Goal: Transaction & Acquisition: Book appointment/travel/reservation

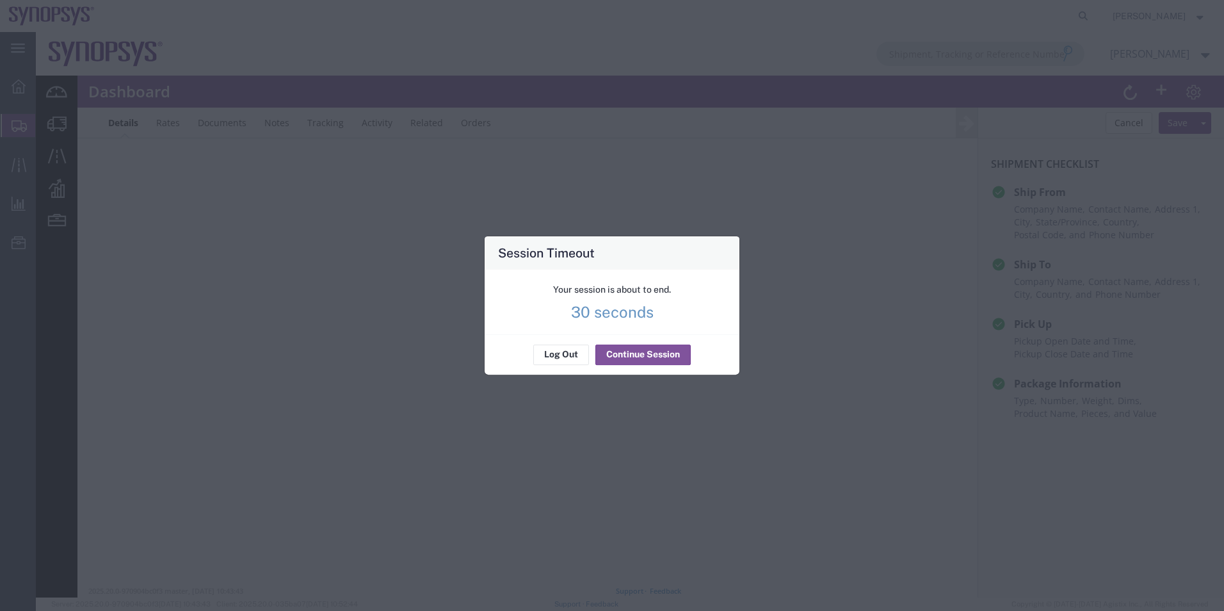
scroll to position [128, 0]
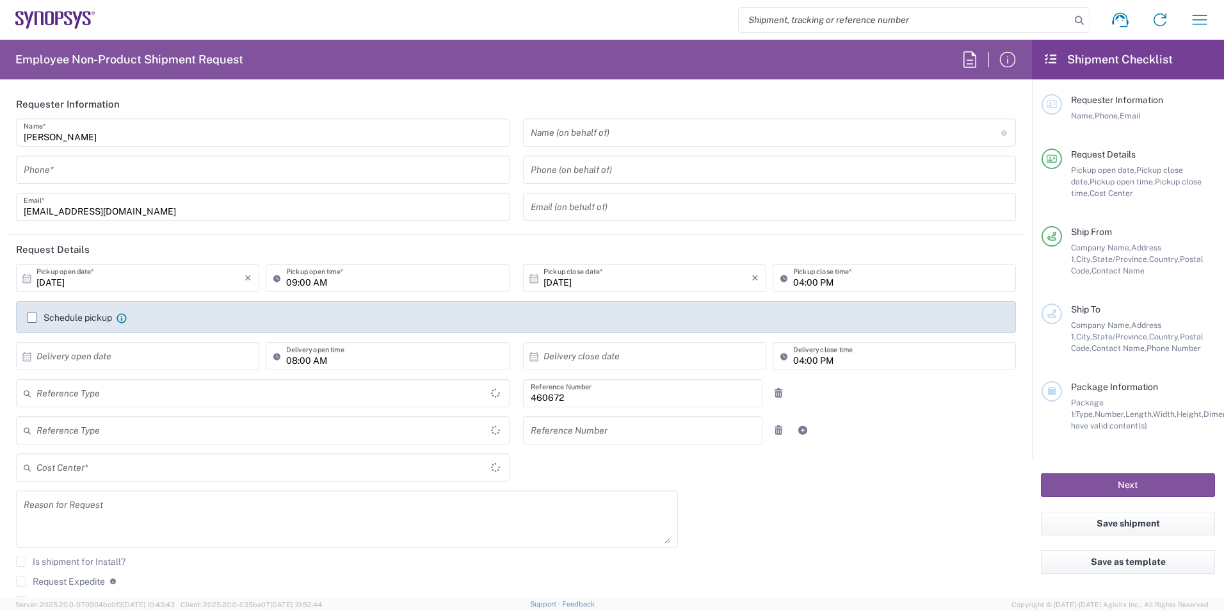
type input "Department"
type input "Delivered at Place"
type input "US01, FIN, Distri 460672"
type input "California"
type input "United States"
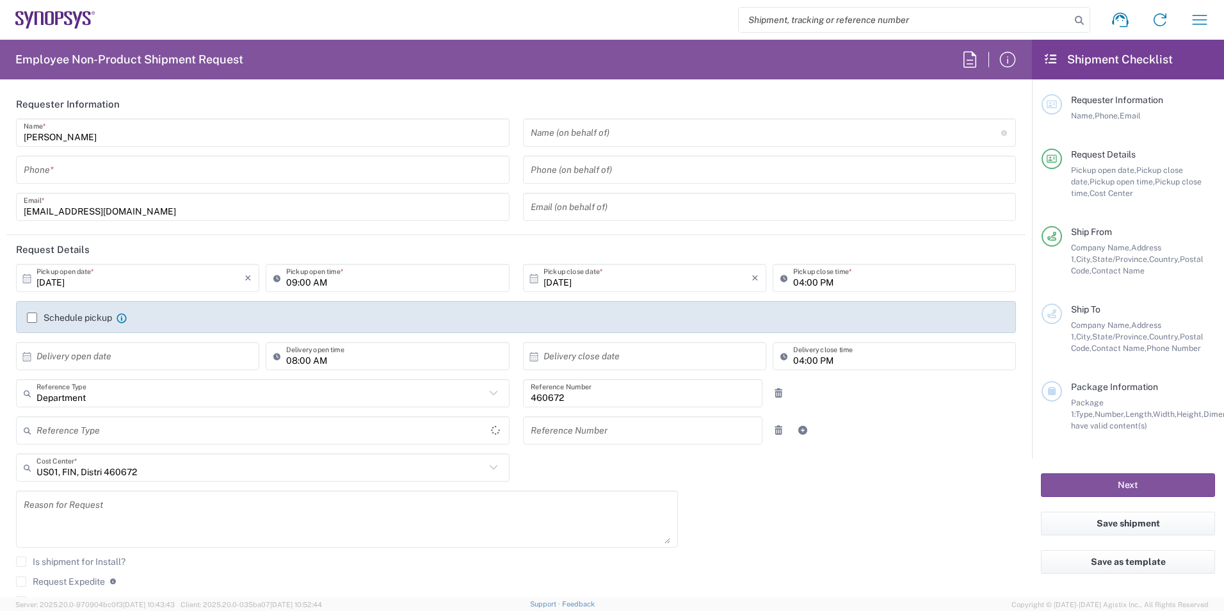
type input "[GEOGRAPHIC_DATA]"
type input "Headquarters USSV"
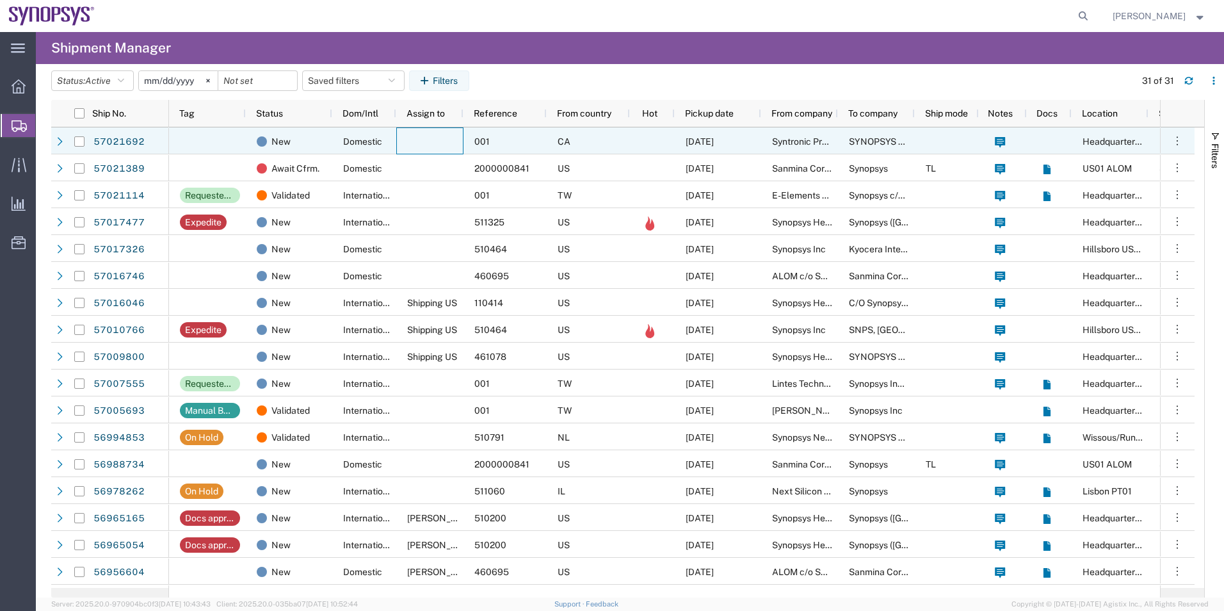
click at [431, 152] on div at bounding box center [429, 140] width 67 height 27
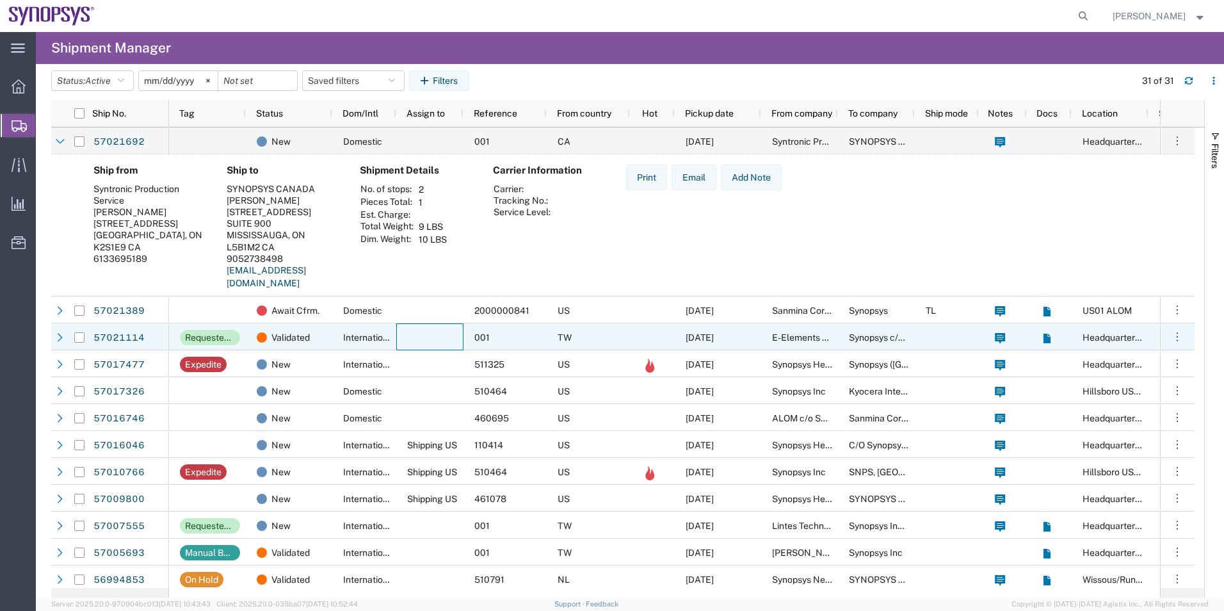
click at [406, 327] on div at bounding box center [429, 336] width 67 height 27
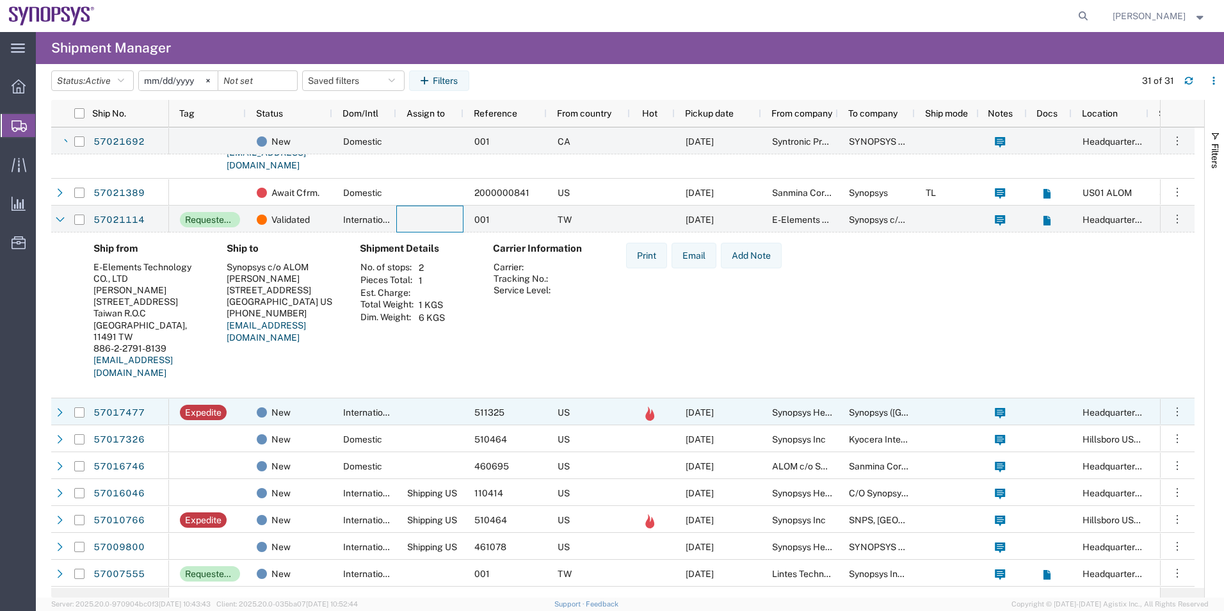
scroll to position [128, 0]
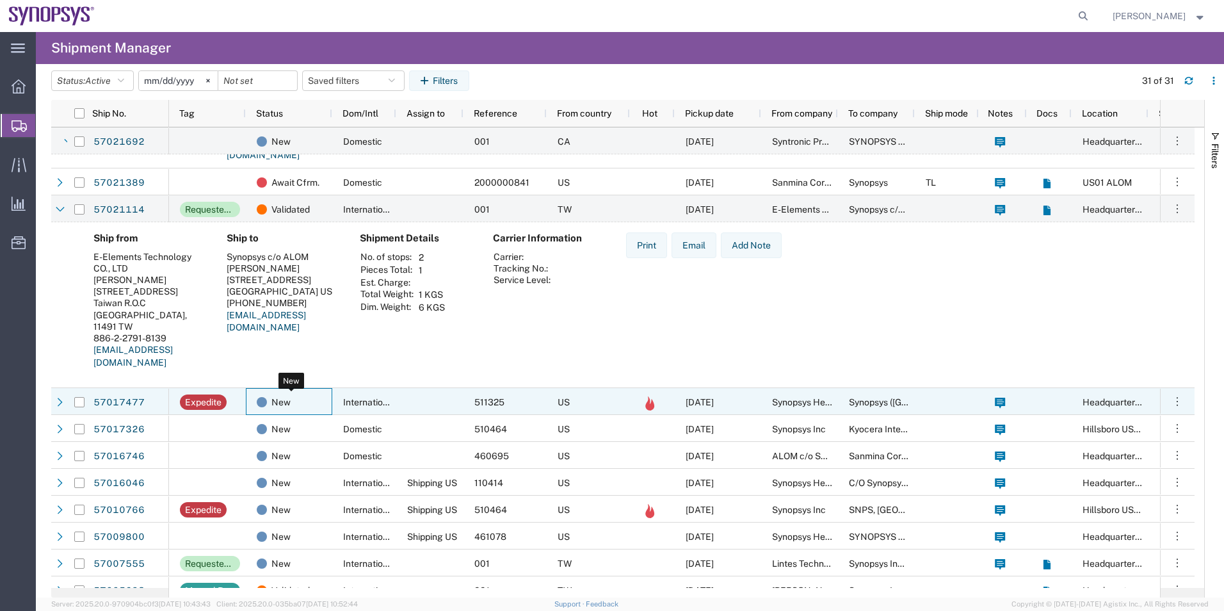
click at [315, 402] on div "New" at bounding box center [292, 401] width 70 height 27
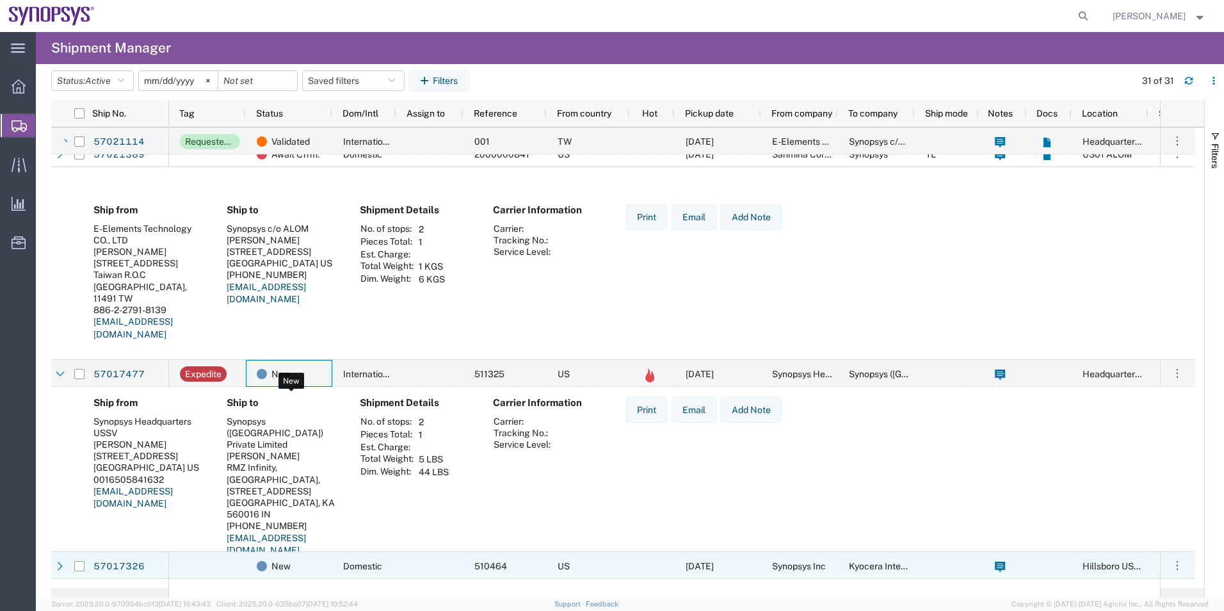
scroll to position [320, 0]
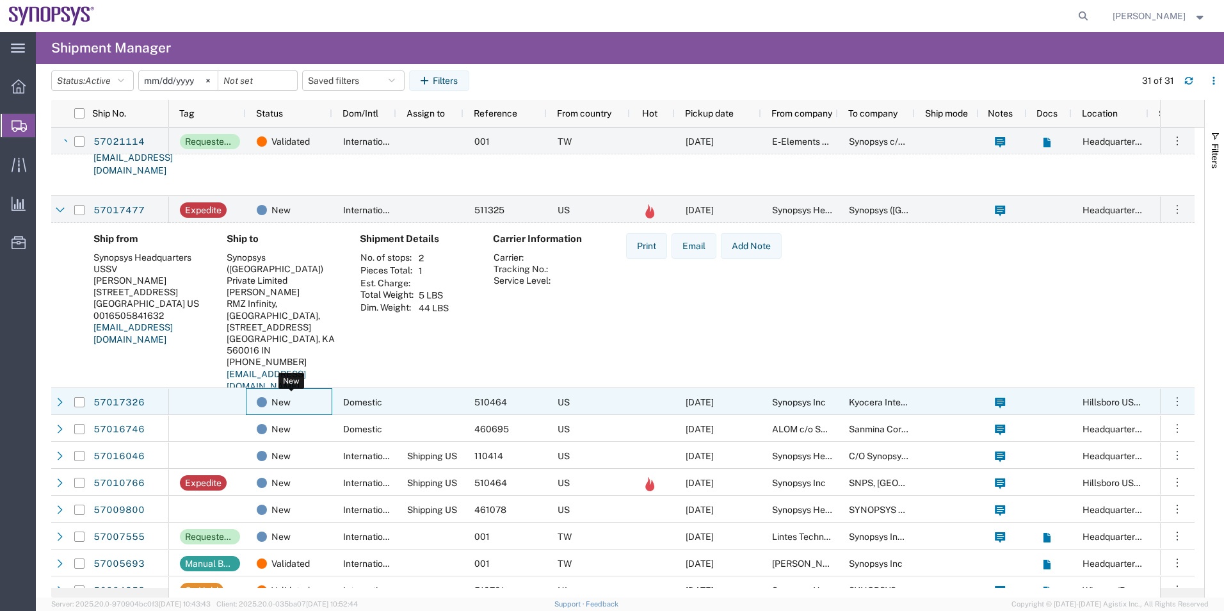
click at [311, 401] on div "New" at bounding box center [292, 401] width 70 height 27
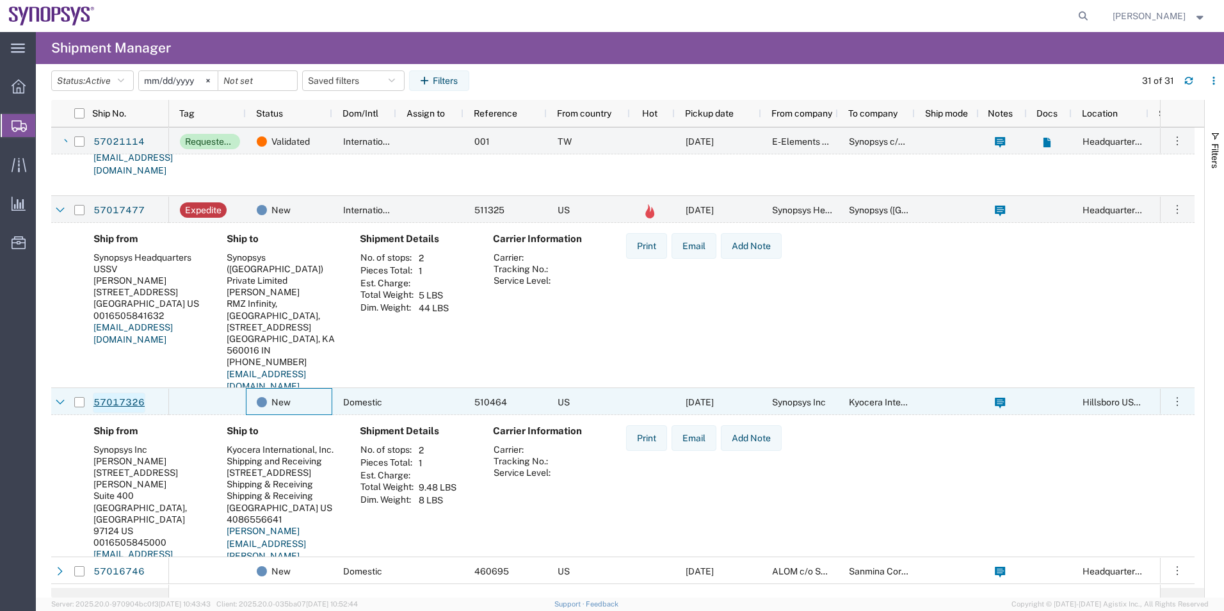
click at [131, 405] on link "57017326" at bounding box center [119, 402] width 52 height 20
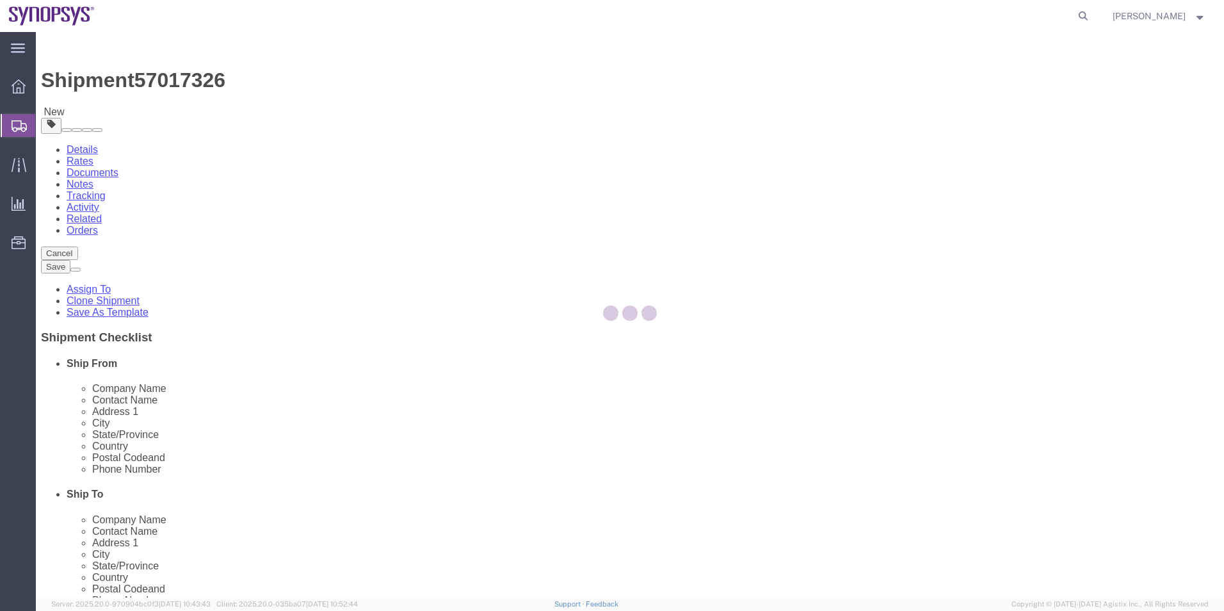
select select "63190"
select select
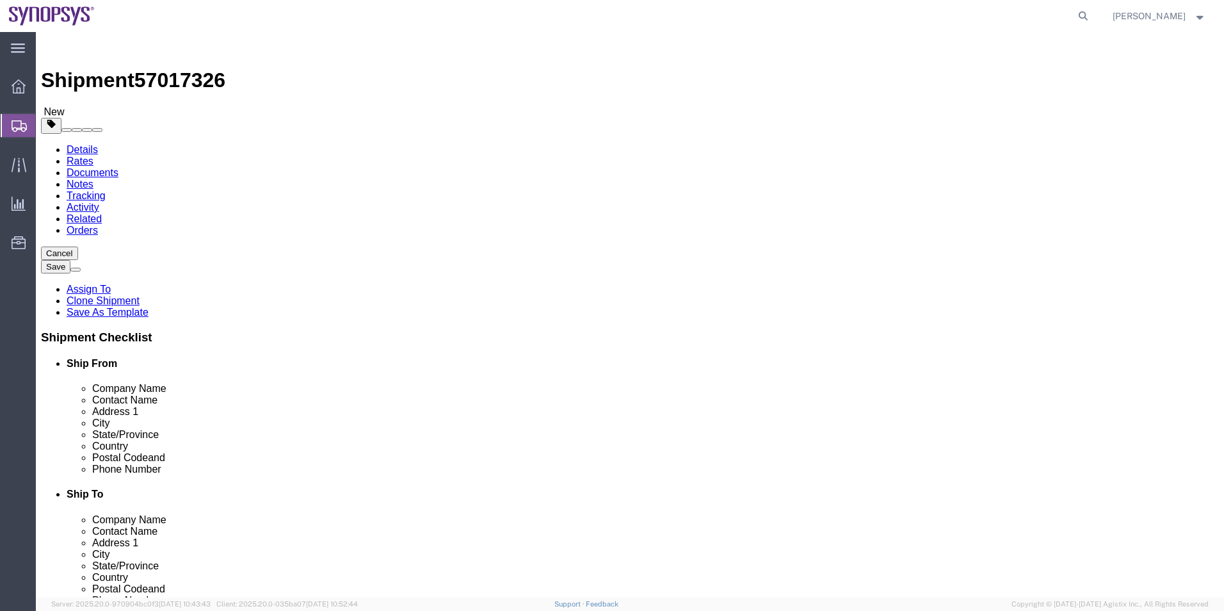
click icon
click link "Special Services"
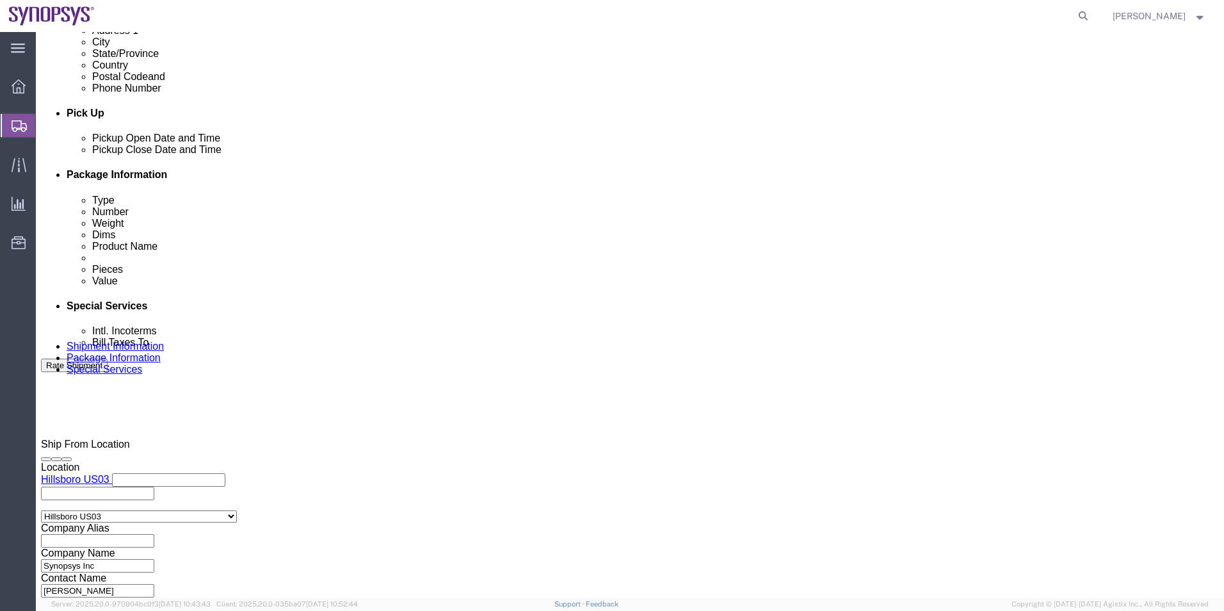
scroll to position [768, 0]
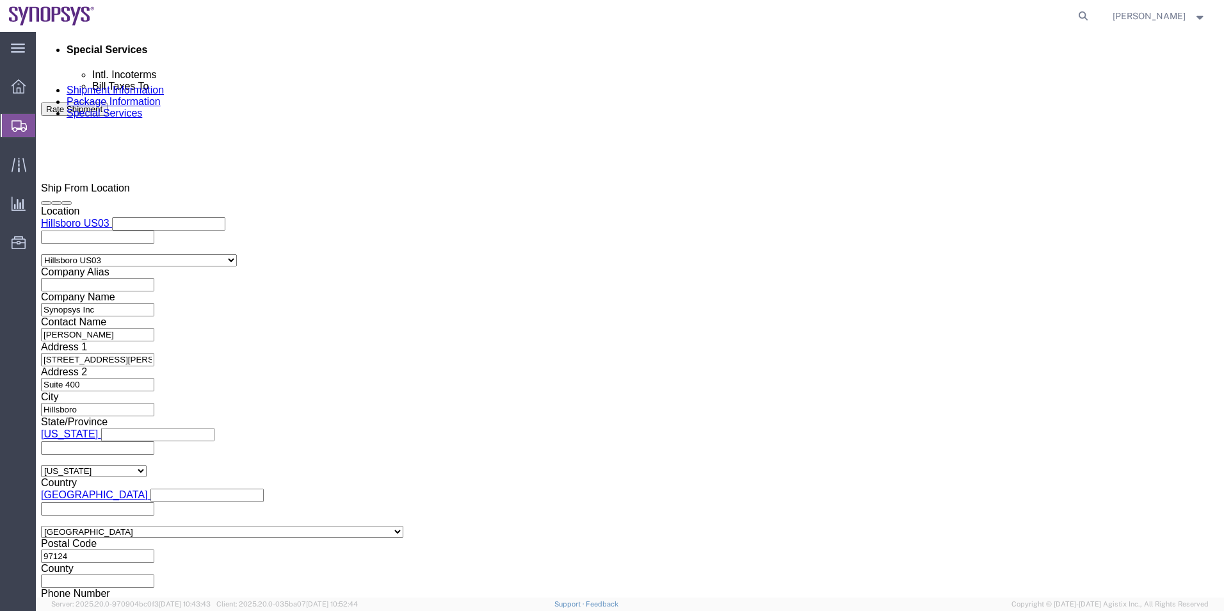
click textarea
type textarea "Please see attached. -[GEOGRAPHIC_DATA]"
click button "Rate Shipment"
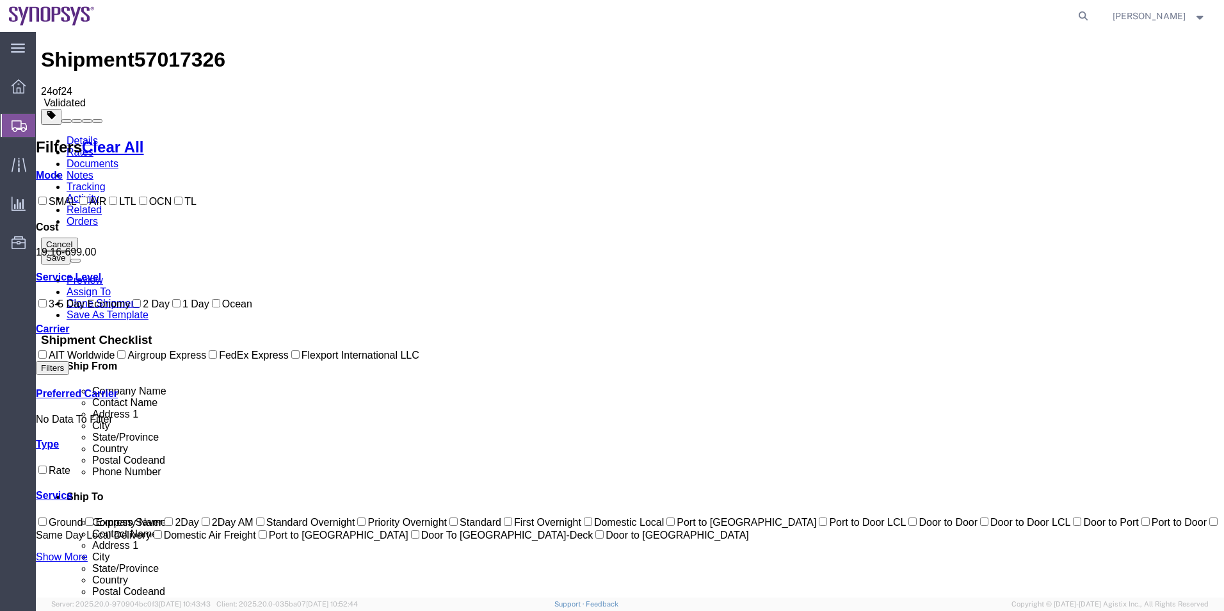
scroll to position [13, 0]
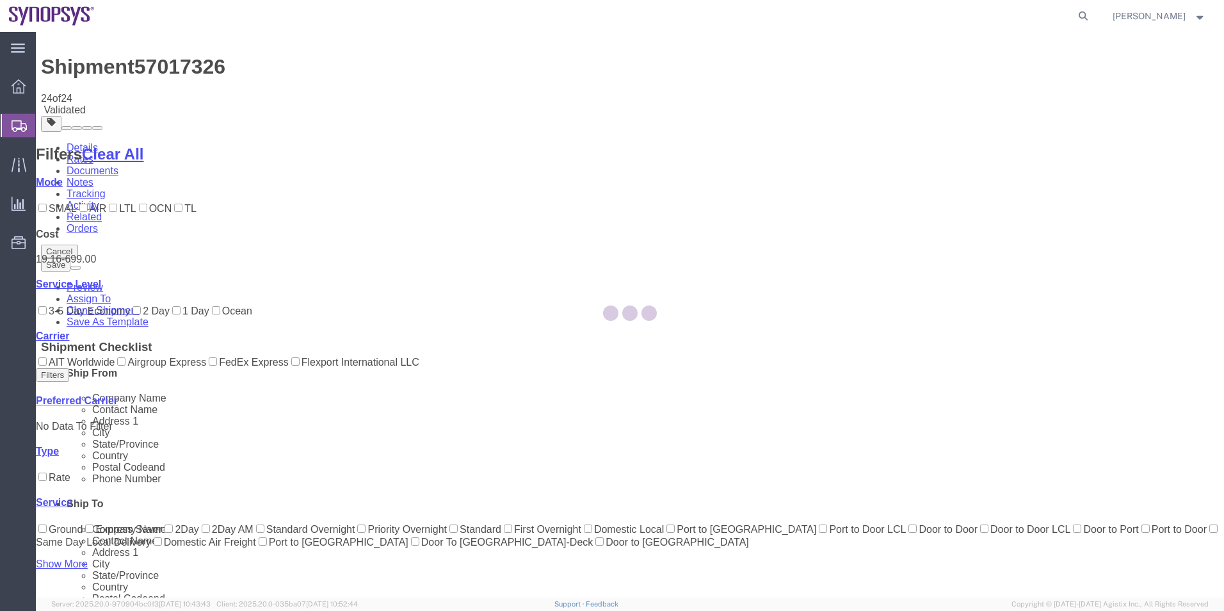
scroll to position [0, 0]
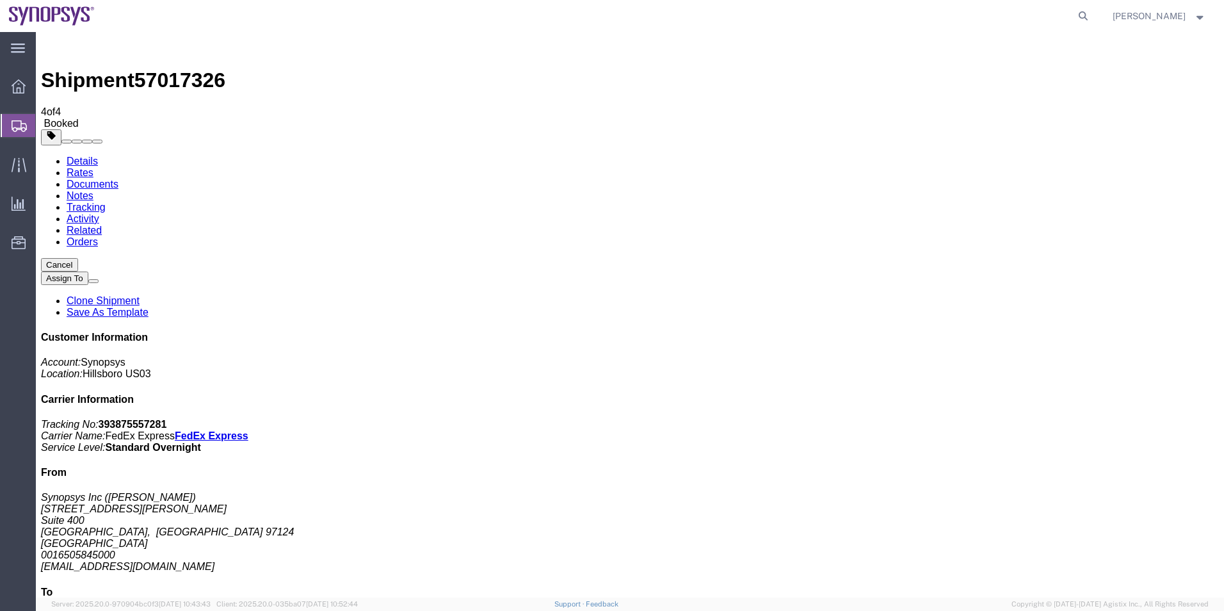
click at [0, 0] on span "Shipment Manager" at bounding box center [0, 0] width 0 height 0
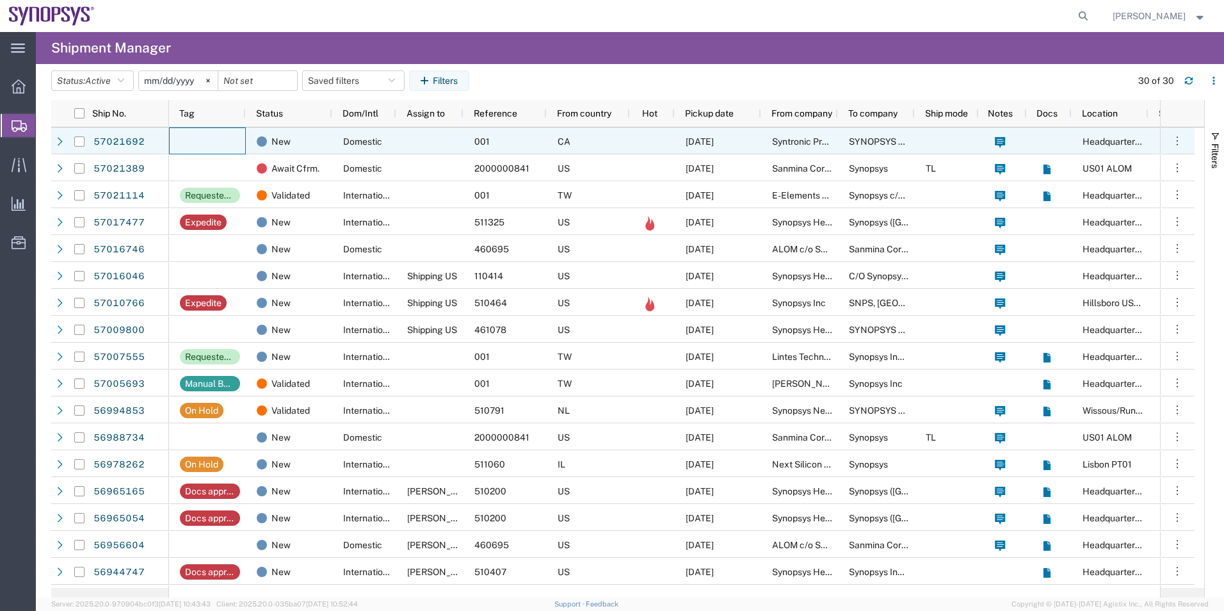
click at [239, 139] on div at bounding box center [207, 140] width 77 height 27
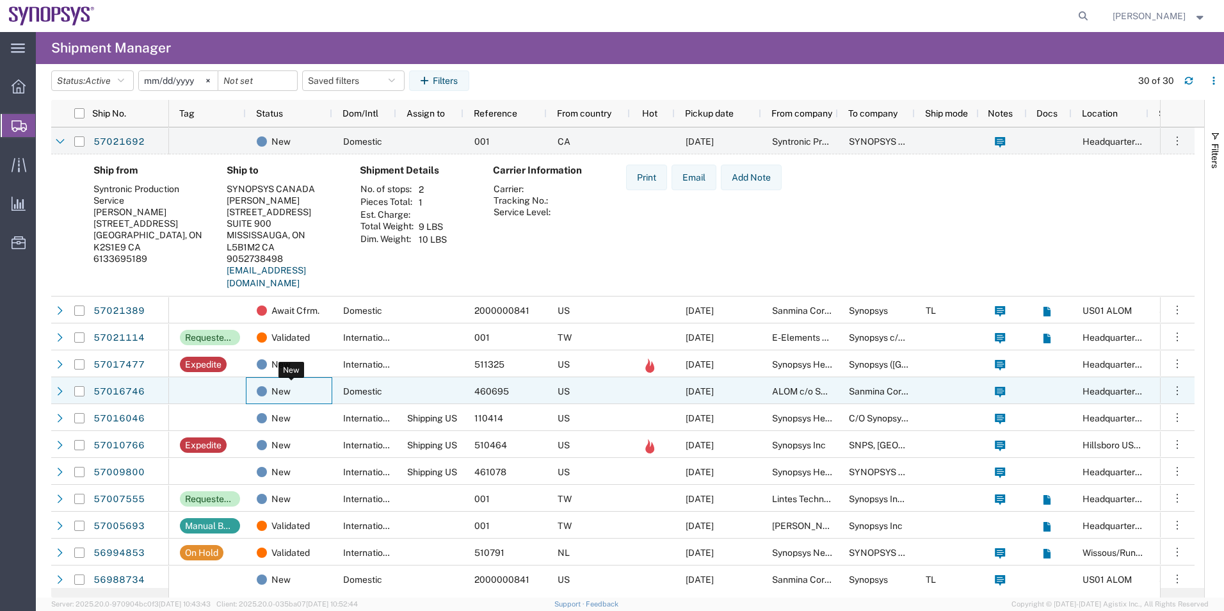
click at [319, 388] on div "New" at bounding box center [292, 391] width 70 height 27
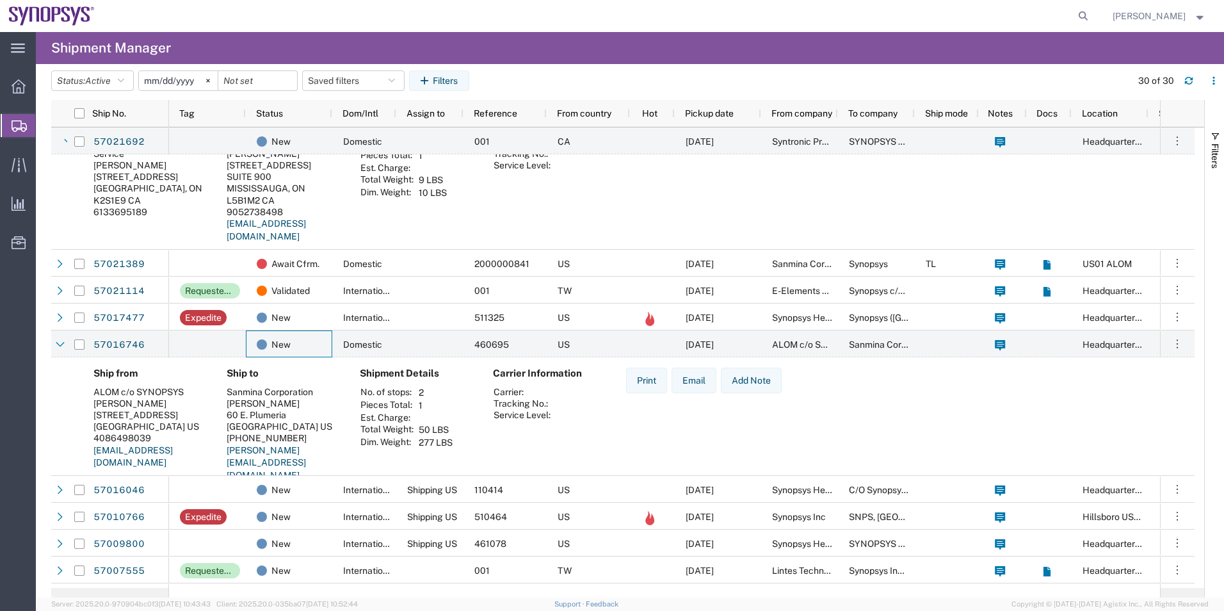
scroll to position [128, 0]
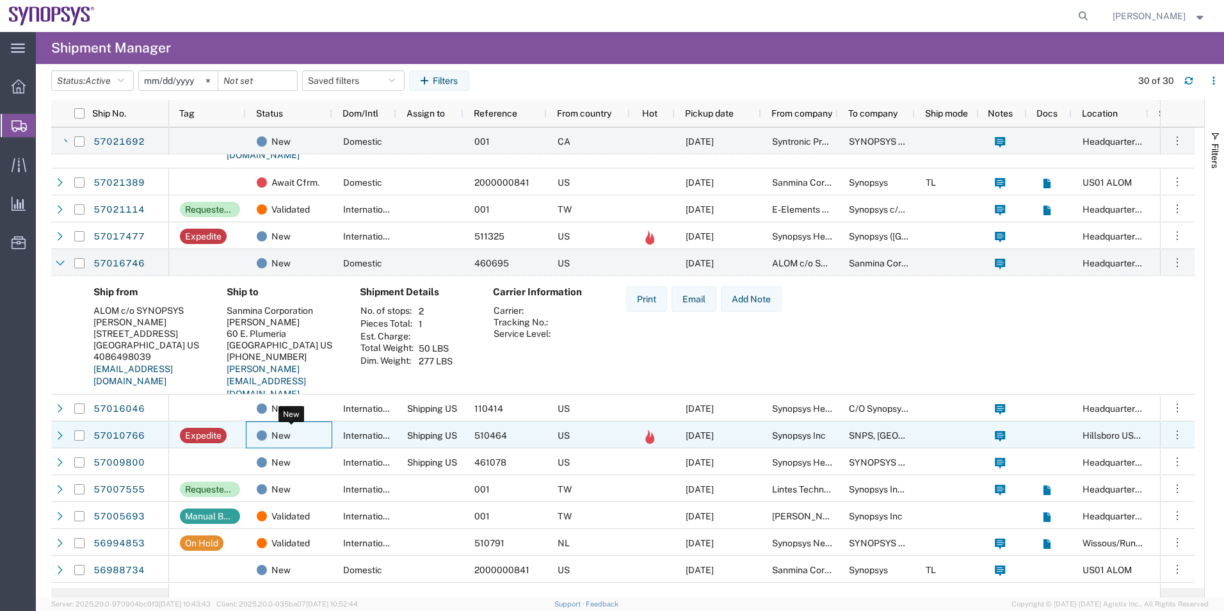
click at [324, 429] on div "New" at bounding box center [292, 435] width 70 height 27
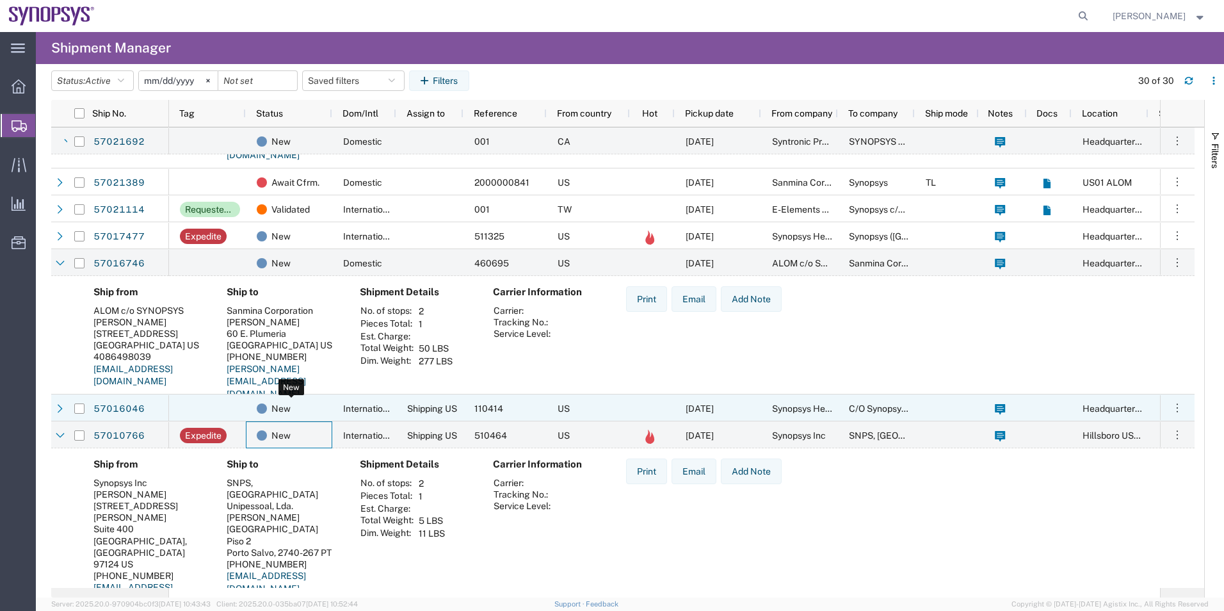
click at [321, 406] on div "New" at bounding box center [292, 408] width 70 height 27
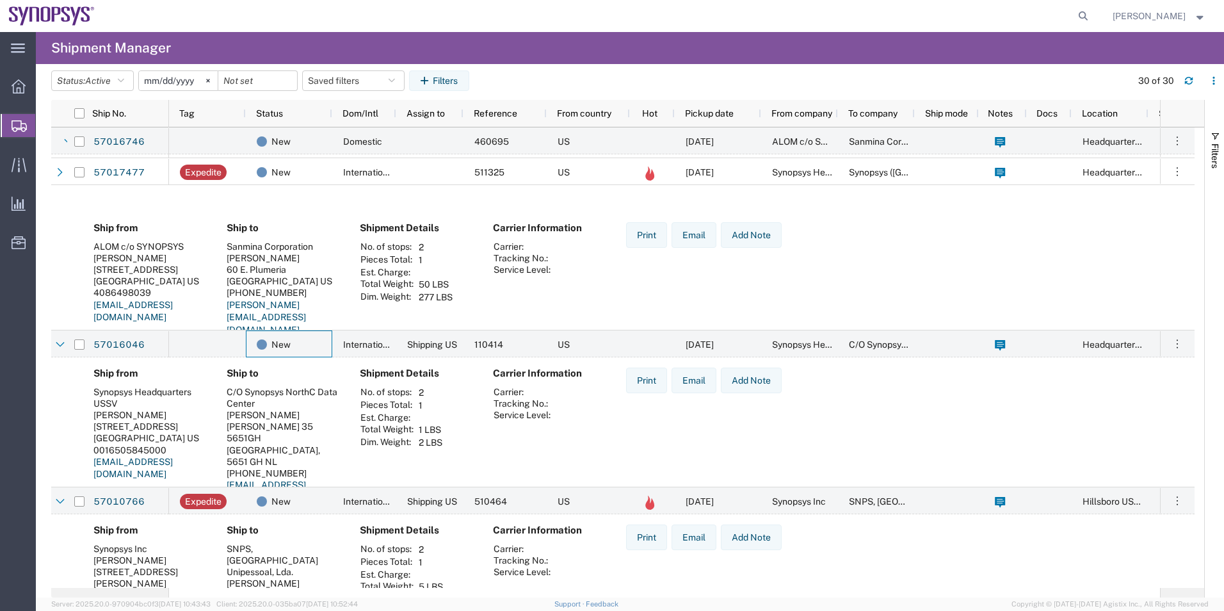
scroll to position [384, 0]
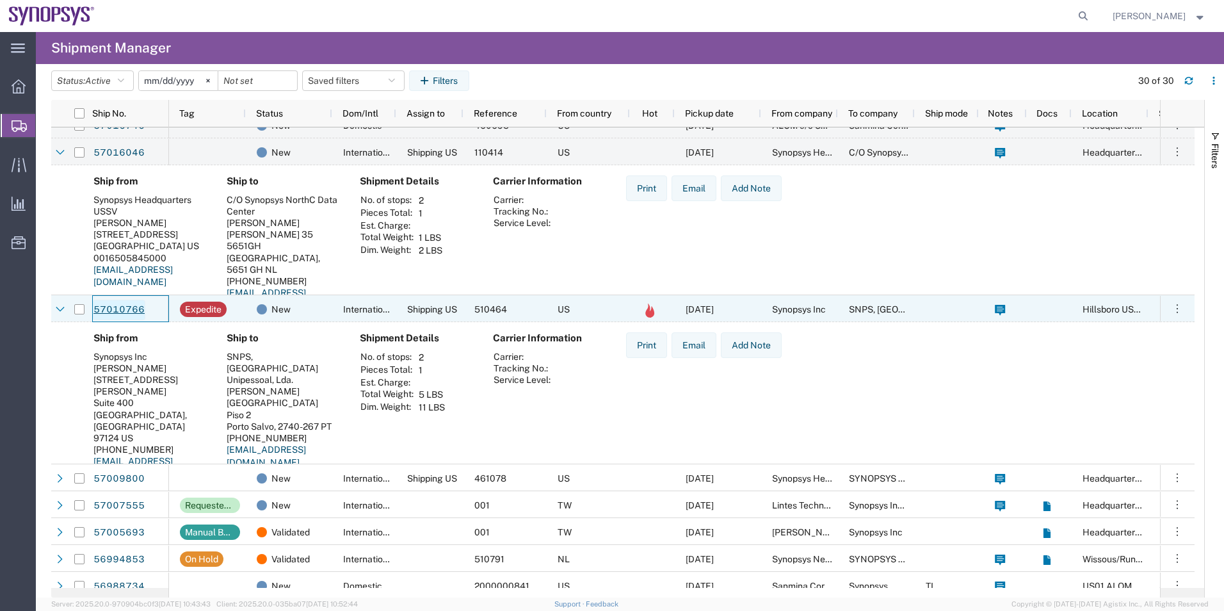
click at [124, 312] on link "57010766" at bounding box center [119, 310] width 52 height 20
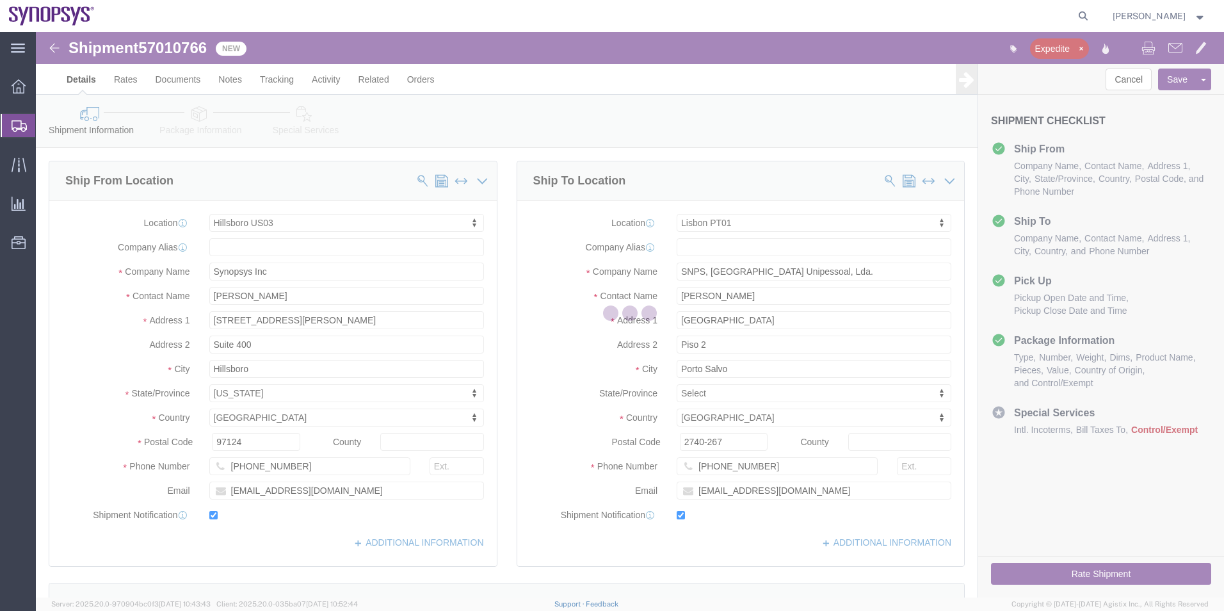
select select "63190"
select select "63152"
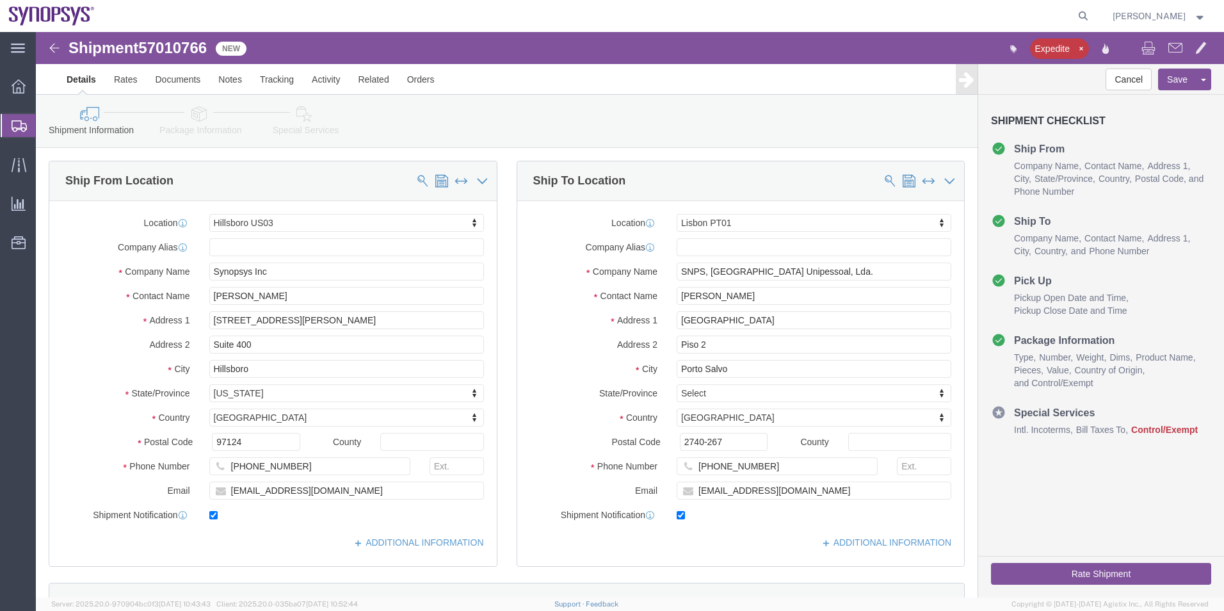
click div "Shipment Information Package Information Special Services"
click icon
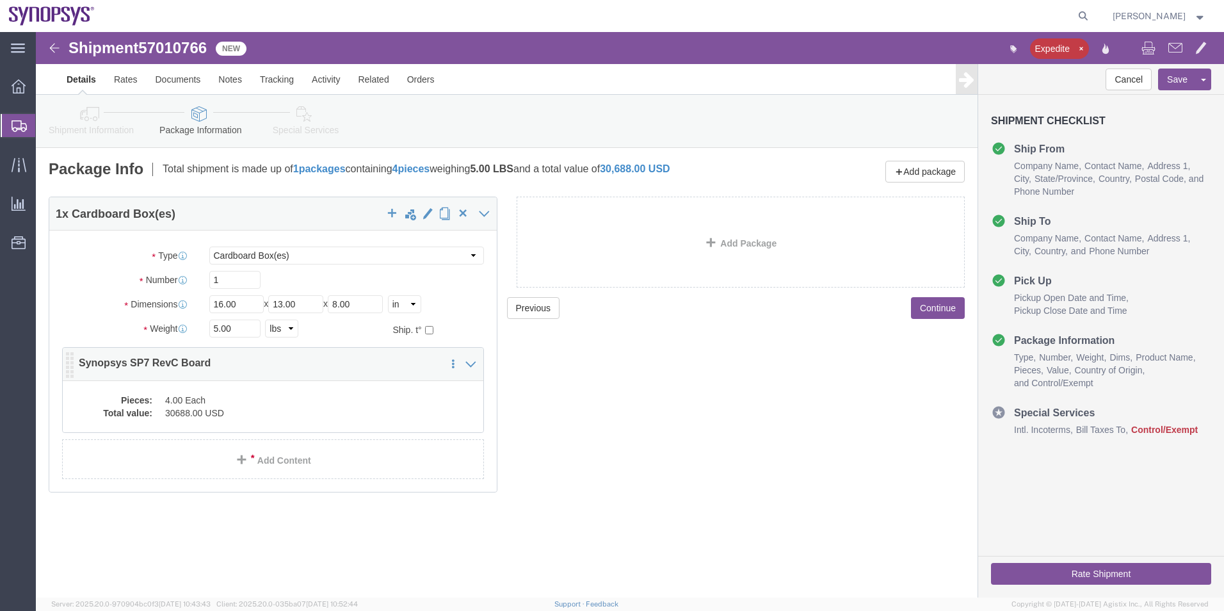
click dd "30688.00 USD"
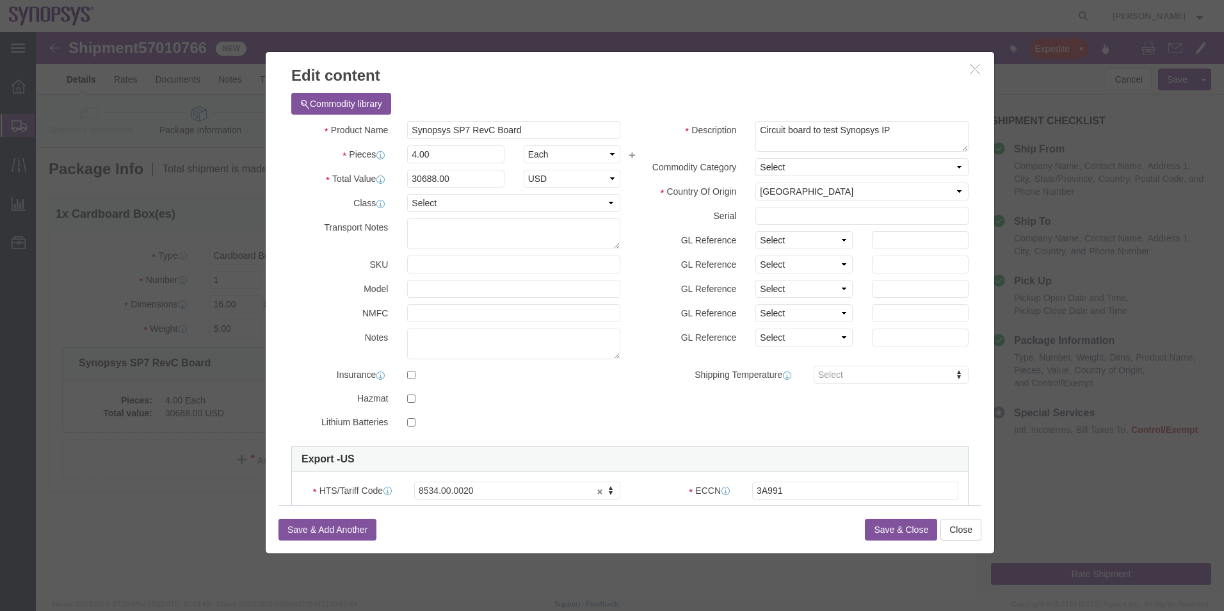
click button "Save & Close"
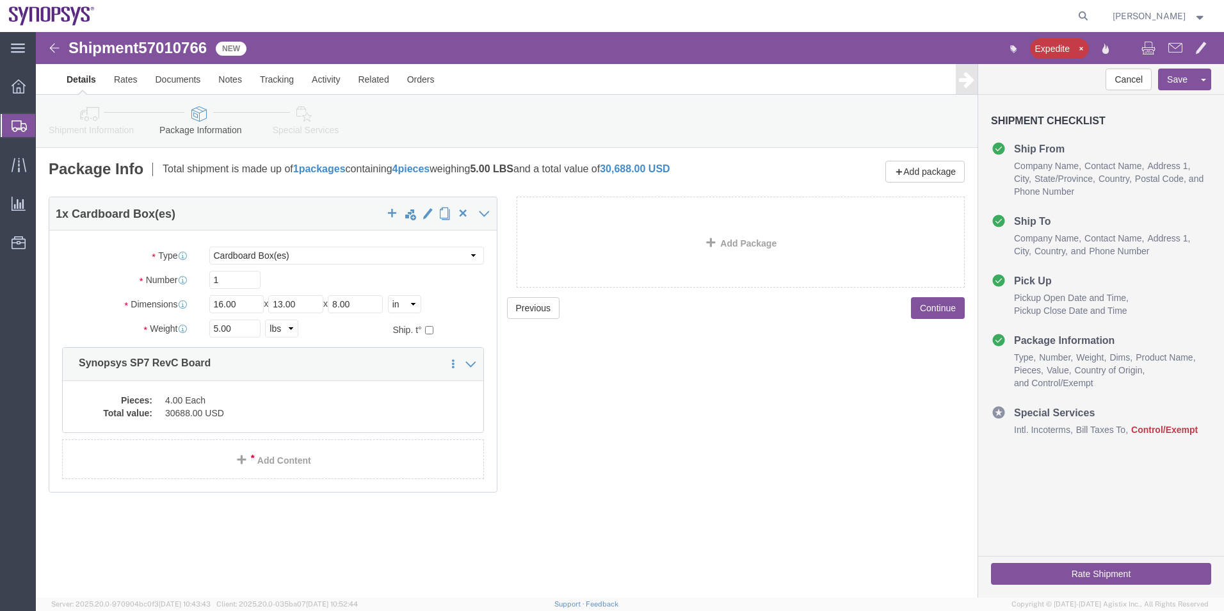
click icon
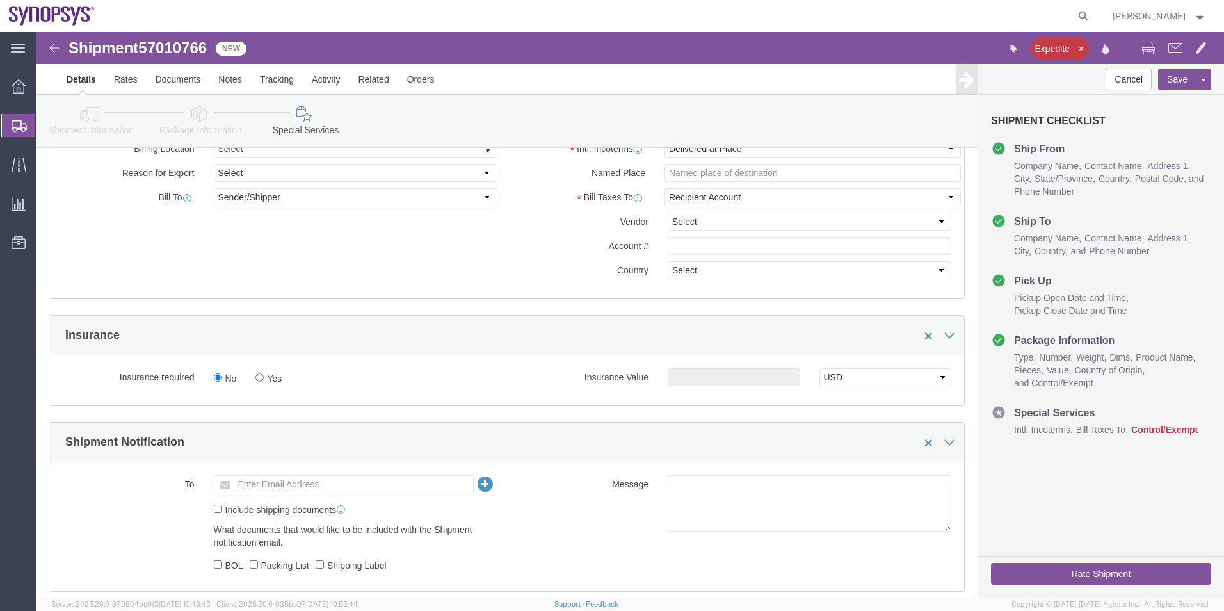
scroll to position [704, 0]
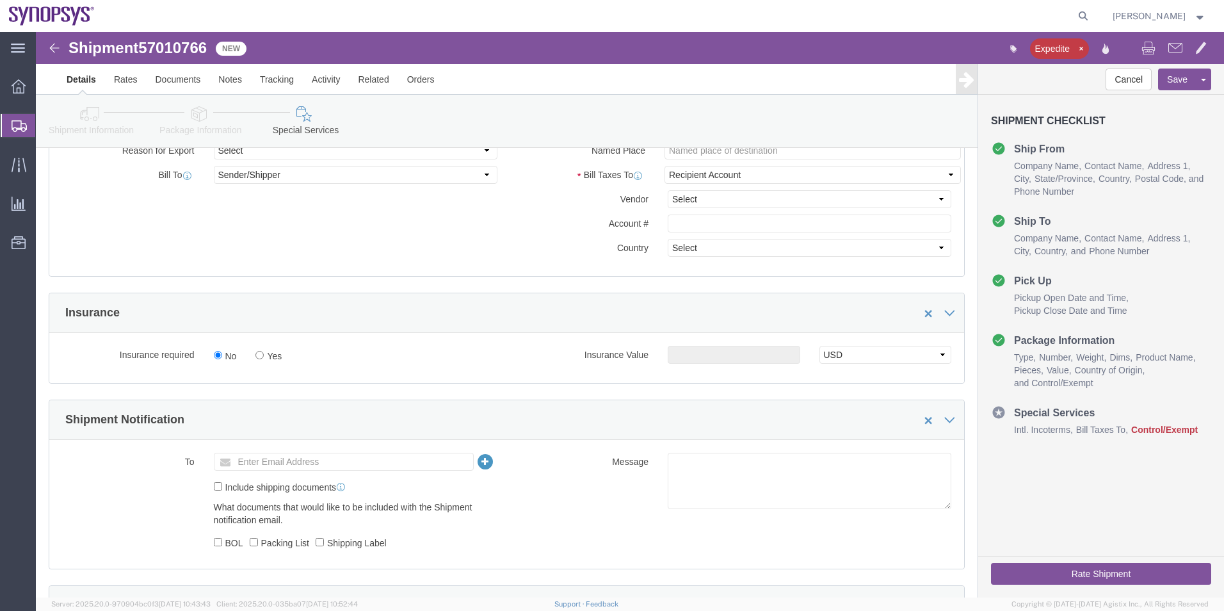
click link "Shipment Information"
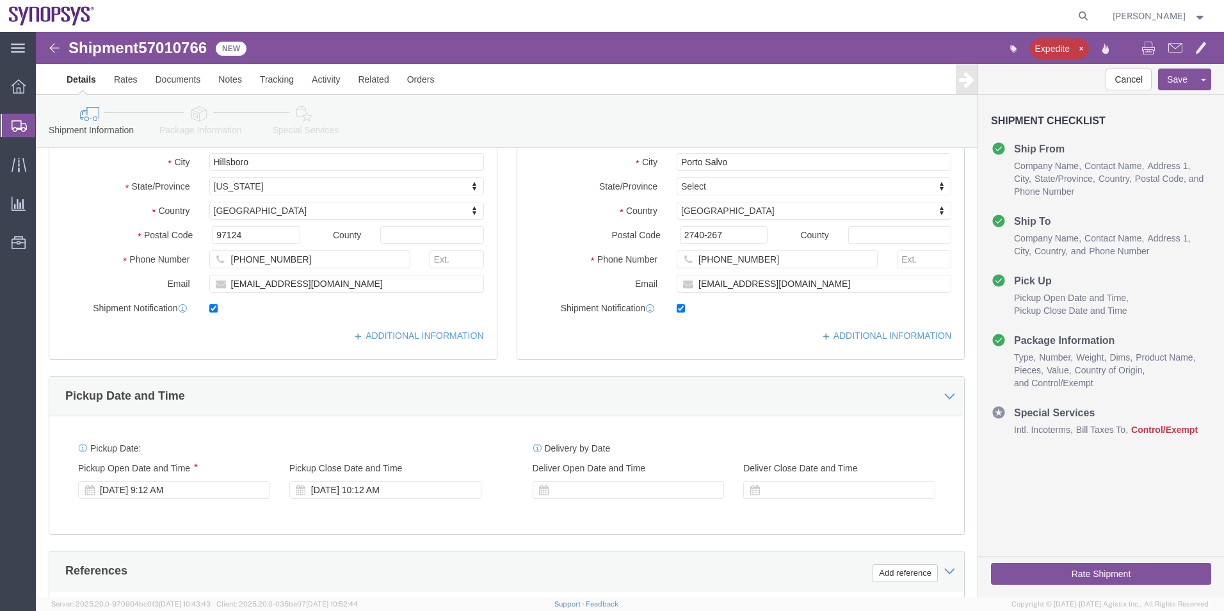
scroll to position [150, 0]
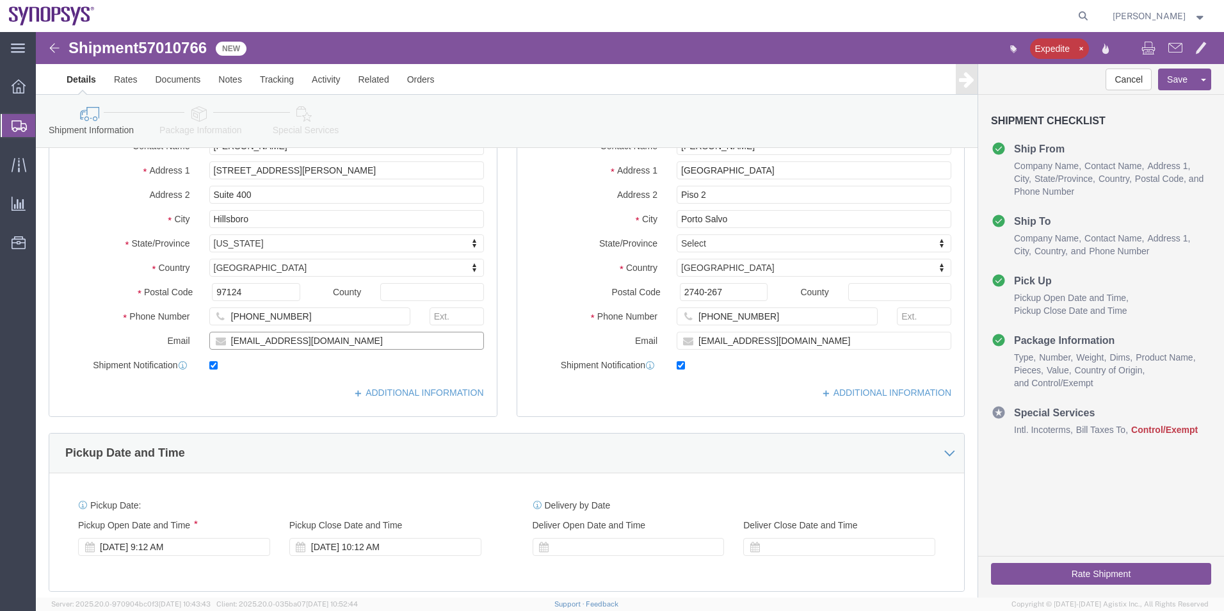
drag, startPoint x: 322, startPoint y: 307, endPoint x: 104, endPoint y: 310, distance: 218.3
click div "Email ebeilste@synopsys.com"
click icon
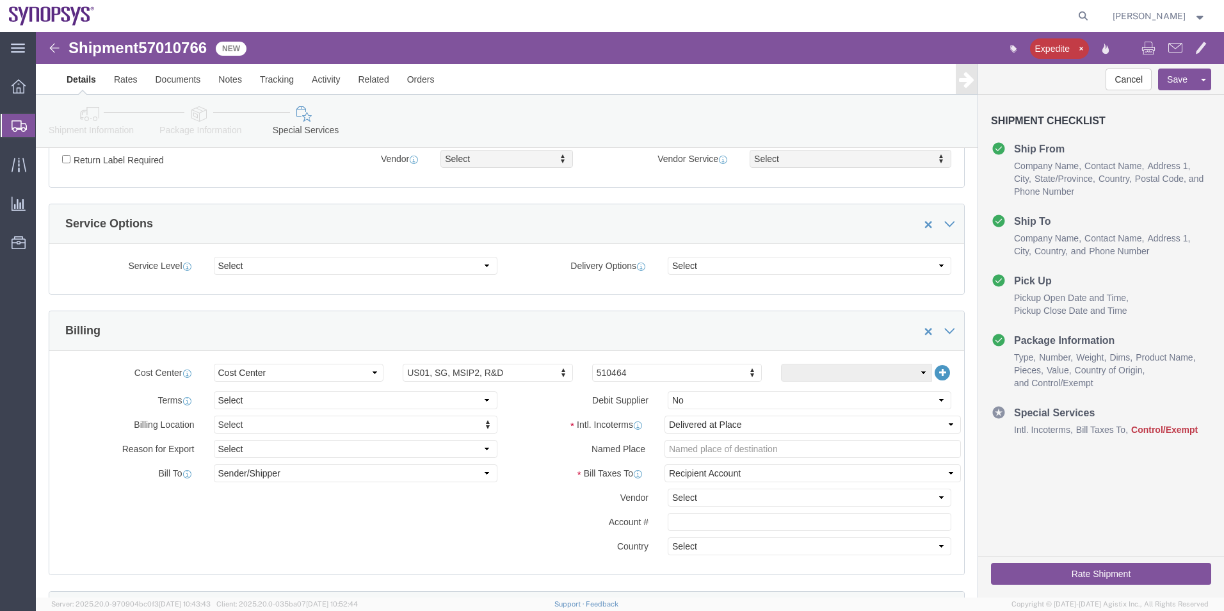
scroll to position [726, 0]
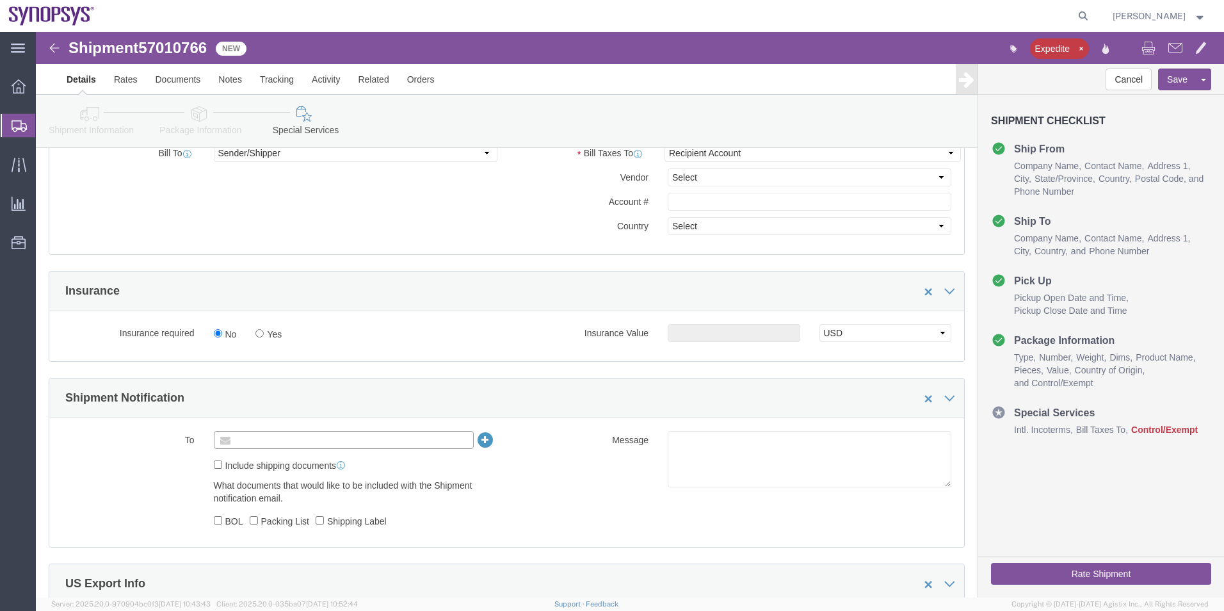
click input "text"
paste input "ebeilste@synopsys.com"
type input "ebeilste@synopsys.com"
click textarea
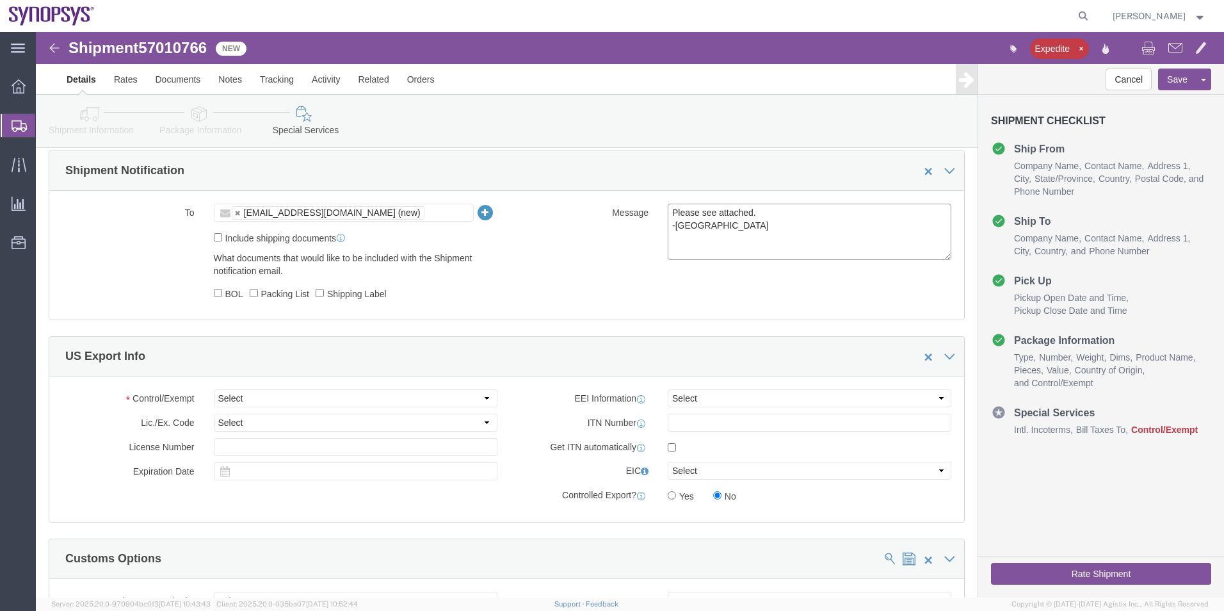
scroll to position [1046, 0]
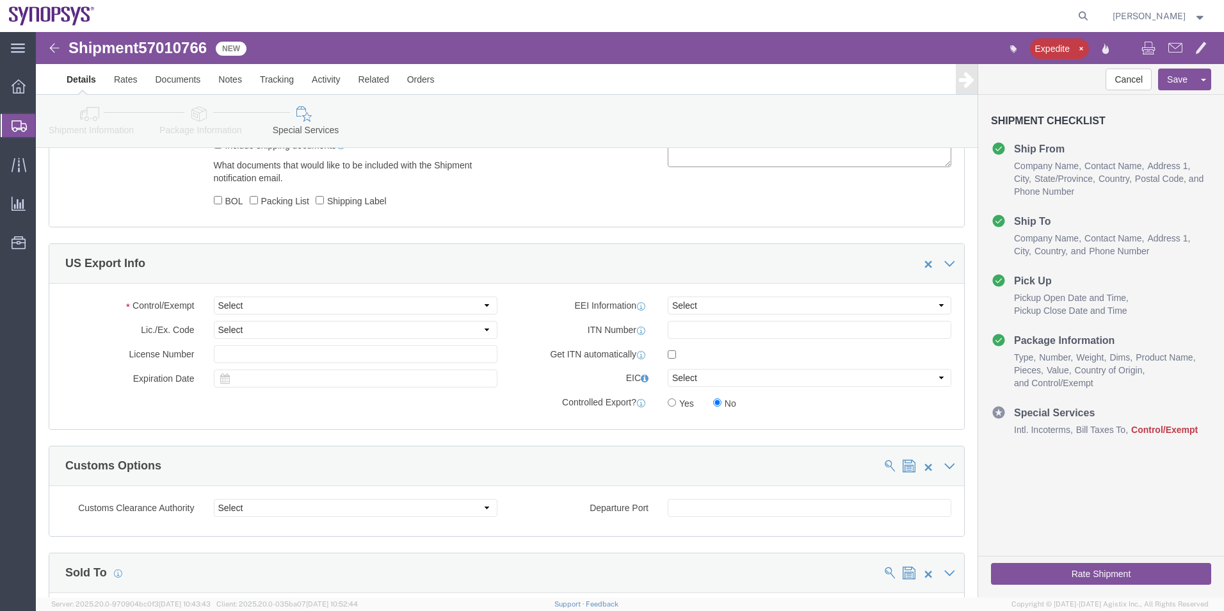
type textarea "Please see attached. -[GEOGRAPHIC_DATA]"
click select "Select ATF BIS DEA EPA FDA FTR ITAR OFAC Other (OPA)"
select select "BIS"
click select "Select ATF BIS DEA EPA FDA FTR ITAR OFAC Other (OPA)"
click select "Select AGR-Agricultural APP-Computers APR-Additional Permissive Exports AVS-Air…"
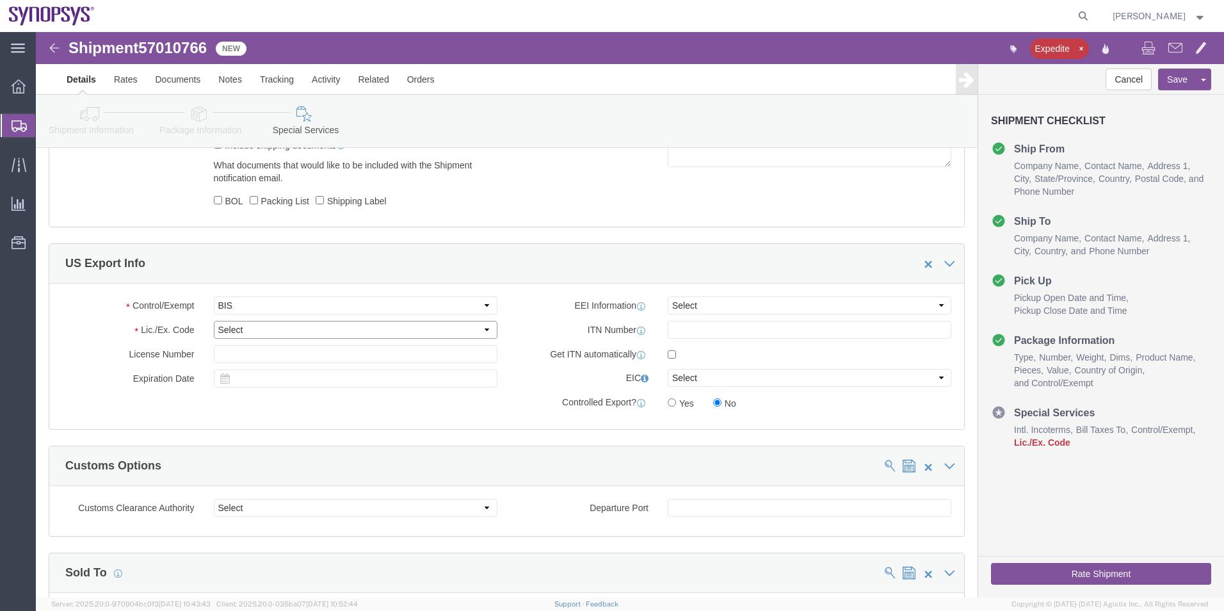
select select "NLR"
click select "Select AGR-Agricultural APP-Computers APR-Additional Permissive Exports AVS-Air…"
click select "Select AES-Direct EEI Carrier File EEI EEI Exempt"
click div "Control/Exempt Select ATF BIS DEA EPA FDA FTR ITAR OFAC Other (OPA) Lic./Ex. Co…"
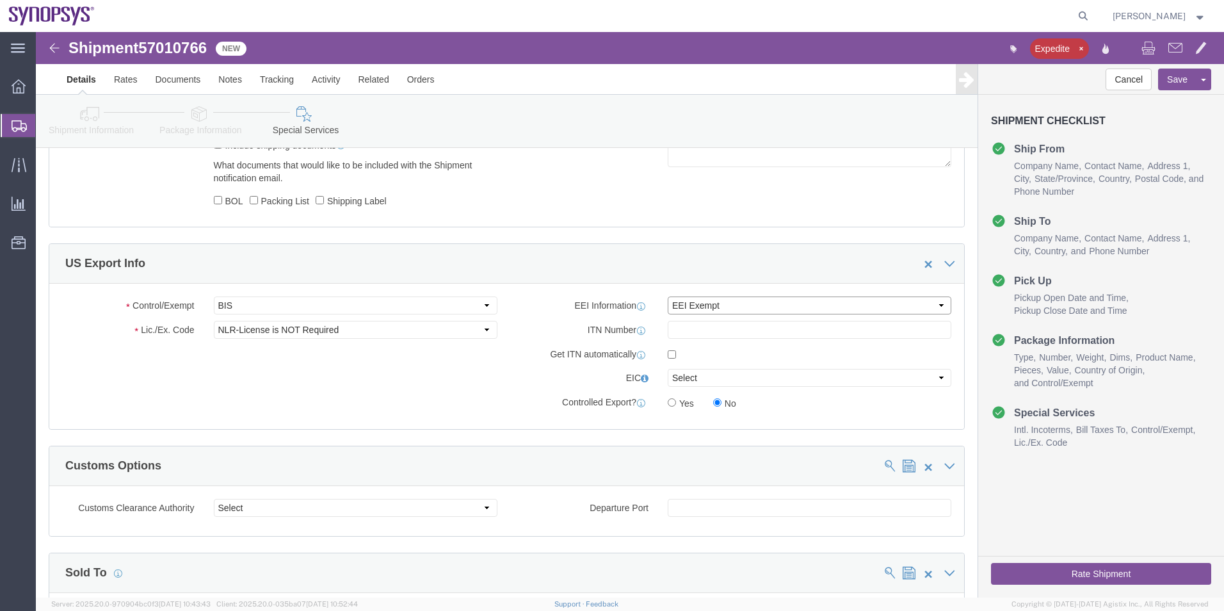
click select "Select AES-Direct EEI Carrier File EEI EEI Exempt"
select select "AESD"
click select "Select AES-Direct EEI Carrier File EEI EEI Exempt"
click input "checkbox"
checkbox input "true"
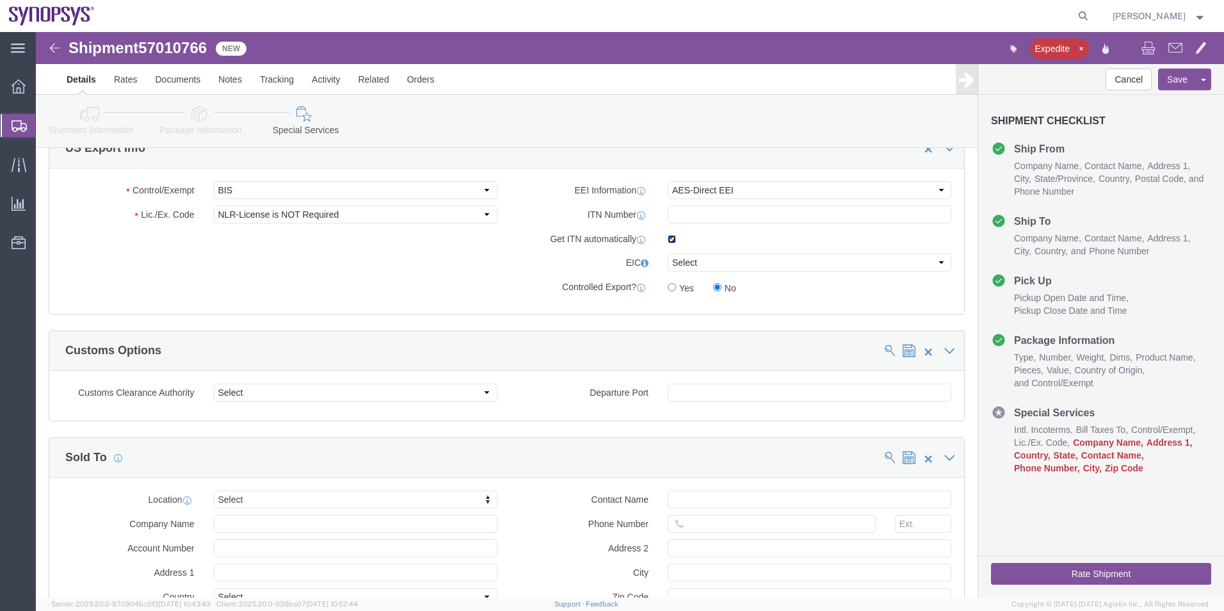
scroll to position [1238, 0]
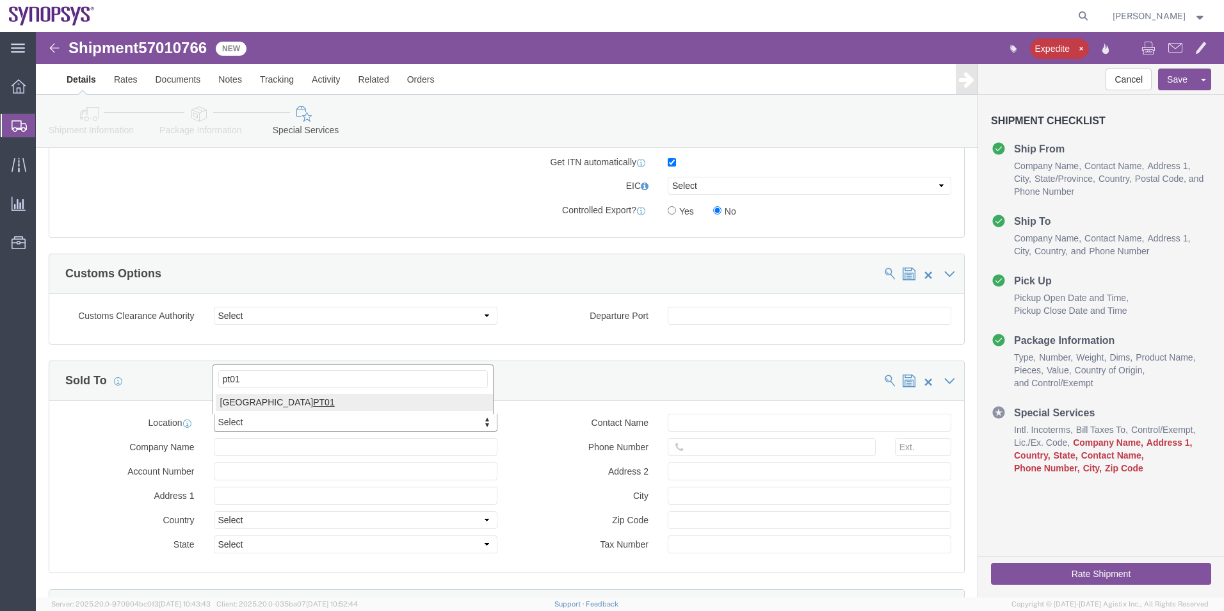
type input "pt01"
click input "text"
paste input "[PERSON_NAME]"
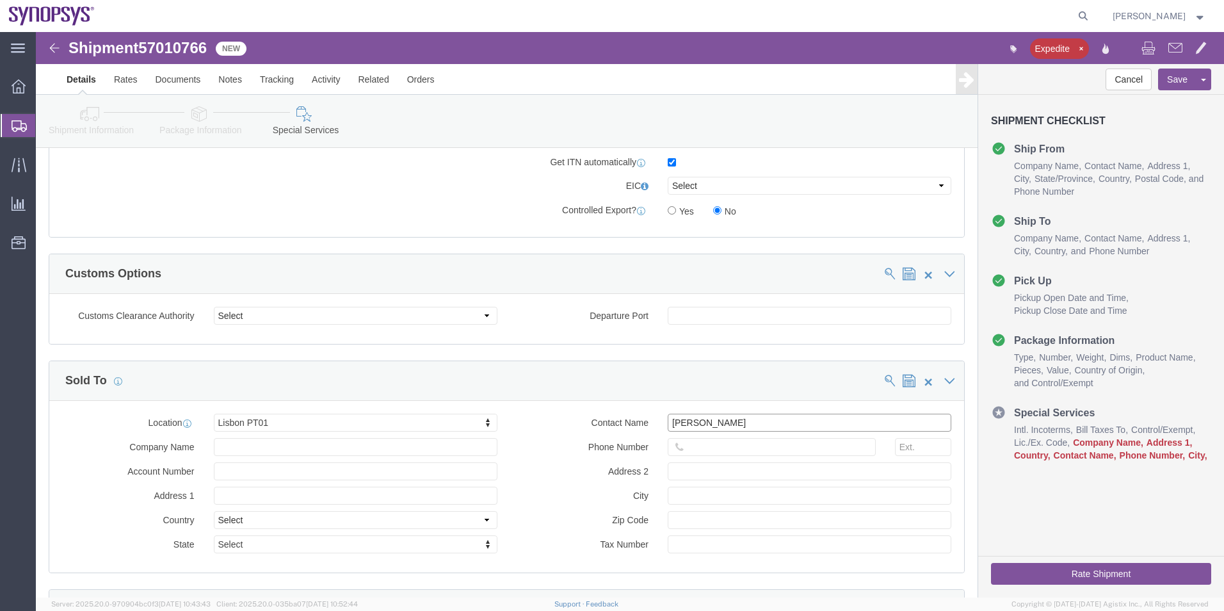
type input "[PERSON_NAME]"
click input "text"
type input "351915185726"
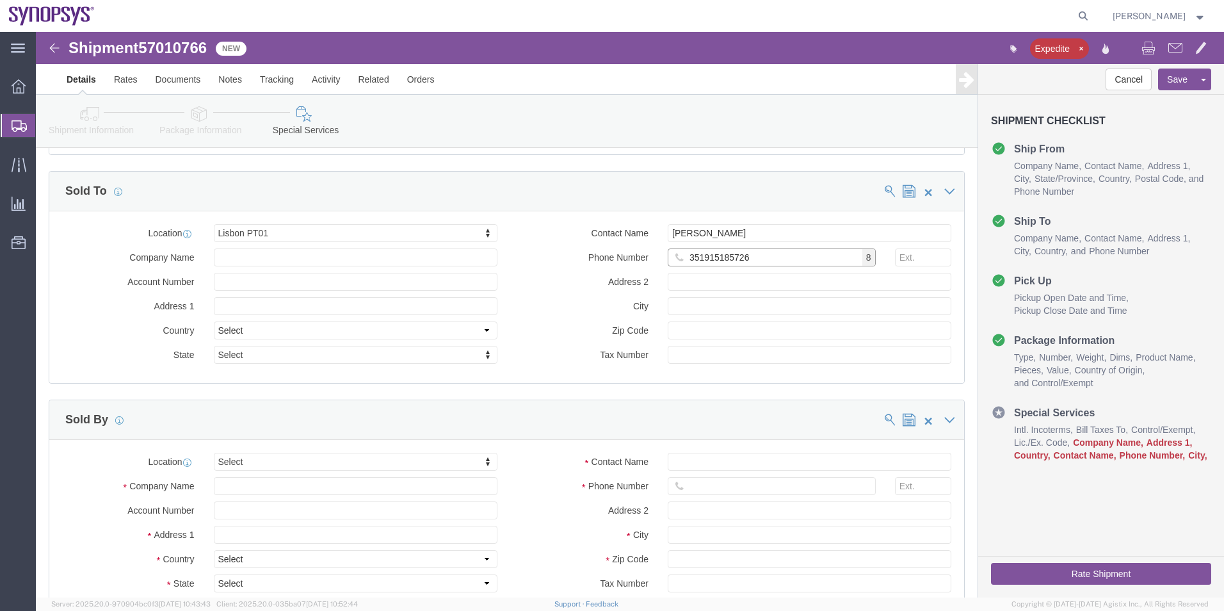
scroll to position [1430, 0]
type input "ussv"
select select "CA"
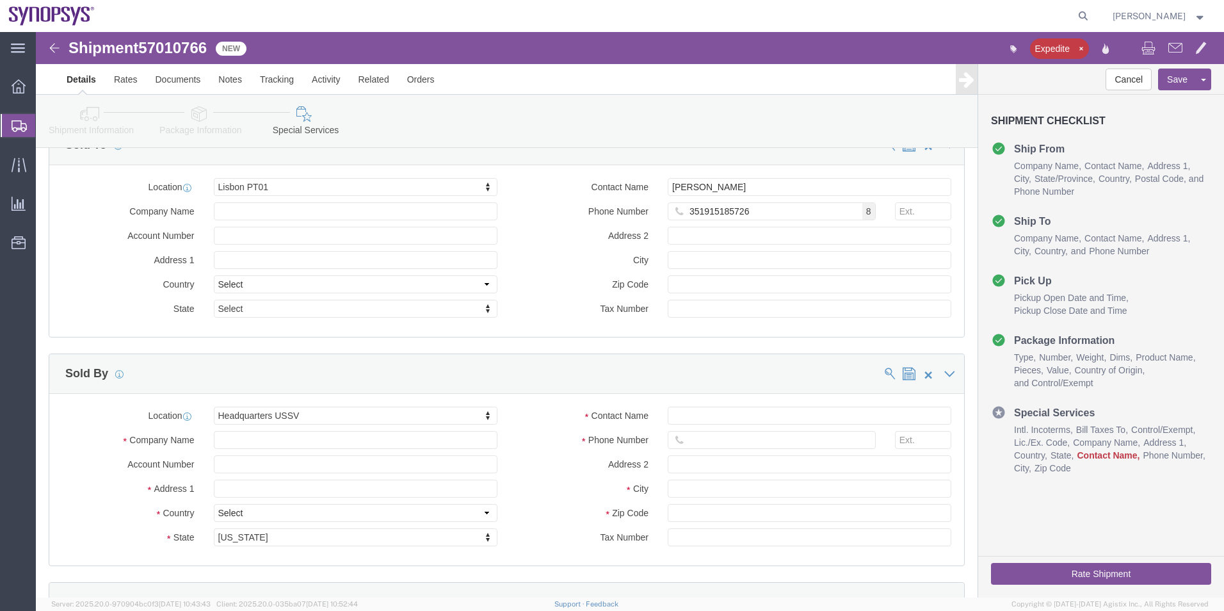
scroll to position [1494, 0]
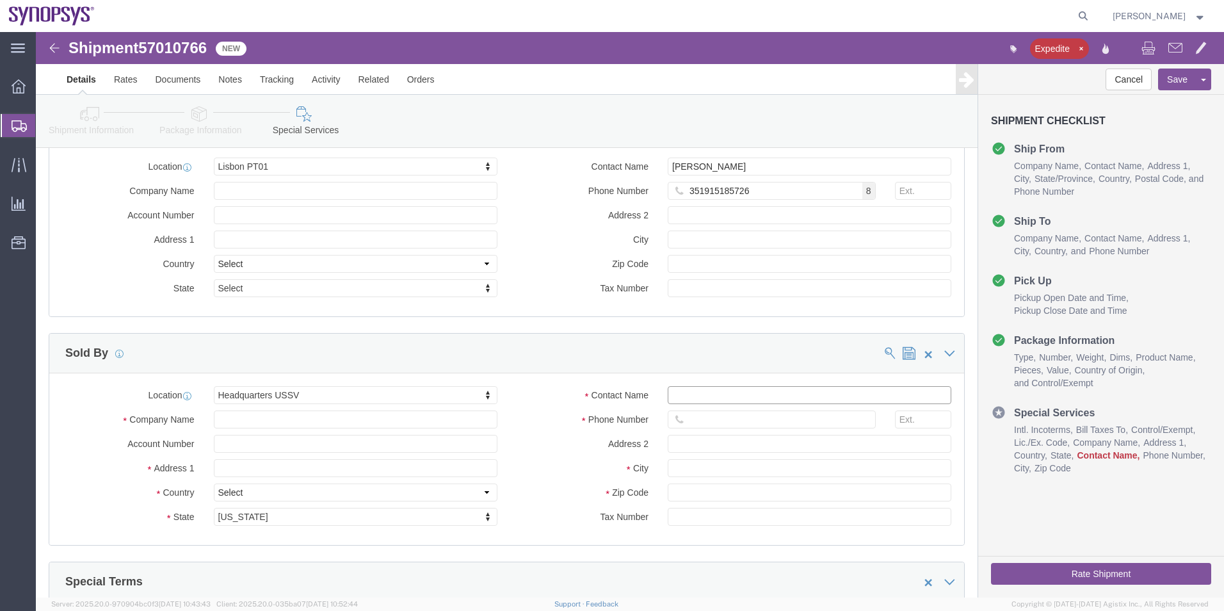
click input "Contact Name"
paste input "[PERSON_NAME]"
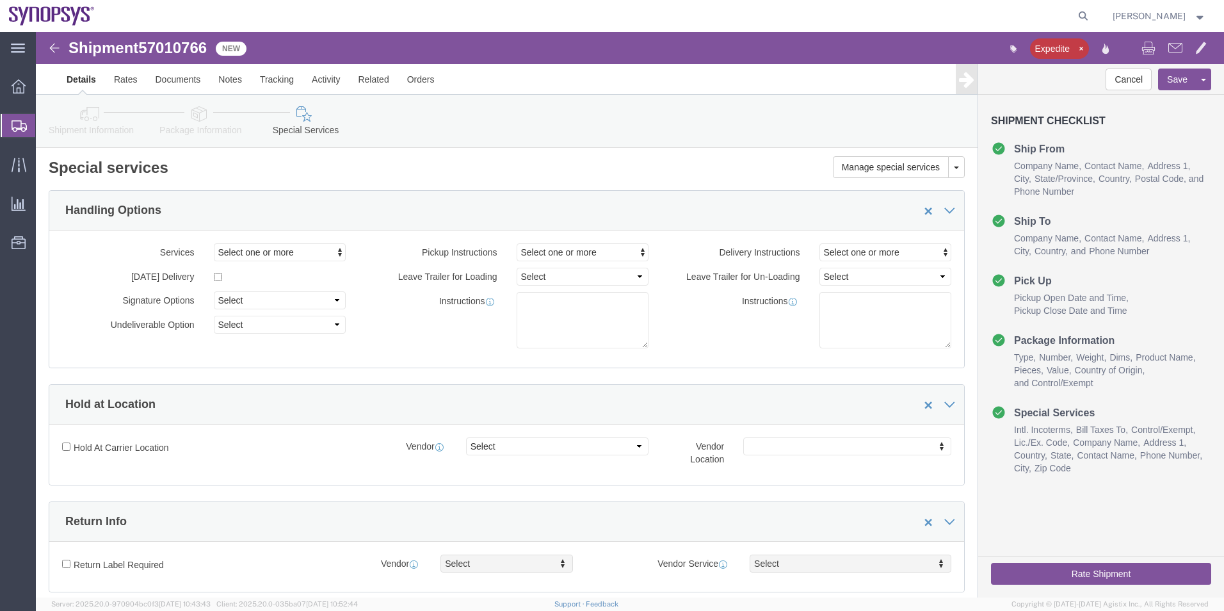
scroll to position [0, 0]
type input "[PERSON_NAME]"
click button "Rate Shipment"
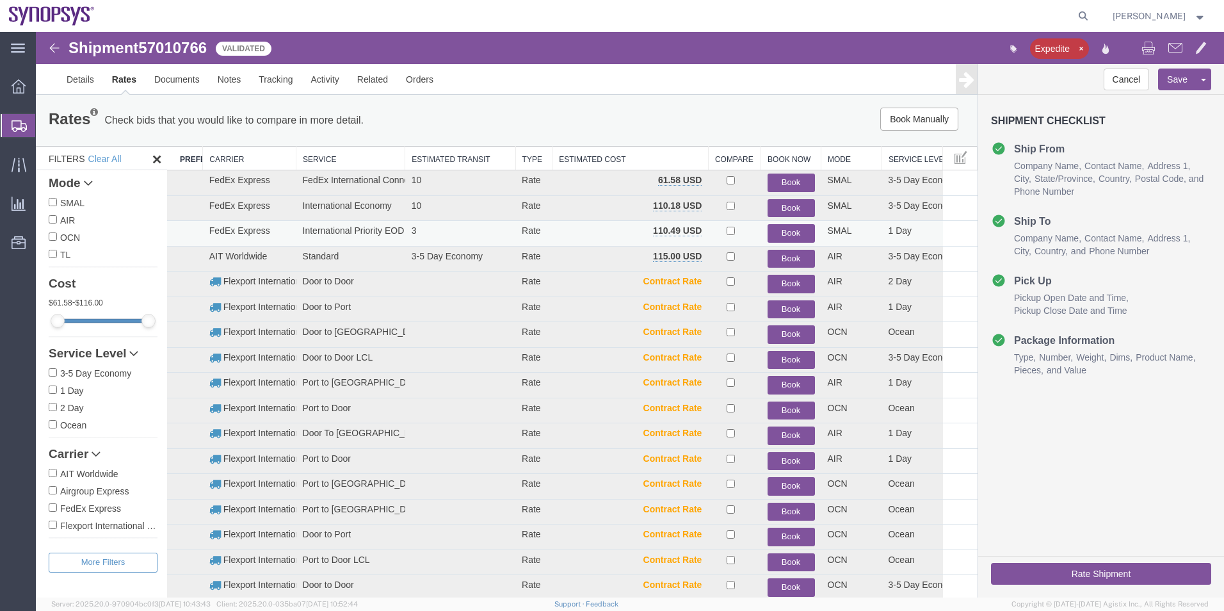
click at [787, 229] on button "Book" at bounding box center [790, 233] width 47 height 19
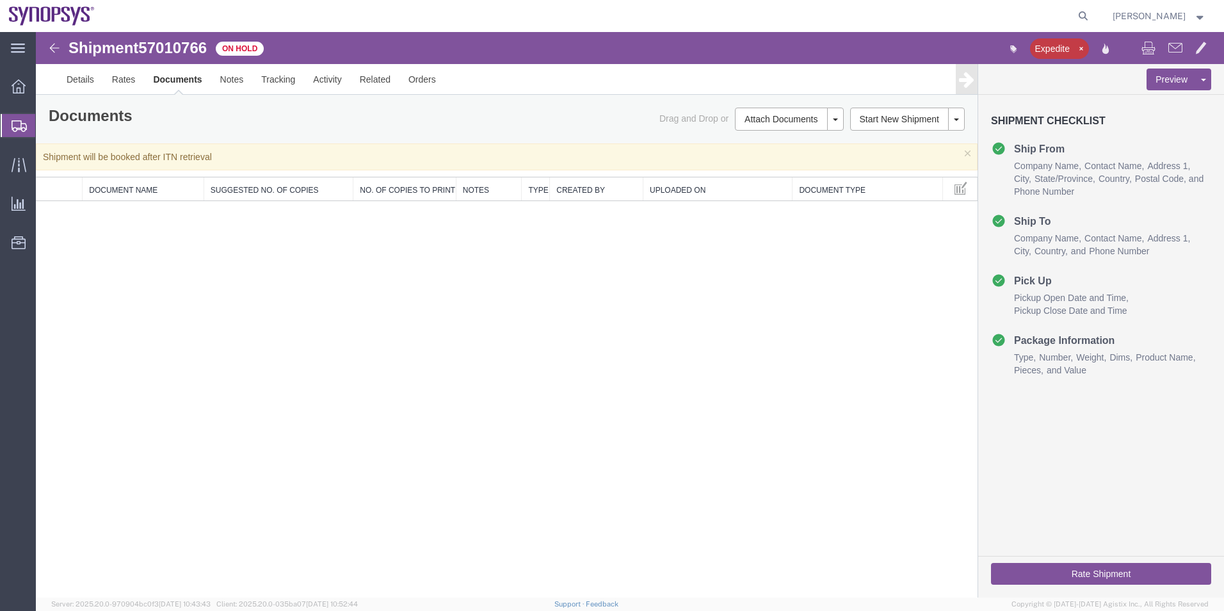
click at [630, 167] on form "Shipment 57010766 0 of 0 On Hold Expedite Details Rates Documents Notes Trackin…" at bounding box center [630, 116] width 1188 height 169
click at [508, 508] on div "Shipment 57010766 0 of 0 On Hold Expedite Details Rates Documents Notes Trackin…" at bounding box center [630, 314] width 1188 height 565
click at [0, 0] on span "Shipment Manager" at bounding box center [0, 0] width 0 height 0
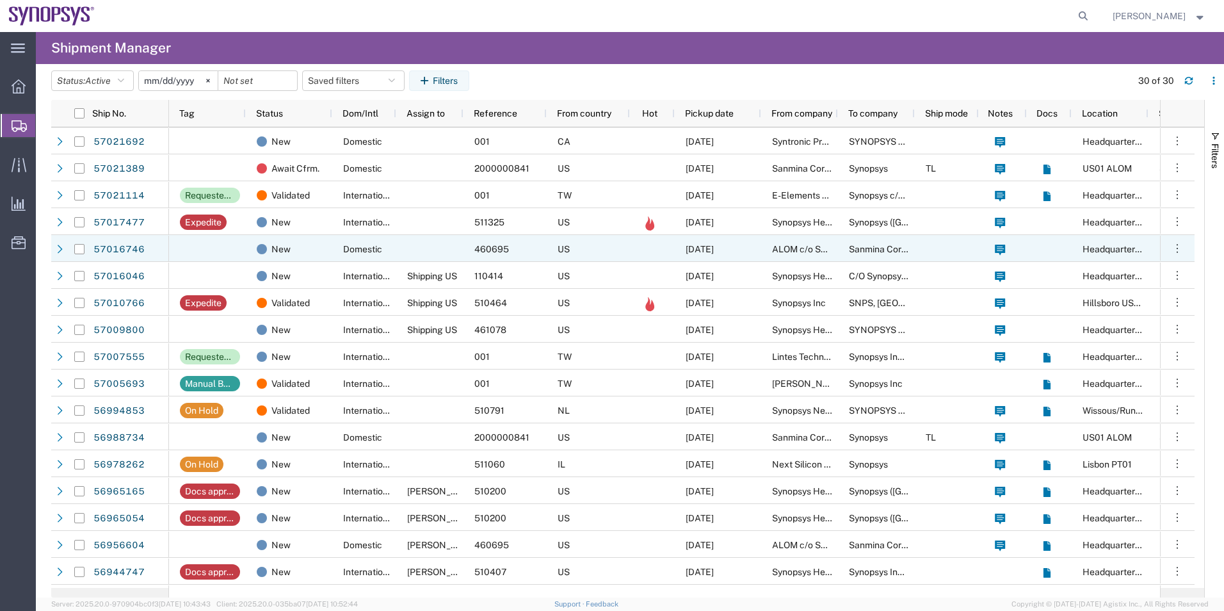
click at [430, 249] on div at bounding box center [429, 248] width 67 height 27
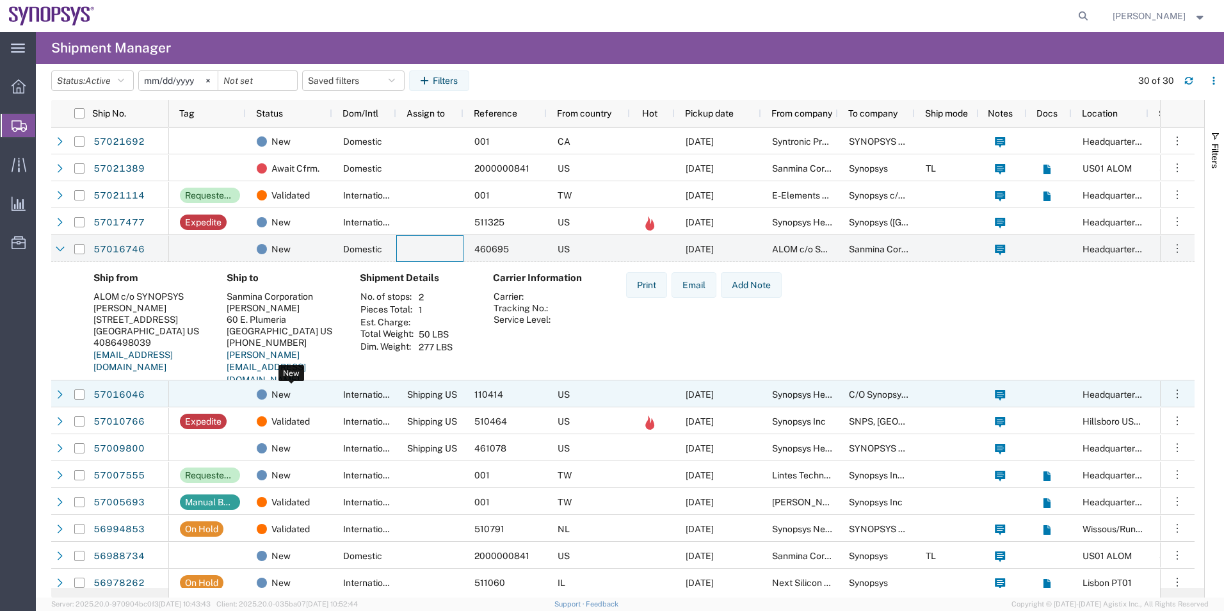
click at [323, 394] on div "New" at bounding box center [292, 394] width 70 height 27
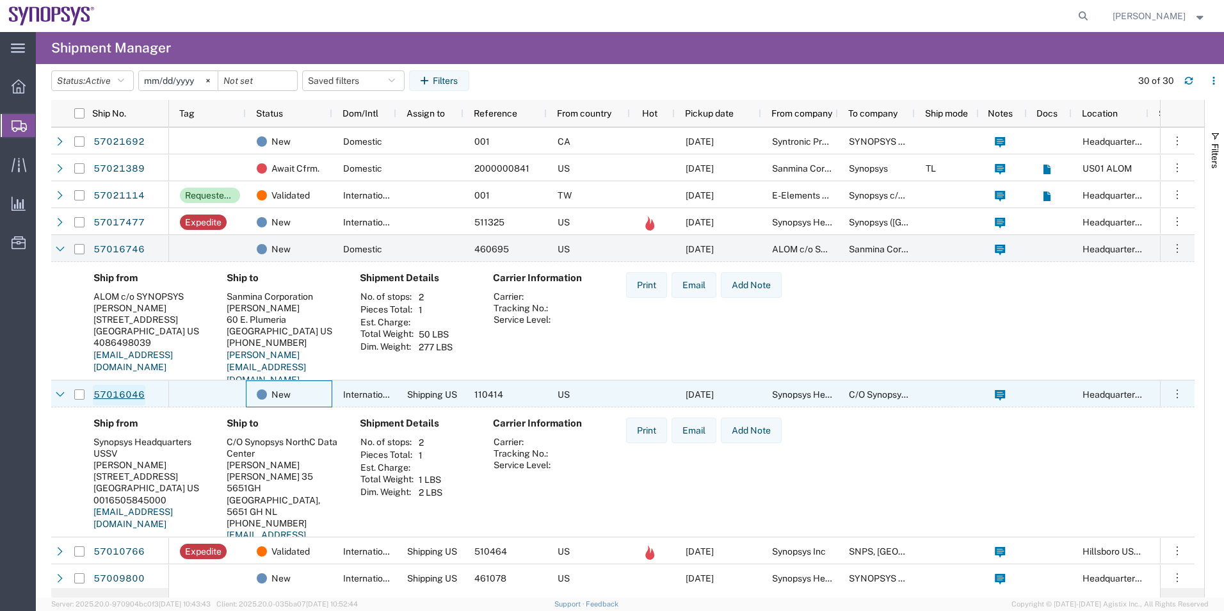
click at [122, 398] on link "57016046" at bounding box center [119, 395] width 52 height 20
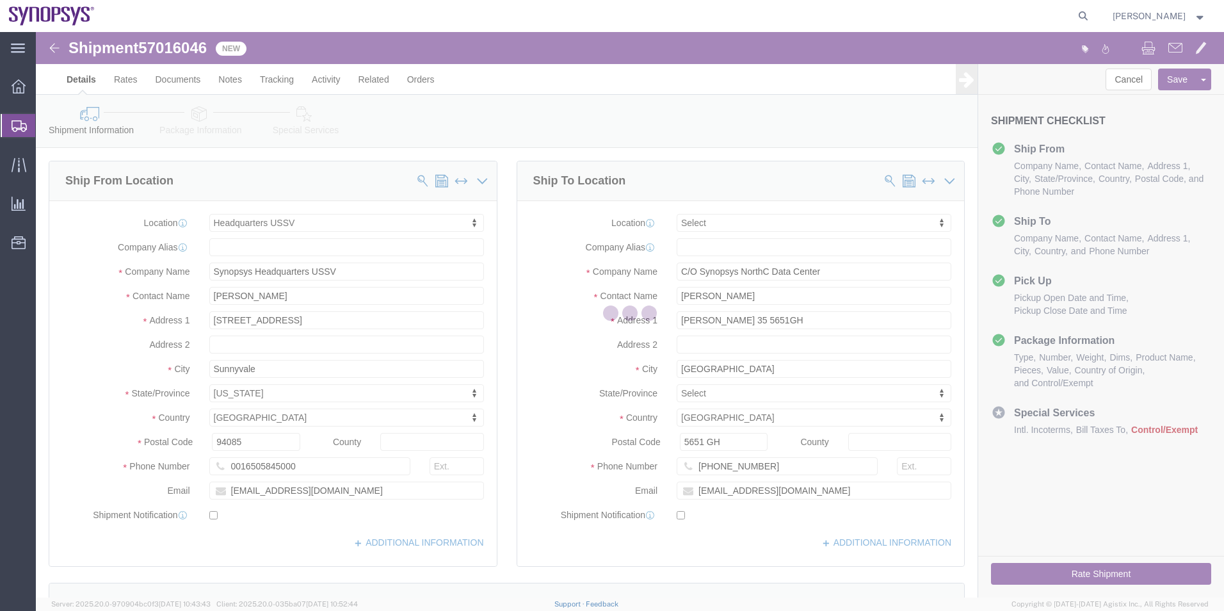
click at [193, 108] on div at bounding box center [630, 314] width 1188 height 565
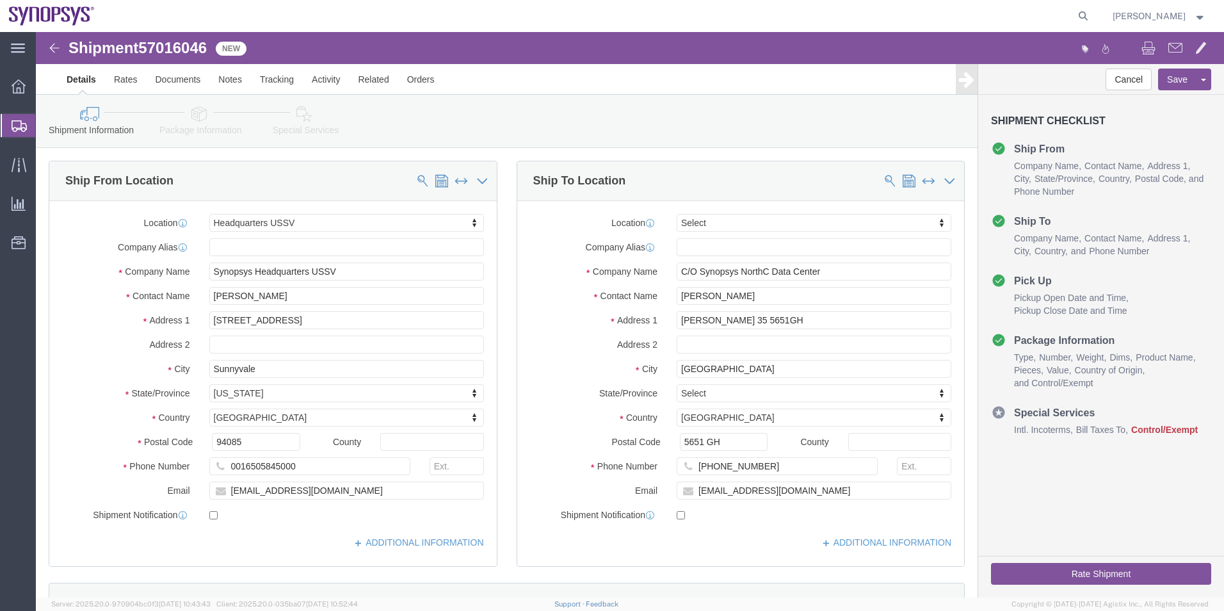
select select "63204"
select select
drag, startPoint x: 205, startPoint y: 117, endPoint x: 170, endPoint y: 85, distance: 48.0
click icon
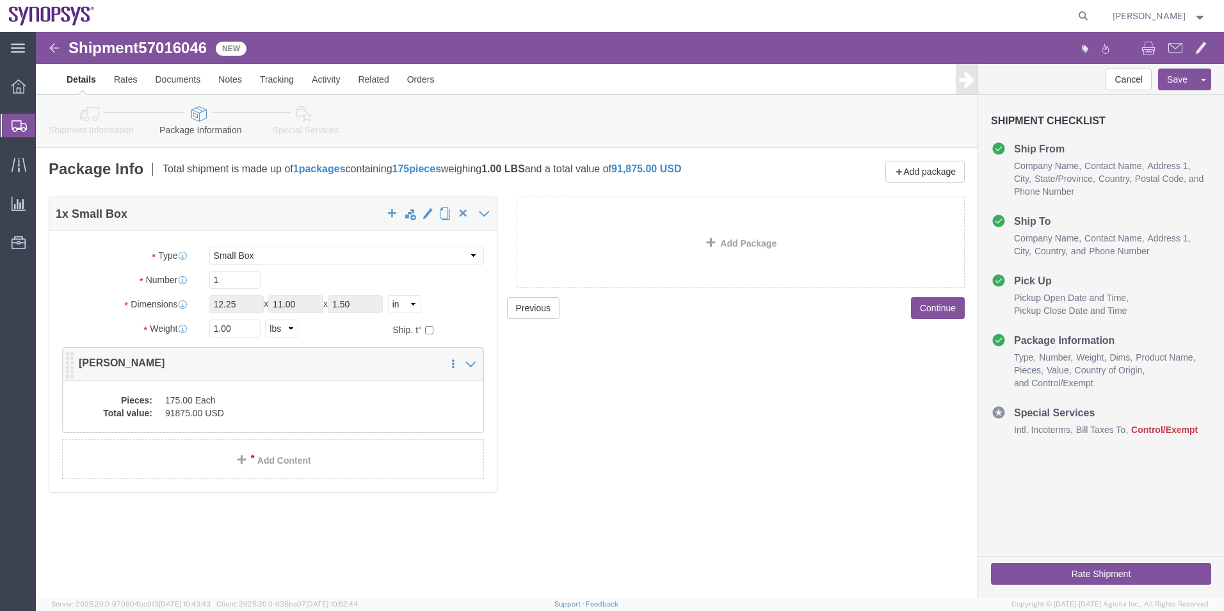
click dd "175.00 Each"
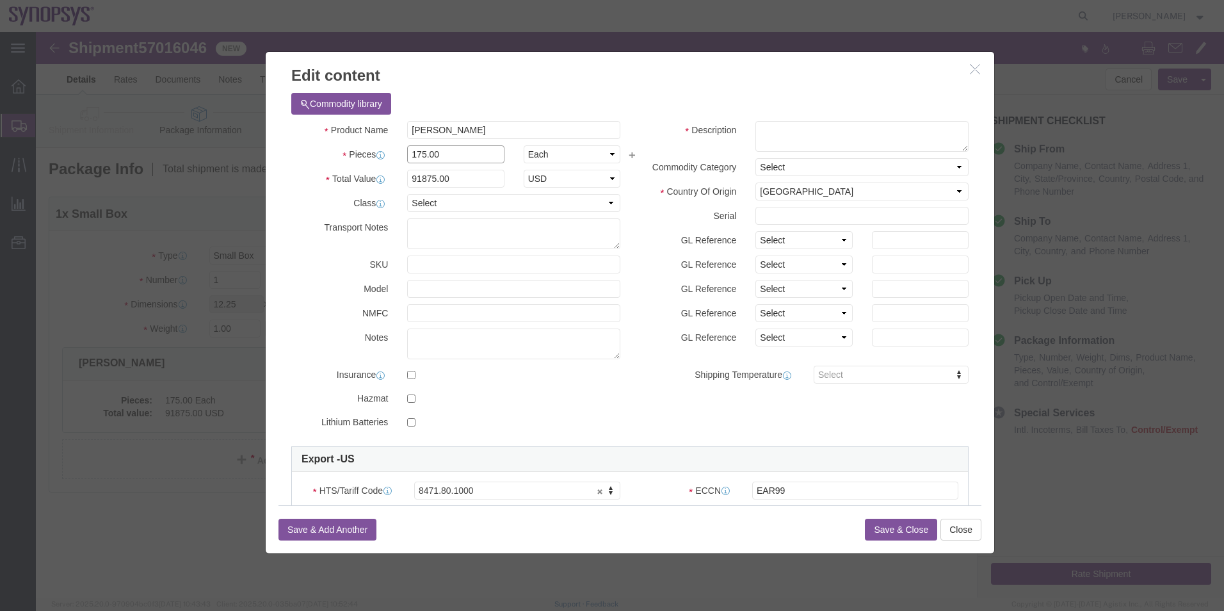
drag, startPoint x: 418, startPoint y: 127, endPoint x: 357, endPoint y: 124, distance: 60.9
click div "Pieces 175.00 Select Bag Barrels 100Board Feet Bottle Box Blister Pack Carats C…"
drag, startPoint x: 438, startPoint y: 143, endPoint x: 344, endPoint y: 148, distance: 94.9
click div "Total Value 91875.00 Select ADP AED AFN ALL AMD AOA ARS ATS AUD AWG AZN BAM BBD…"
type input "175"
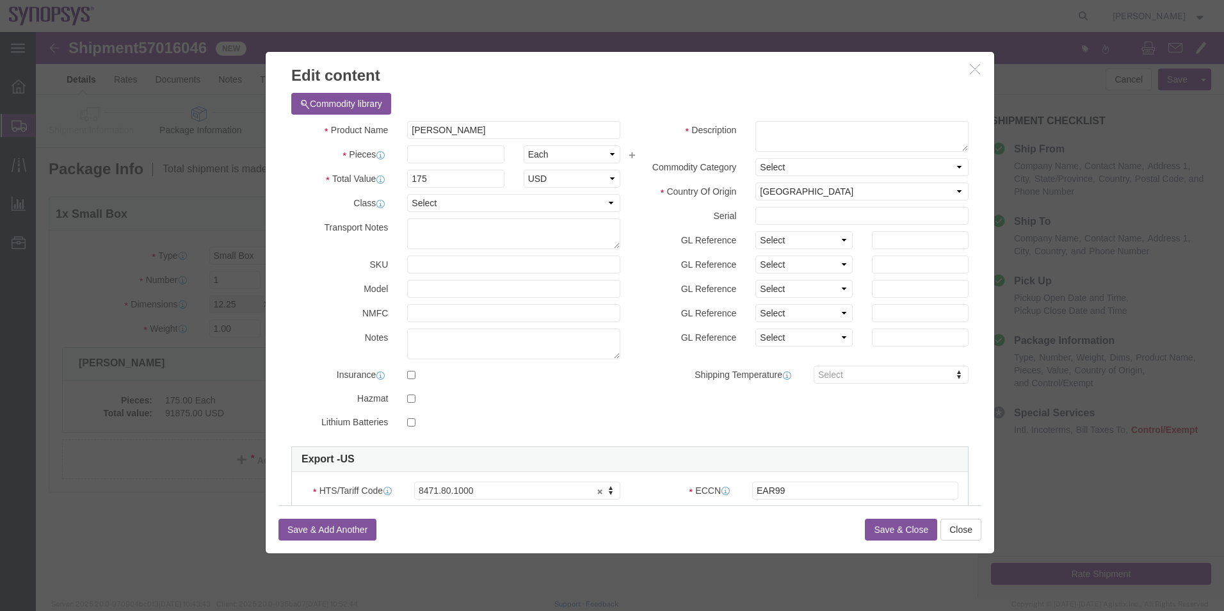
click label "Transport Notes"
click input "text"
type input "3"
type input "525"
click label "SKU"
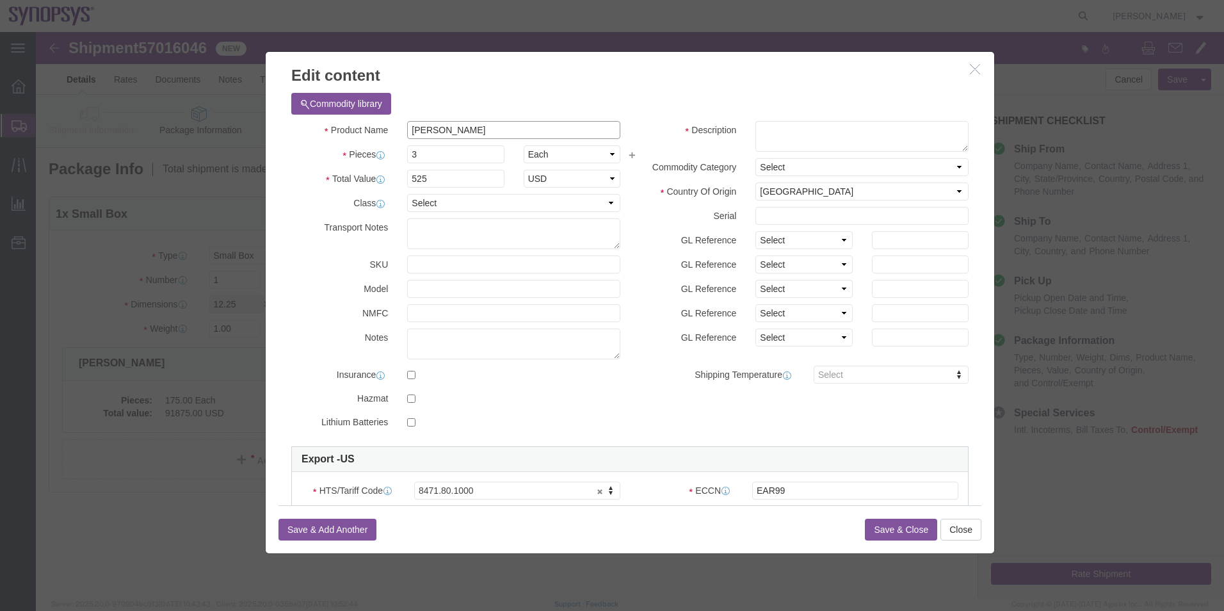
drag, startPoint x: 464, startPoint y: 99, endPoint x: 356, endPoint y: 109, distance: 108.1
click div "Product Name Raritan Dongles Pieces 3 Select Bag Barrels 100Board Feet Bottle B…"
click textarea
paste textarea "Raritan Dongles"
type textarea "Raritan Dongles"
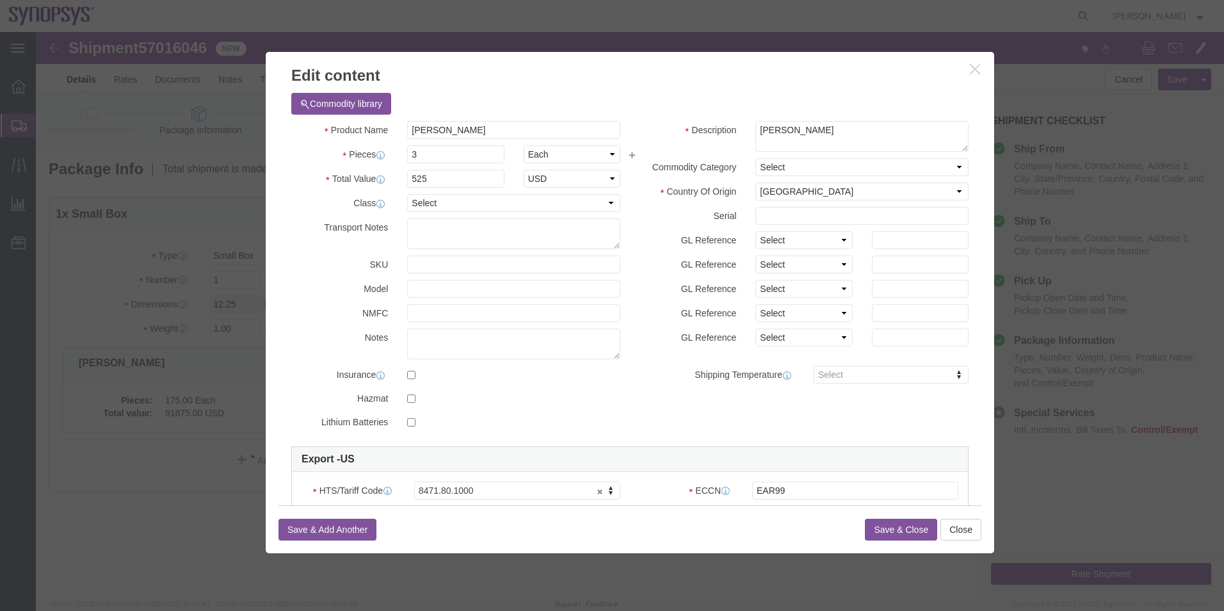
click button "Save & Close"
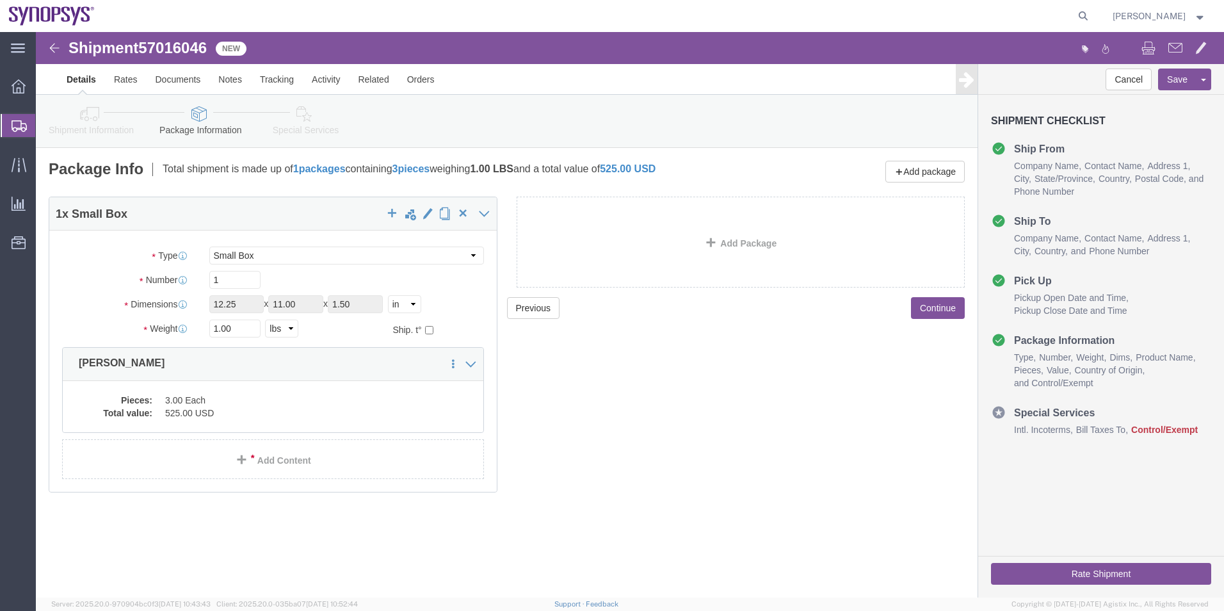
click link "Special Services"
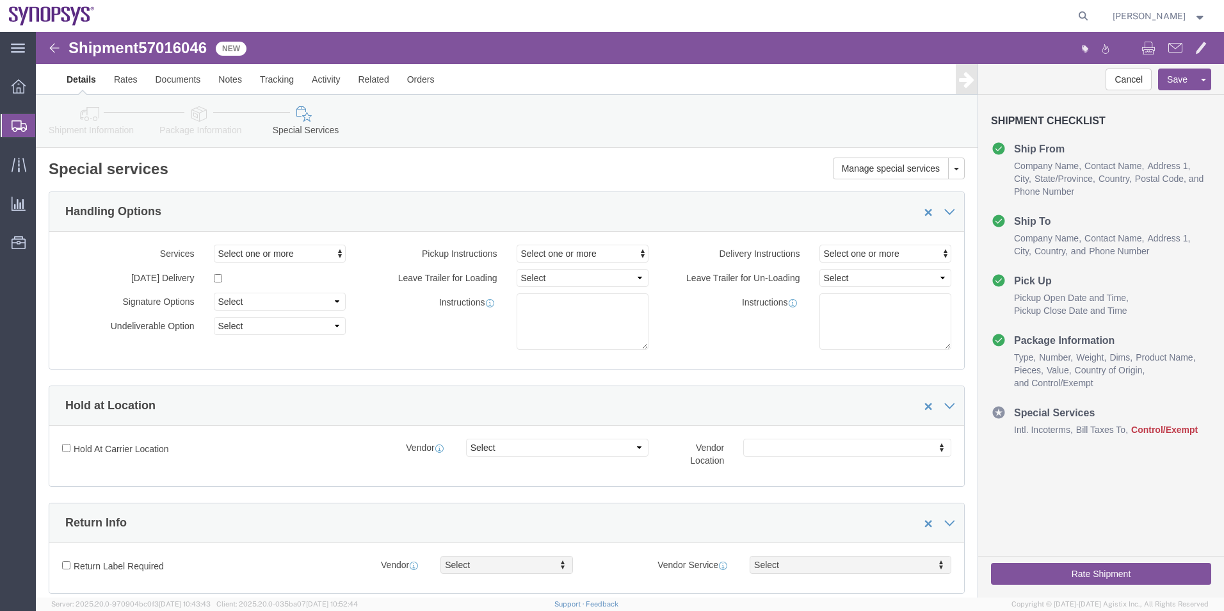
click link "Package Information"
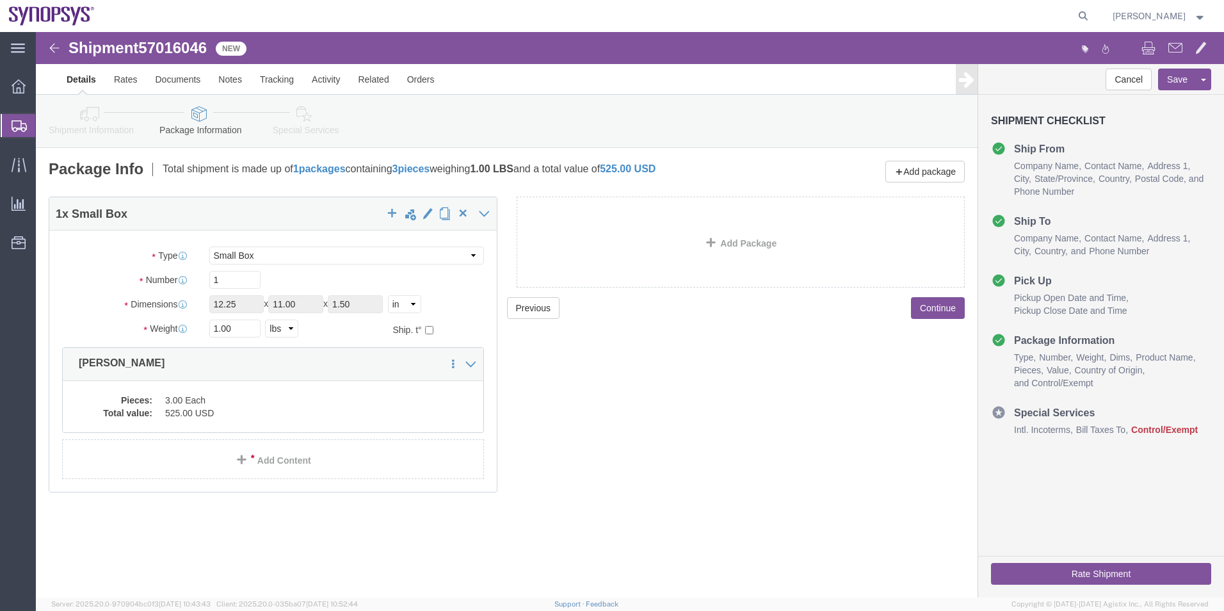
click icon
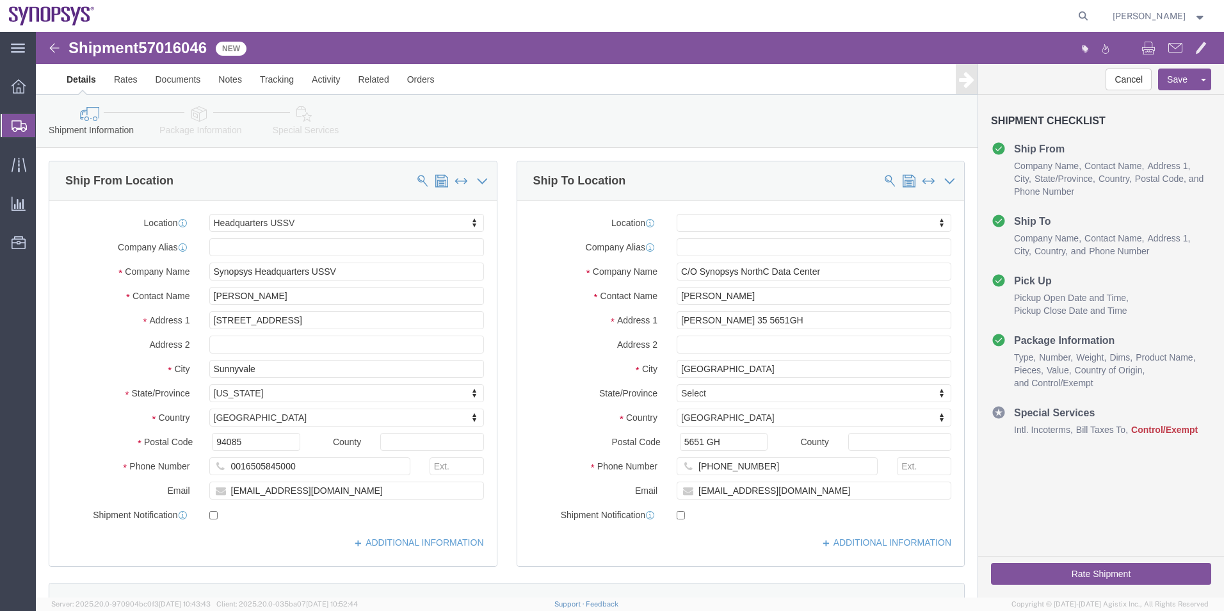
click link "Special Services"
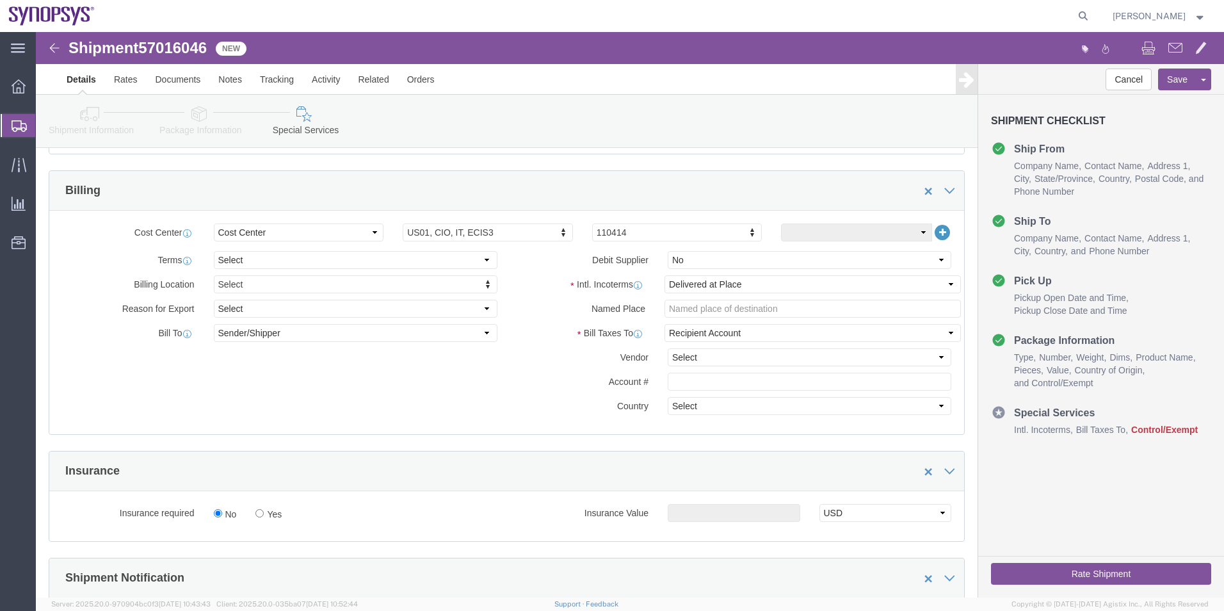
scroll to position [448, 0]
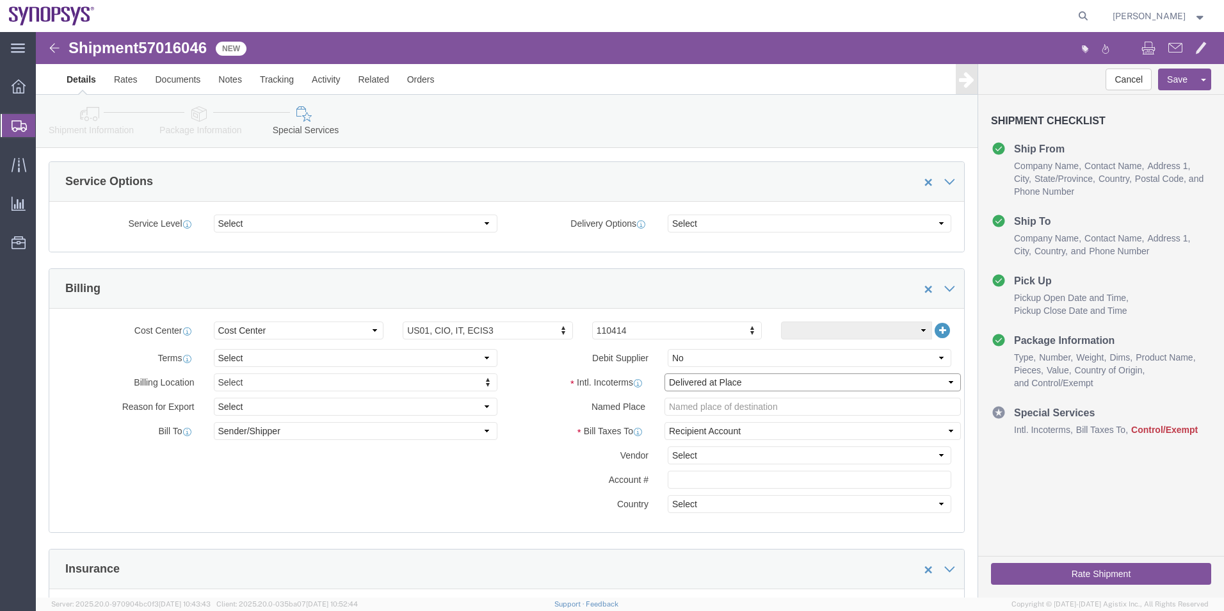
click select "Select Carriage Insurance Paid Carriage Paid To Cost and Freight Cost Insurance…"
select select "DDP"
click select "Select Carriage Insurance Paid Carriage Paid To Cost and Freight Cost Insurance…"
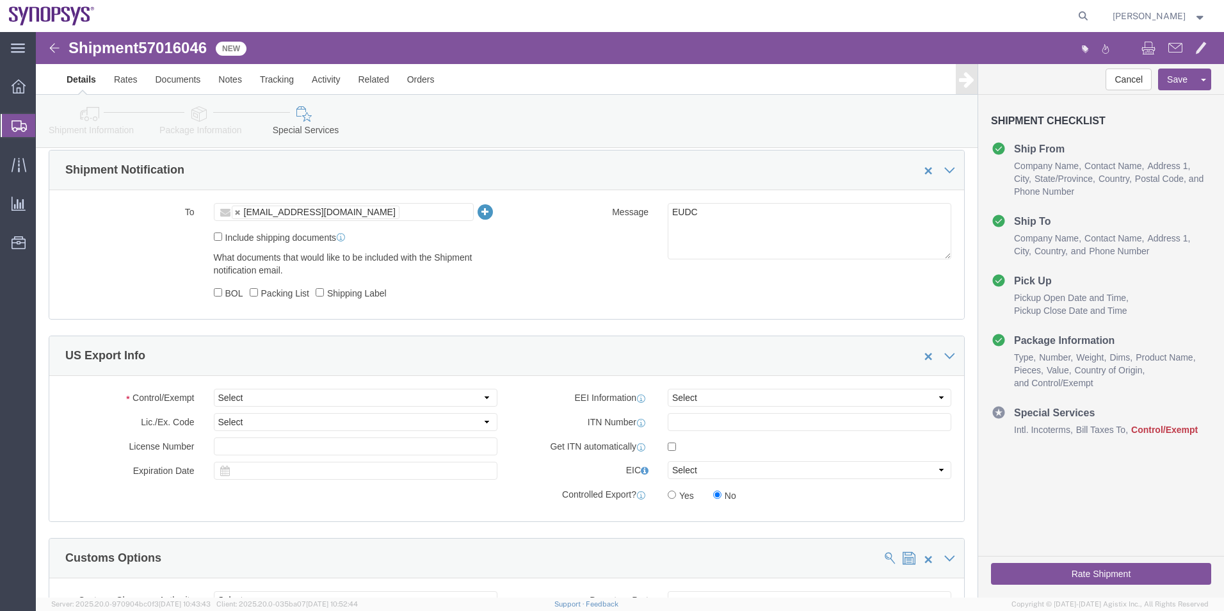
scroll to position [768, 0]
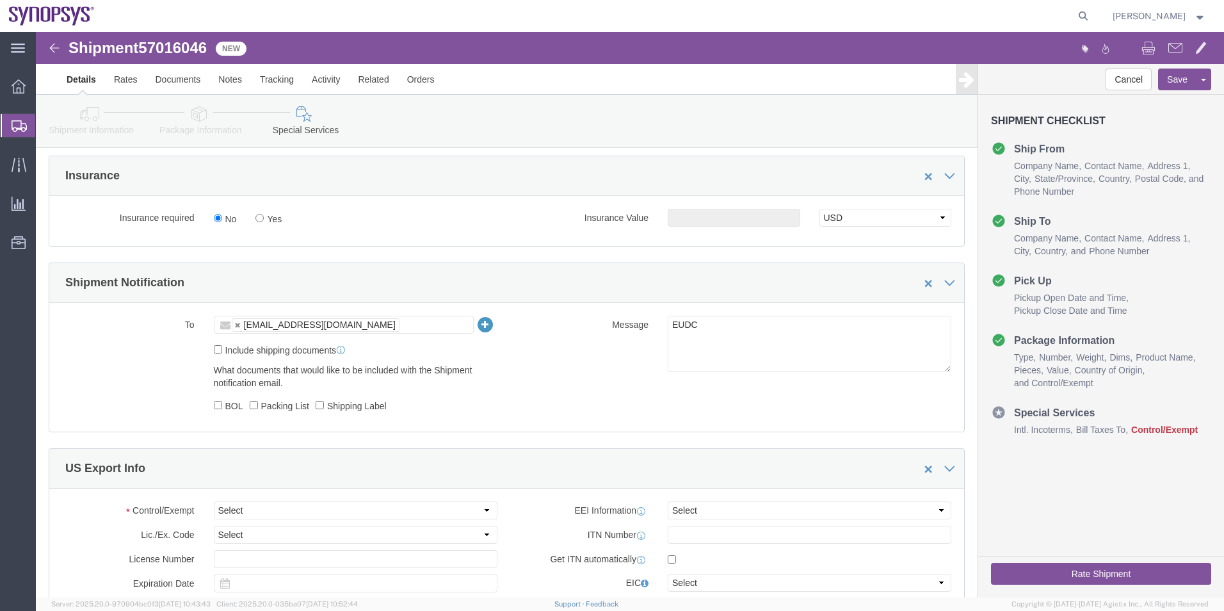
drag, startPoint x: 377, startPoint y: 289, endPoint x: 360, endPoint y: 294, distance: 17.9
click ul "ggarcia@synopsys.com"
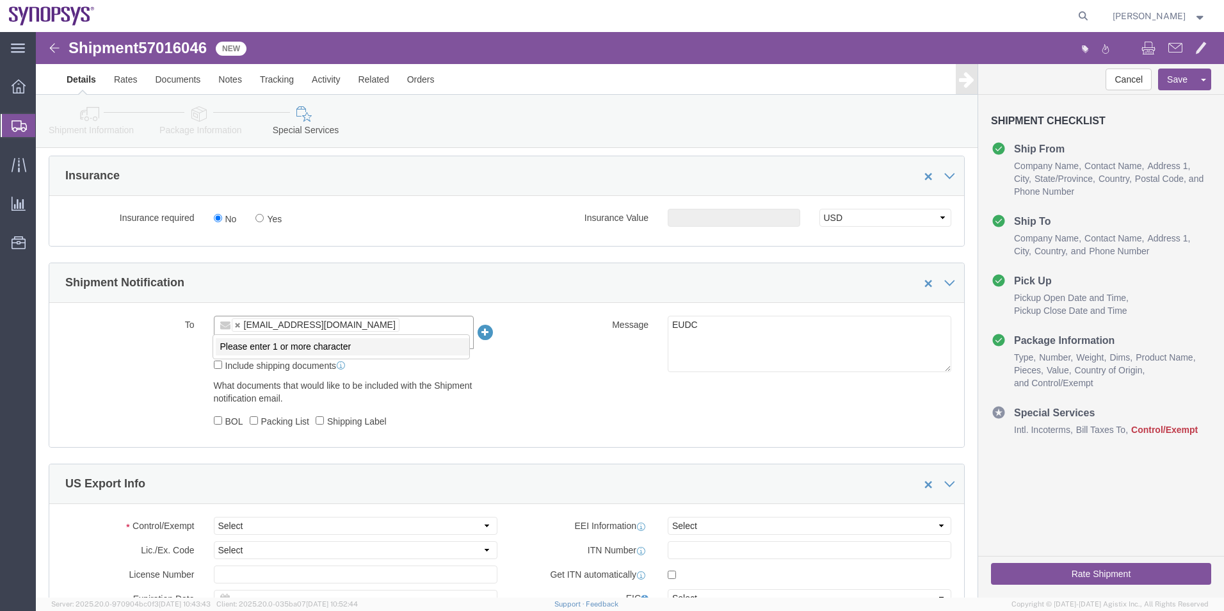
paste input "vanaalst@synopsys.com"
type input "vanaalst@synopsys.com"
click textarea "EUDC"
type textarea "E"
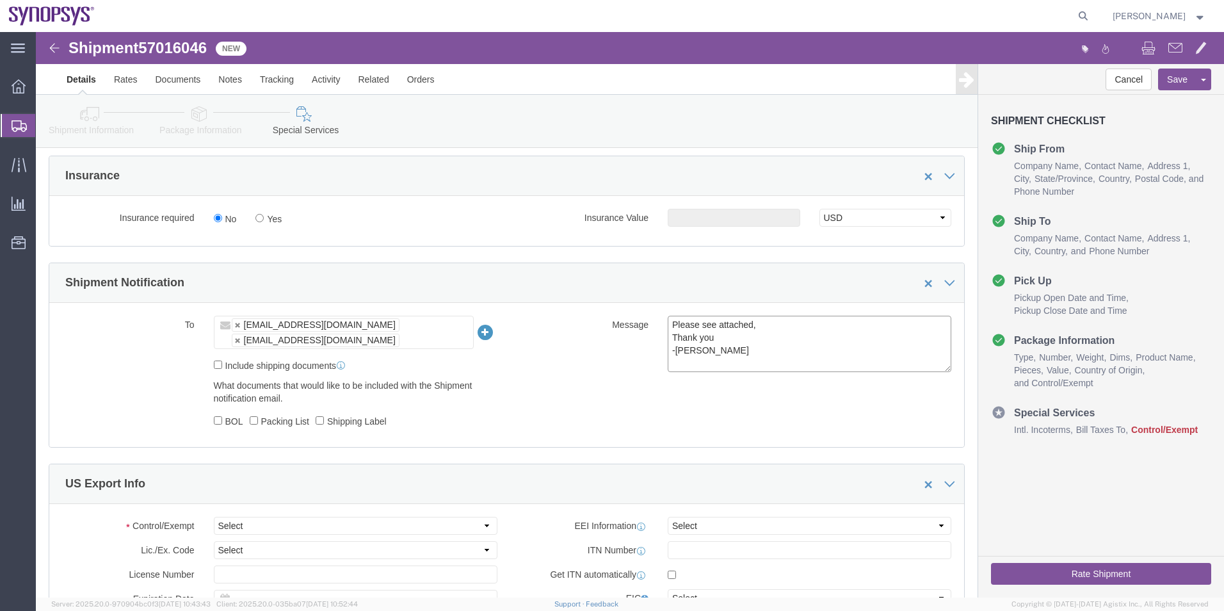
type textarea "Please see attached, Thank you -Kaelen"
click select "Select ATF BIS DEA EPA FDA FTR ITAR OFAC Other (OPA)"
select select "FTR"
click select "Select ATF BIS DEA EPA FDA FTR ITAR OFAC Other (OPA)"
click select "Select 30.2(d)(2) 30.36 30.37(a) 30.37(f) 30.37(g) 30.37(h) 30.37(i) 30.37(j) 3…"
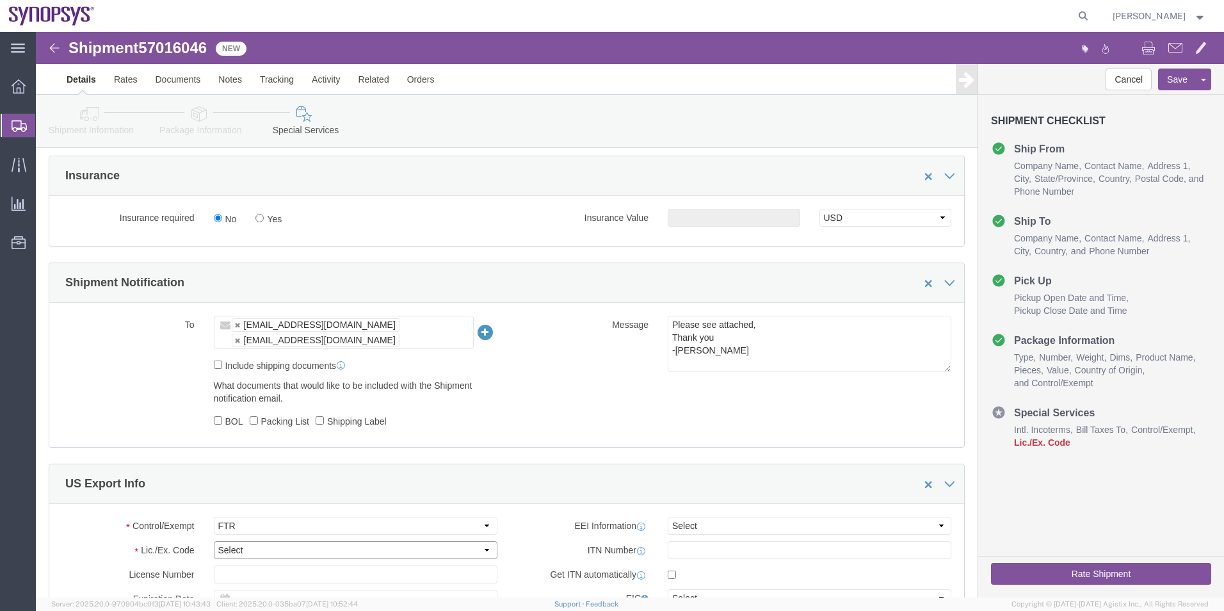
select select "30.37(a)"
click select "Select 30.2(d)(2) 30.36 30.37(a) 30.37(f) 30.37(g) 30.37(h) 30.37(i) 30.37(j) 3…"
click select "Select AES-Direct EEI Carrier File EEI EEI Exempt"
select select "EXEM"
click select "Select AES-Direct EEI Carrier File EEI EEI Exempt"
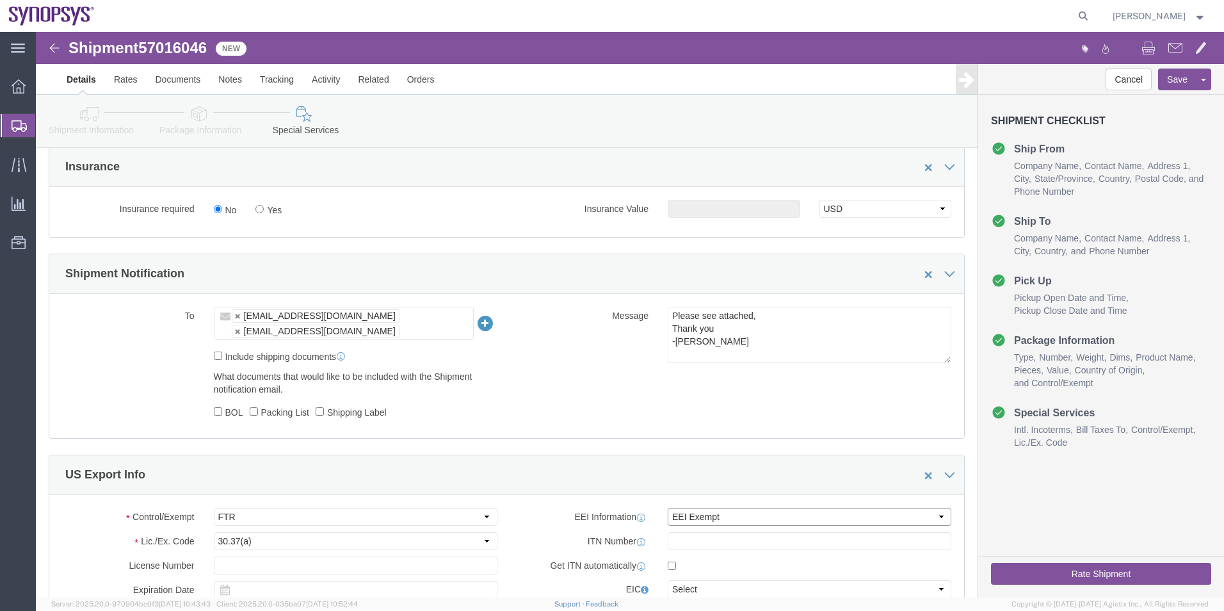
scroll to position [889, 0]
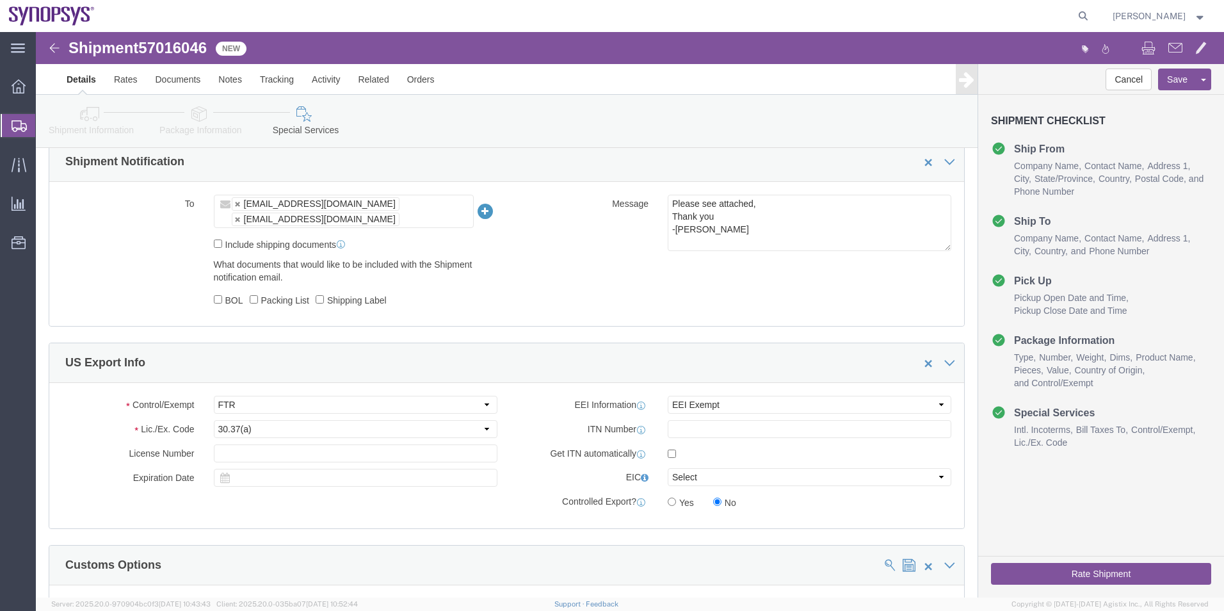
click ul "ggarcia@synopsys.com vanaalst@synopsys.com"
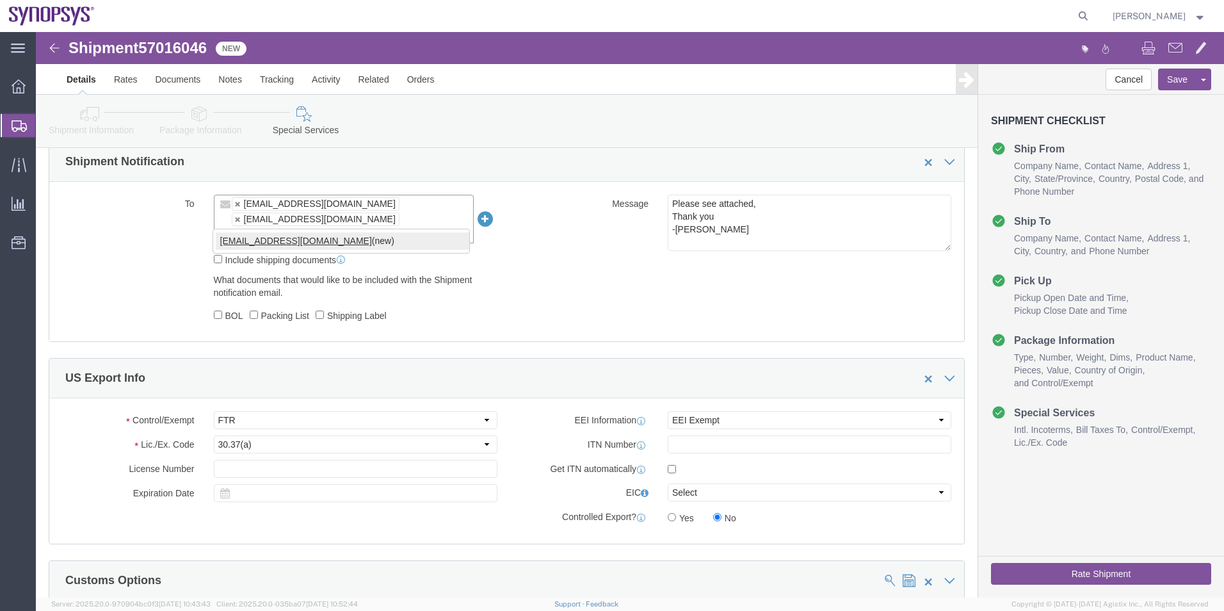
type input "kaelen@synopsys.com"
click button "Rate Shipment"
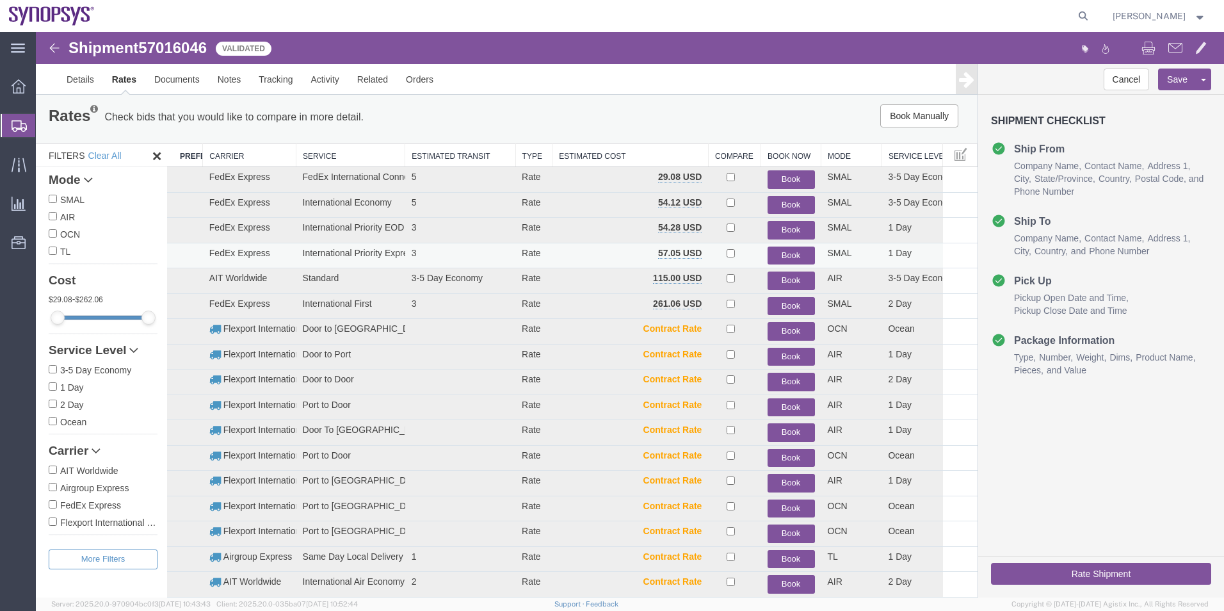
scroll to position [2, 0]
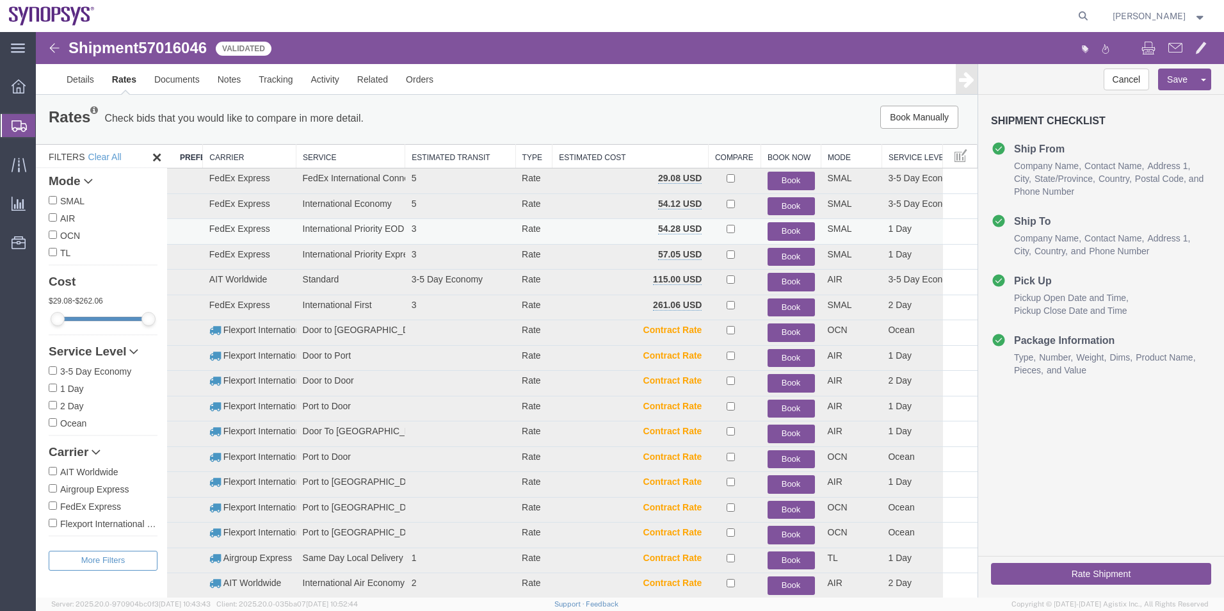
click at [784, 231] on button "Book" at bounding box center [790, 231] width 47 height 19
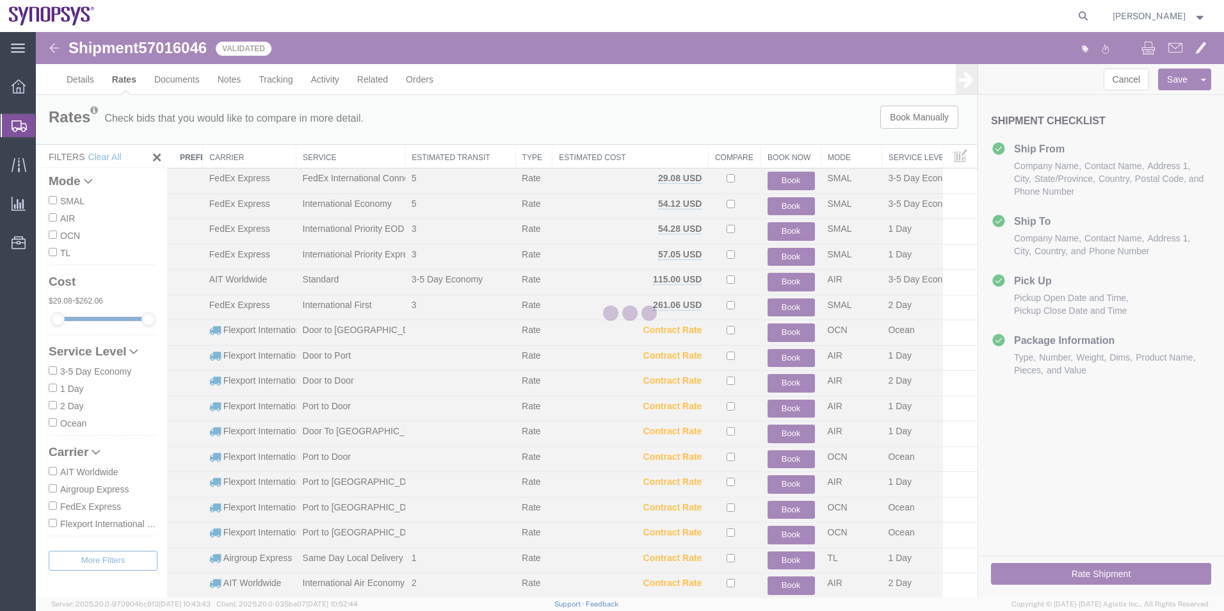
scroll to position [0, 0]
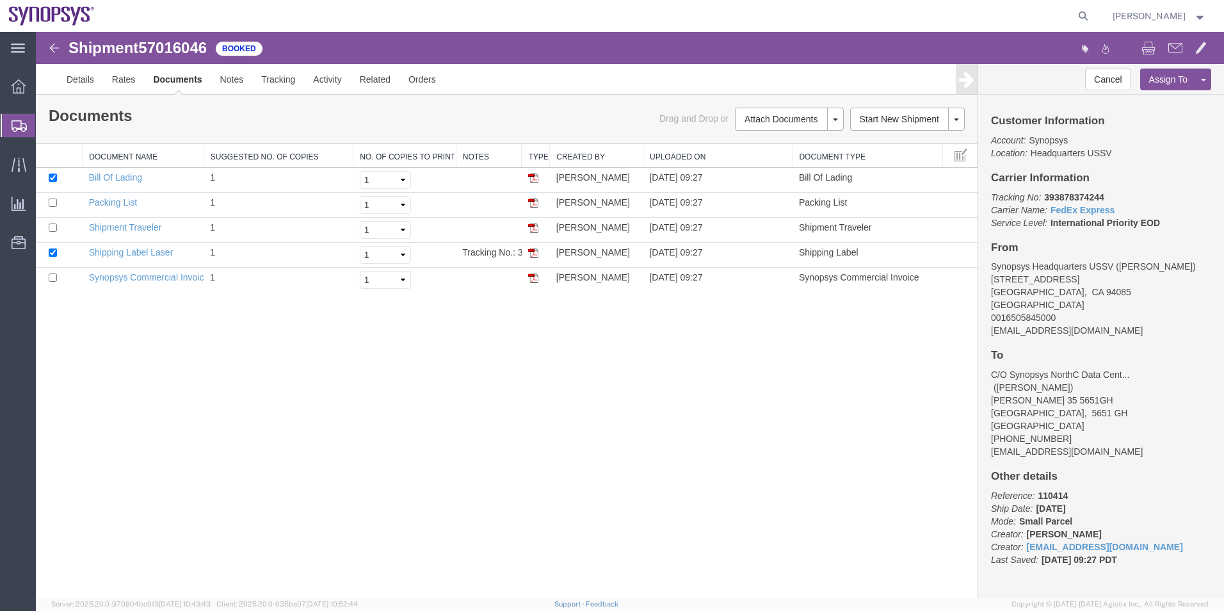
click at [0, 0] on span "Shipment Manager" at bounding box center [0, 0] width 0 height 0
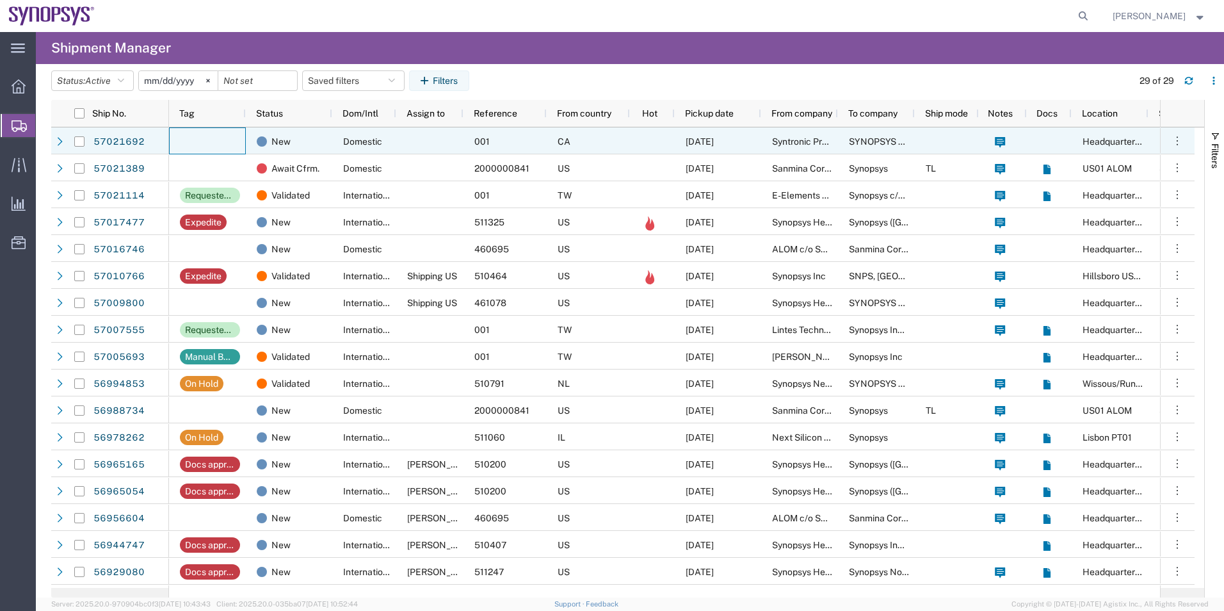
click at [190, 138] on div at bounding box center [207, 140] width 77 height 27
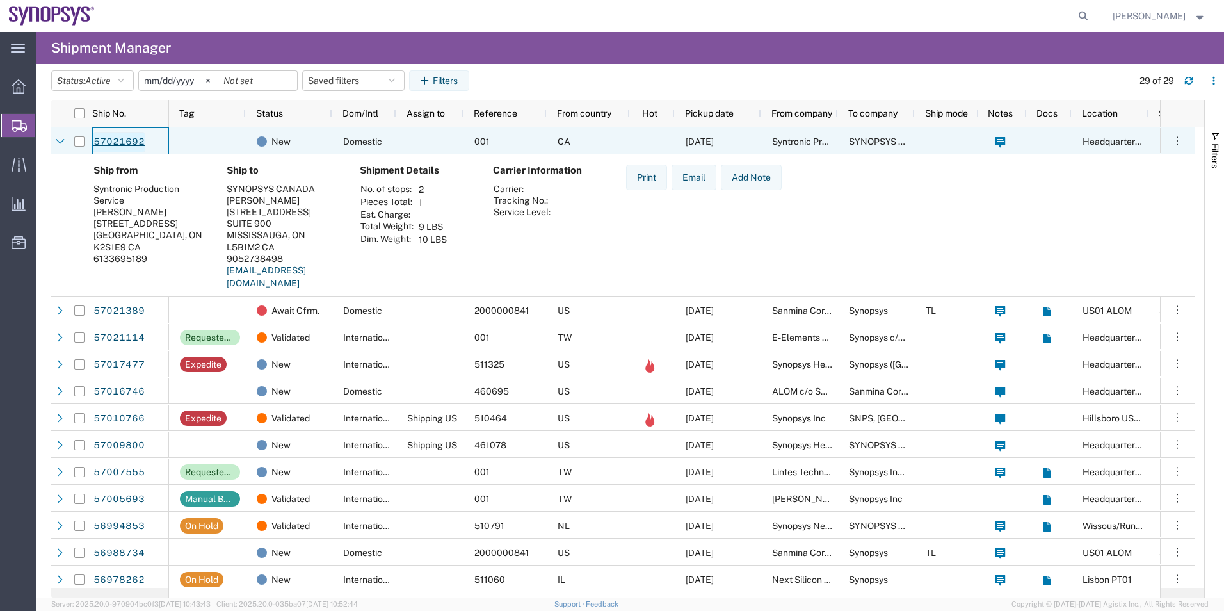
click at [118, 138] on link "57021692" at bounding box center [119, 142] width 52 height 20
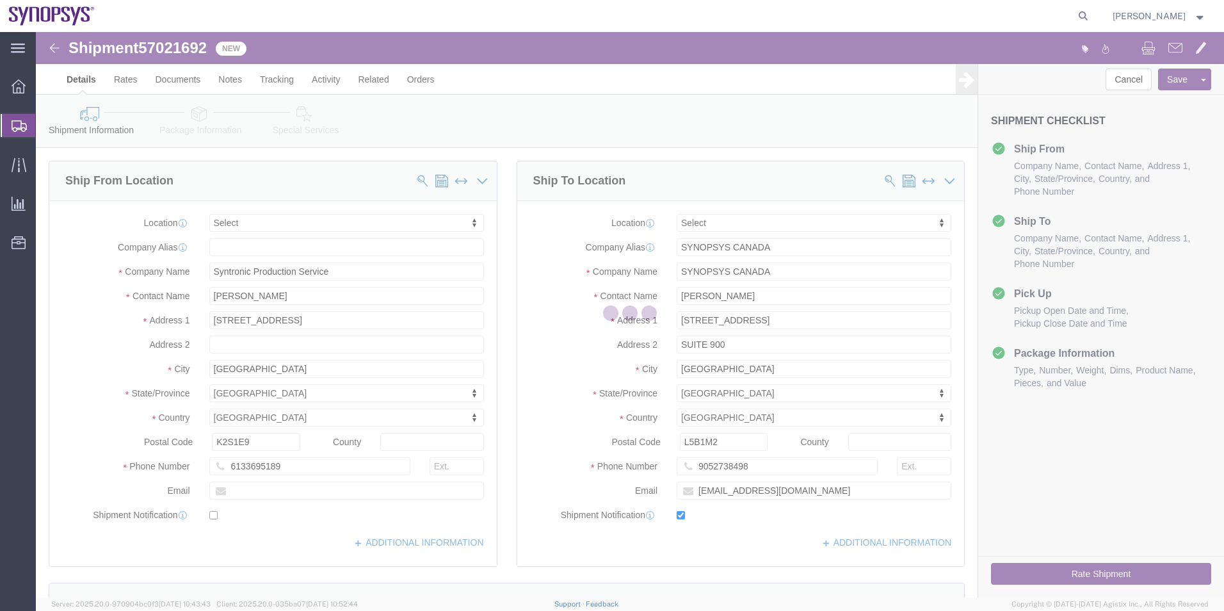
select select
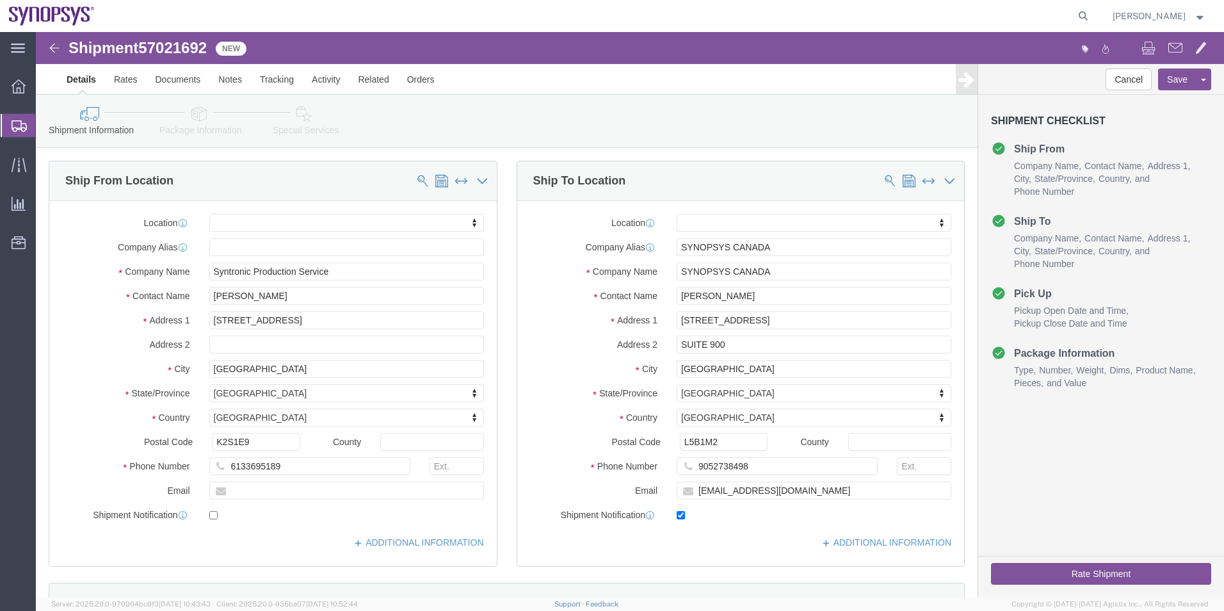
click link "Package Information"
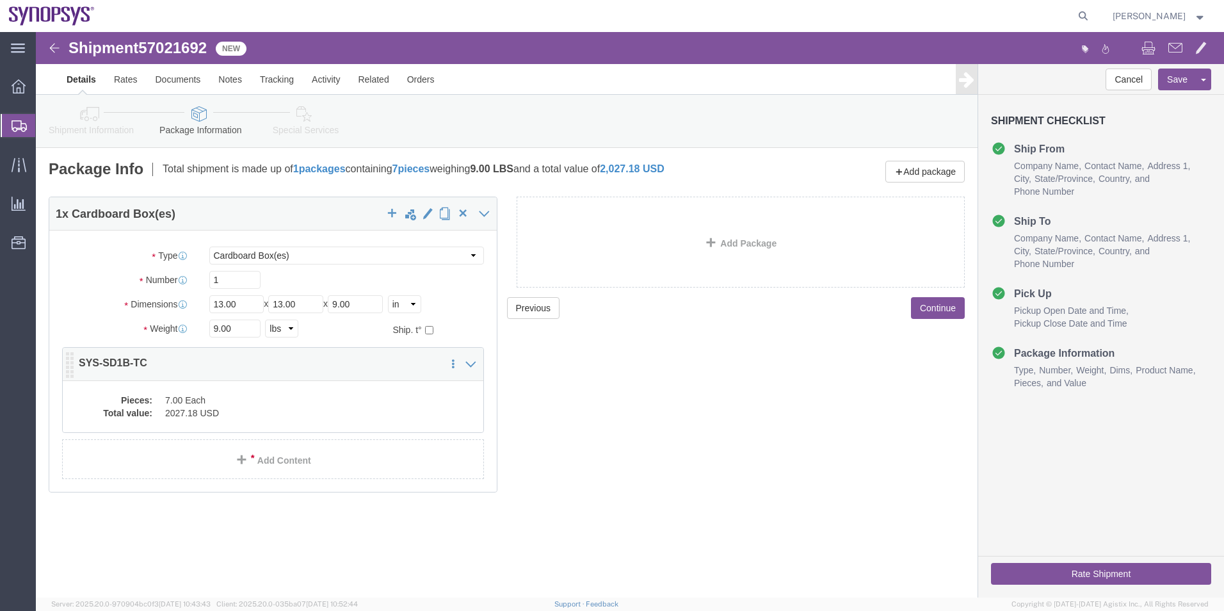
click dd "7.00 Each"
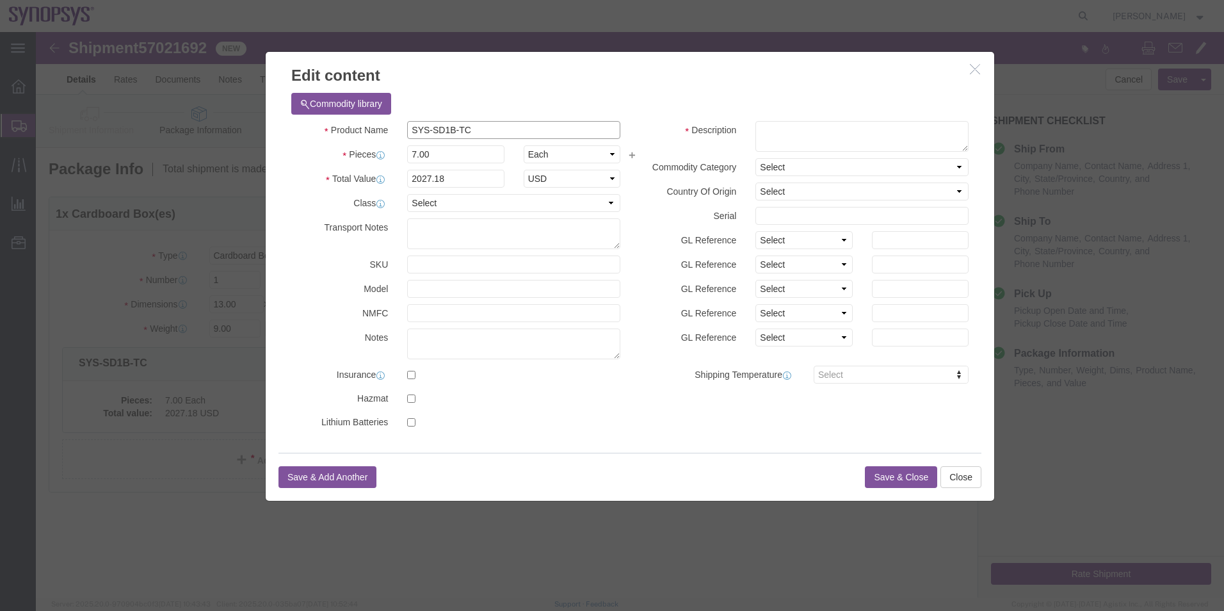
drag, startPoint x: 456, startPoint y: 92, endPoint x: 342, endPoint y: 102, distance: 115.1
click div "Product Name SYS-SD1B-TC"
click textarea
paste textarea "SYS-SD1B-TC"
type textarea "SYS-SD1B-TC"
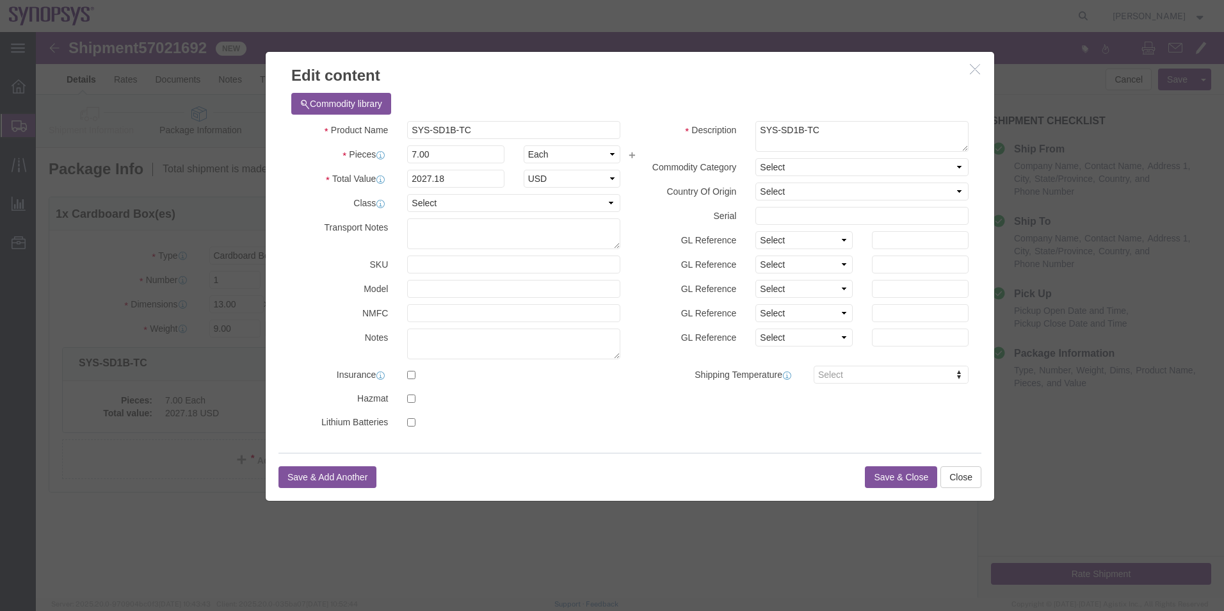
click button "Save & Close"
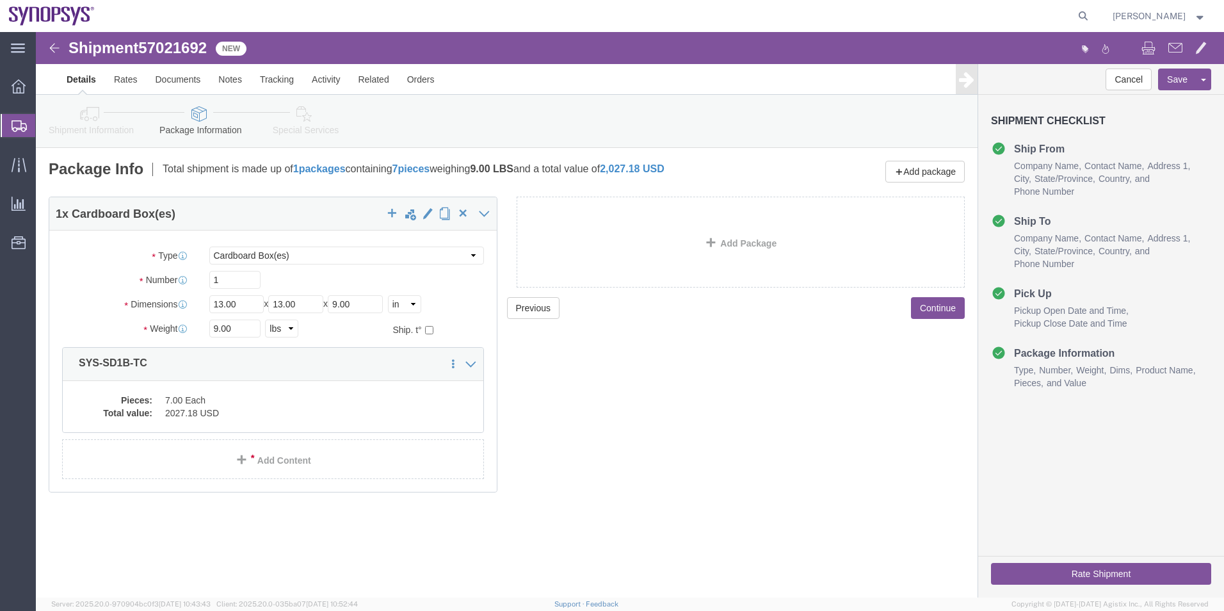
click link "Special Services"
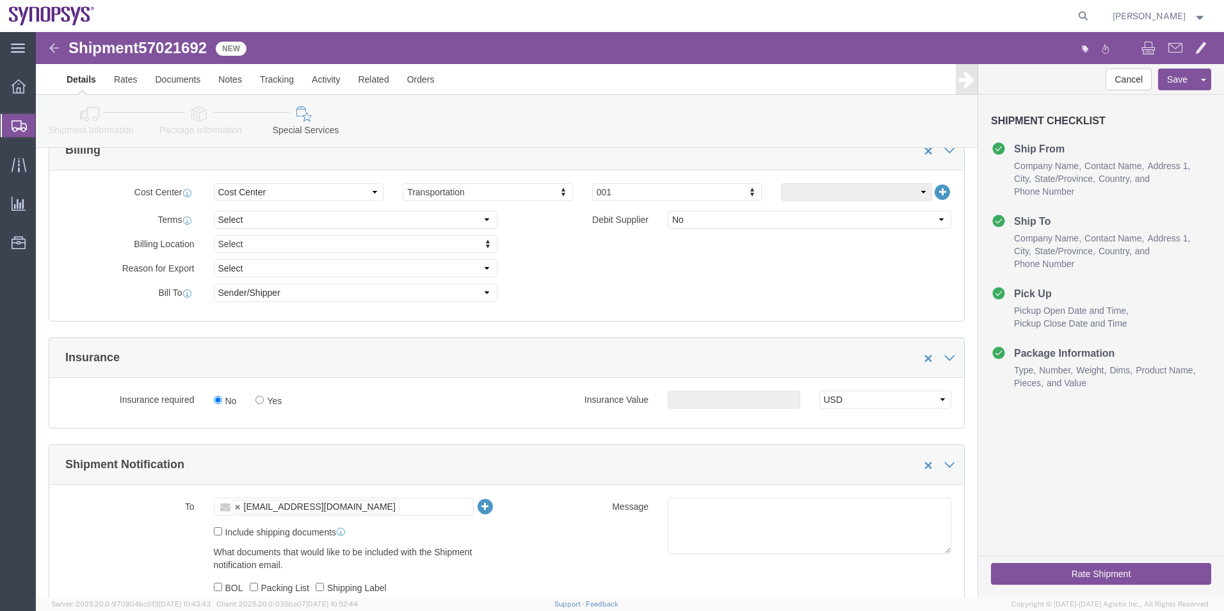
scroll to position [640, 0]
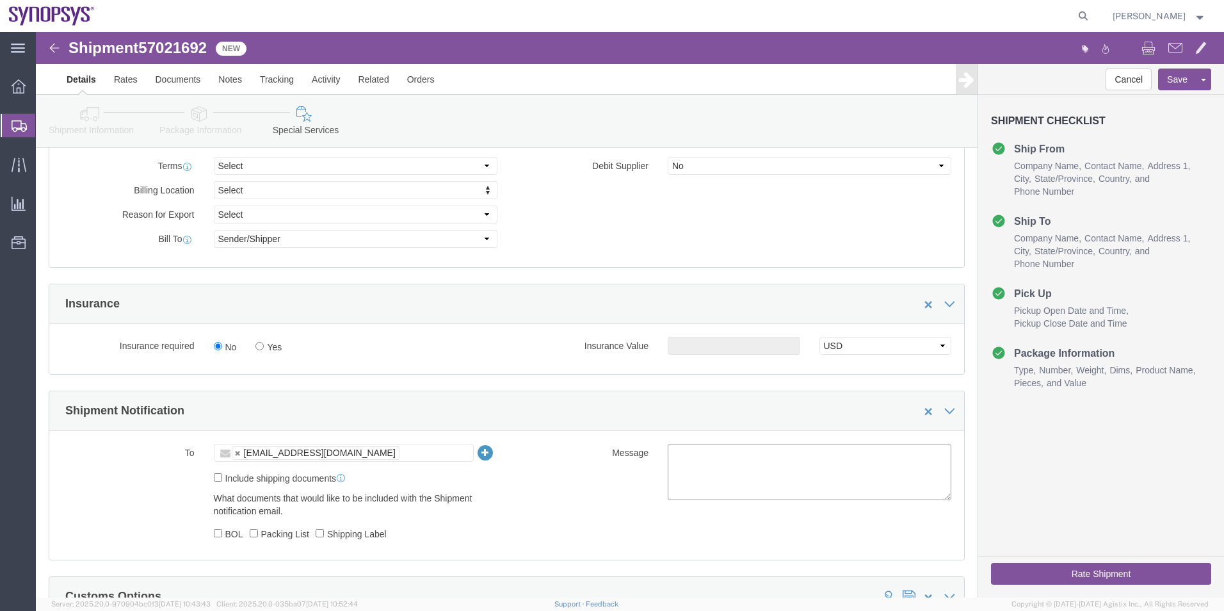
click textarea
type textarea "Please see attached. -[GEOGRAPHIC_DATA]"
click ul "kichxa@syntronic.com"
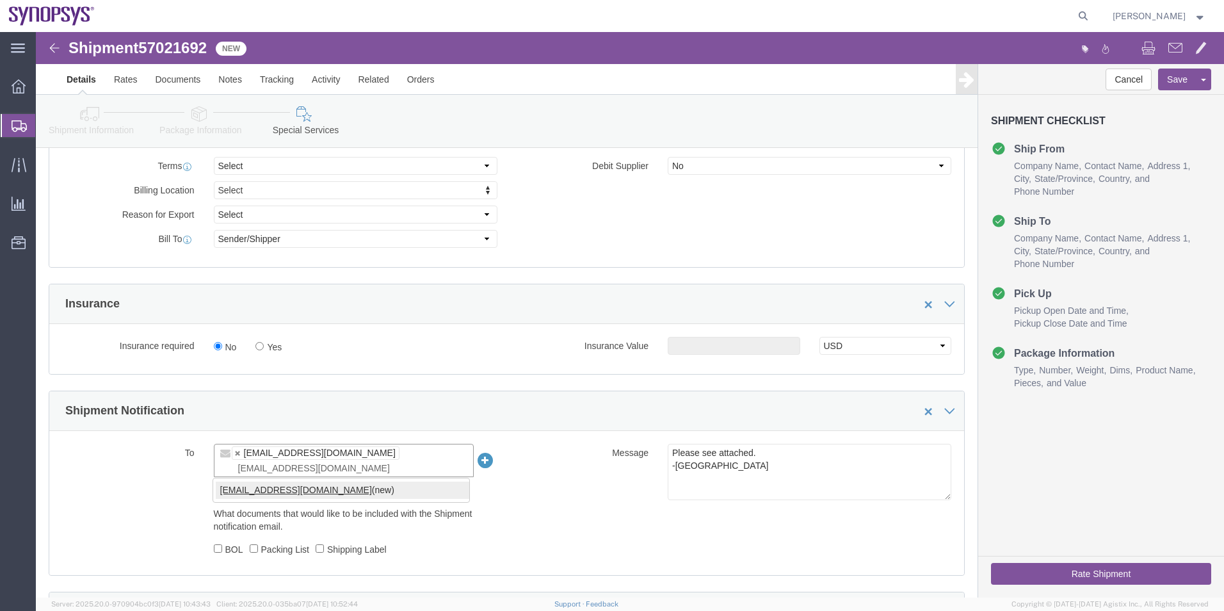
type input "kaelen@synopsys.com"
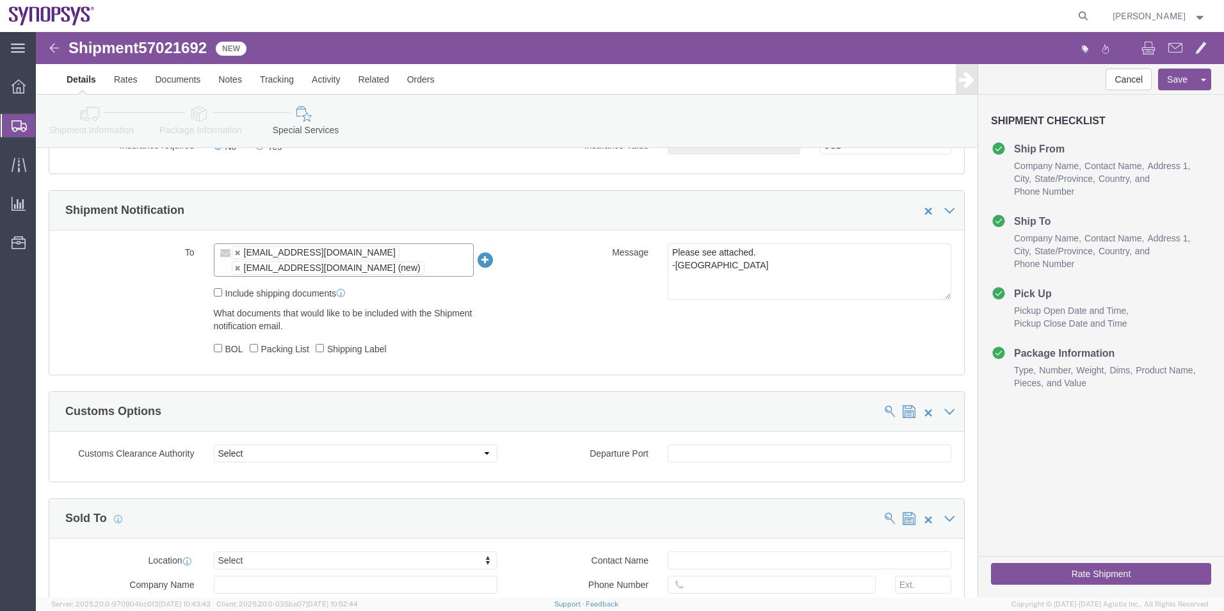
scroll to position [1024, 0]
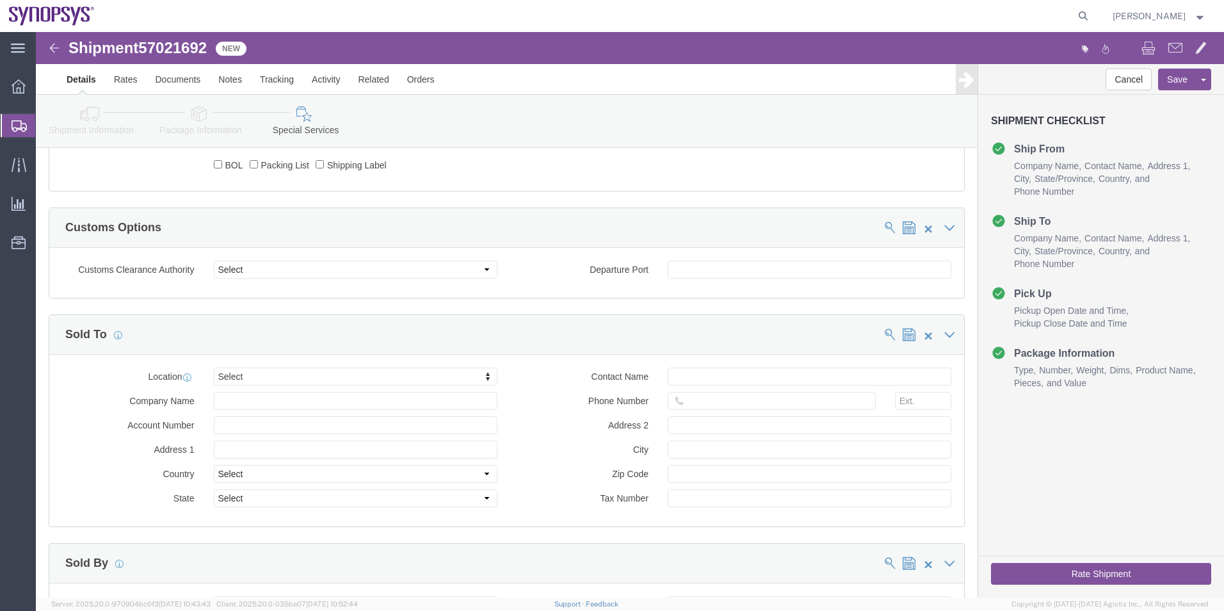
click button "Rate Shipment"
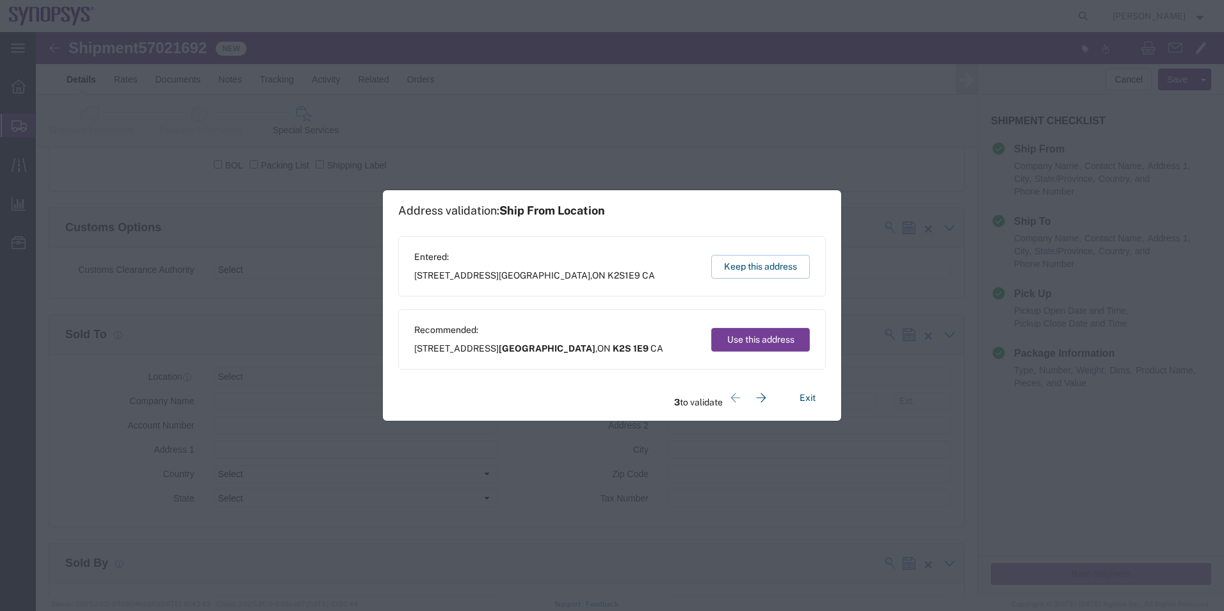
click at [755, 337] on button "Use this address" at bounding box center [760, 340] width 99 height 24
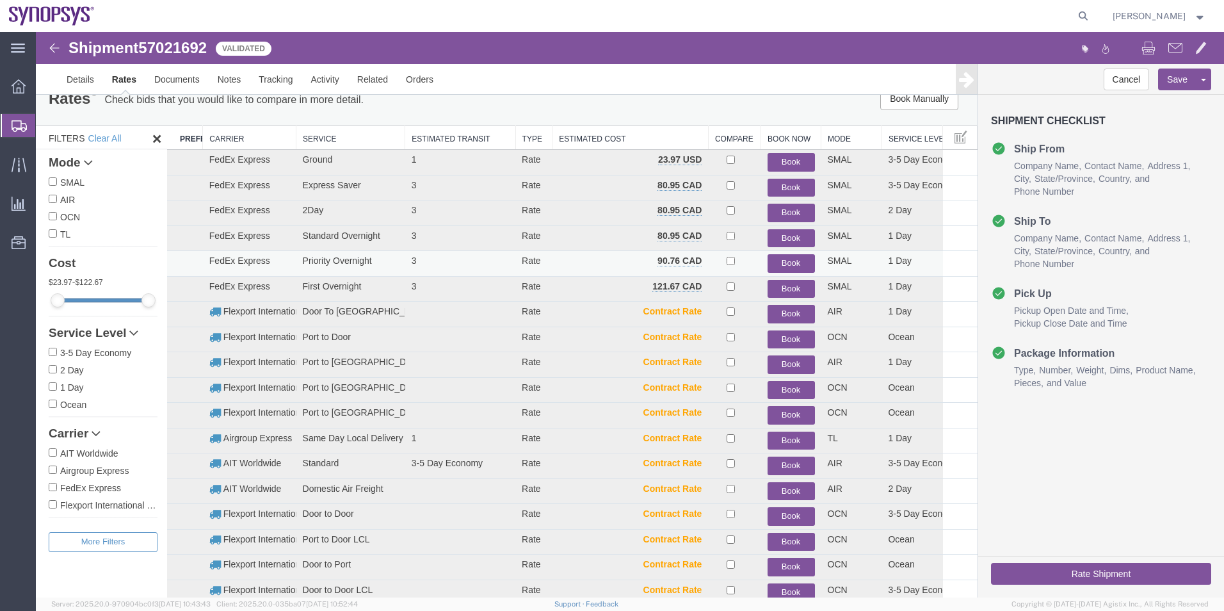
scroll to position [0, 0]
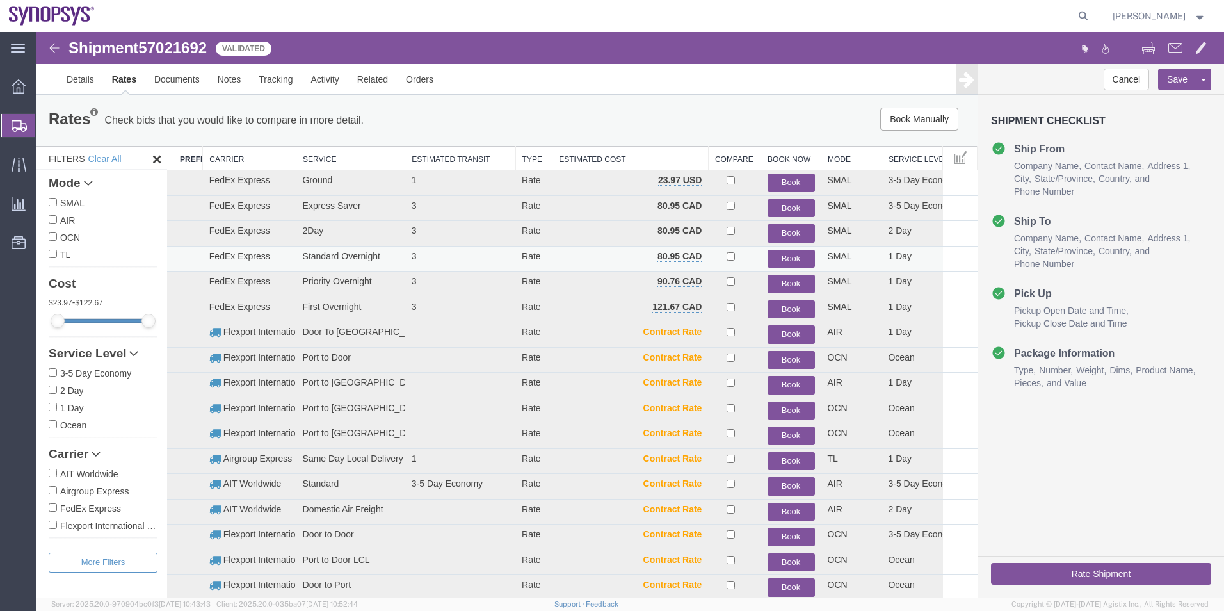
click at [782, 257] on button "Book" at bounding box center [790, 259] width 47 height 19
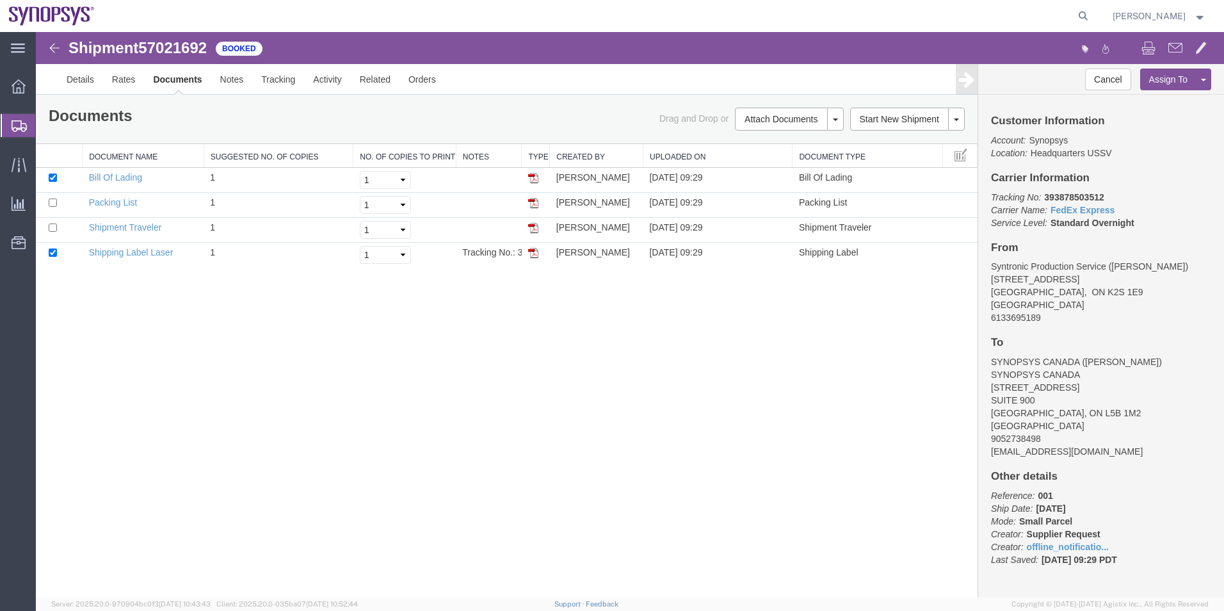
click at [0, 0] on span "Shipment Manager" at bounding box center [0, 0] width 0 height 0
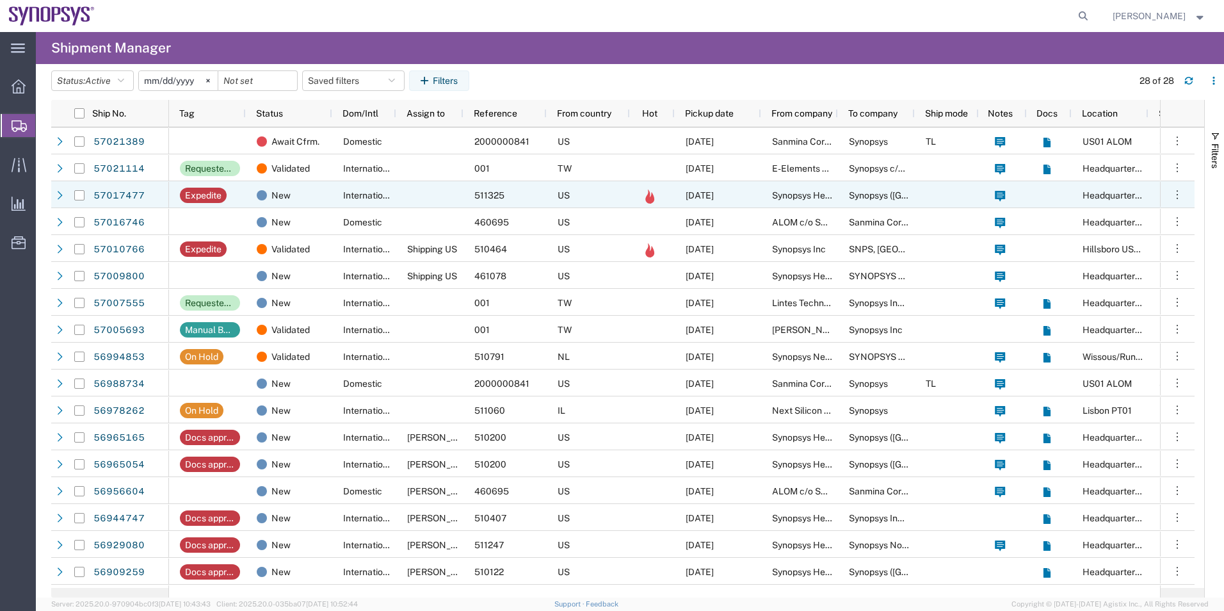
click at [367, 186] on div "International" at bounding box center [364, 194] width 64 height 27
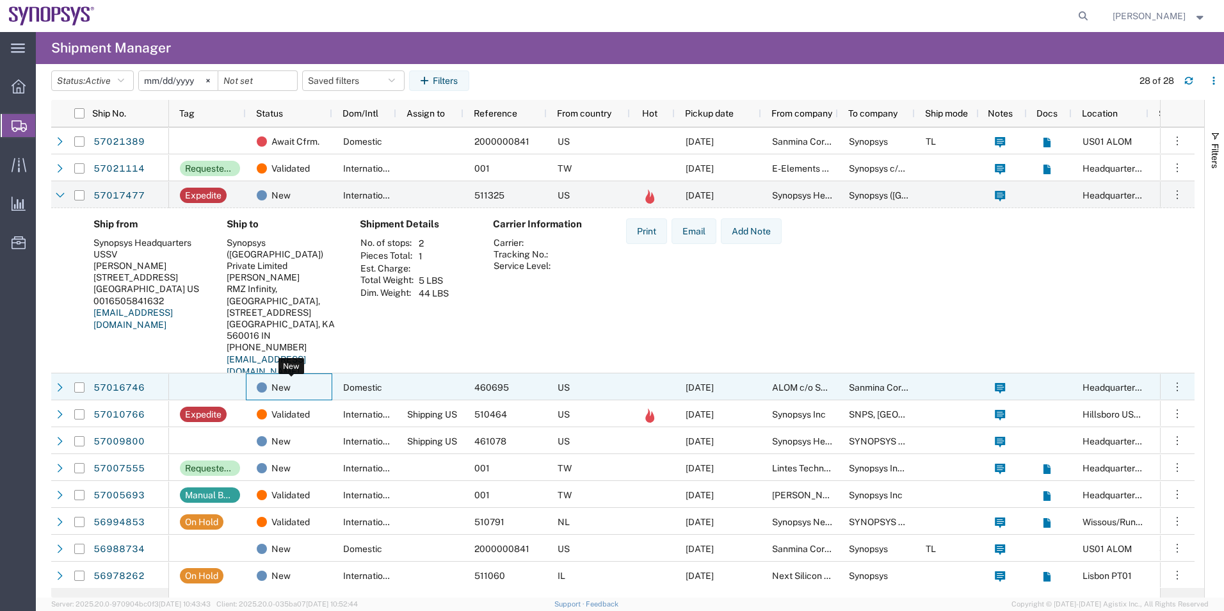
click at [322, 389] on div "New" at bounding box center [292, 387] width 70 height 27
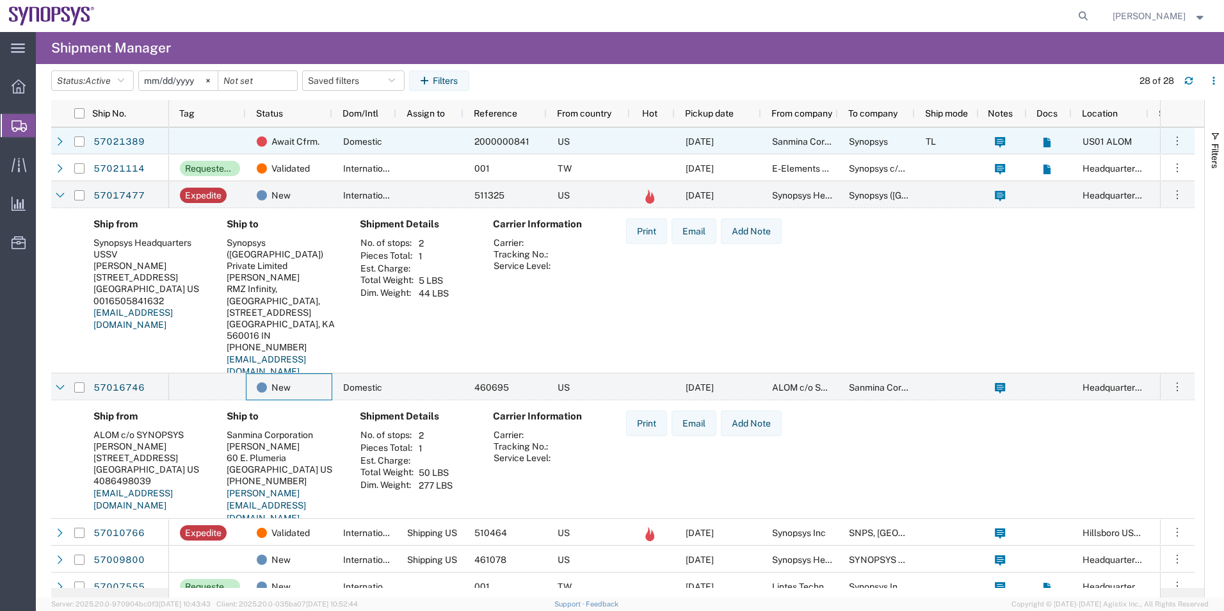
click at [399, 144] on div at bounding box center [429, 140] width 67 height 27
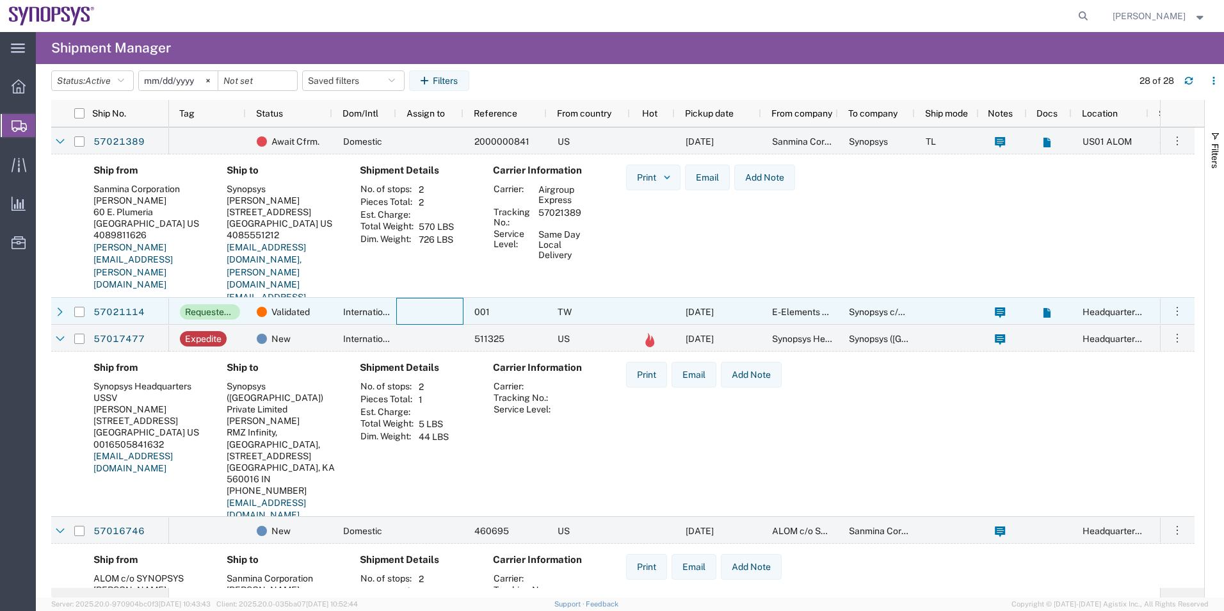
click at [417, 308] on div at bounding box center [429, 311] width 67 height 27
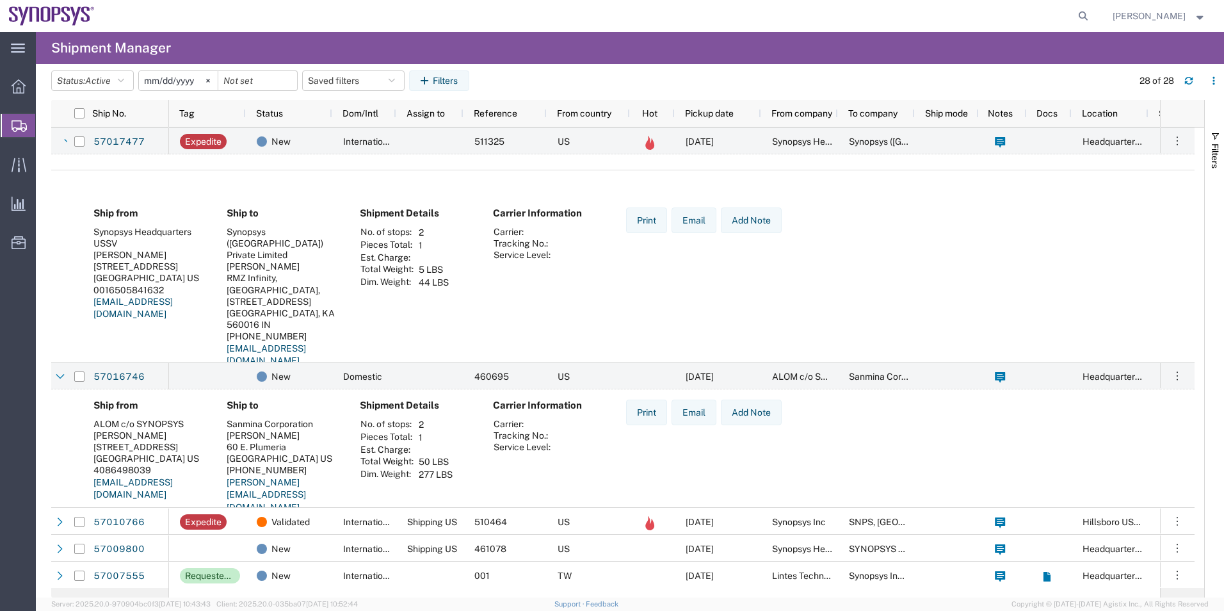
scroll to position [640, 0]
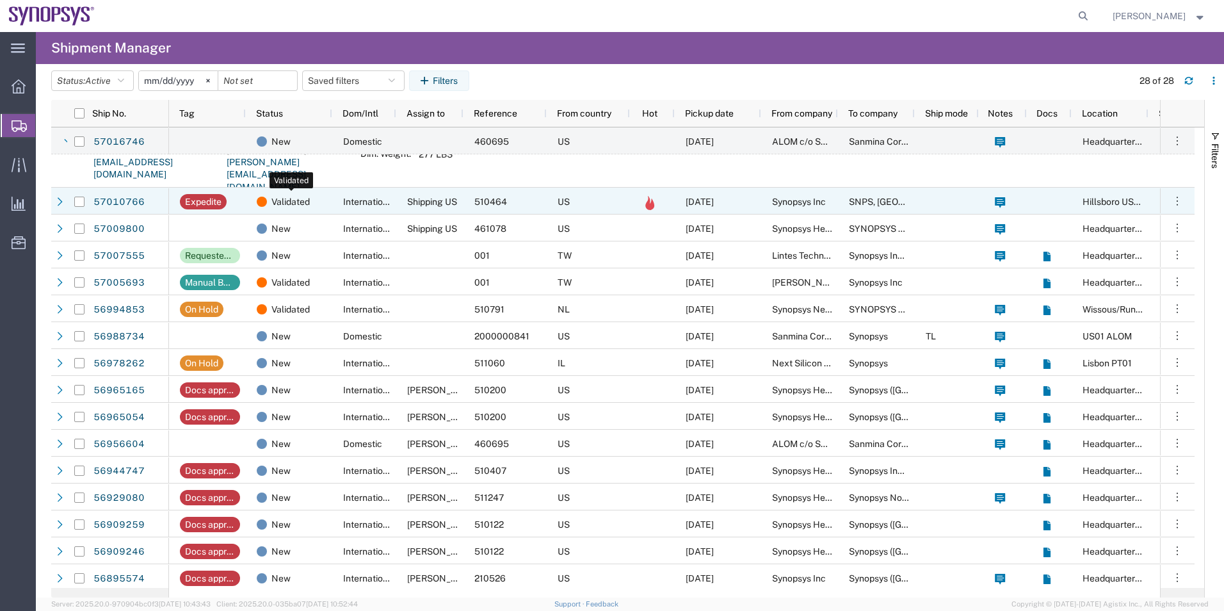
click at [316, 208] on div "Validated" at bounding box center [292, 201] width 70 height 27
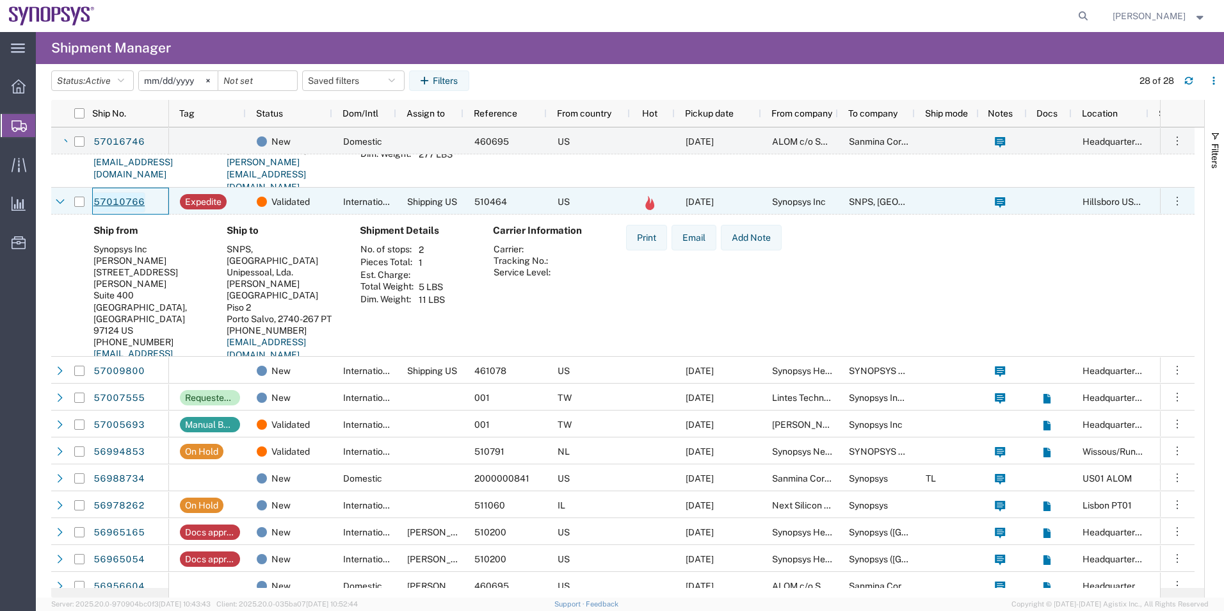
click at [117, 198] on link "57010766" at bounding box center [119, 202] width 52 height 20
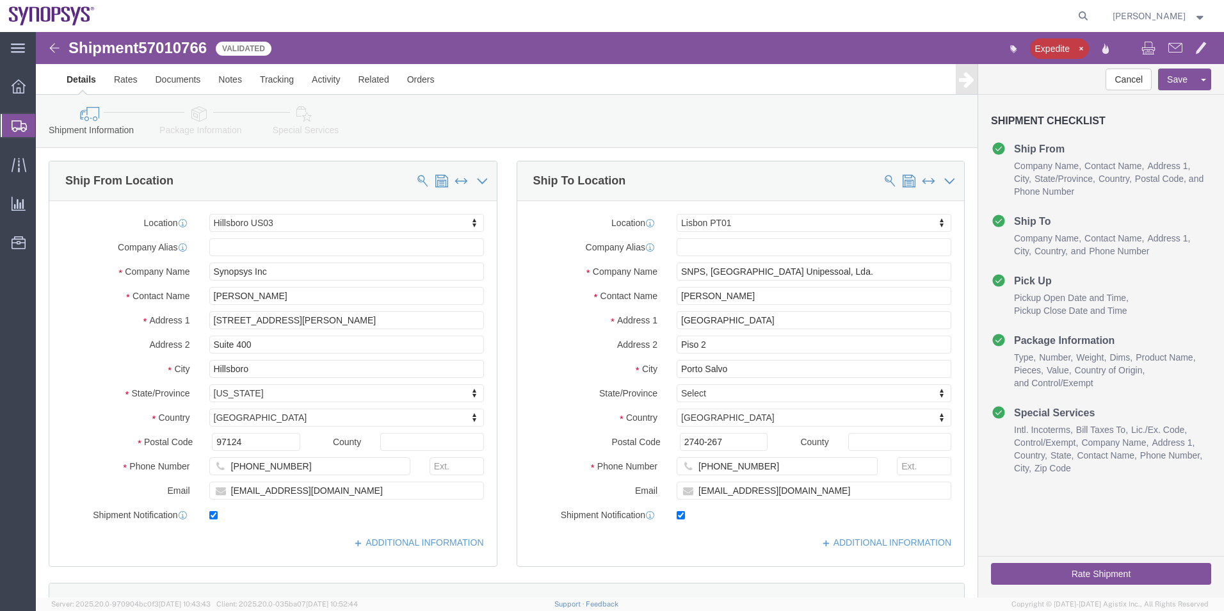
select select "63190"
select select "63152"
click icon
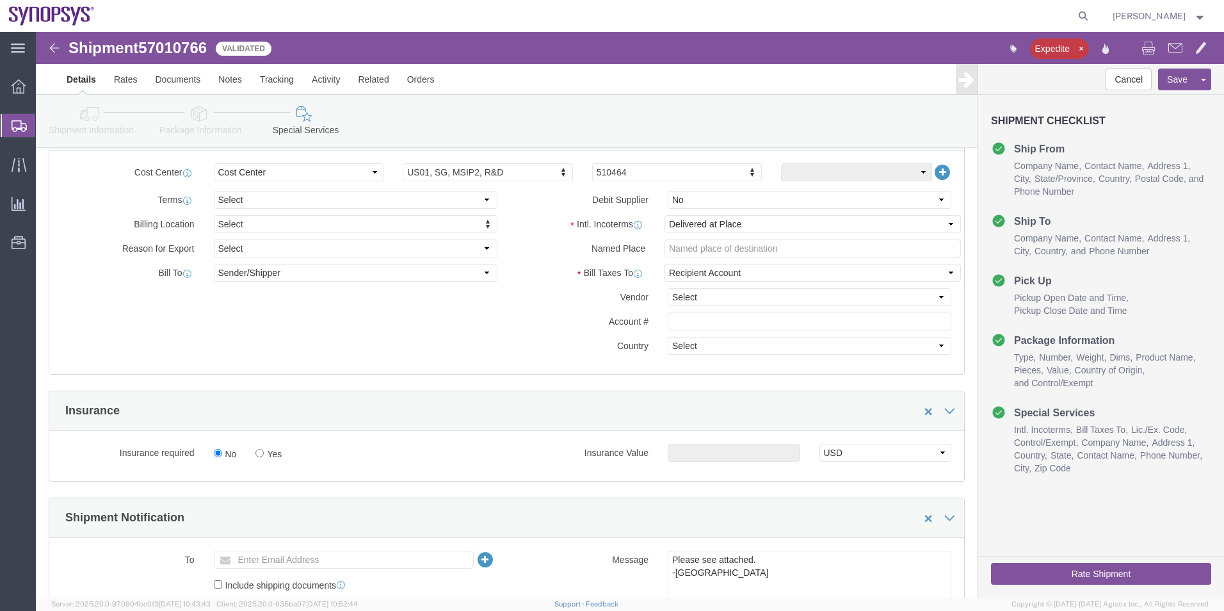
scroll to position [704, 0]
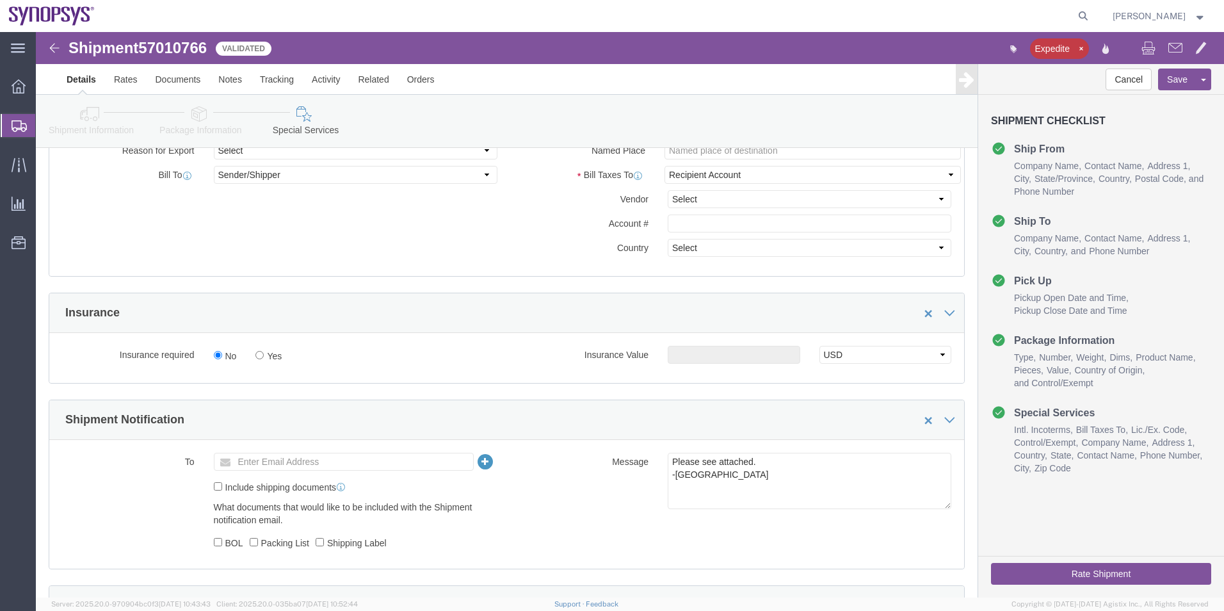
click icon
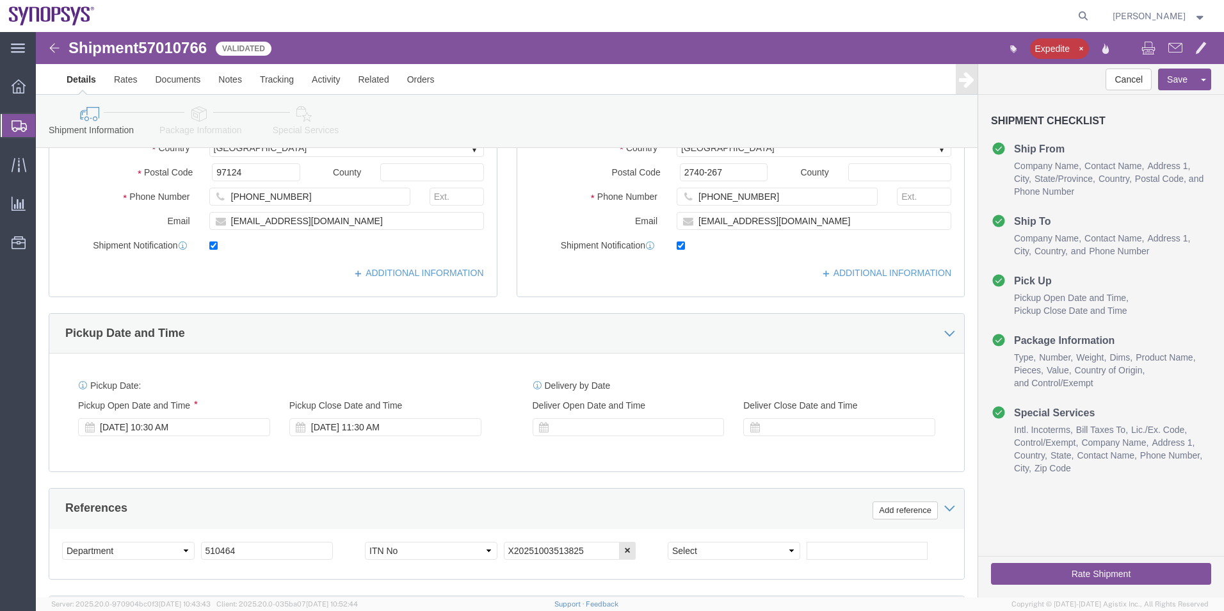
scroll to position [150, 0]
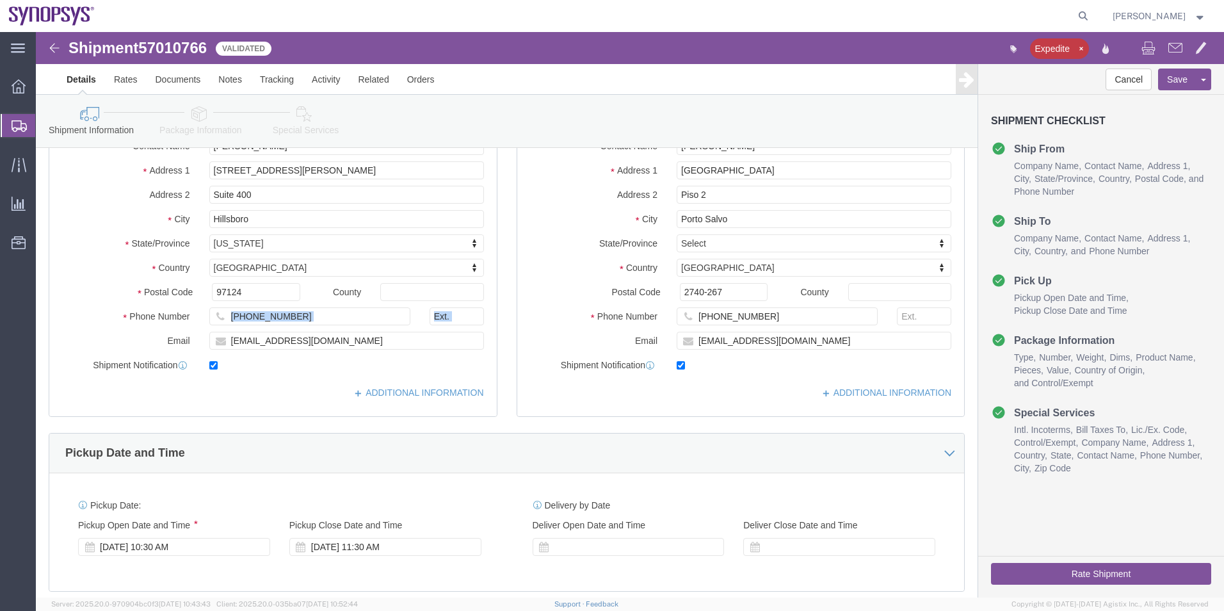
drag, startPoint x: 352, startPoint y: 296, endPoint x: 129, endPoint y: 305, distance: 223.5
click div "Location Hillsboro US03 My Profile Location Aachen DE04 Agrate Brianza IT01 Asc…"
drag, startPoint x: 242, startPoint y: 317, endPoint x: 138, endPoint y: 312, distance: 104.4
click div "Email ebeilste@synopsys.com"
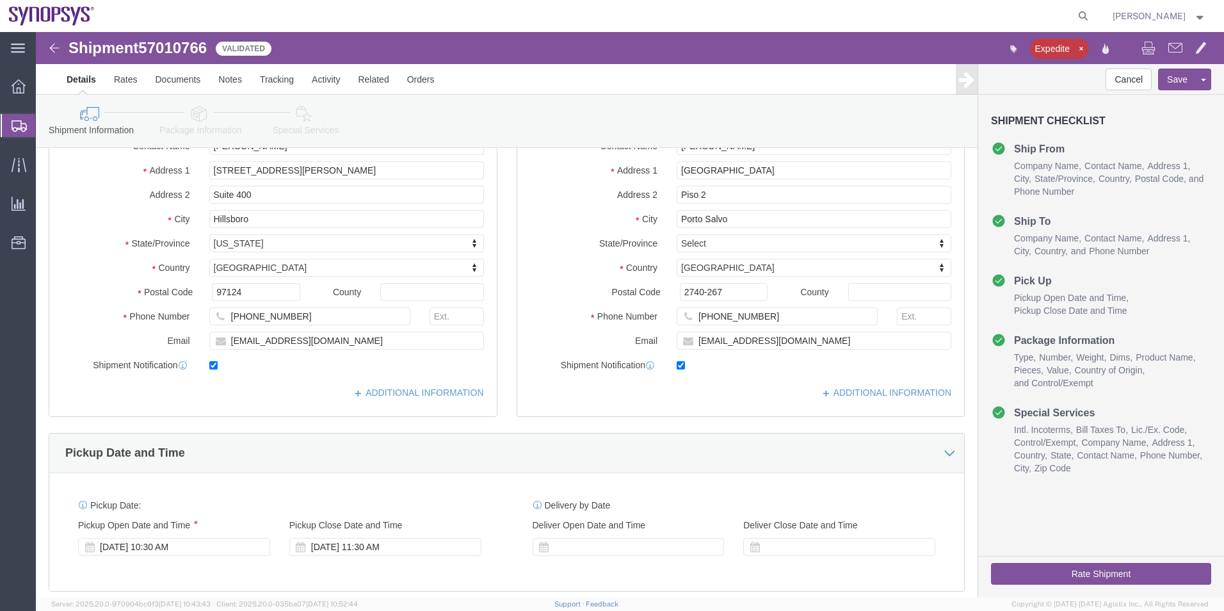
click icon
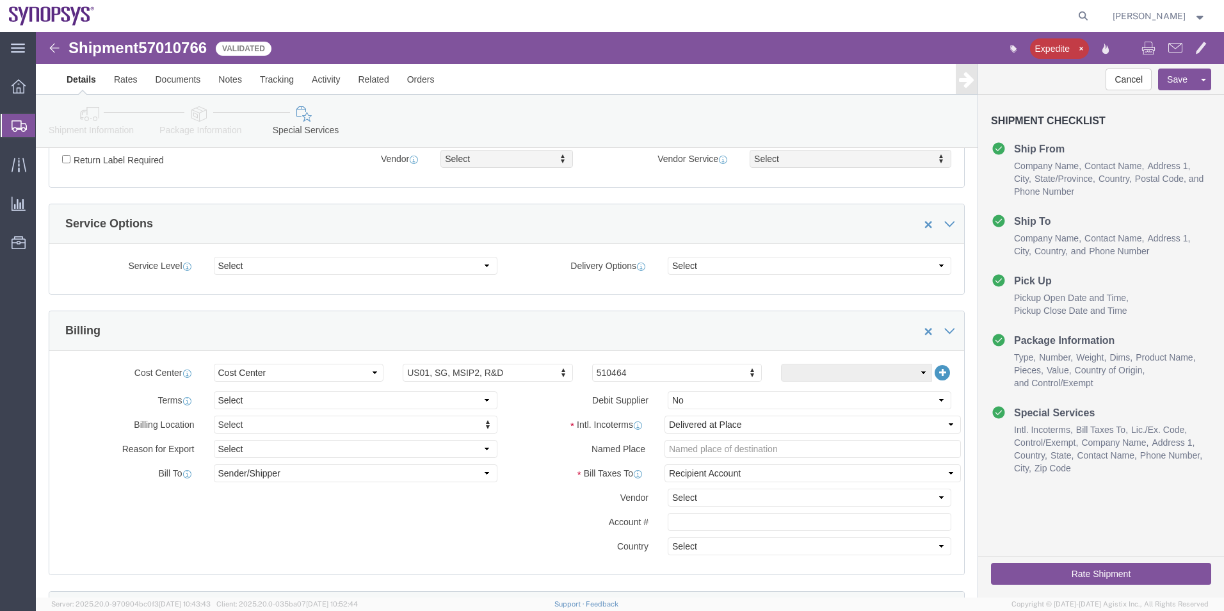
scroll to position [790, 0]
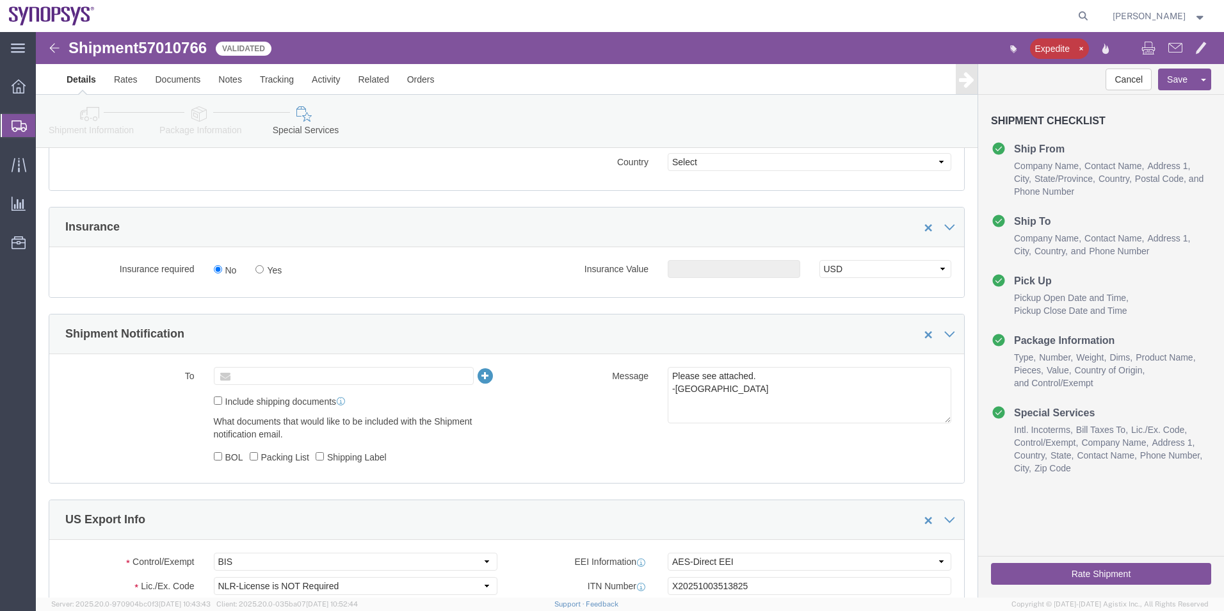
click input "text"
paste input "ebeilste@synopsys.com"
type input "ebeilste@synopsys.com"
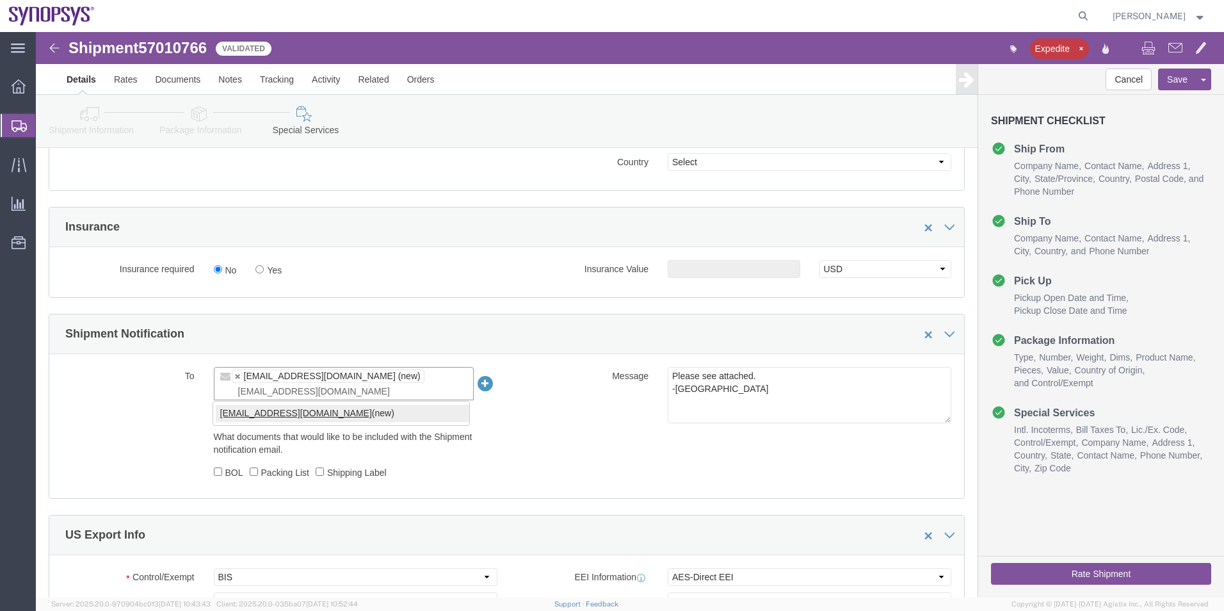
type input "[EMAIL_ADDRESS][DOMAIN_NAME]"
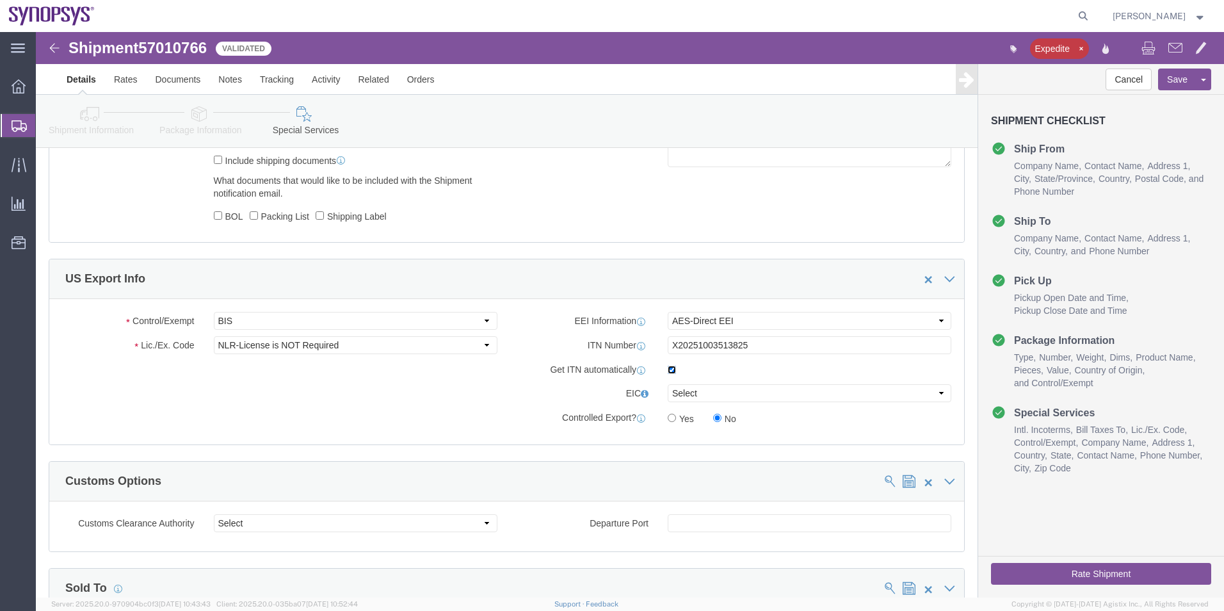
click input "checkbox"
checkbox input "false"
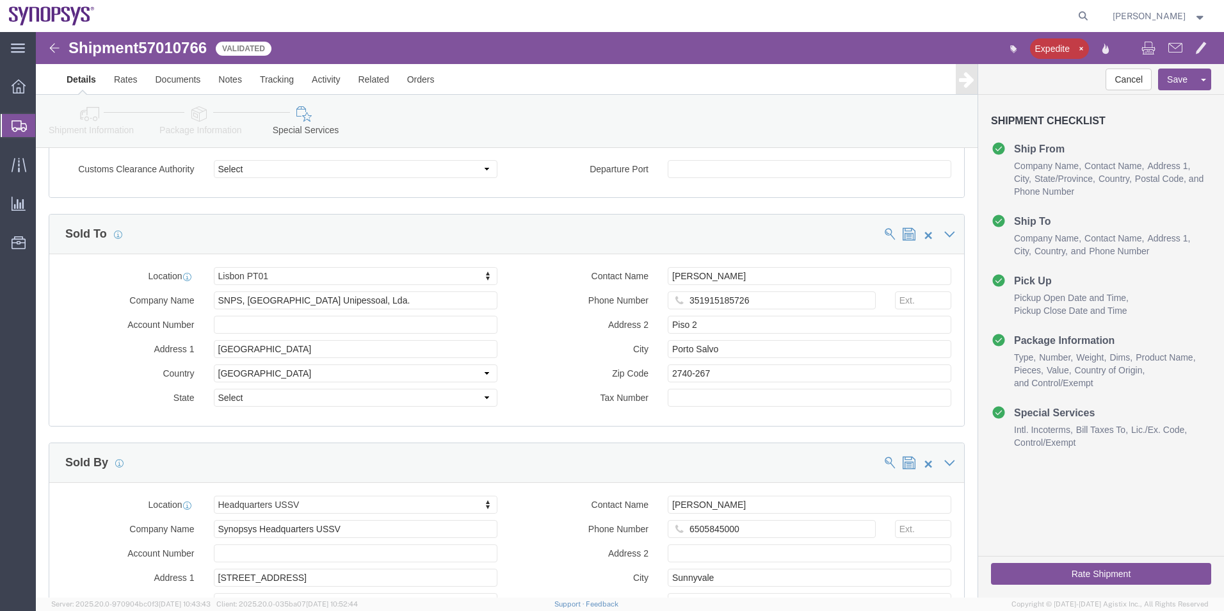
scroll to position [1430, 0]
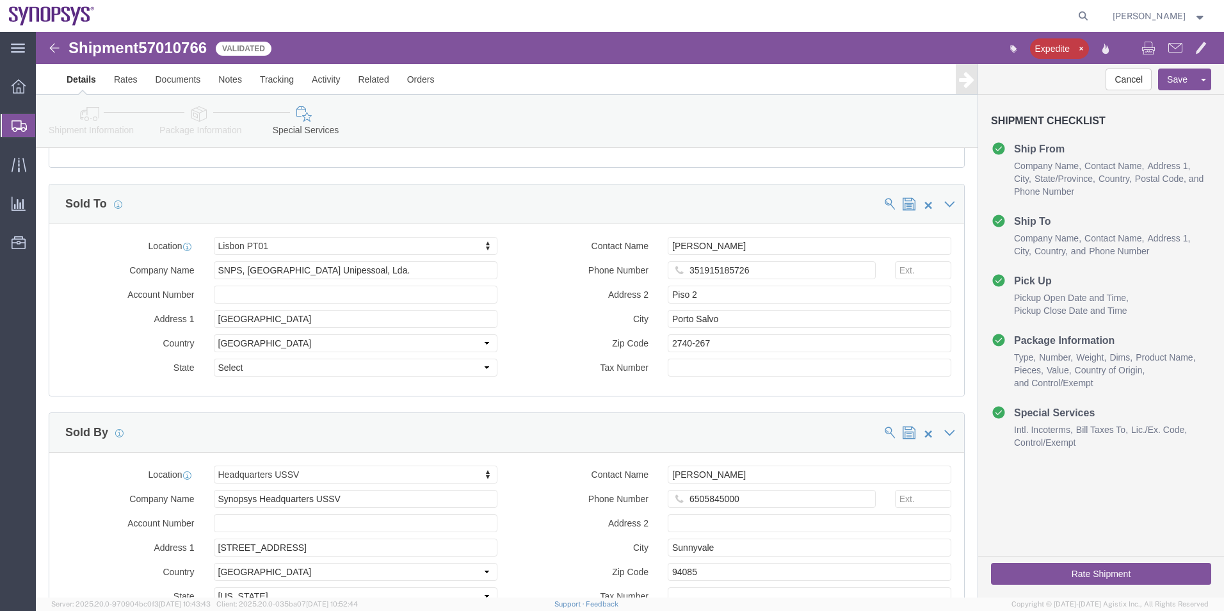
click button "Rate Shipment"
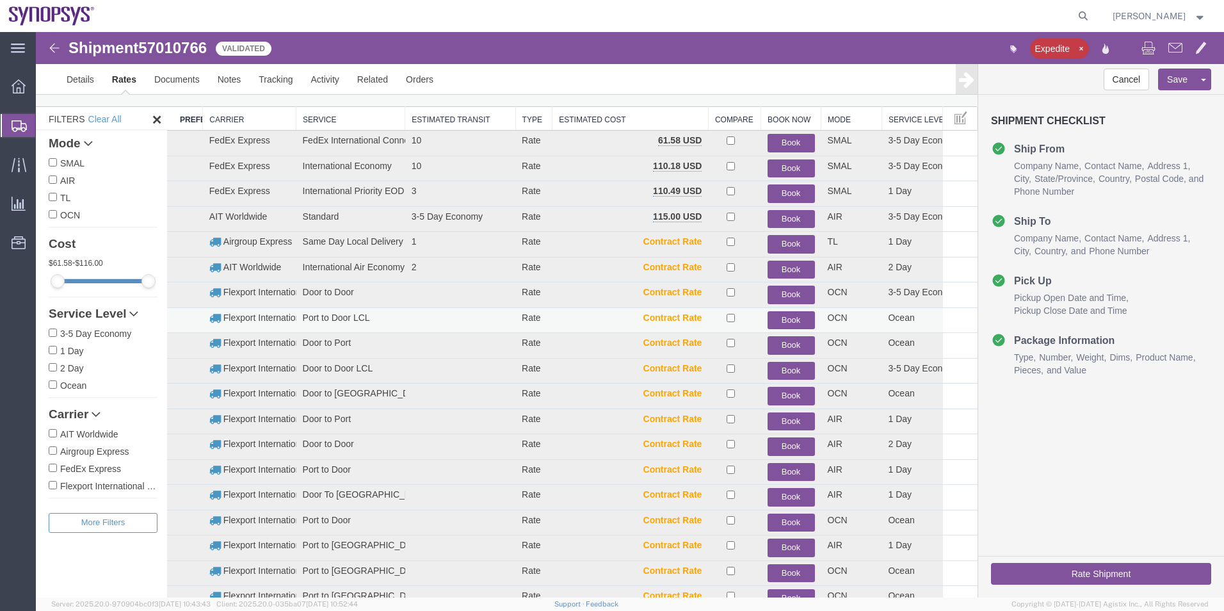
scroll to position [0, 0]
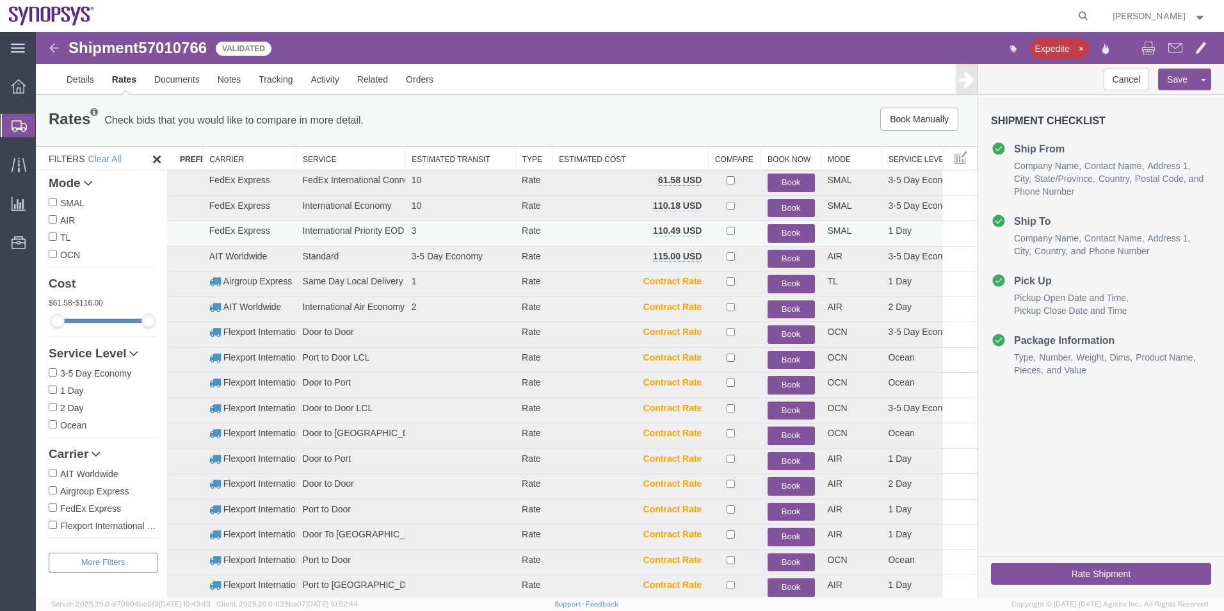
click at [768, 232] on button "Book" at bounding box center [790, 233] width 47 height 19
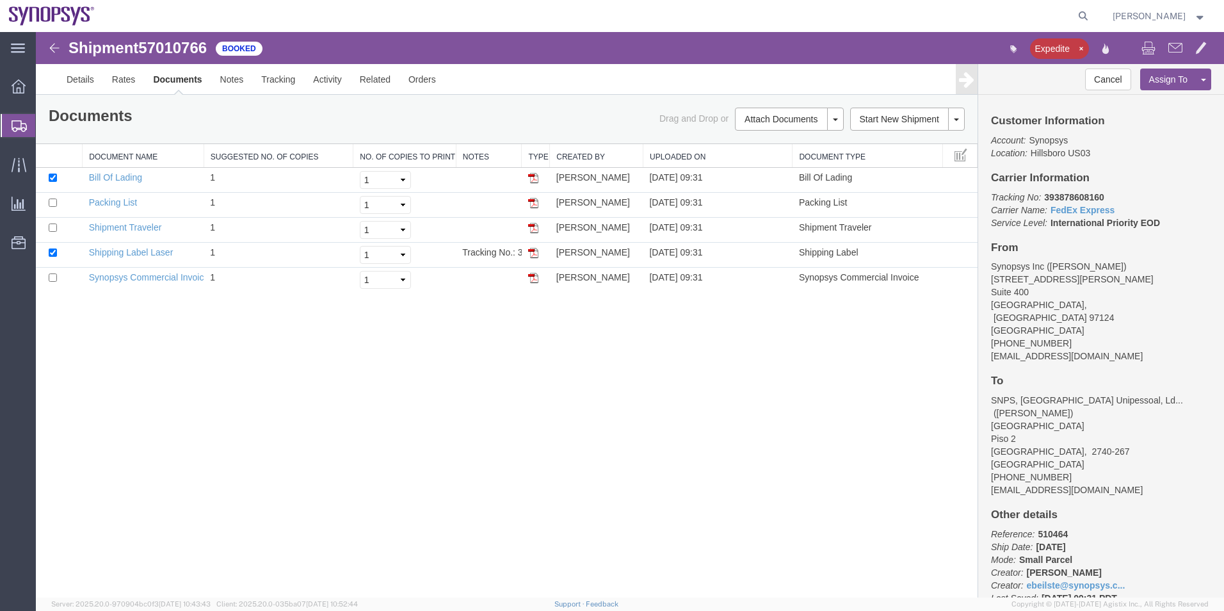
click at [0, 0] on span "Shipment Manager" at bounding box center [0, 0] width 0 height 0
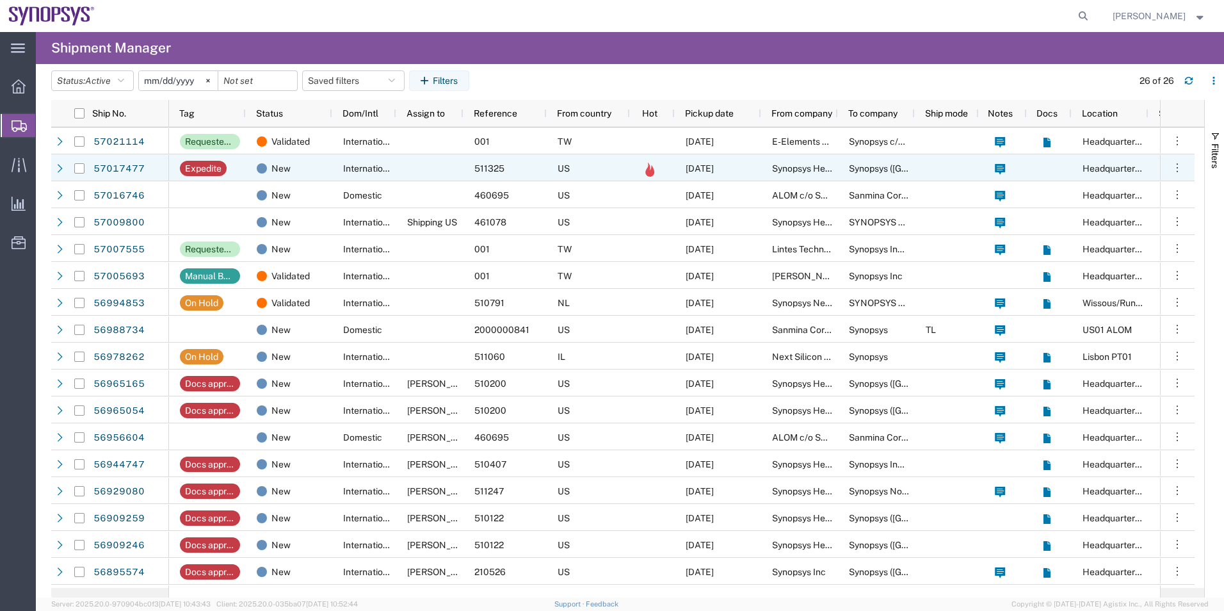
click at [406, 165] on div at bounding box center [429, 167] width 67 height 27
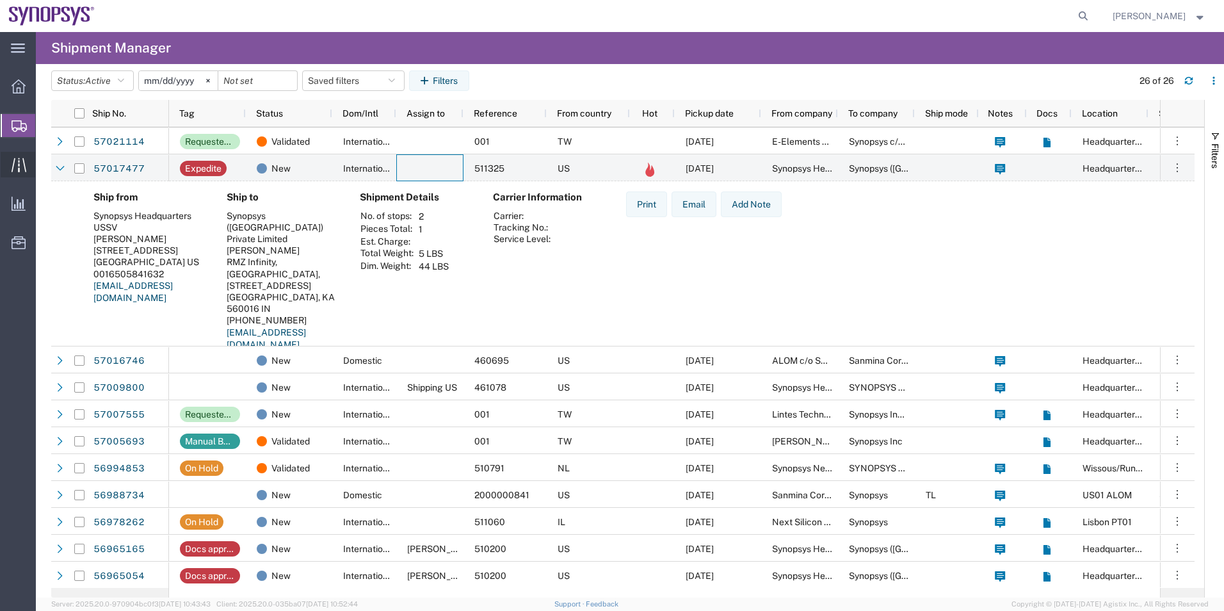
click at [44, 163] on span "Traffic" at bounding box center [39, 165] width 9 height 26
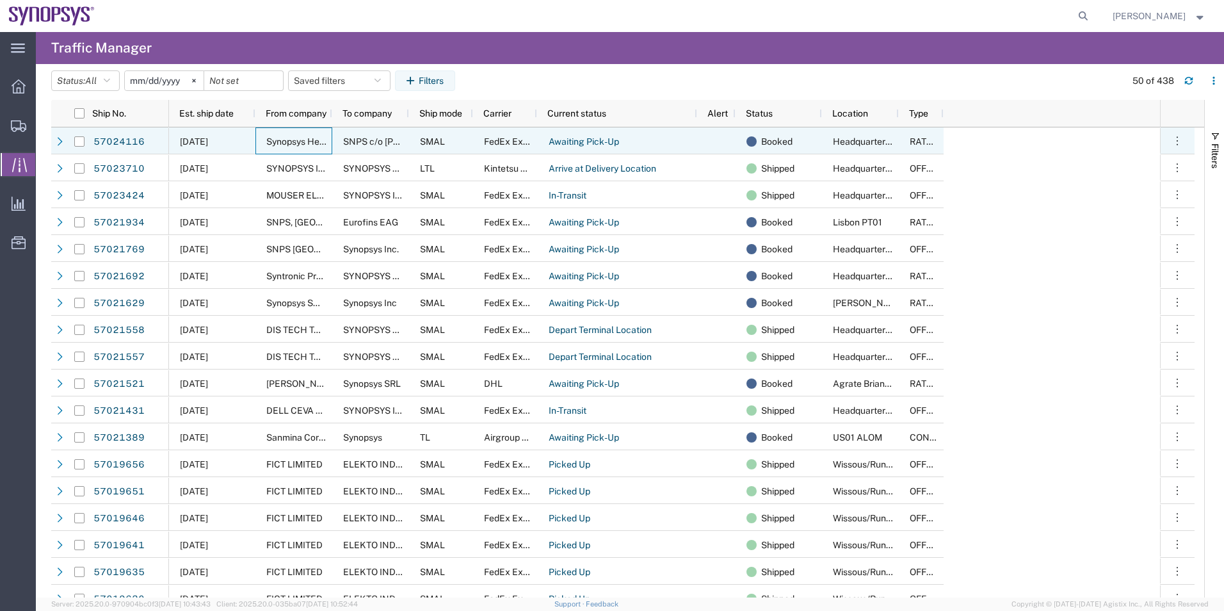
click at [263, 144] on div "Synopsys Headquarters USSV" at bounding box center [293, 140] width 77 height 27
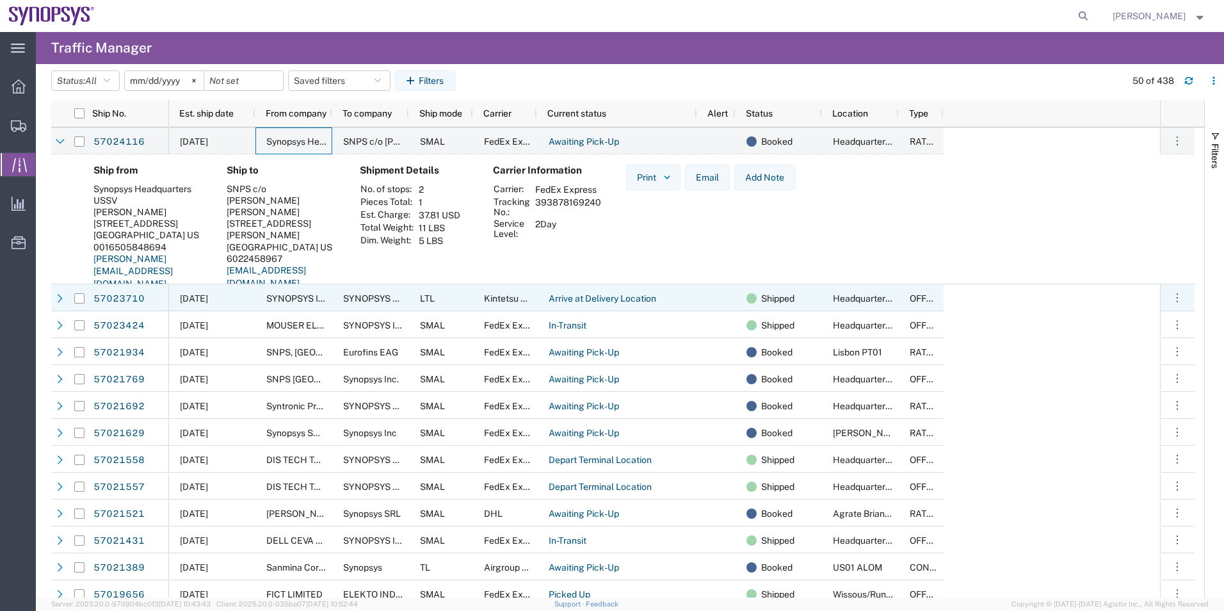
click at [245, 299] on div "[DATE]" at bounding box center [212, 297] width 86 height 27
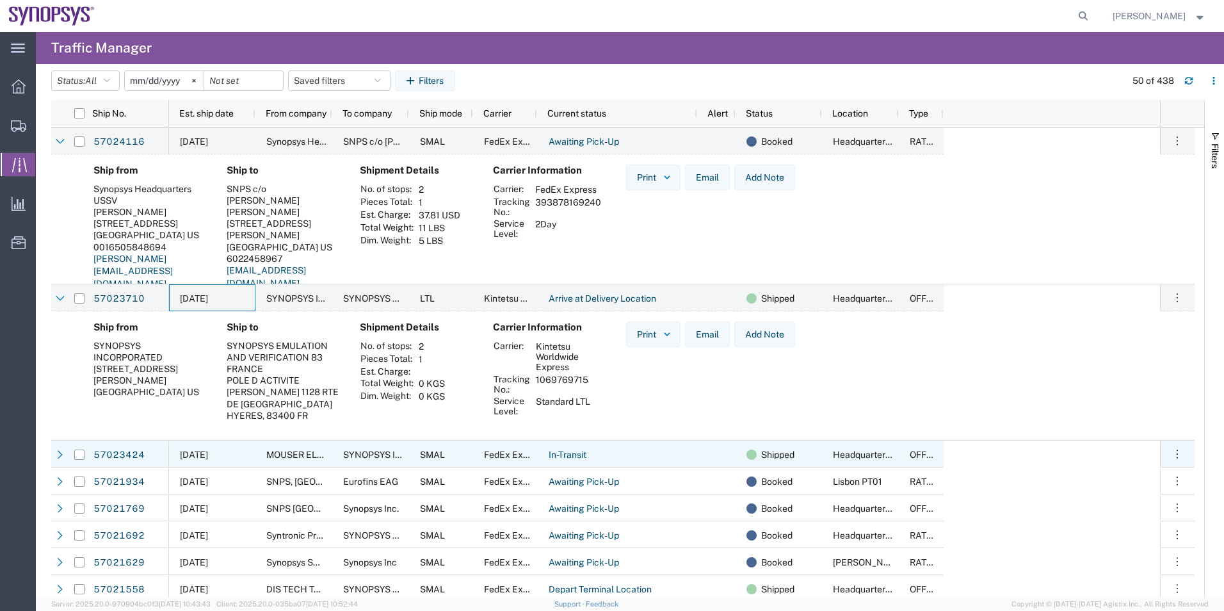
click at [260, 460] on div "MOUSER ELECTRONICS 2DAY" at bounding box center [293, 453] width 77 height 27
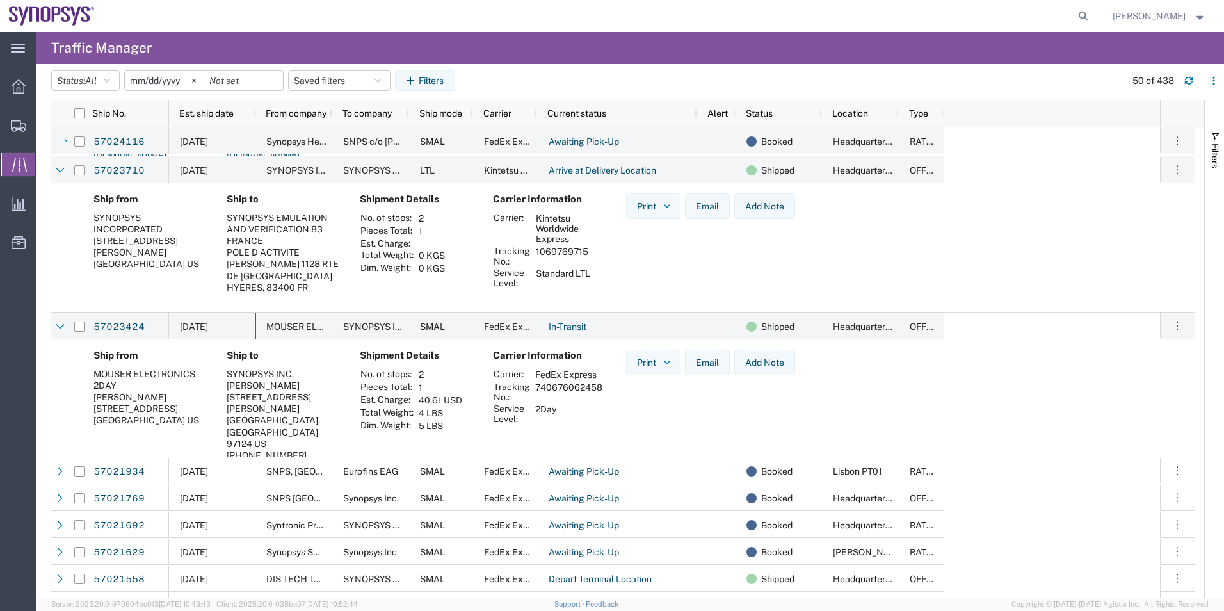
scroll to position [128, 0]
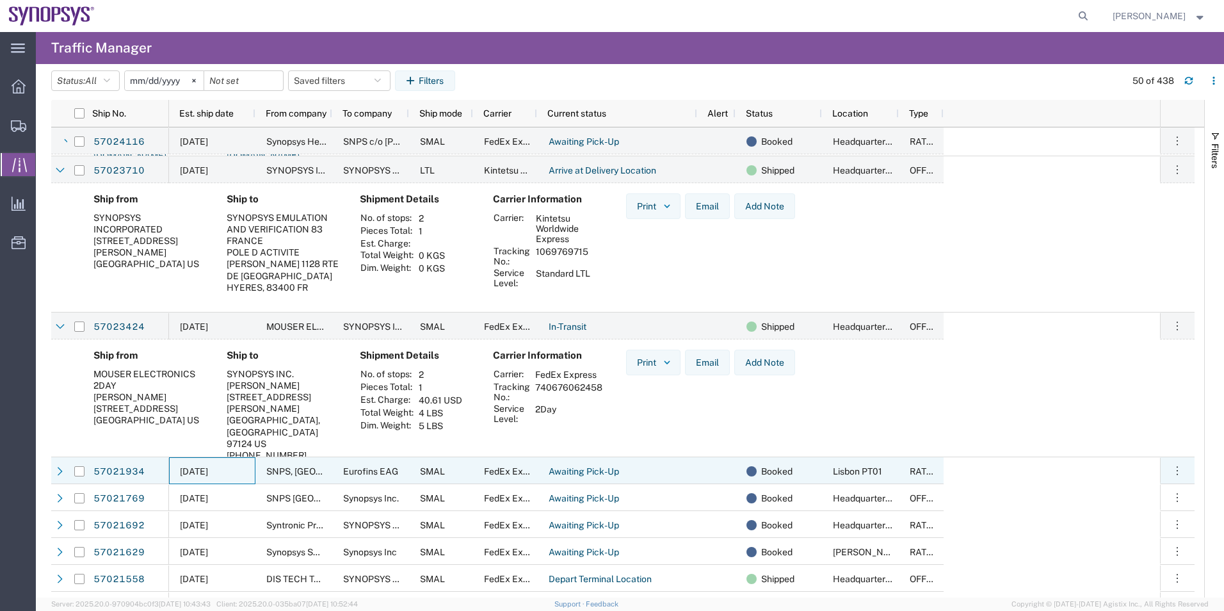
click at [241, 470] on div "[DATE]" at bounding box center [212, 470] width 86 height 27
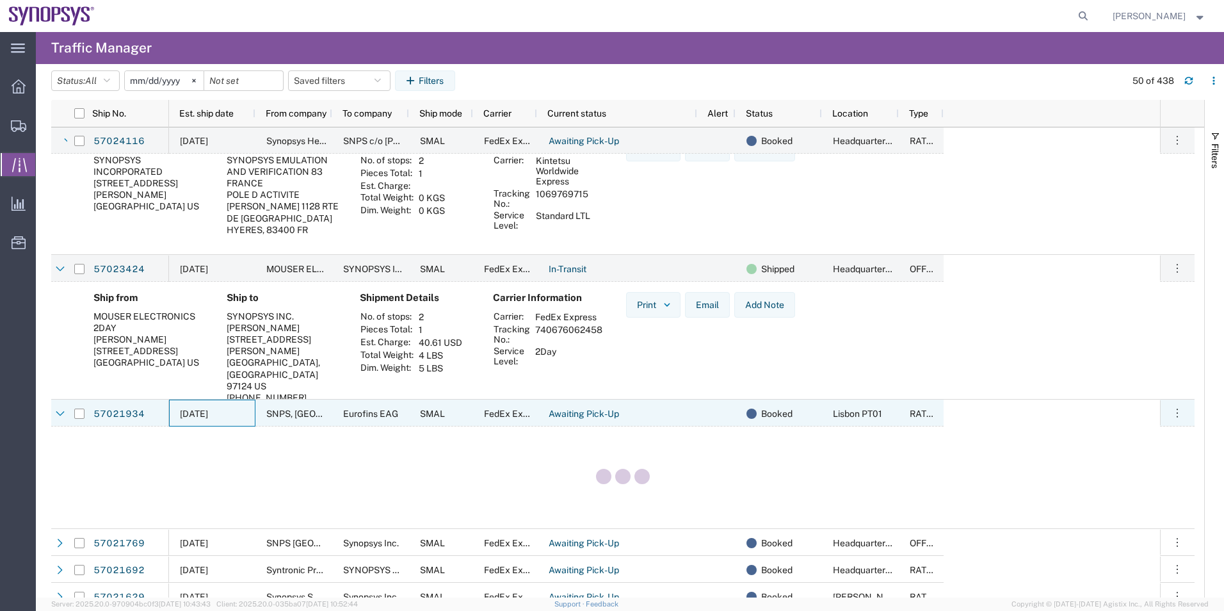
scroll to position [256, 0]
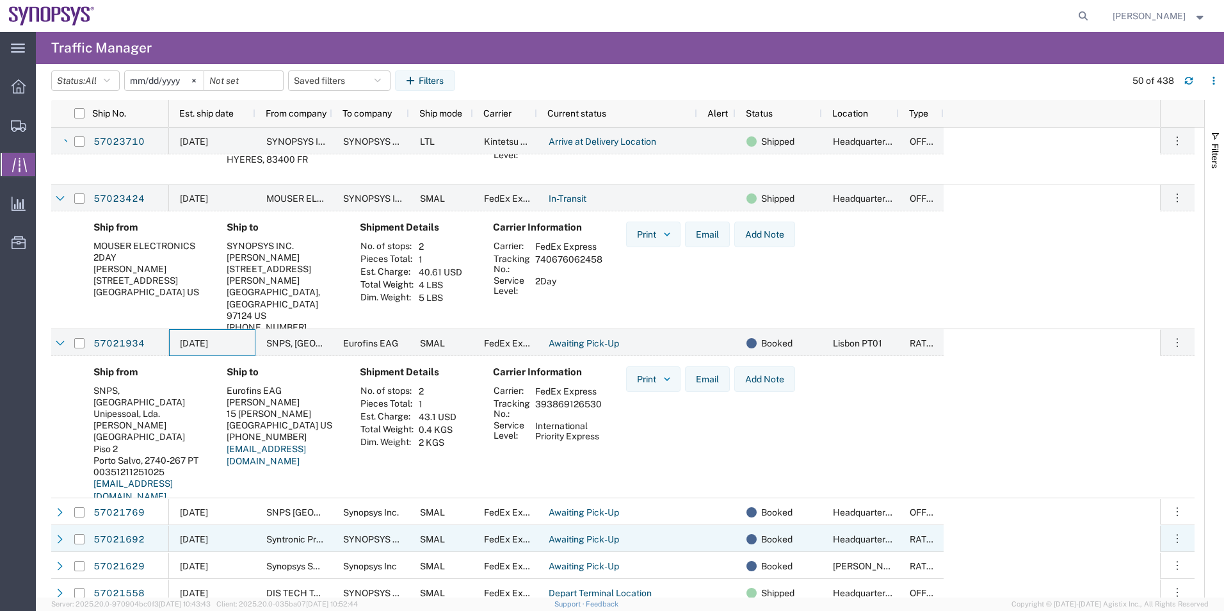
click at [244, 527] on div "[DATE]" at bounding box center [212, 538] width 86 height 27
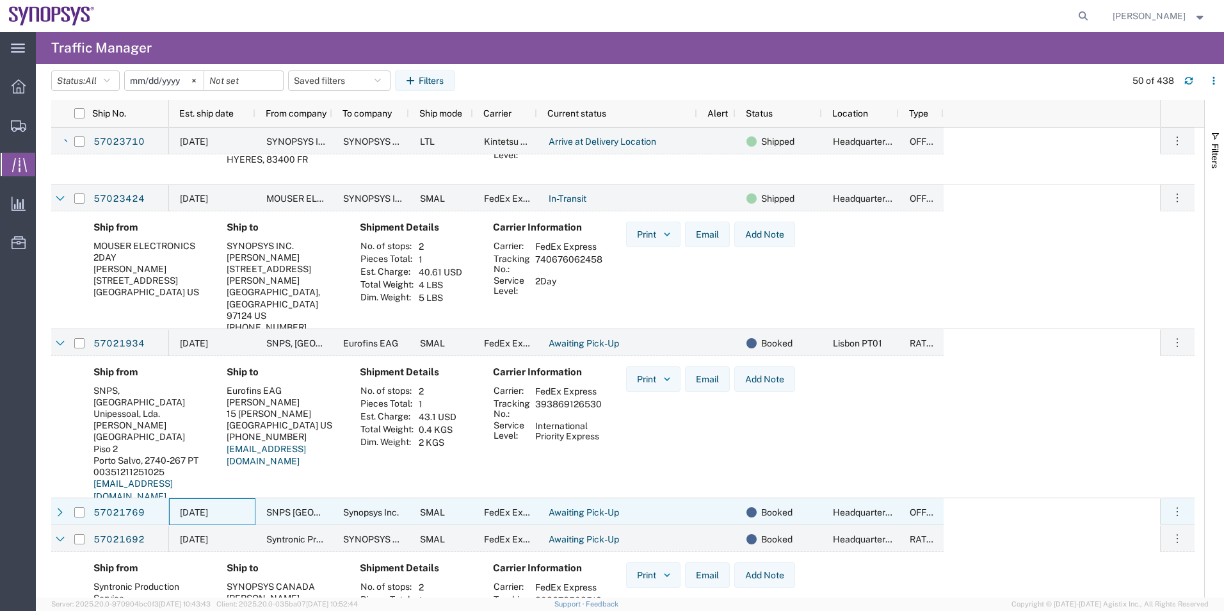
click at [246, 509] on div "[DATE]" at bounding box center [212, 511] width 86 height 27
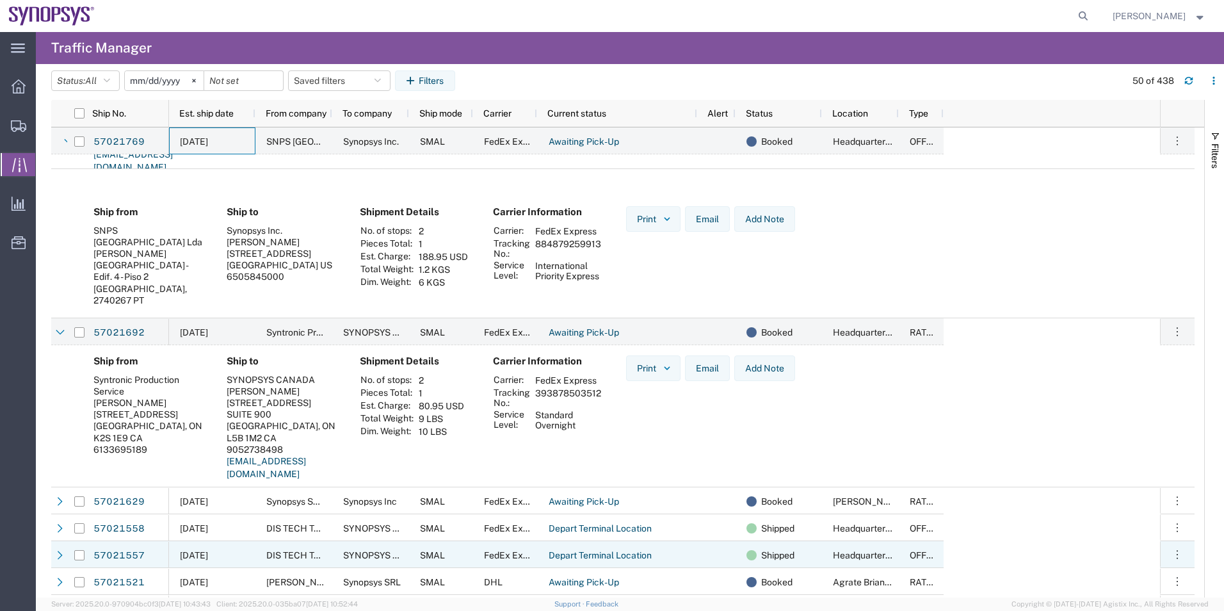
scroll to position [640, 0]
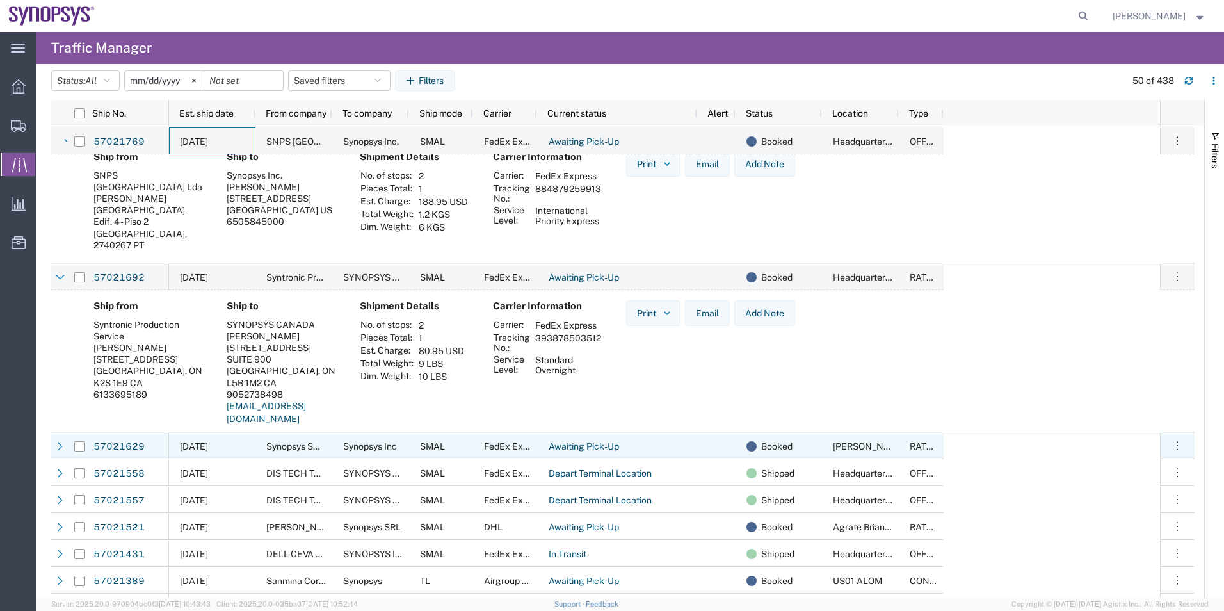
click at [244, 445] on div "10/07/2025" at bounding box center [212, 445] width 86 height 27
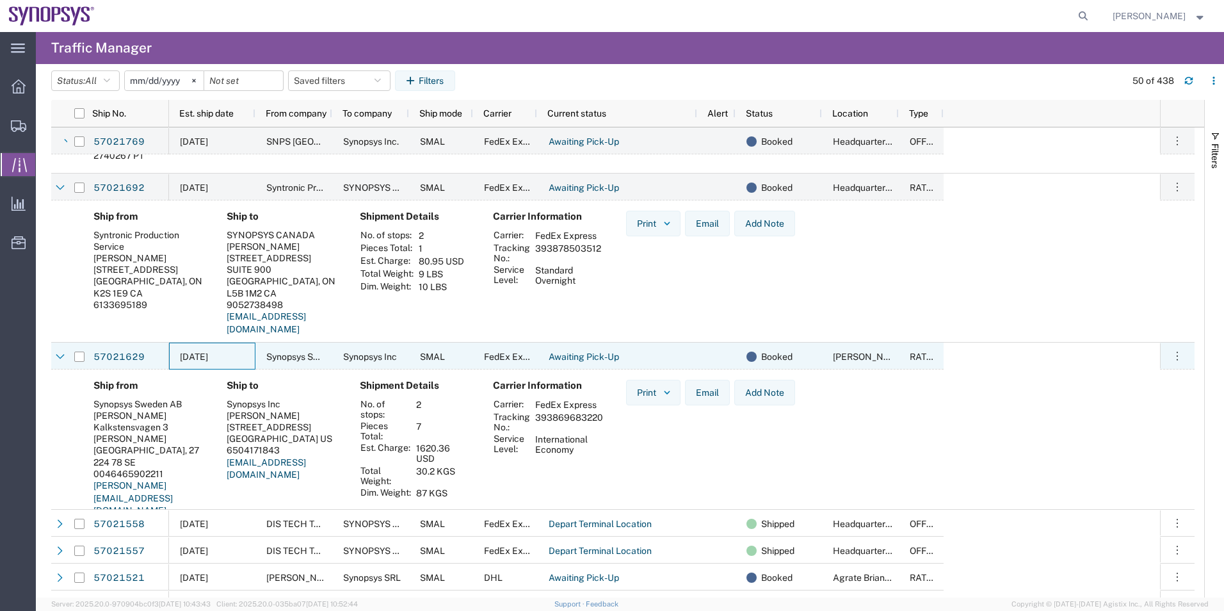
scroll to position [896, 0]
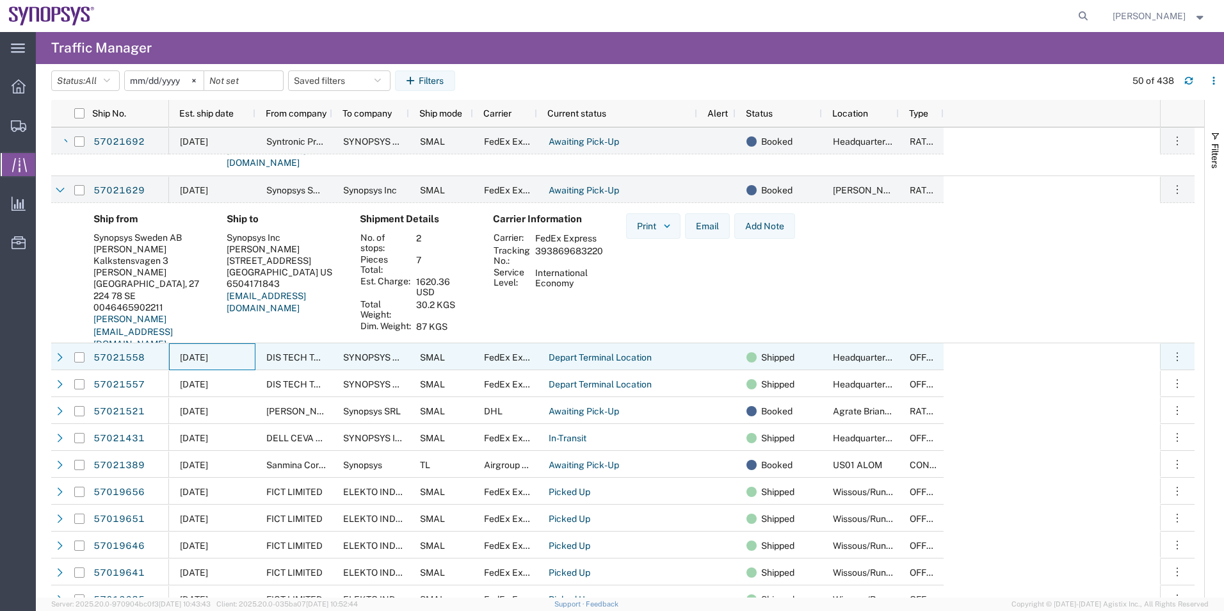
click at [231, 355] on div "10/04/2025" at bounding box center [212, 356] width 86 height 27
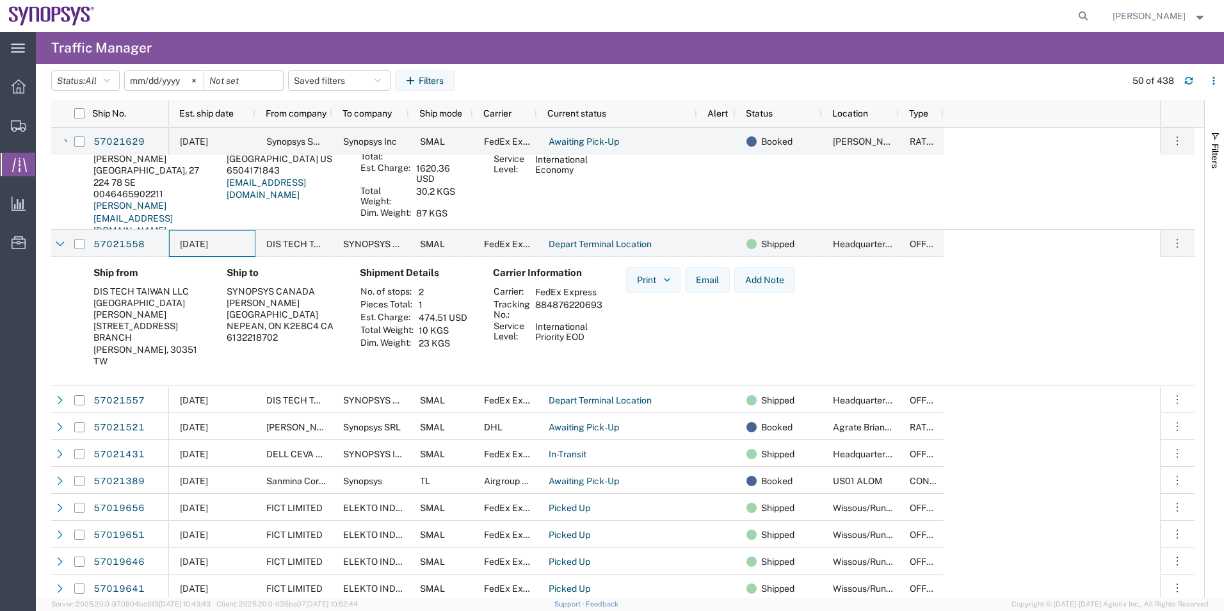
scroll to position [1024, 0]
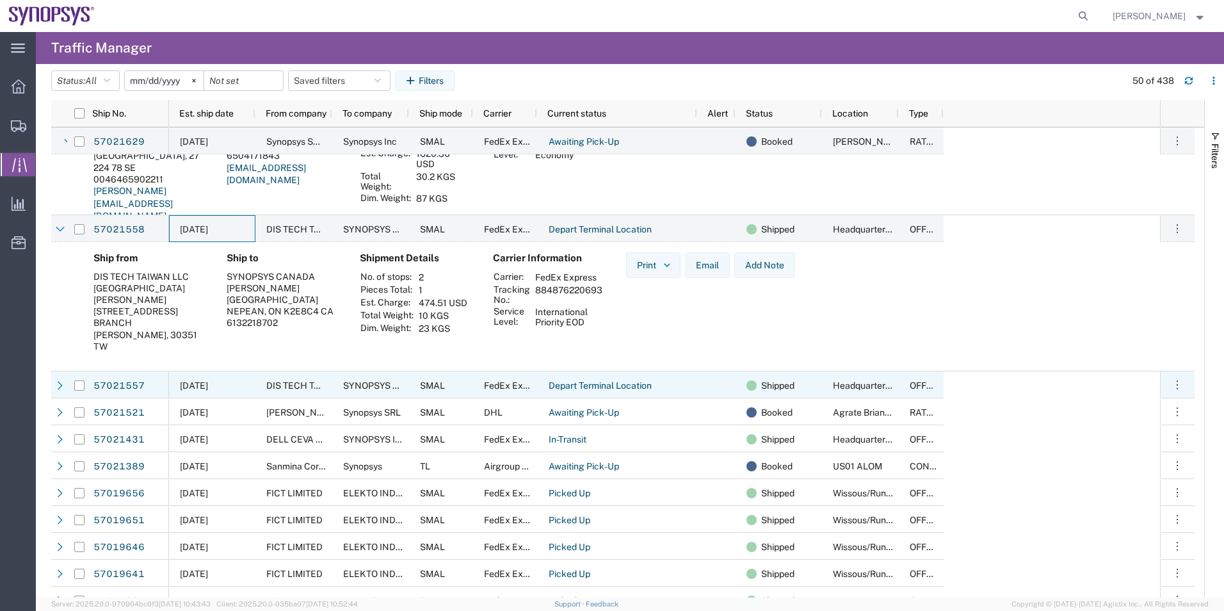
click at [250, 381] on div "10/04/2025" at bounding box center [212, 384] width 86 height 27
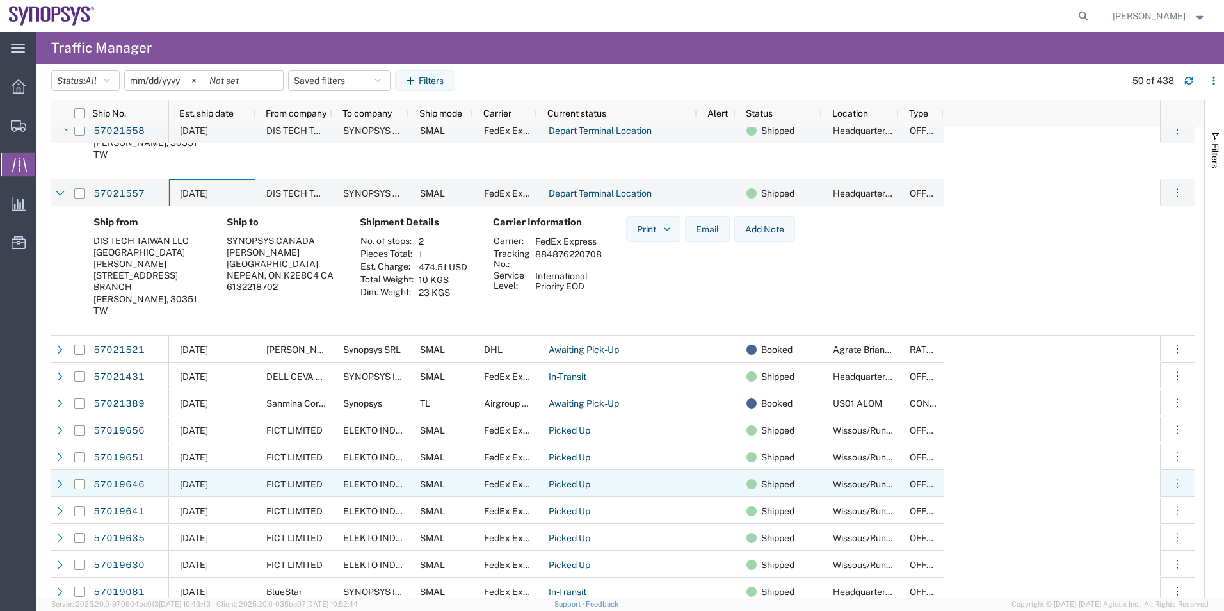
scroll to position [0, 0]
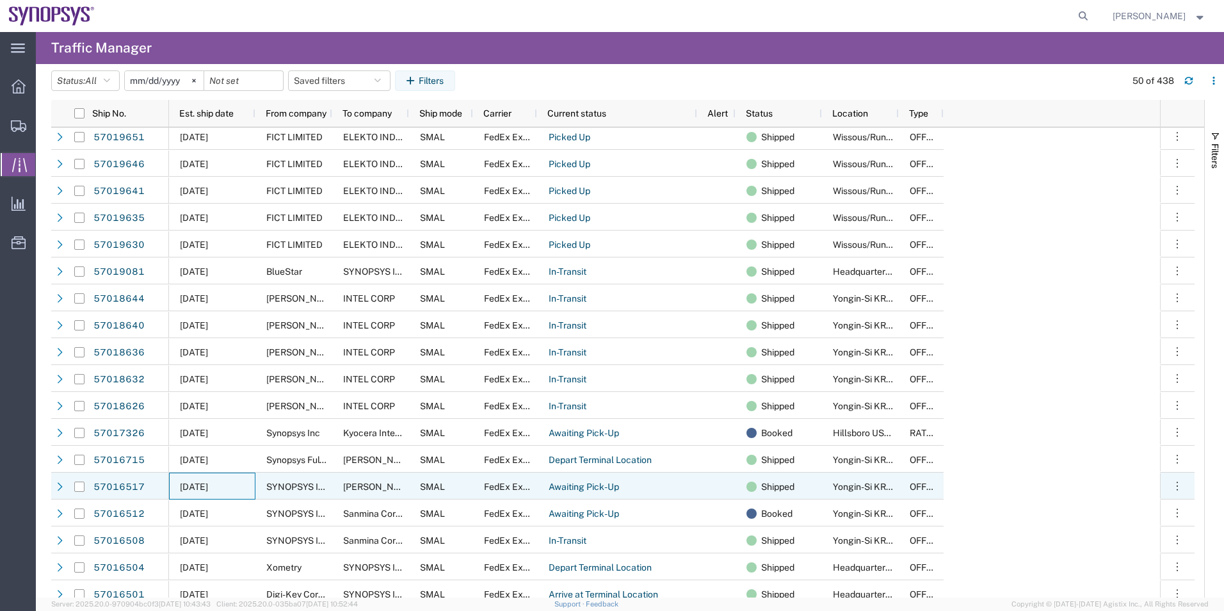
click at [236, 484] on div "[DATE]" at bounding box center [212, 485] width 86 height 27
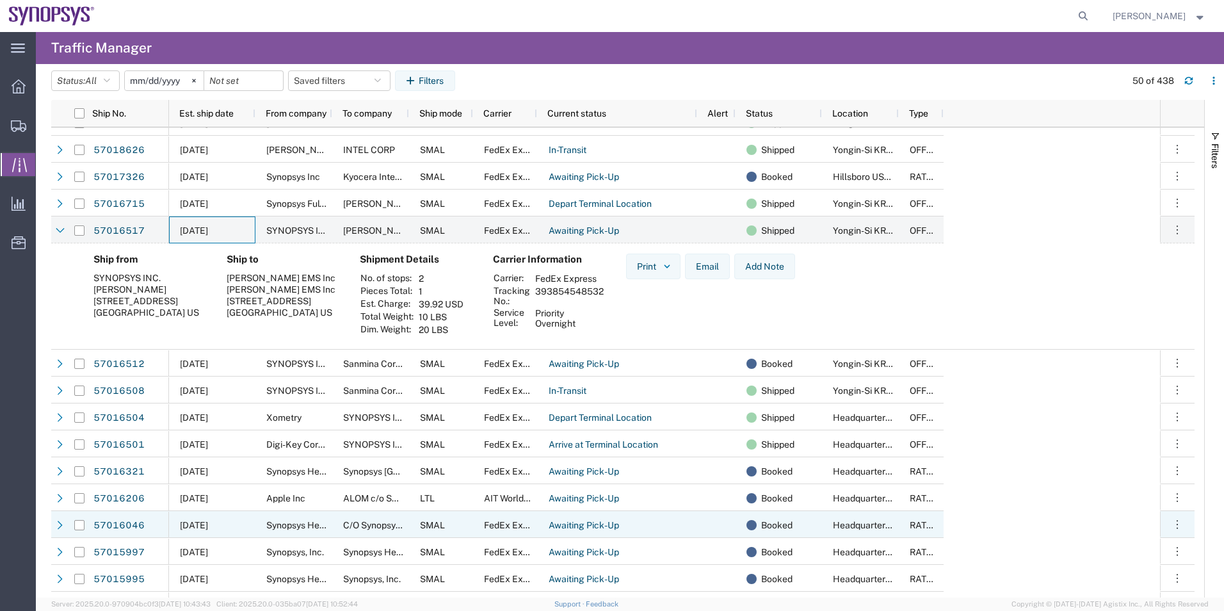
click at [232, 524] on div "[DATE]" at bounding box center [212, 524] width 86 height 27
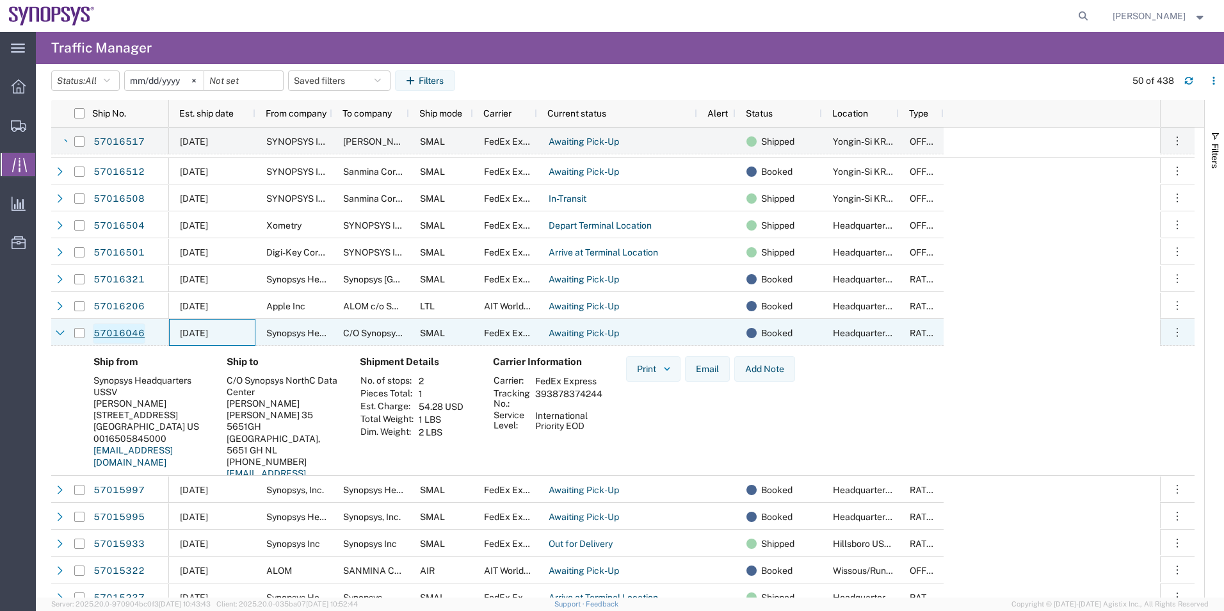
click at [119, 336] on link "57016046" at bounding box center [119, 333] width 52 height 20
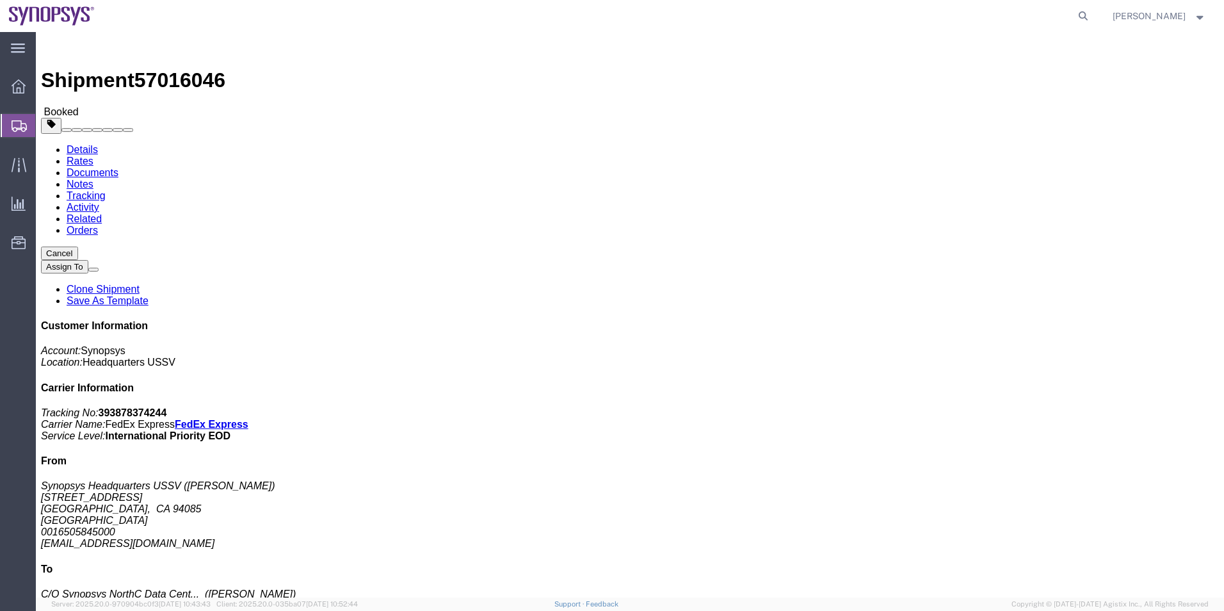
click link "Documents"
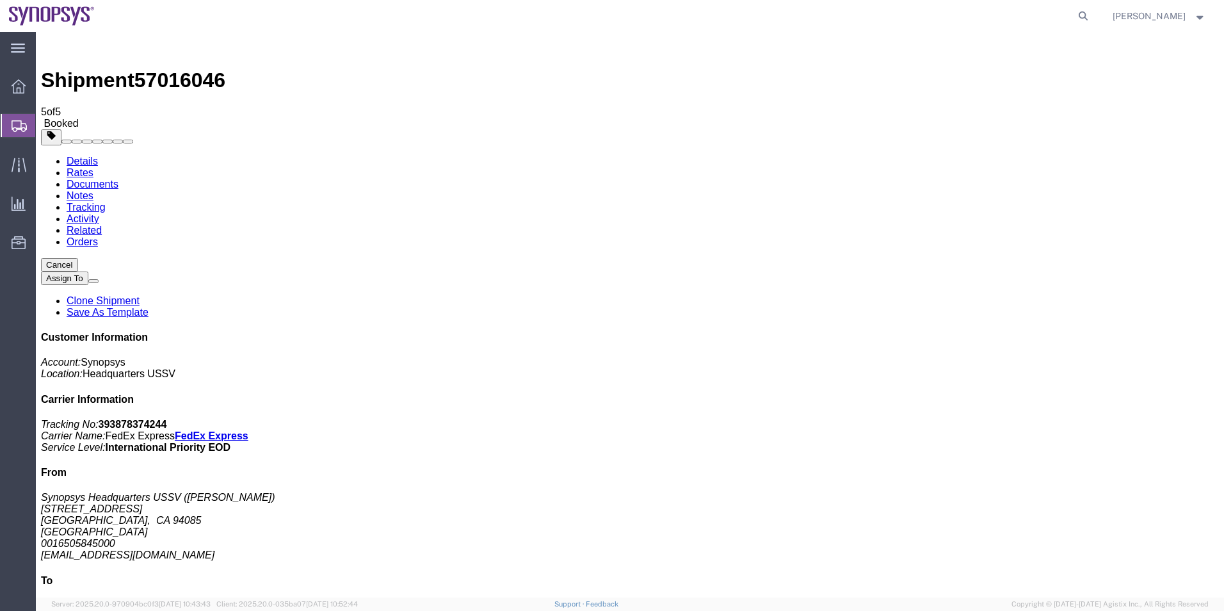
click at [0, 0] on span "Shipment Manager" at bounding box center [0, 0] width 0 height 0
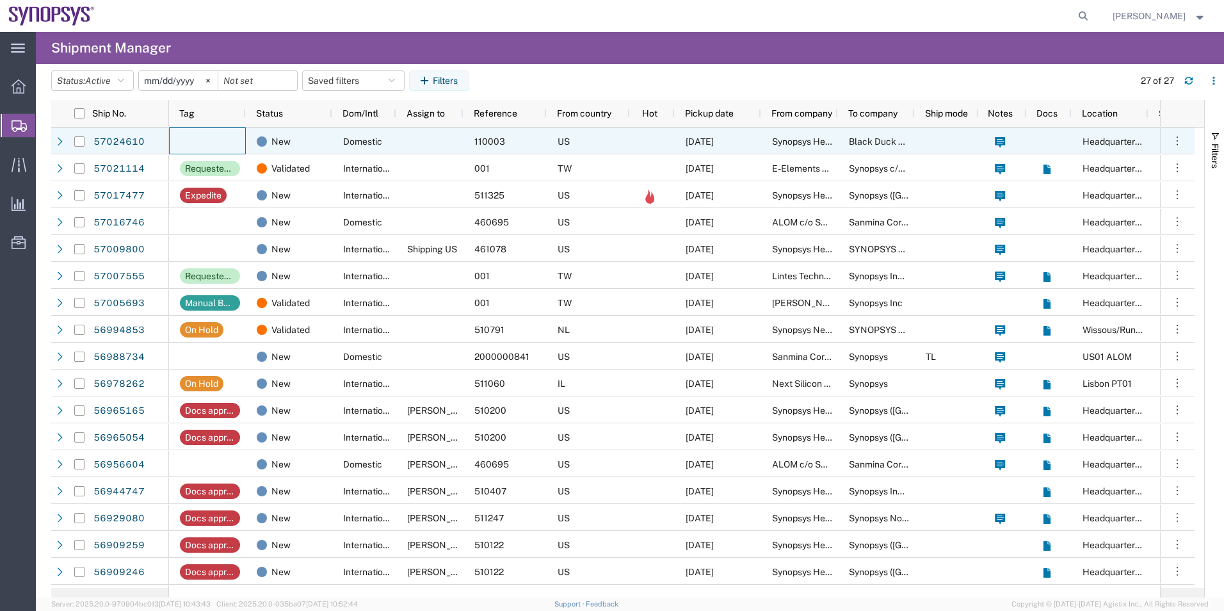
click at [220, 147] on div at bounding box center [207, 140] width 77 height 27
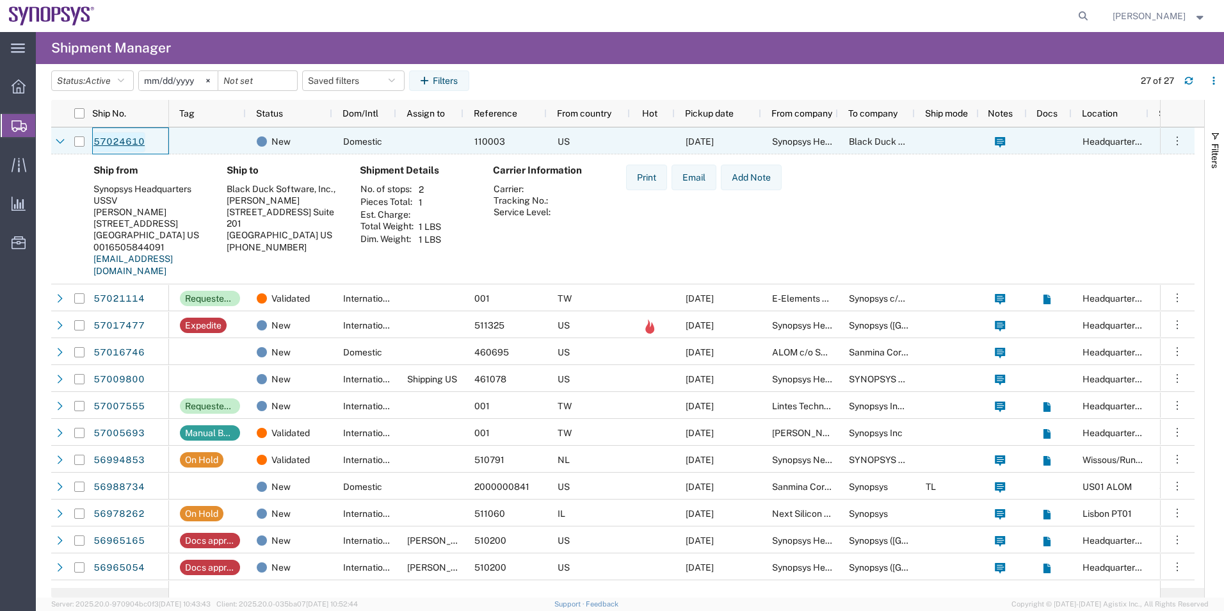
click at [111, 142] on link "57024610" at bounding box center [119, 142] width 52 height 20
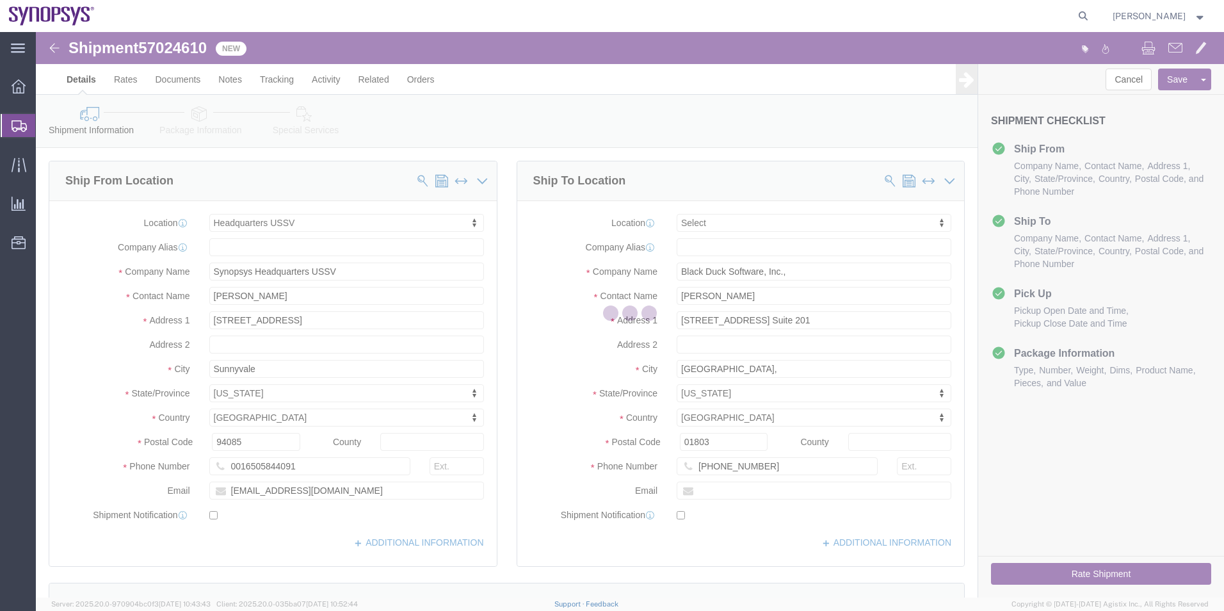
select select "63204"
select select
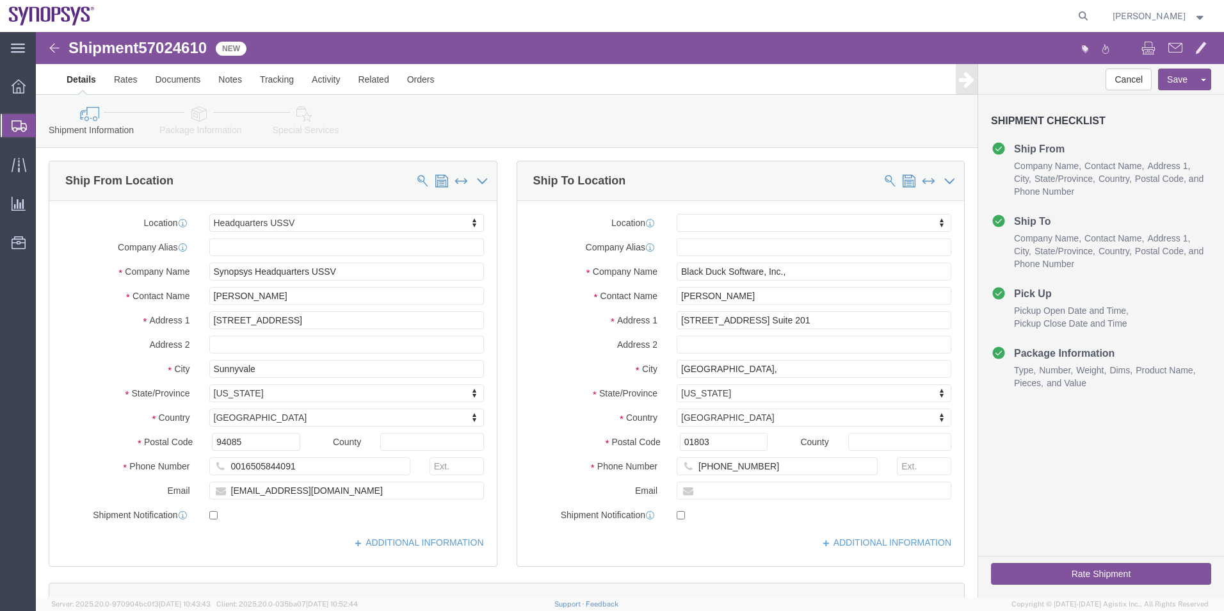
click icon
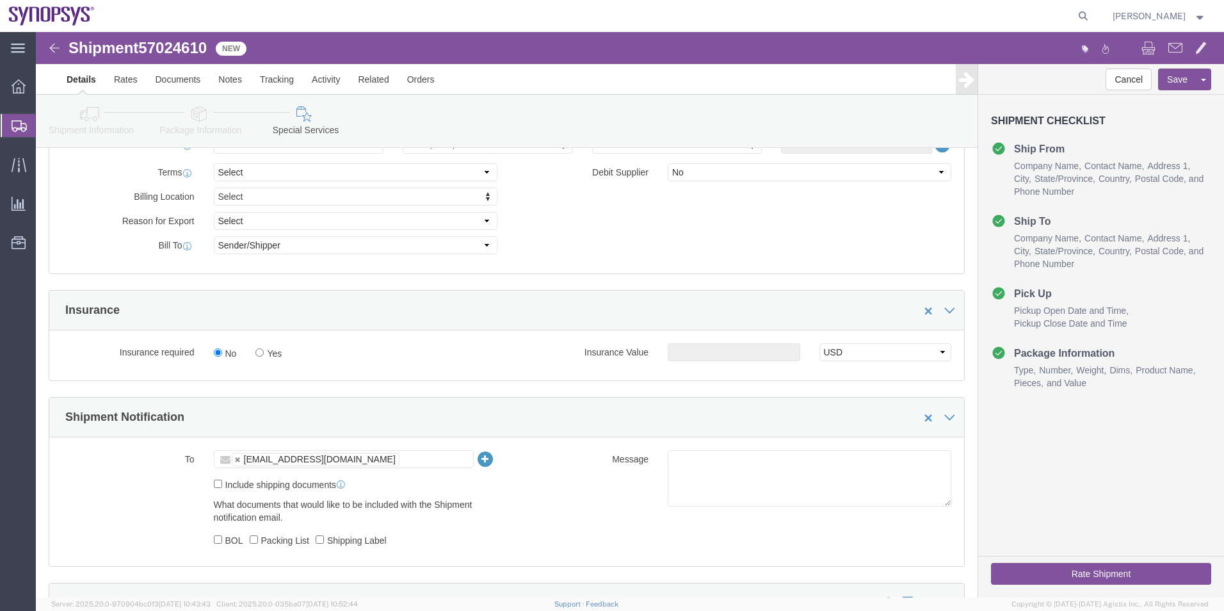
scroll to position [768, 0]
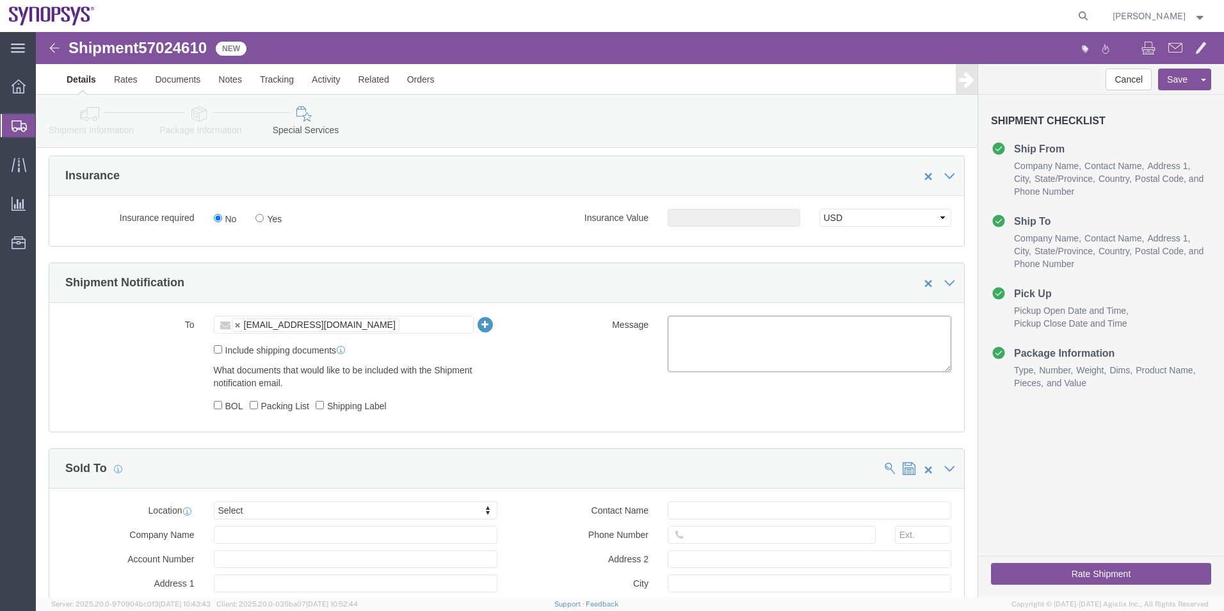
click textarea
type textarea "Please see attached. -[GEOGRAPHIC_DATA]"
click button "Rate Shipment"
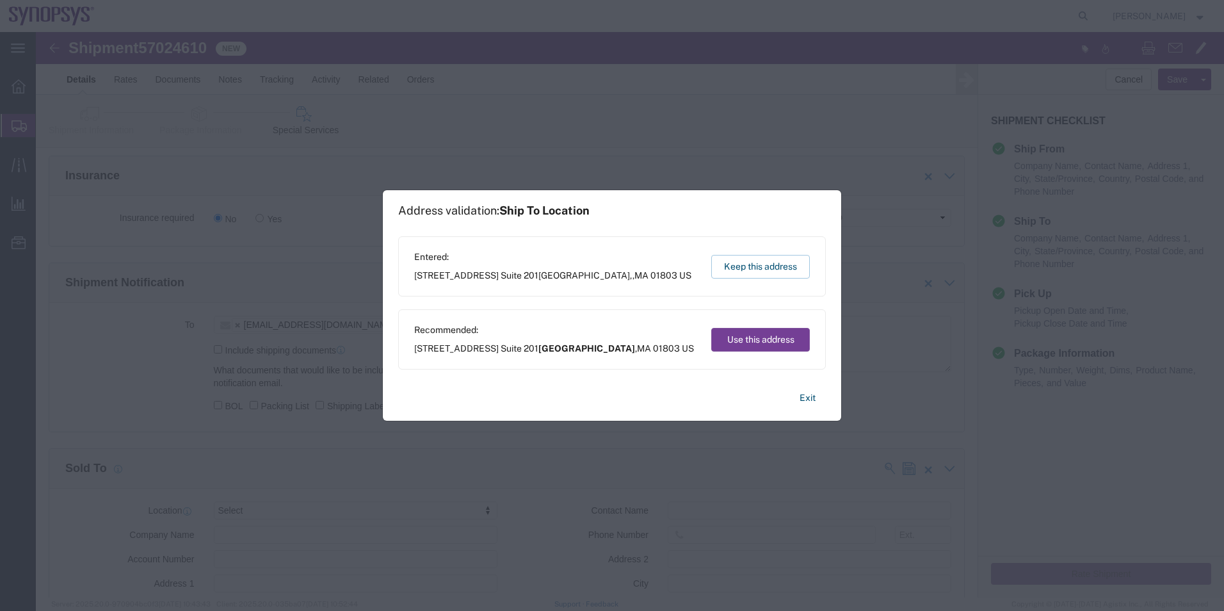
click at [738, 339] on button "Use this address" at bounding box center [760, 340] width 99 height 24
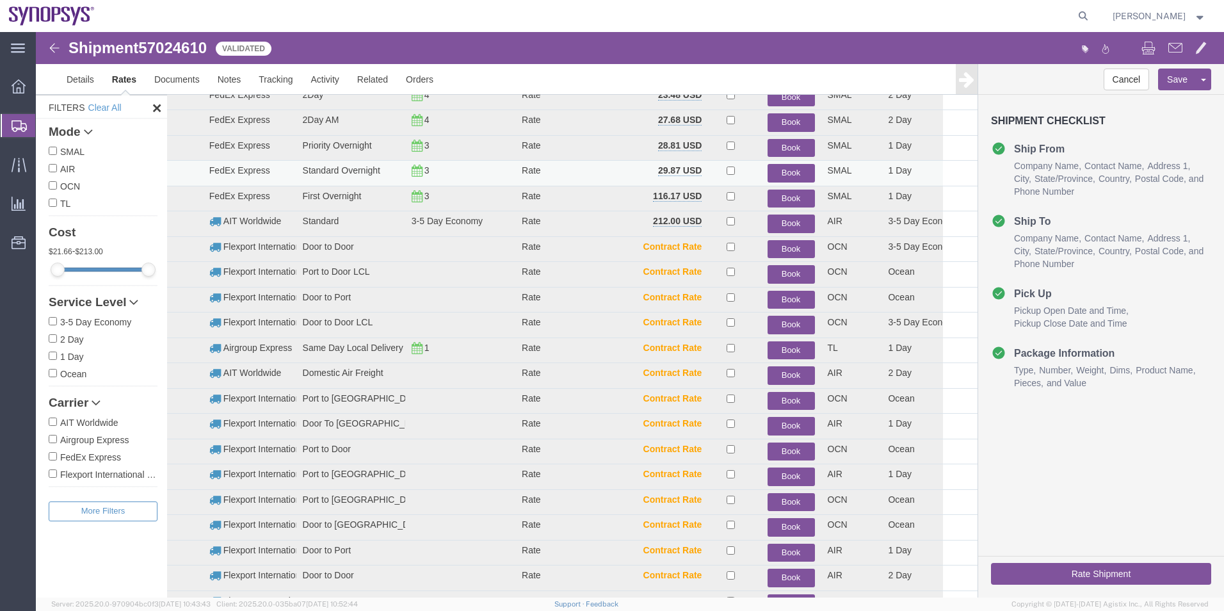
scroll to position [91, 0]
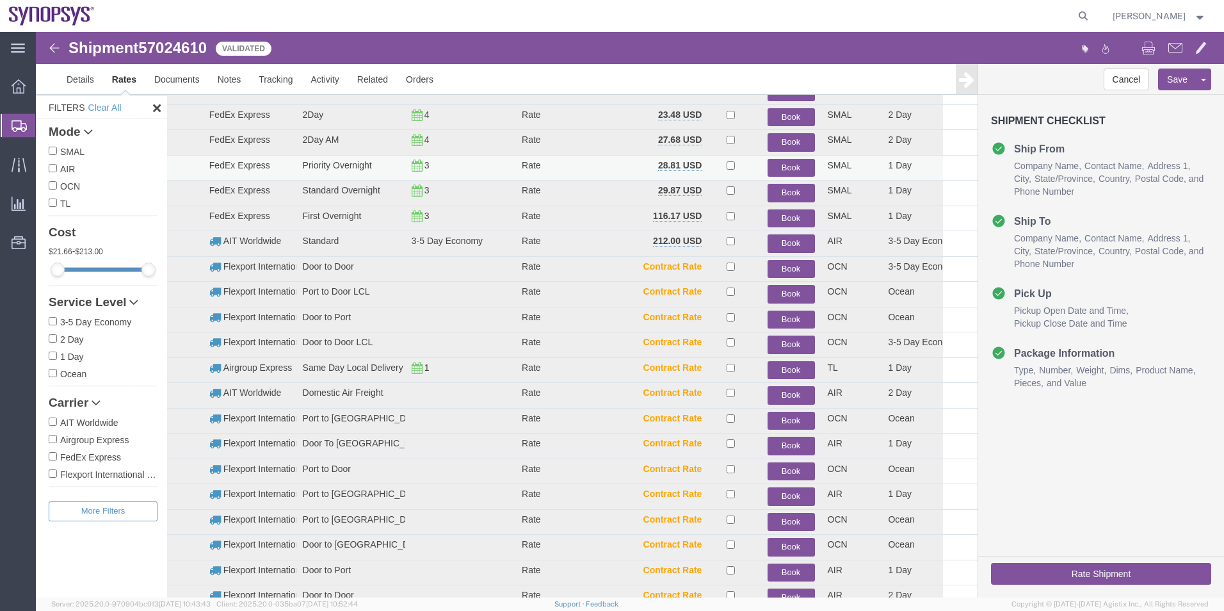
click at [790, 163] on button "Book" at bounding box center [790, 168] width 47 height 19
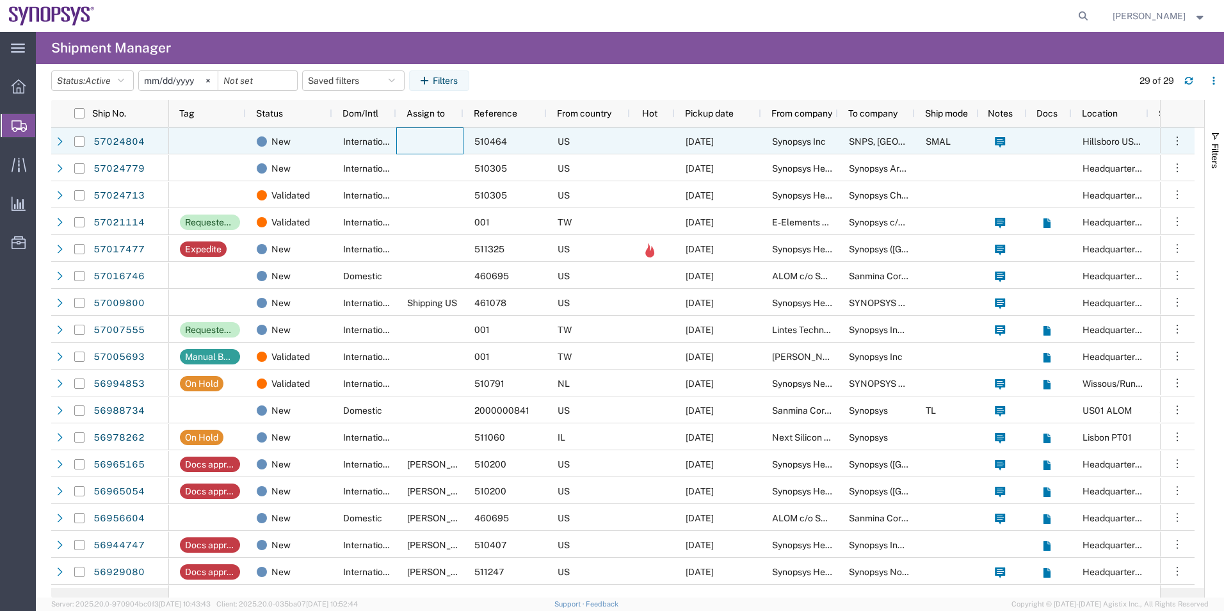
click at [427, 143] on div at bounding box center [429, 140] width 67 height 27
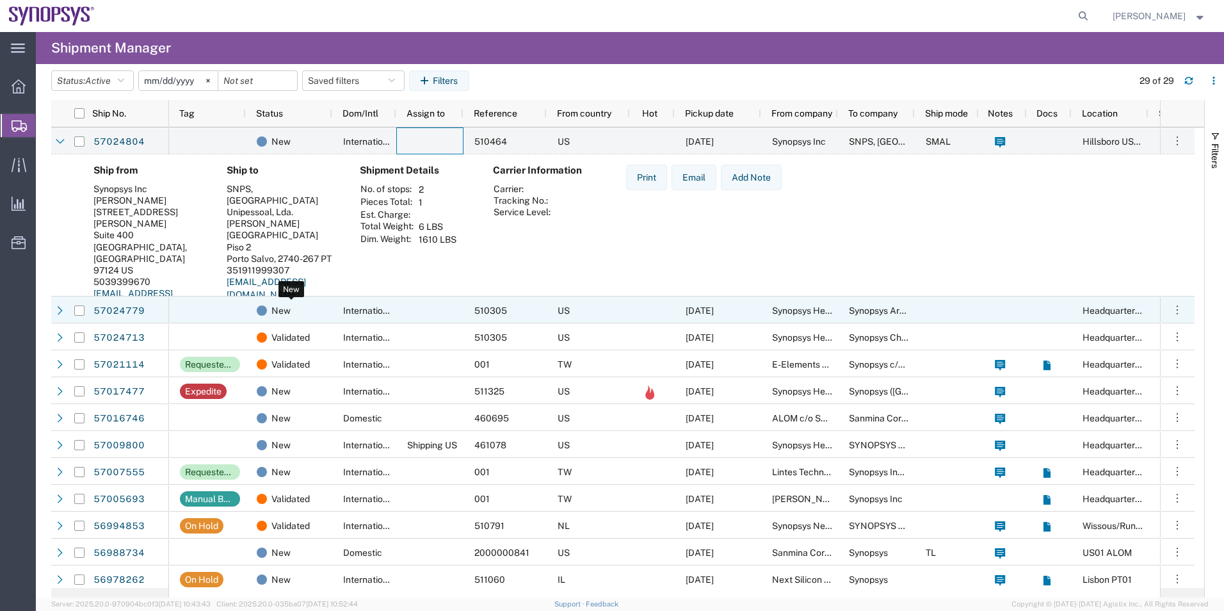
click at [324, 305] on div "New" at bounding box center [292, 310] width 70 height 27
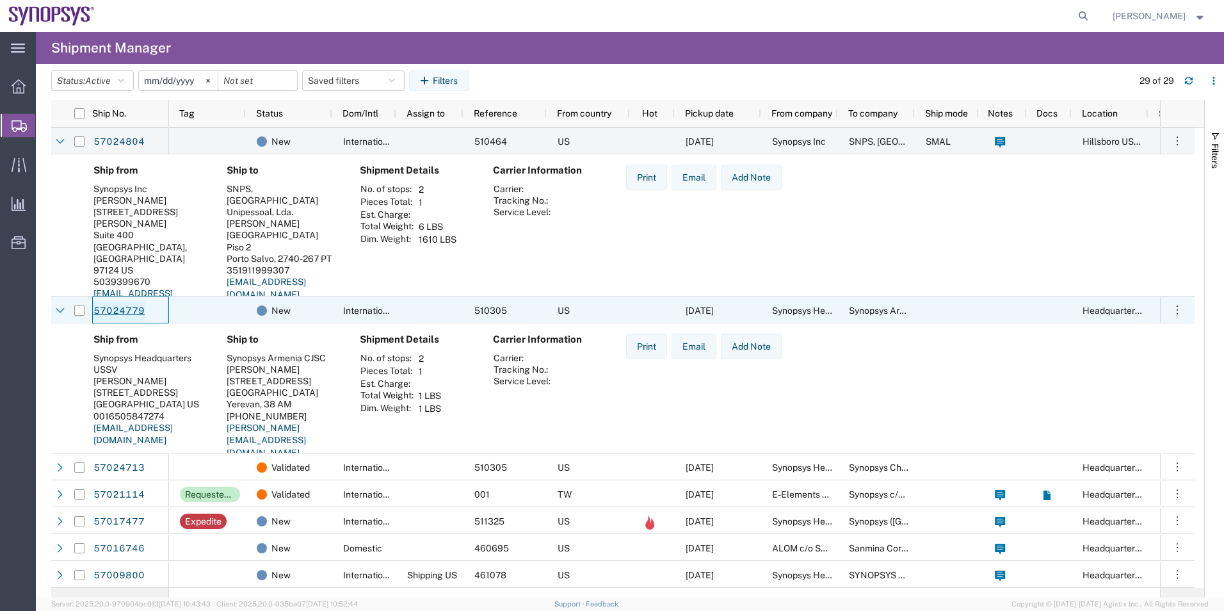
click at [125, 312] on link "57024779" at bounding box center [119, 311] width 52 height 20
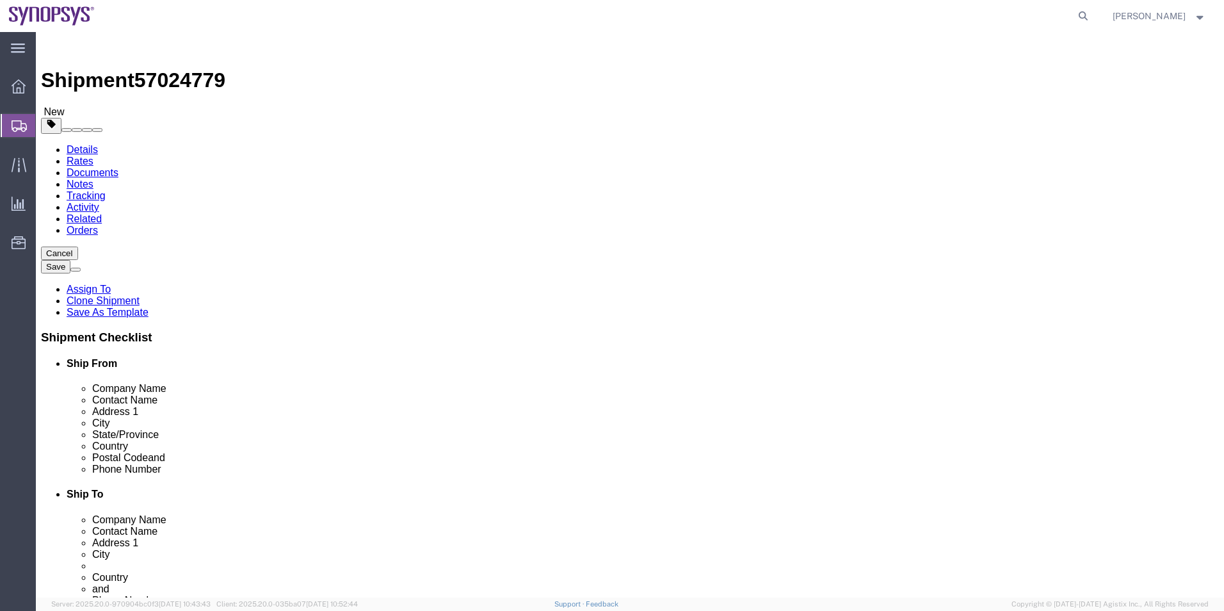
select select "63204"
select select "63073"
click icon
click dd "1.00 Each"
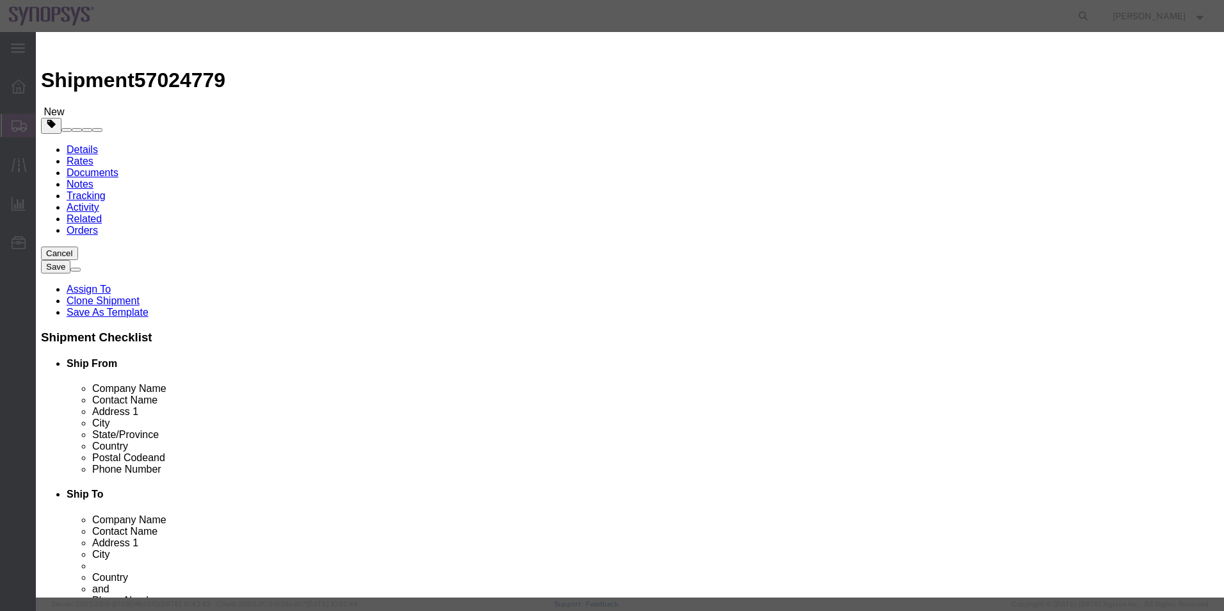
scroll to position [128, 0]
drag, startPoint x: 755, startPoint y: 335, endPoint x: 625, endPoint y: 326, distance: 130.2
click div "ECCN 0000"
type input "EAR99"
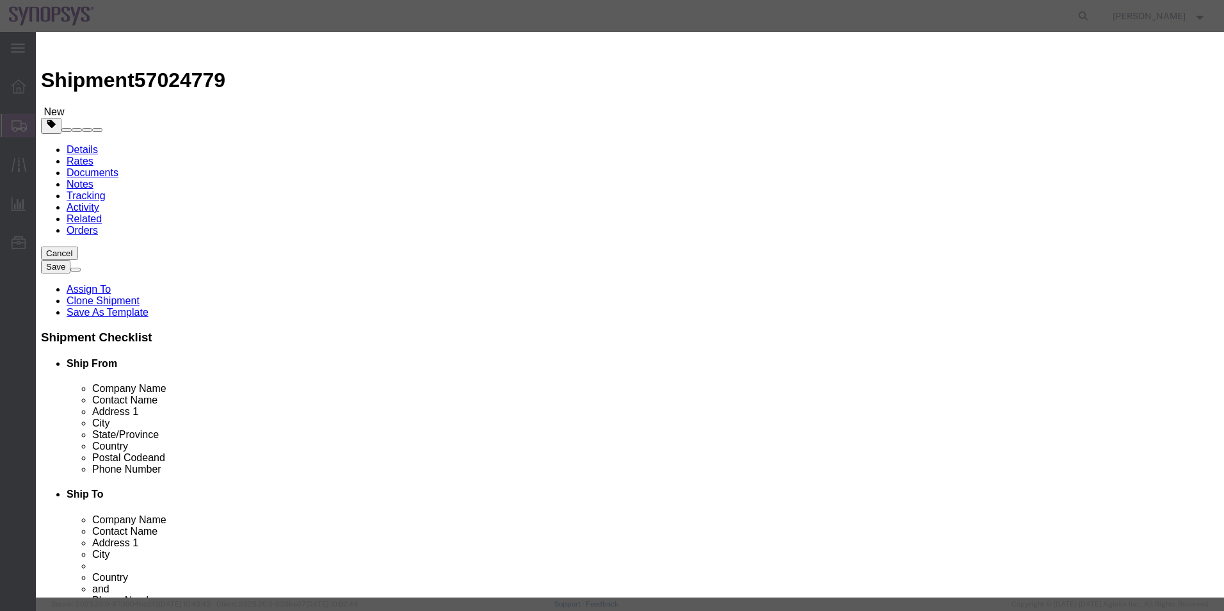
click button "Save & Close"
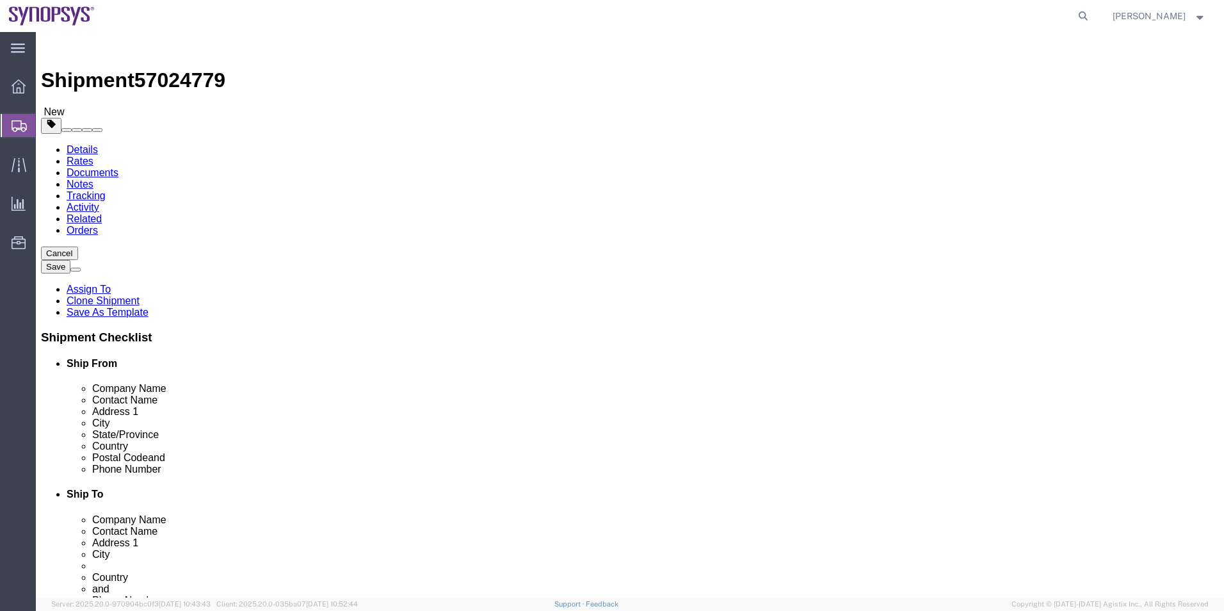
click icon
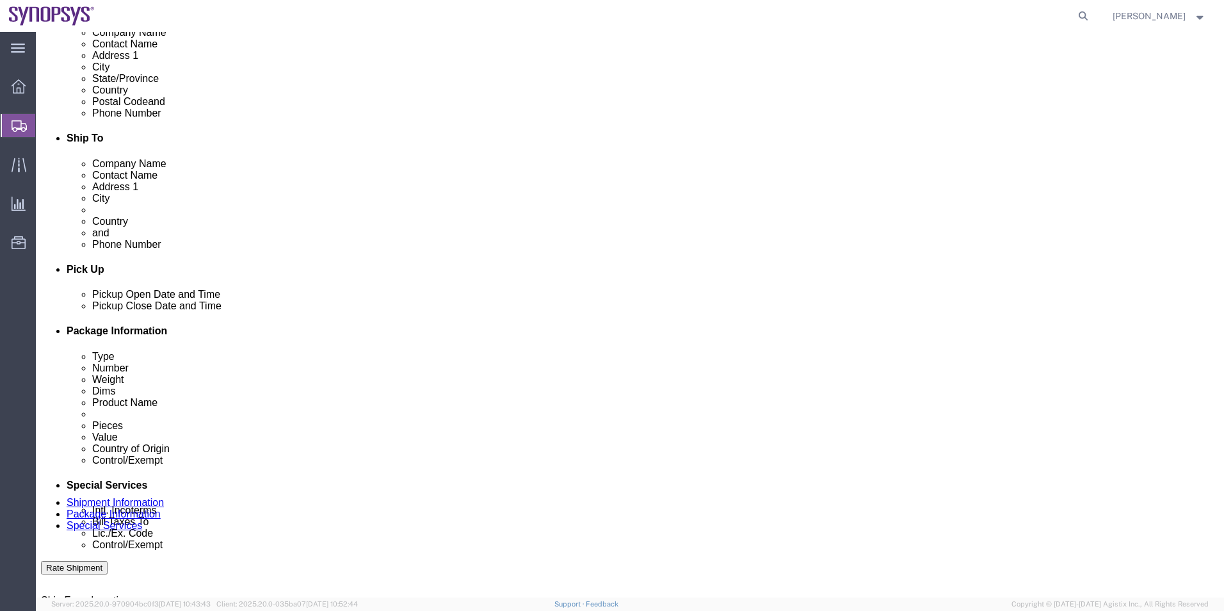
scroll to position [448, 0]
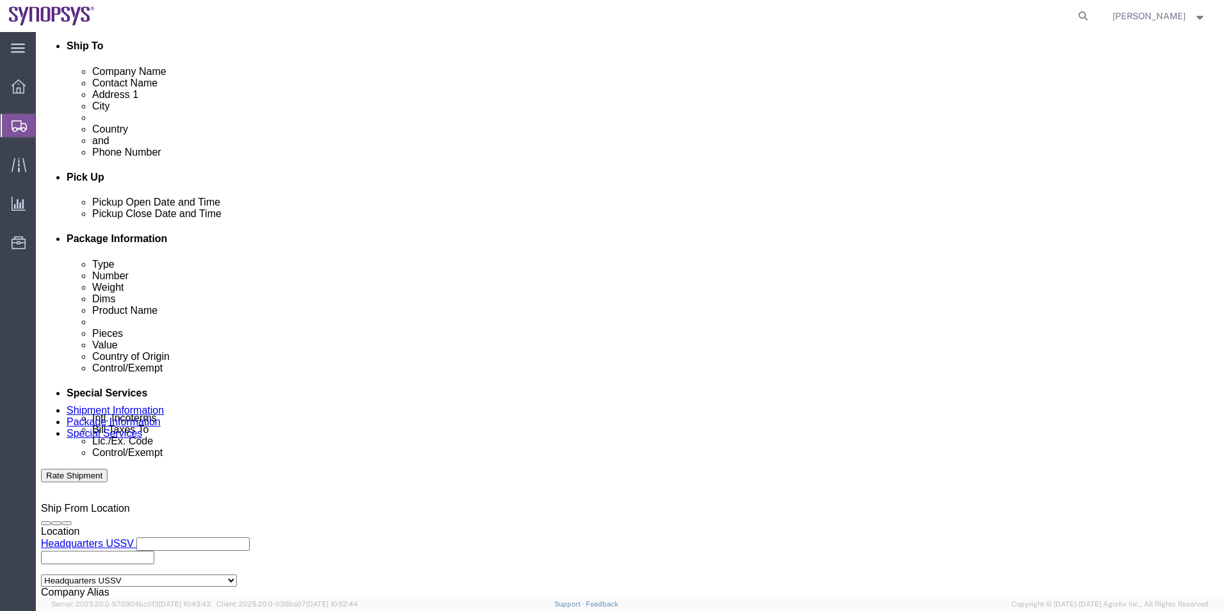
click select "Select Carriage Insurance Paid Carriage Paid To Cost and Freight Cost Insurance…"
select select "DDP"
click select "Select Carriage Insurance Paid Carriage Paid To Cost and Freight Cost Insurance…"
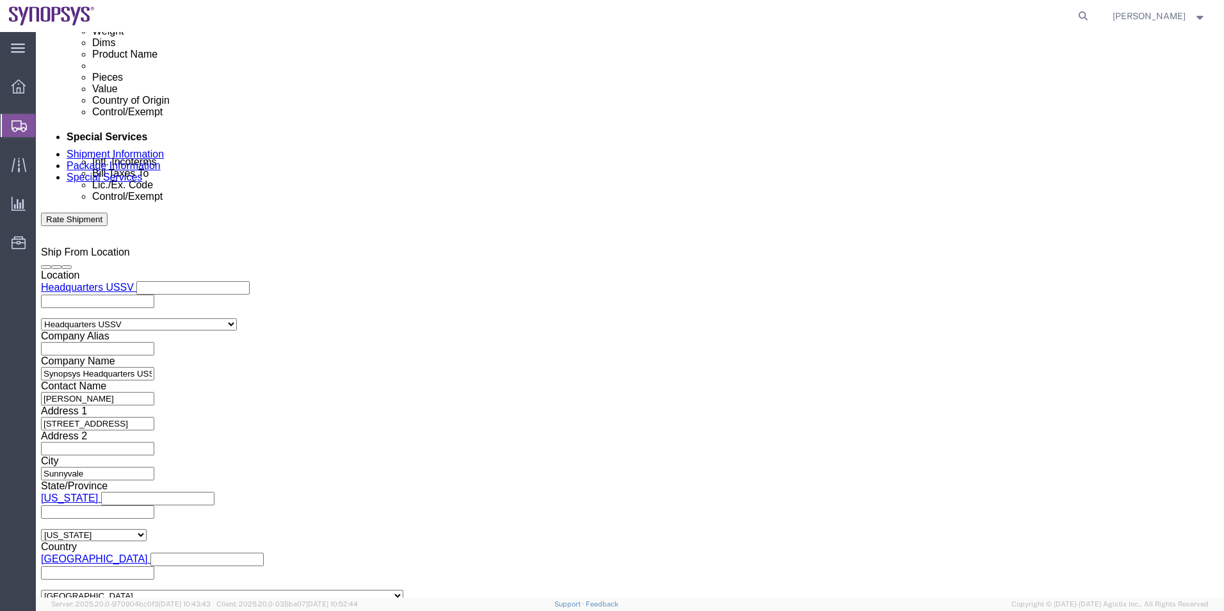
scroll to position [832, 0]
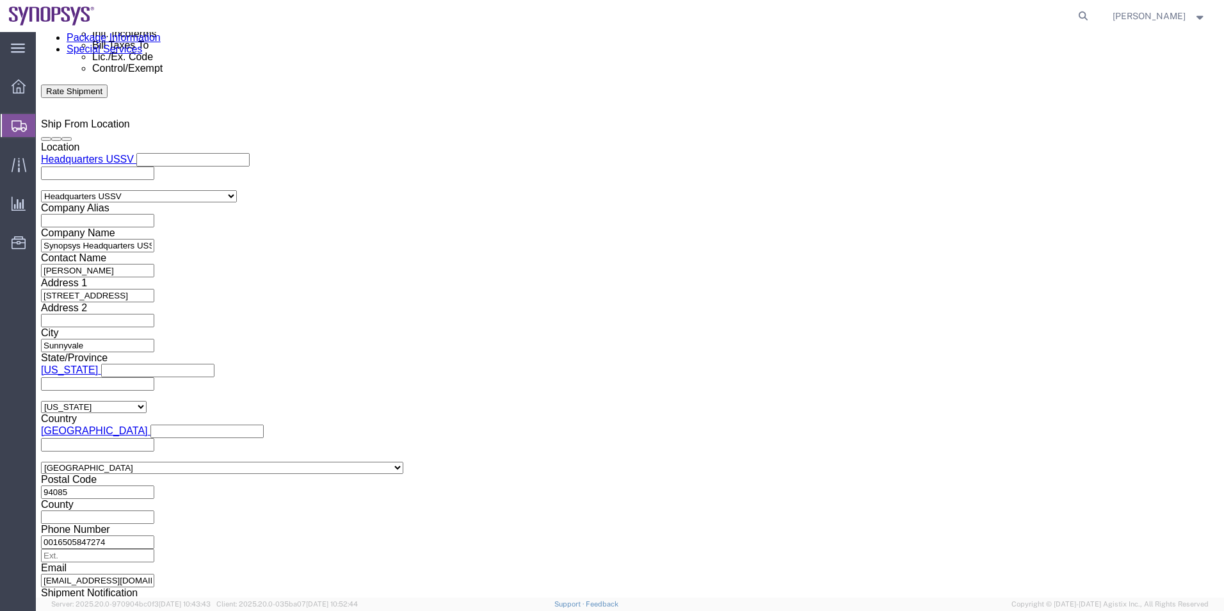
click textarea
type textarea "Please see attached. -[GEOGRAPHIC_DATA]"
click select "Select AES-Direct EEI Carrier File EEI EEI Exempt"
select select "EXEM"
click select "Select AES-Direct EEI Carrier File EEI EEI Exempt"
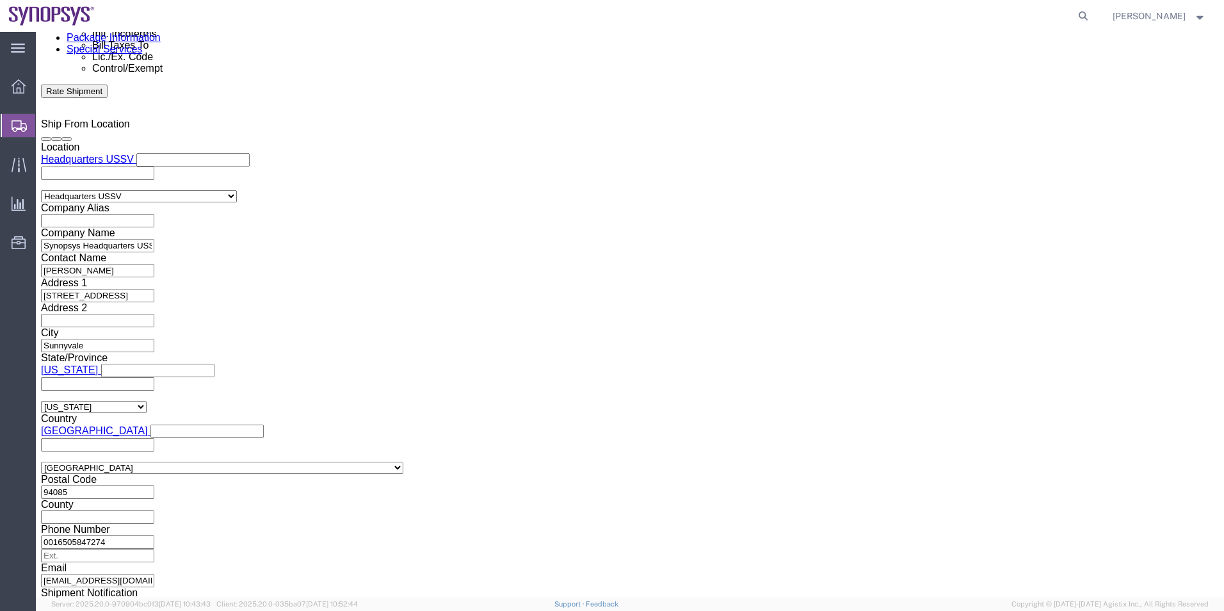
click button "Rate Shipment"
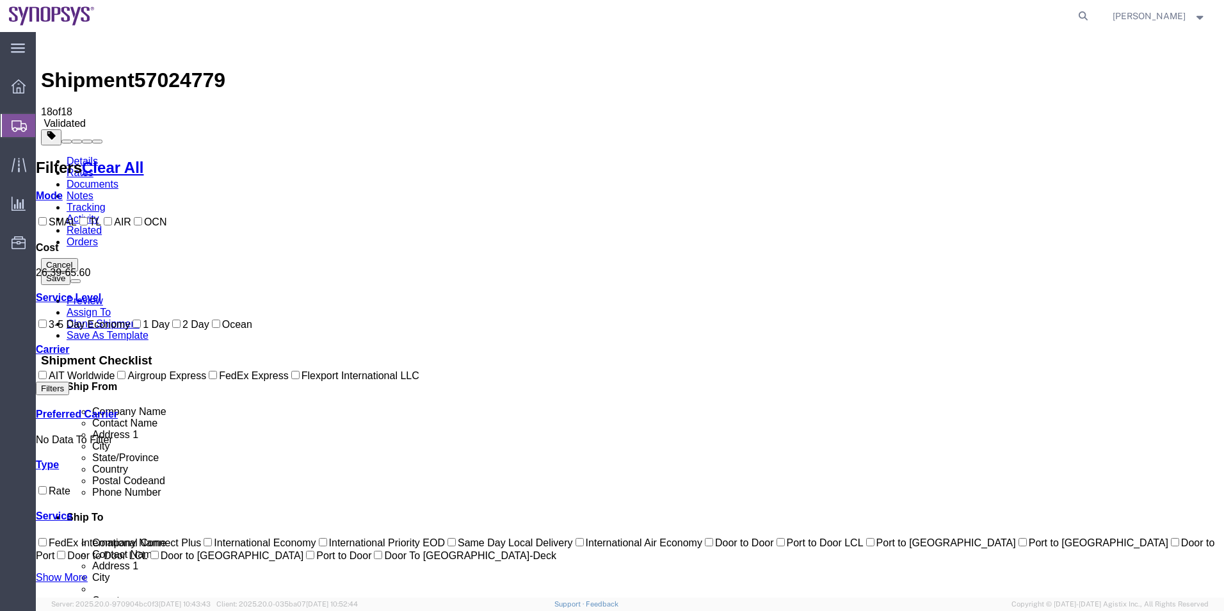
click at [81, 156] on link "Details" at bounding box center [82, 161] width 31 height 11
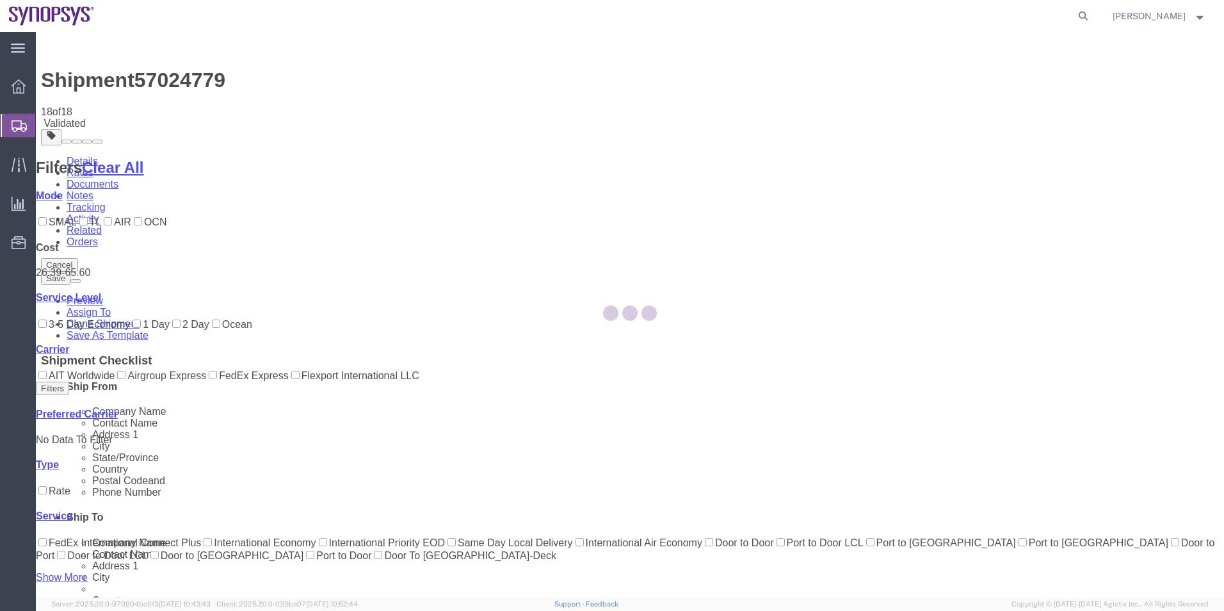
select select "63204"
select select "63073"
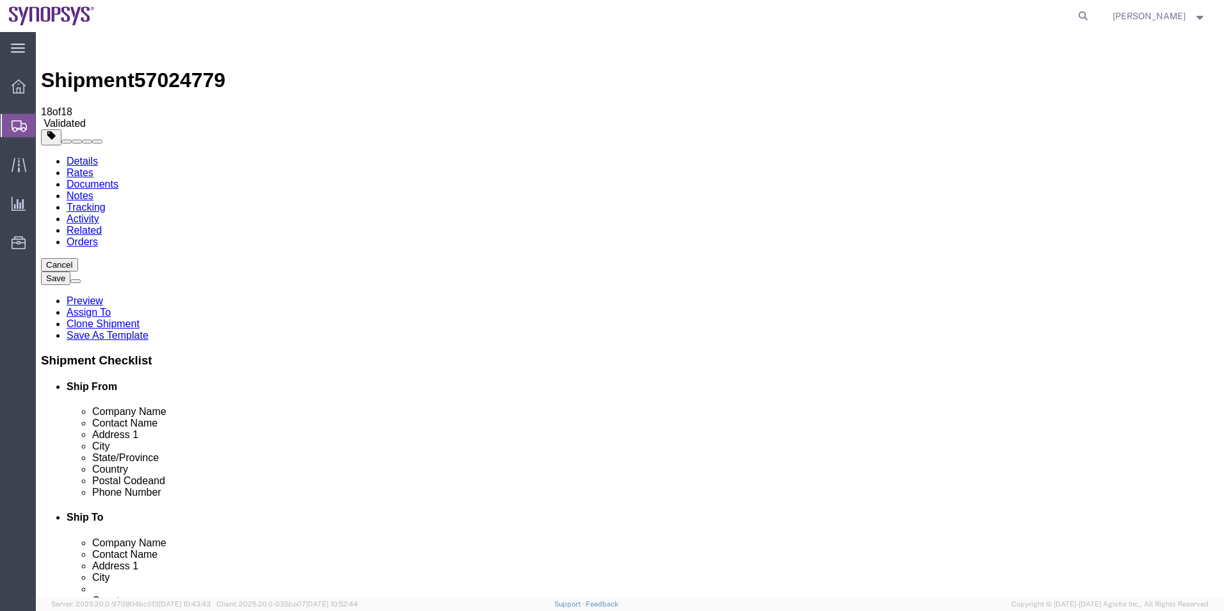
click icon
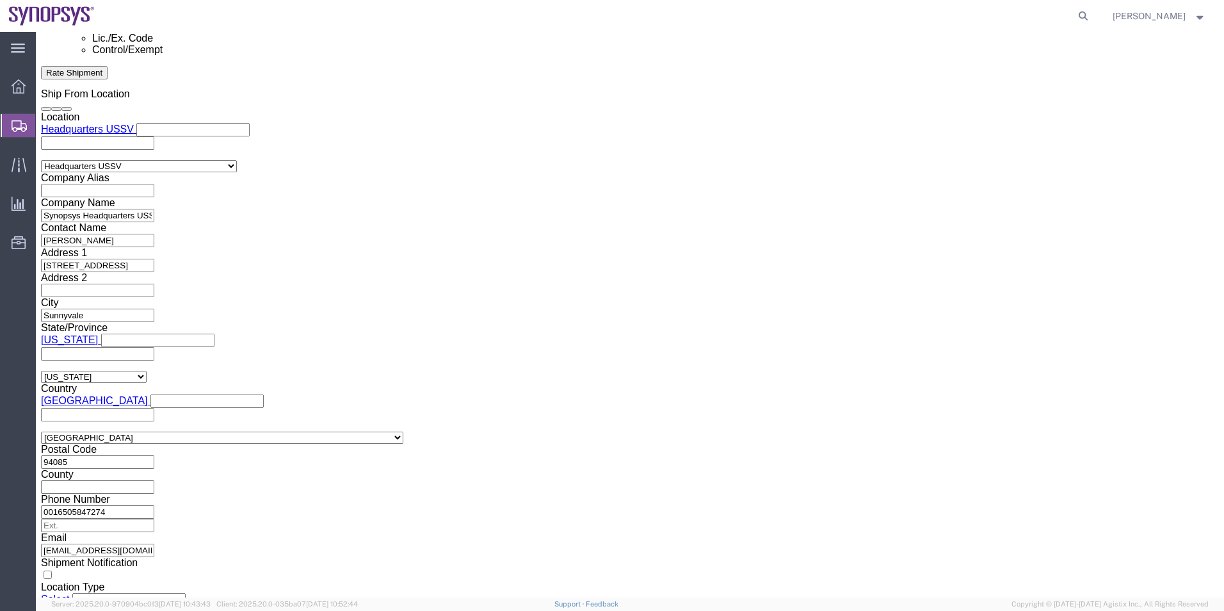
scroll to position [896, 0]
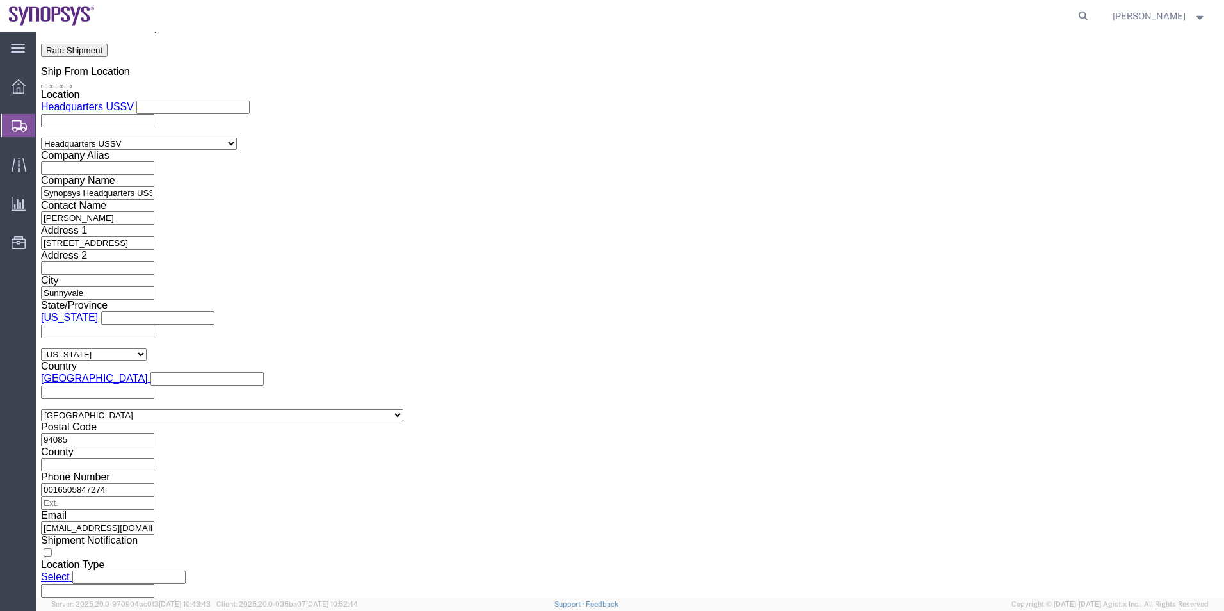
click button "Rate Shipment"
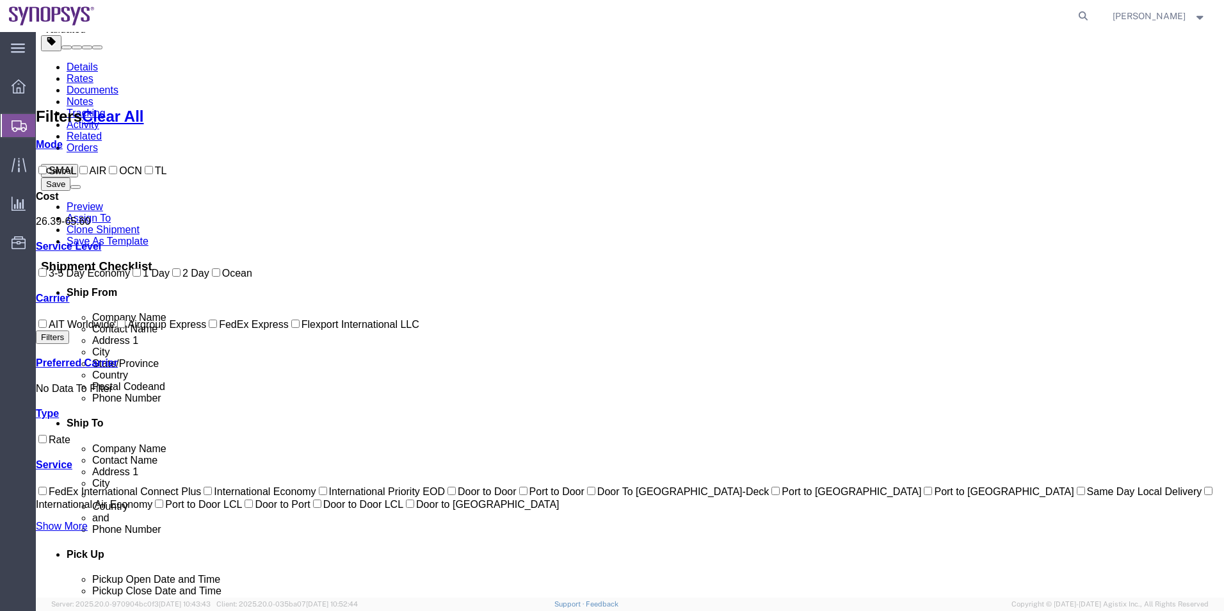
scroll to position [65, 0]
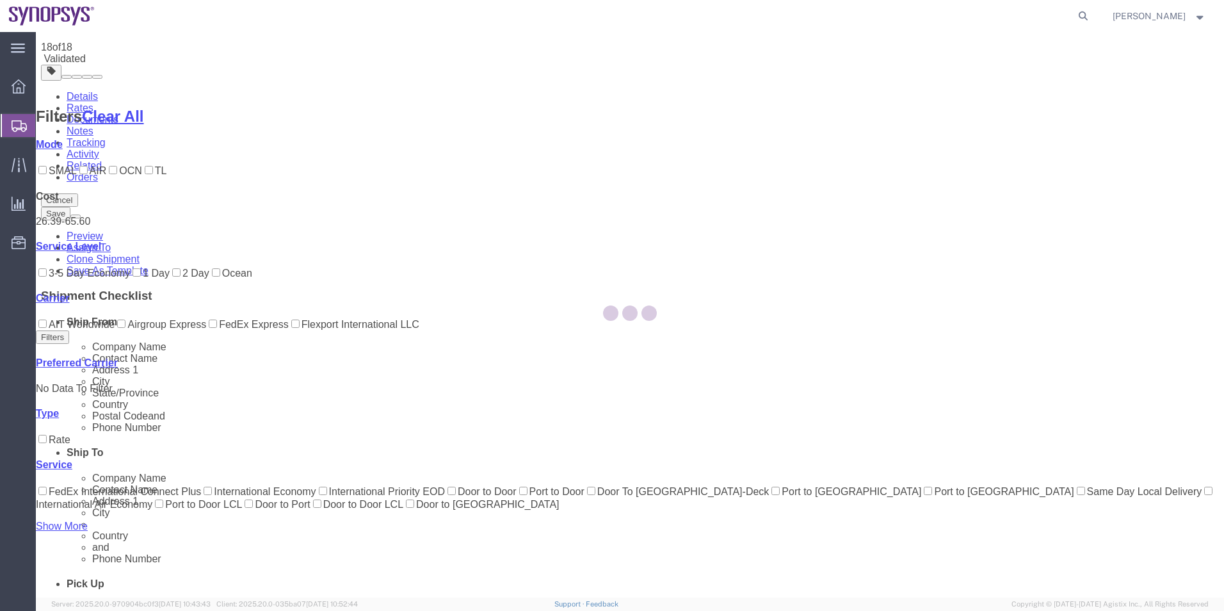
scroll to position [0, 0]
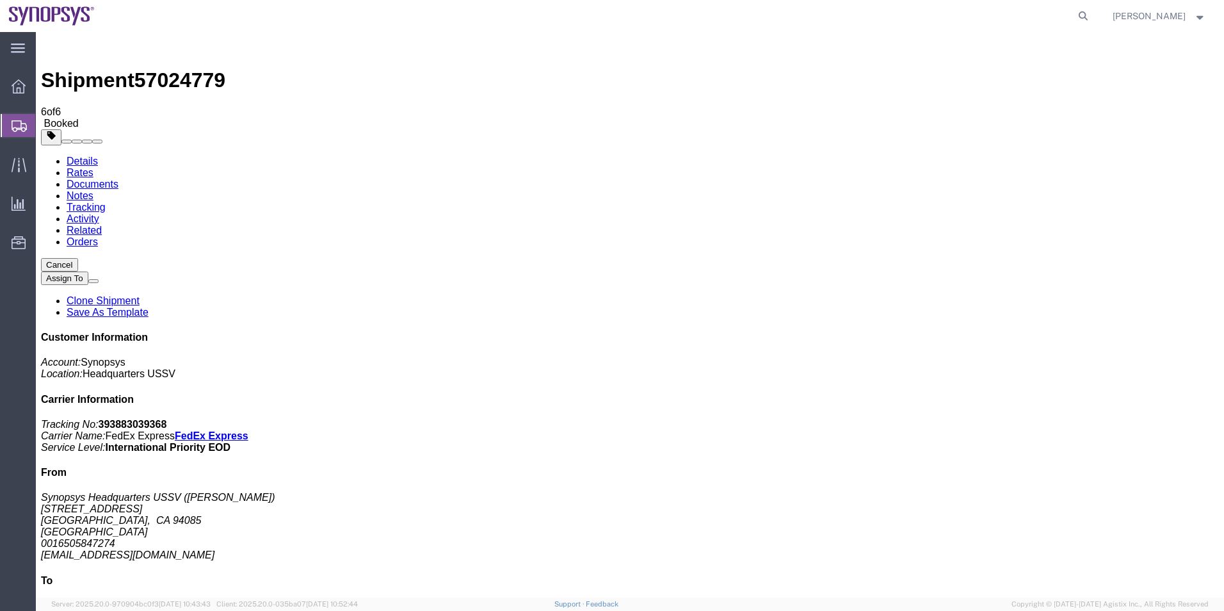
click at [68, 156] on link "Details" at bounding box center [82, 161] width 31 height 11
click at [0, 0] on span "Shipment Manager" at bounding box center [0, 0] width 0 height 0
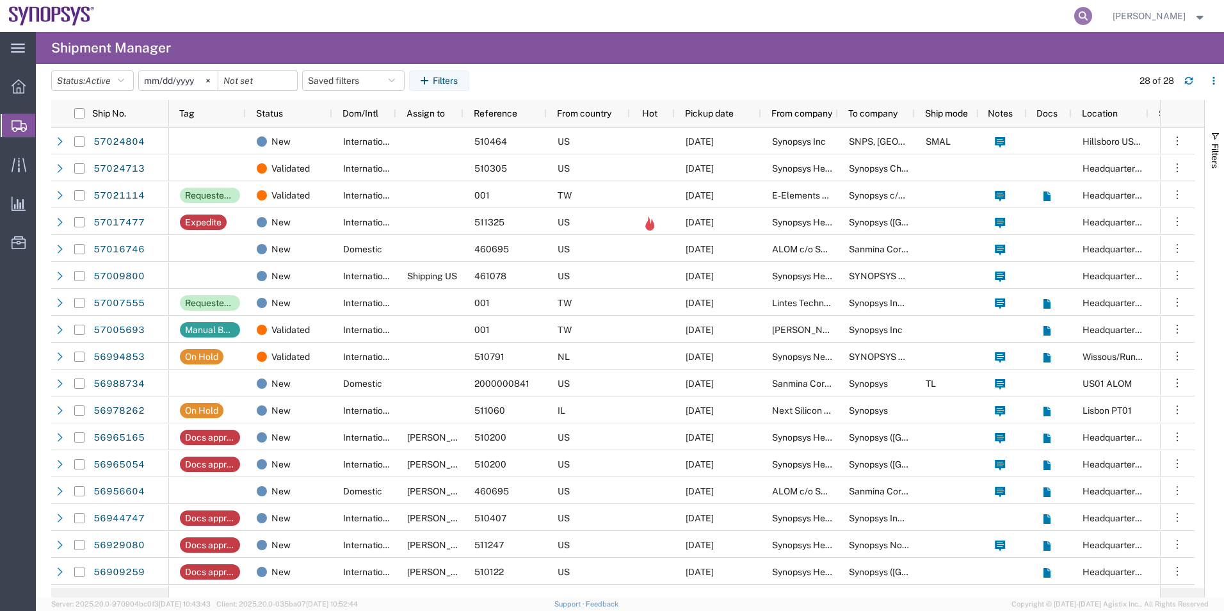
click at [1083, 14] on icon at bounding box center [1083, 16] width 18 height 18
type input "57016321"
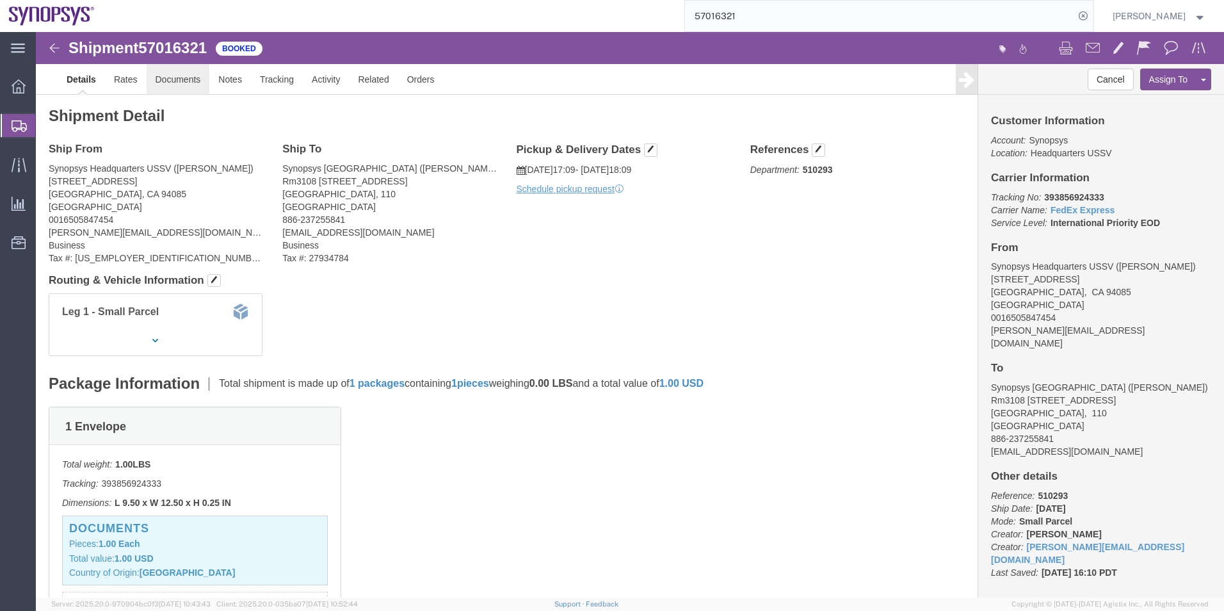
click link "Documents"
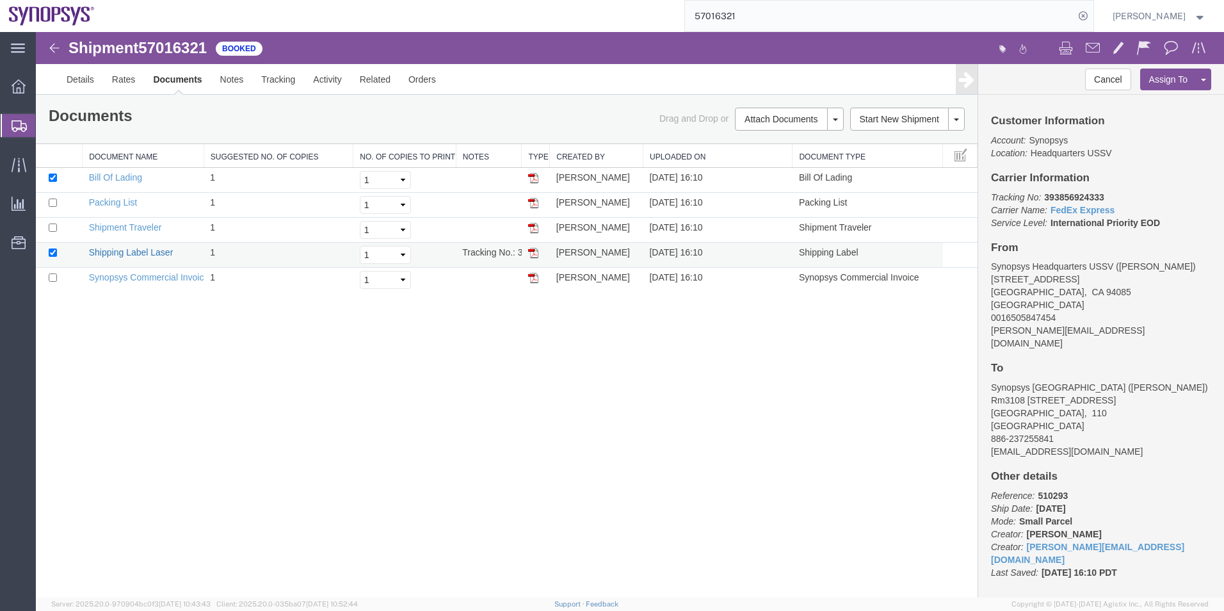
click at [129, 252] on link "Shipping Label Laser" at bounding box center [131, 252] width 84 height 10
click at [143, 276] on link "Synopsys Commercial Invoice" at bounding box center [149, 277] width 120 height 10
click at [115, 203] on link "Packing List" at bounding box center [113, 202] width 48 height 10
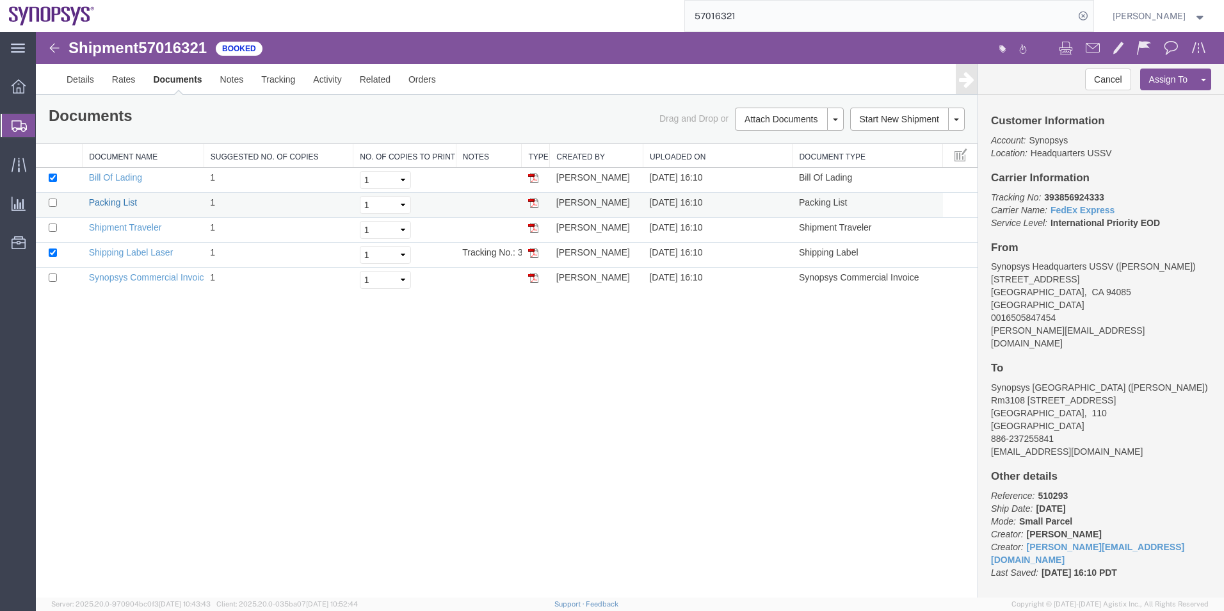
click at [115, 203] on link "Packing List" at bounding box center [113, 202] width 48 height 10
click at [0, 0] on span "Shipment Manager" at bounding box center [0, 0] width 0 height 0
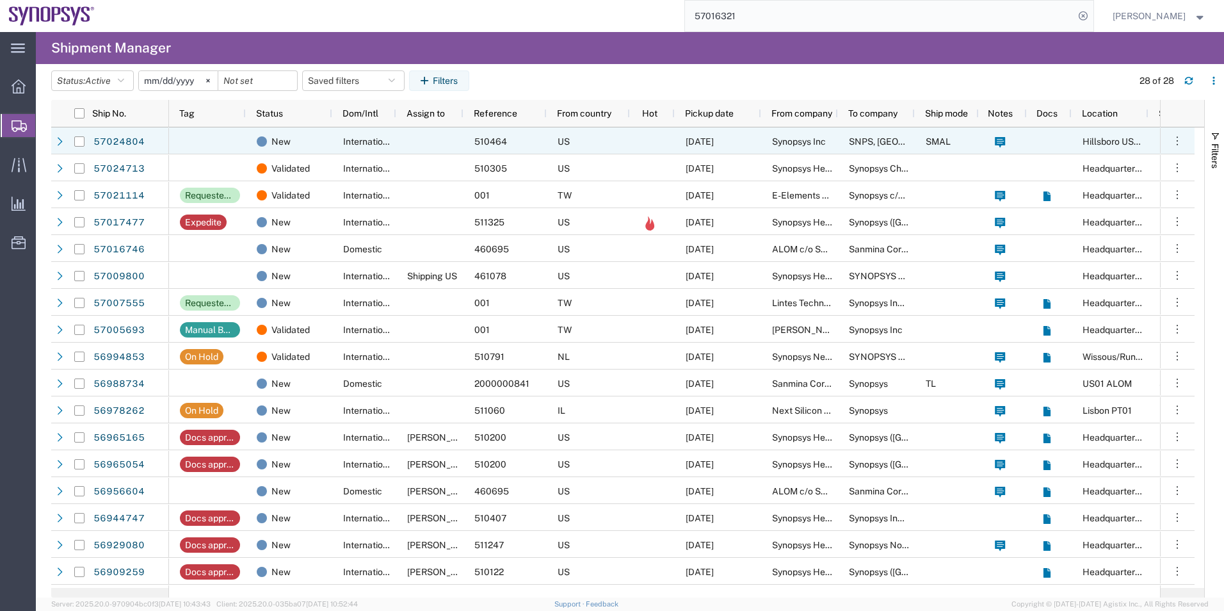
click at [244, 142] on div at bounding box center [207, 140] width 77 height 27
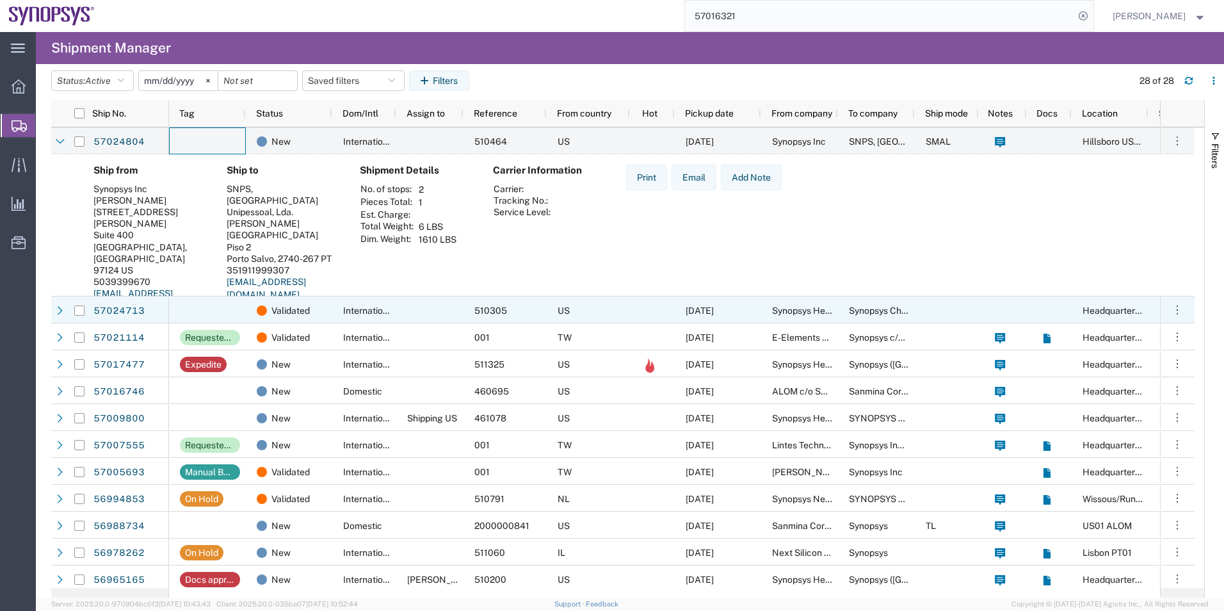
click at [216, 304] on div at bounding box center [207, 309] width 77 height 27
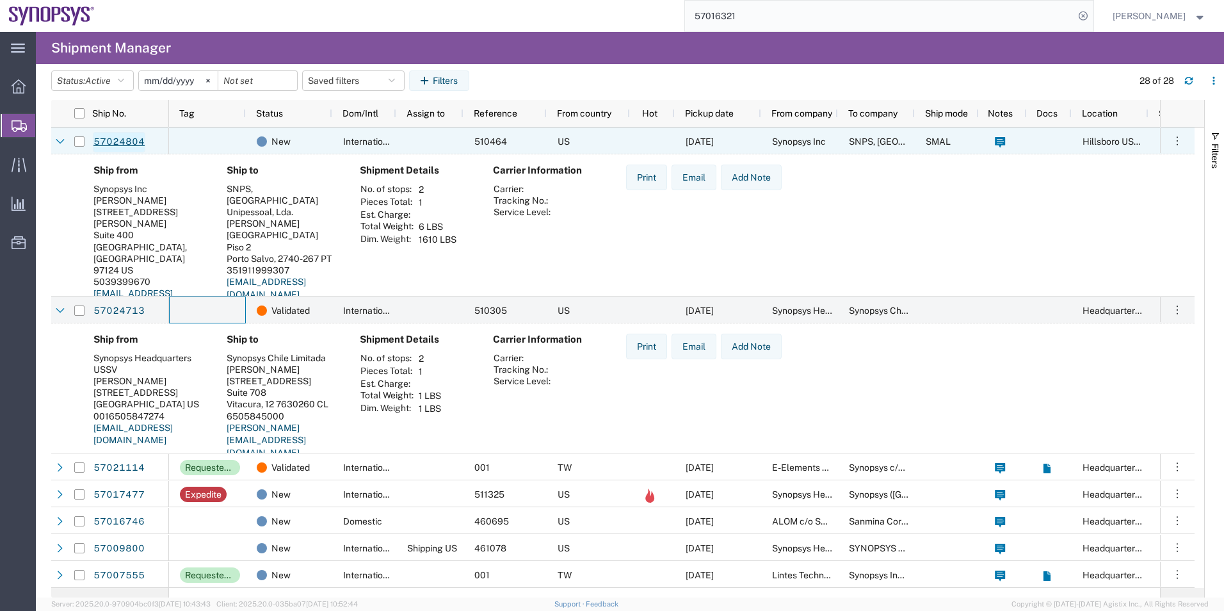
click at [122, 145] on link "57024804" at bounding box center [119, 142] width 52 height 20
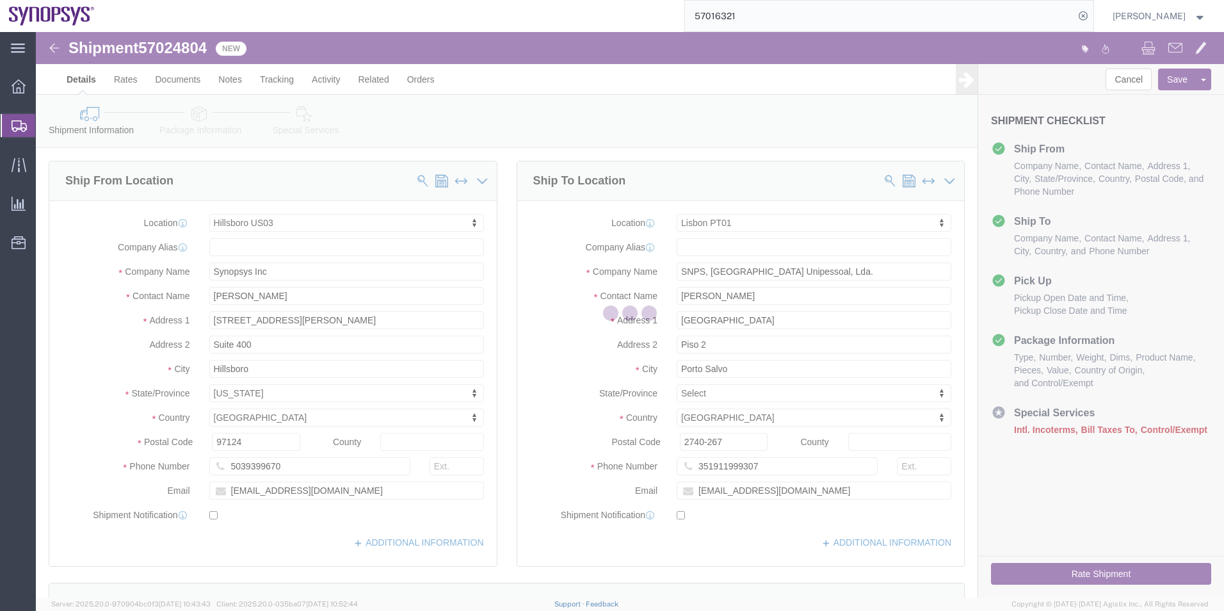
click at [201, 113] on div at bounding box center [630, 314] width 1188 height 565
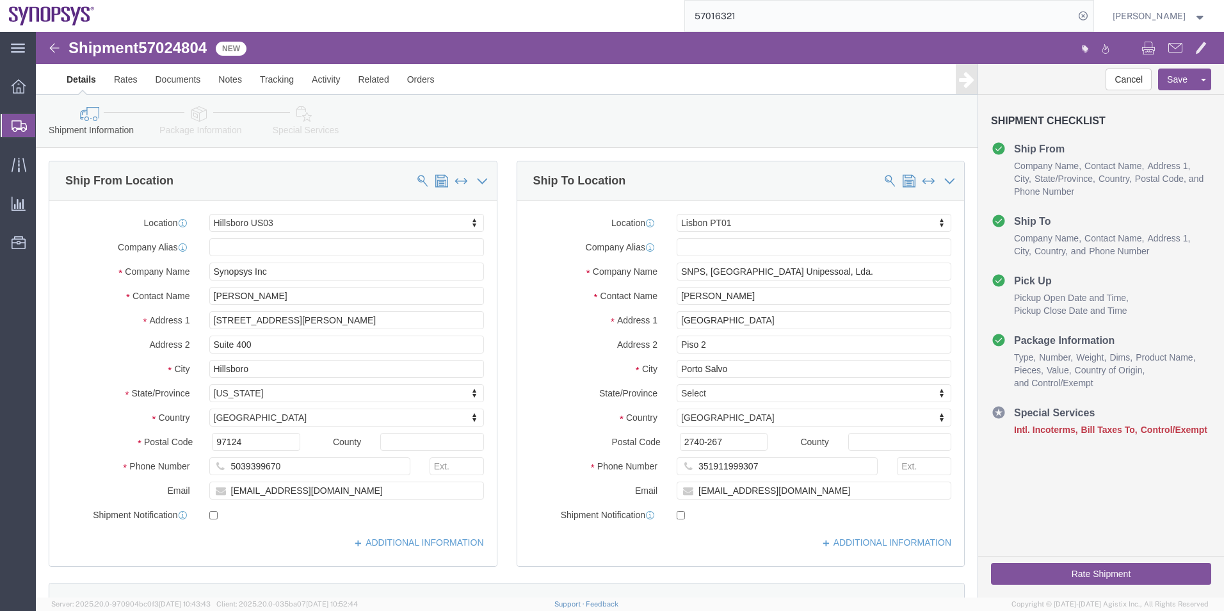
select select "63190"
select select "63152"
click icon
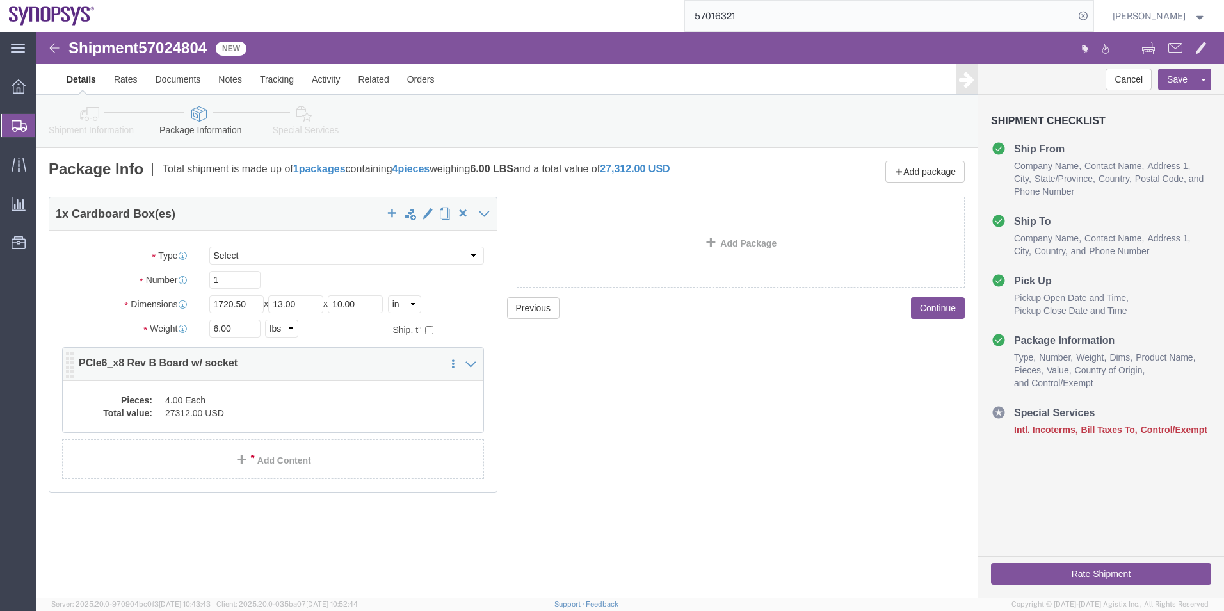
click dd "4.00 Each"
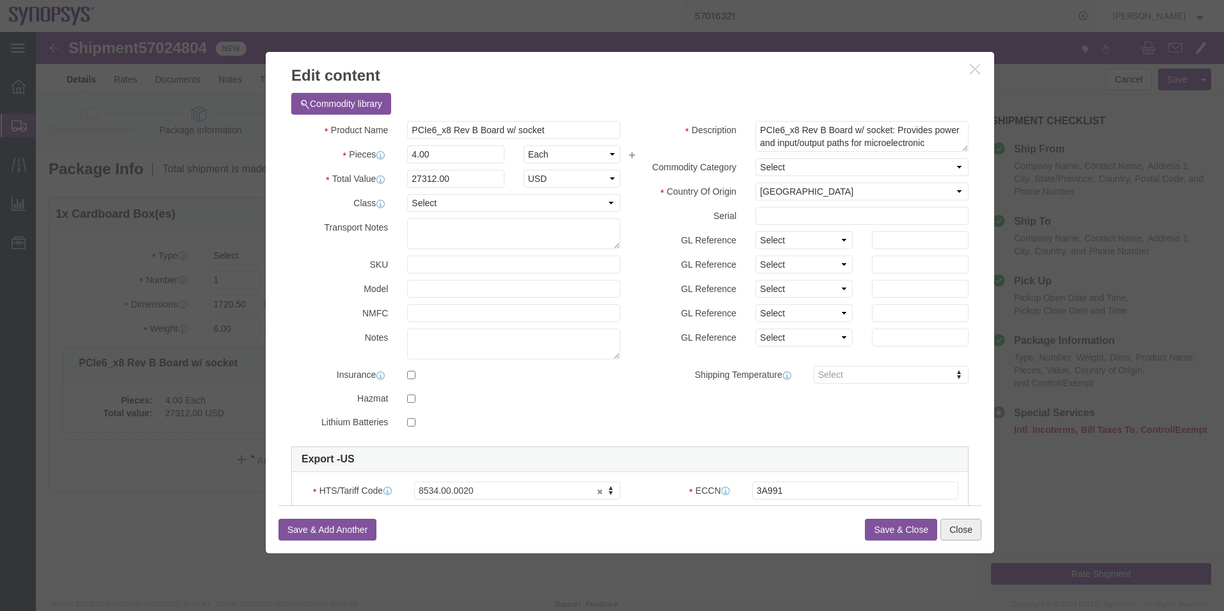
click button "Close"
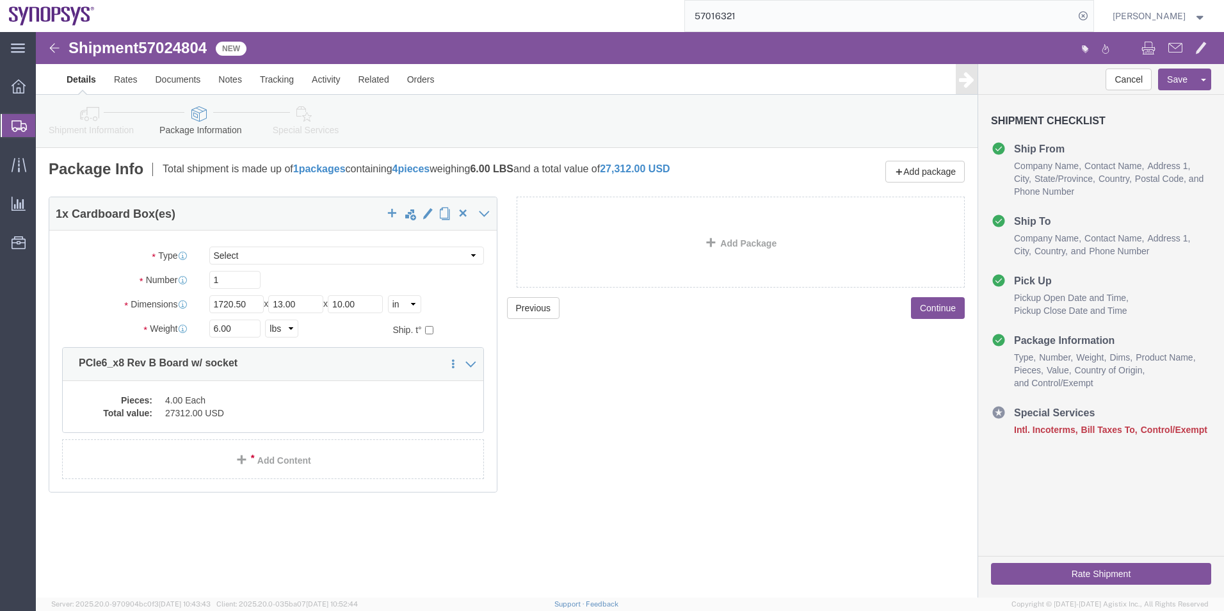
click at [0, 0] on span "Shipment Manager" at bounding box center [0, 0] width 0 height 0
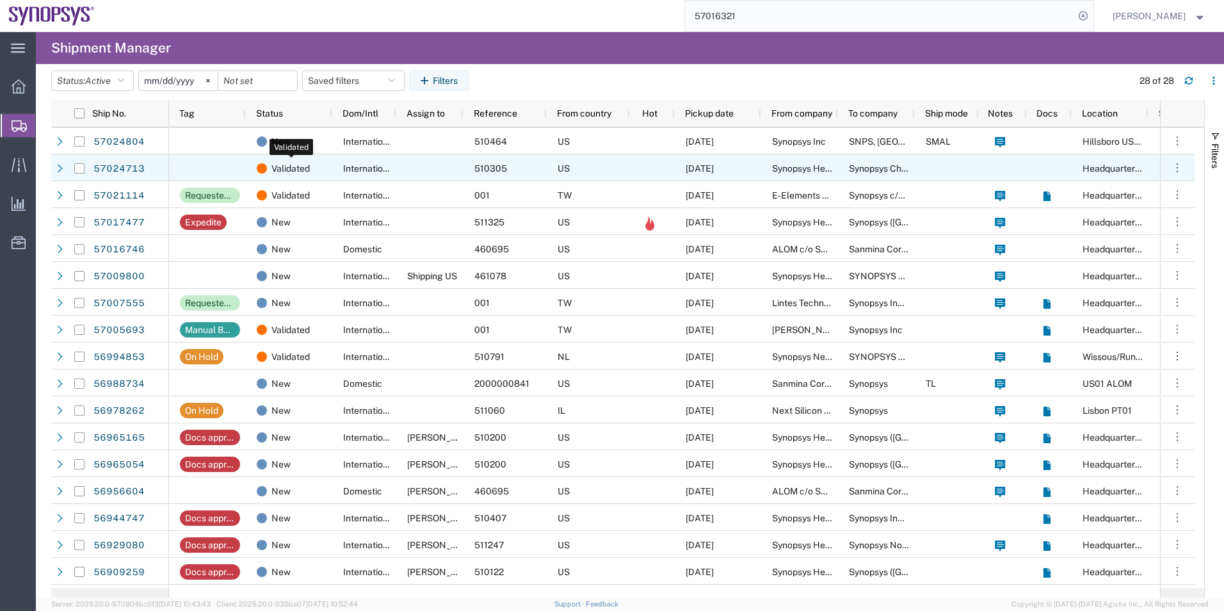
click at [321, 157] on div "Validated" at bounding box center [292, 168] width 70 height 27
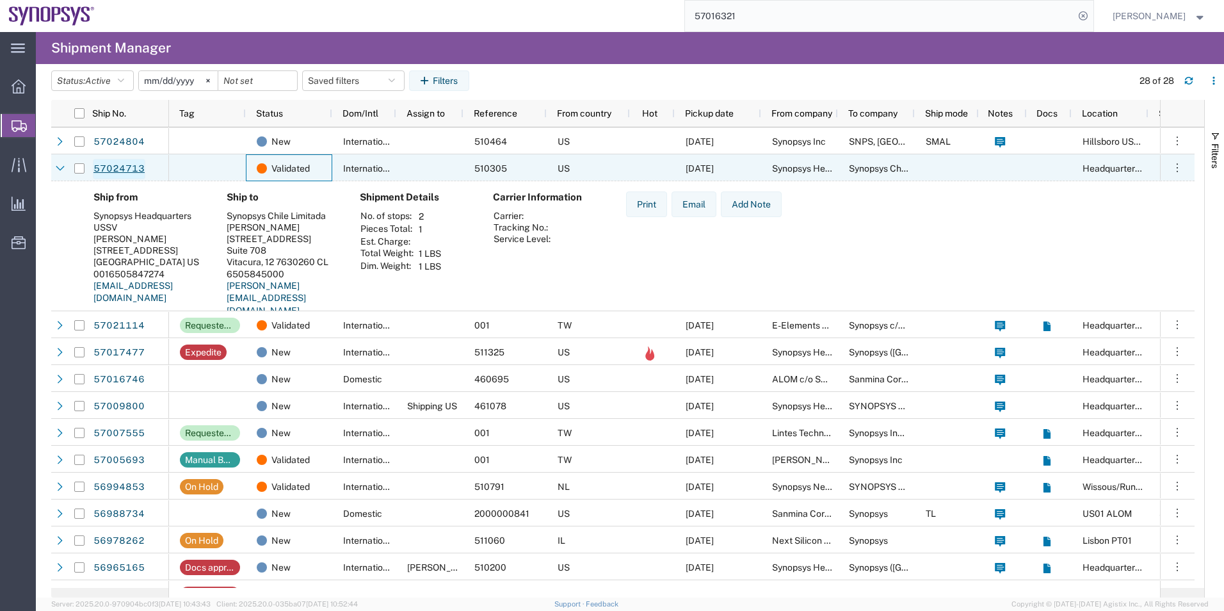
click at [125, 164] on link "57024713" at bounding box center [119, 169] width 52 height 20
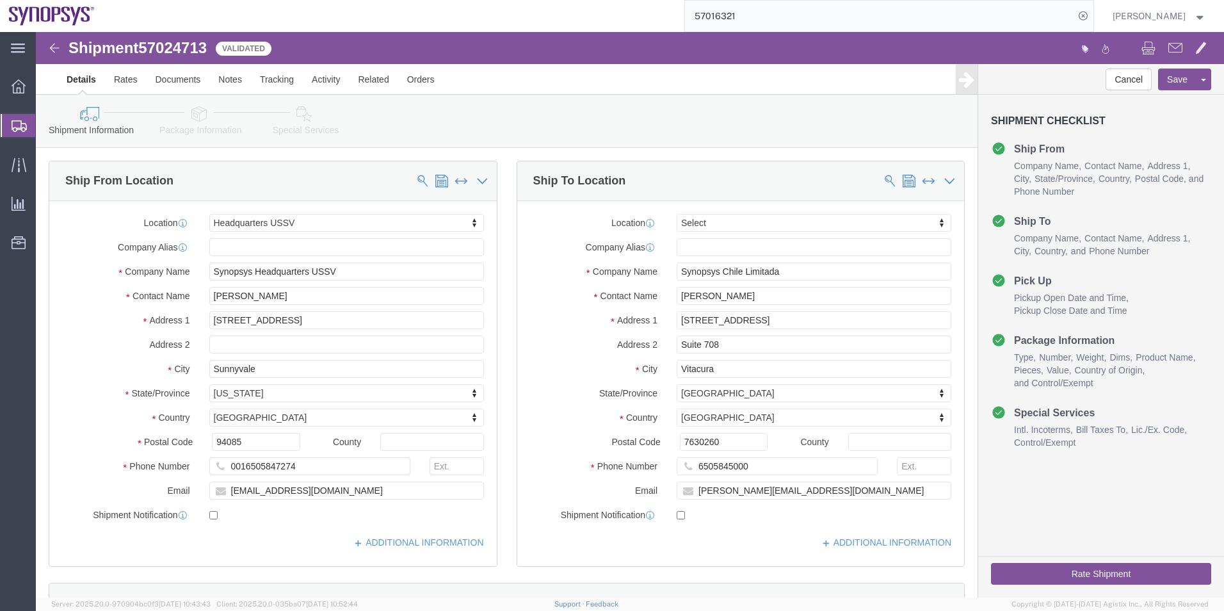
select select "63204"
select select
click icon
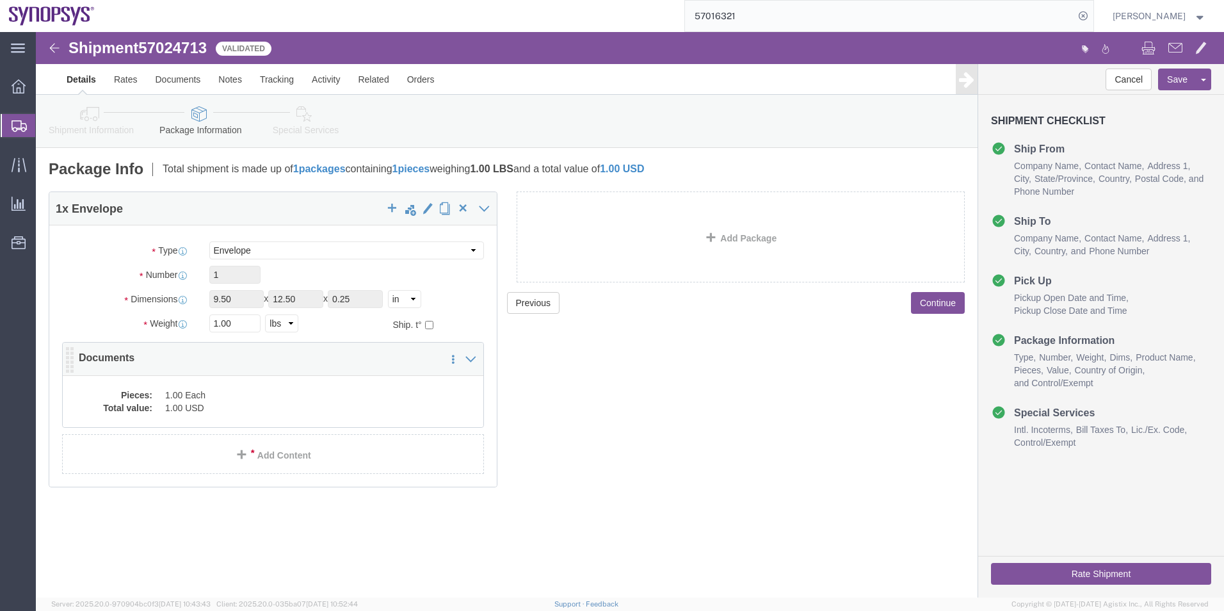
click dd "1.00 Each"
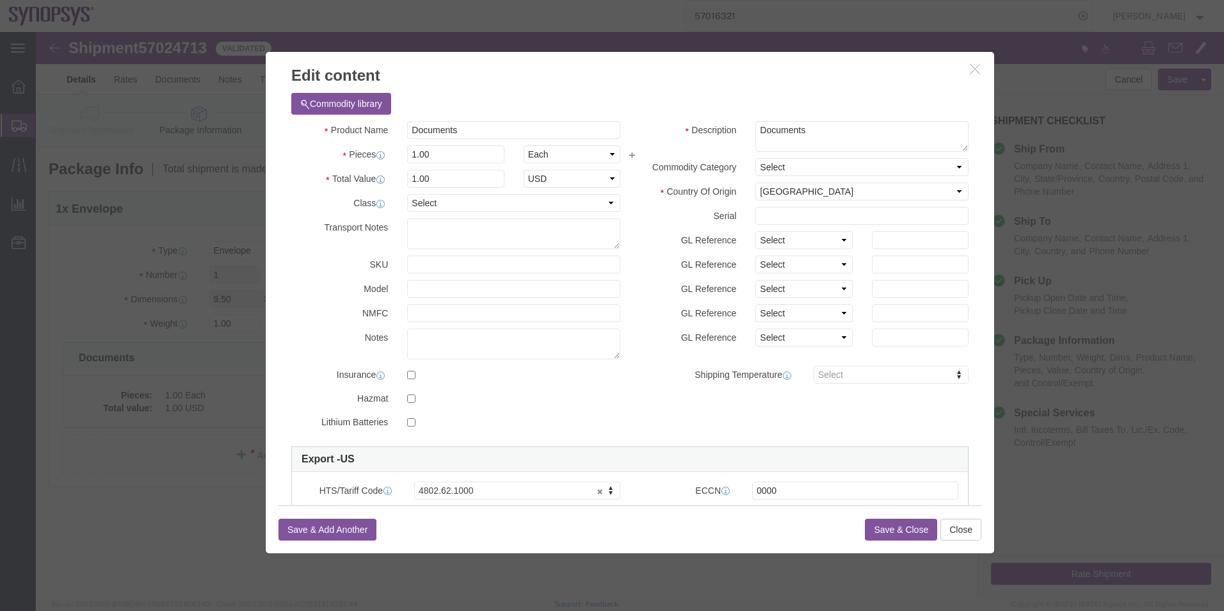
scroll to position [64, 0]
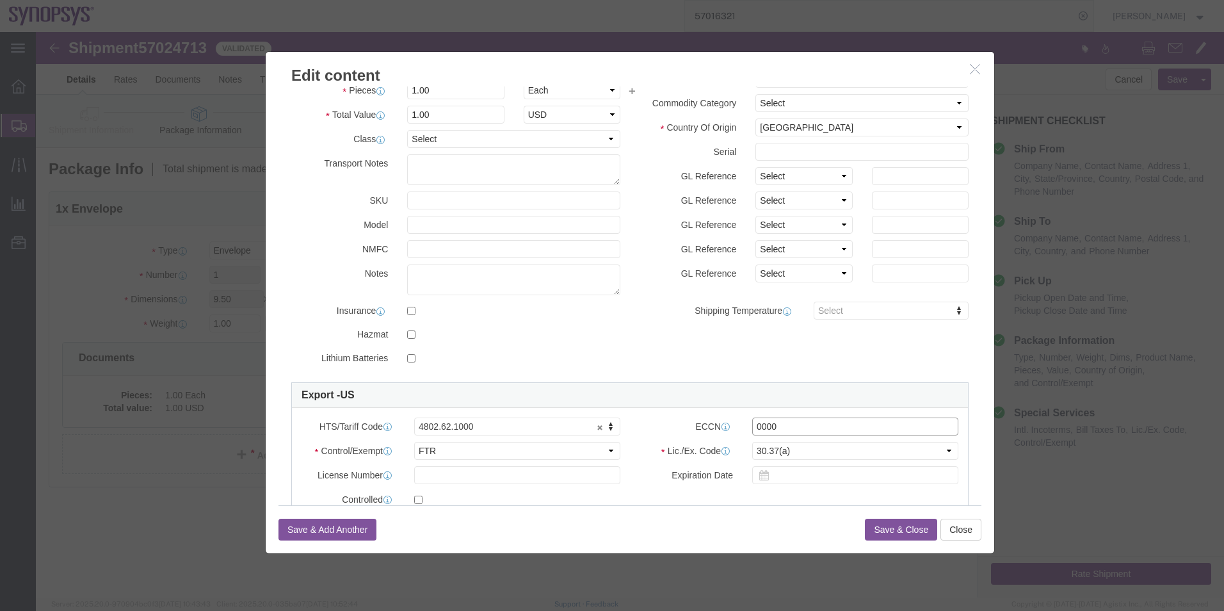
drag, startPoint x: 751, startPoint y: 394, endPoint x: 566, endPoint y: 378, distance: 186.2
click div "HTS/Tariff Code 4802.62.1000 4802.62.1000 ECCN 0000 Control/Exempt Select ATF B…"
type input "EAR99"
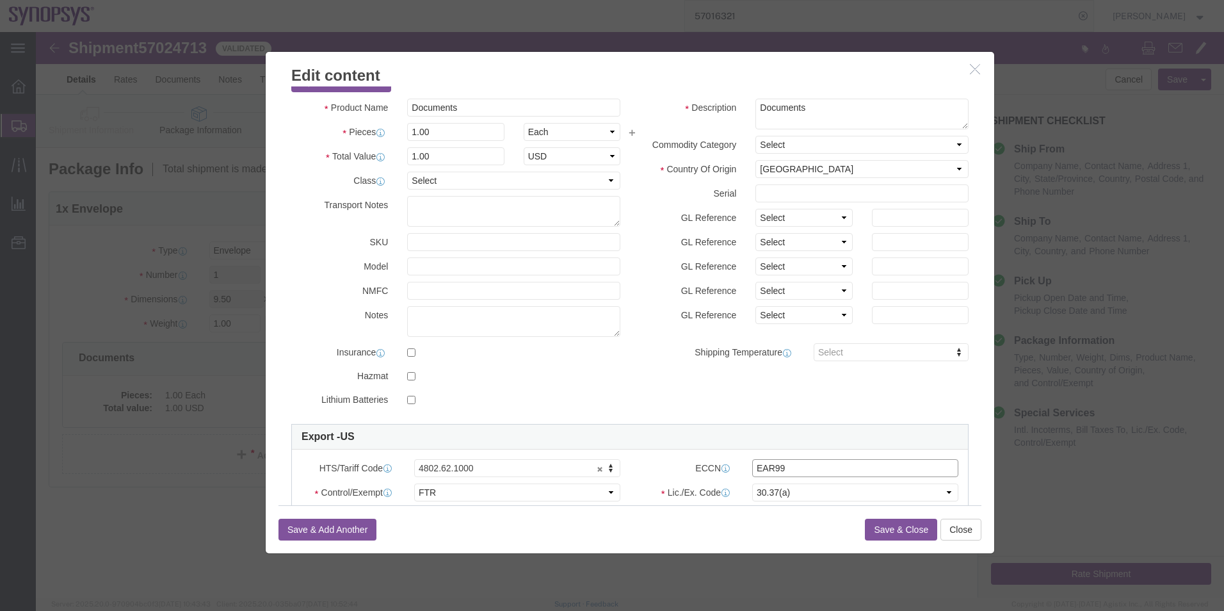
scroll to position [0, 0]
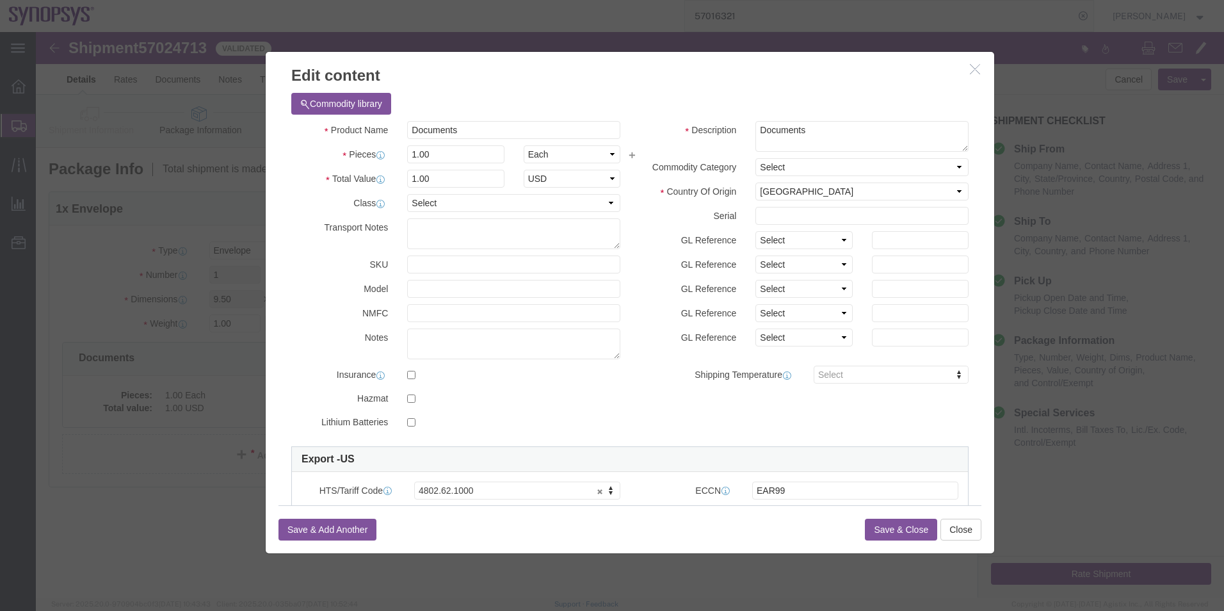
click button "Save & Close"
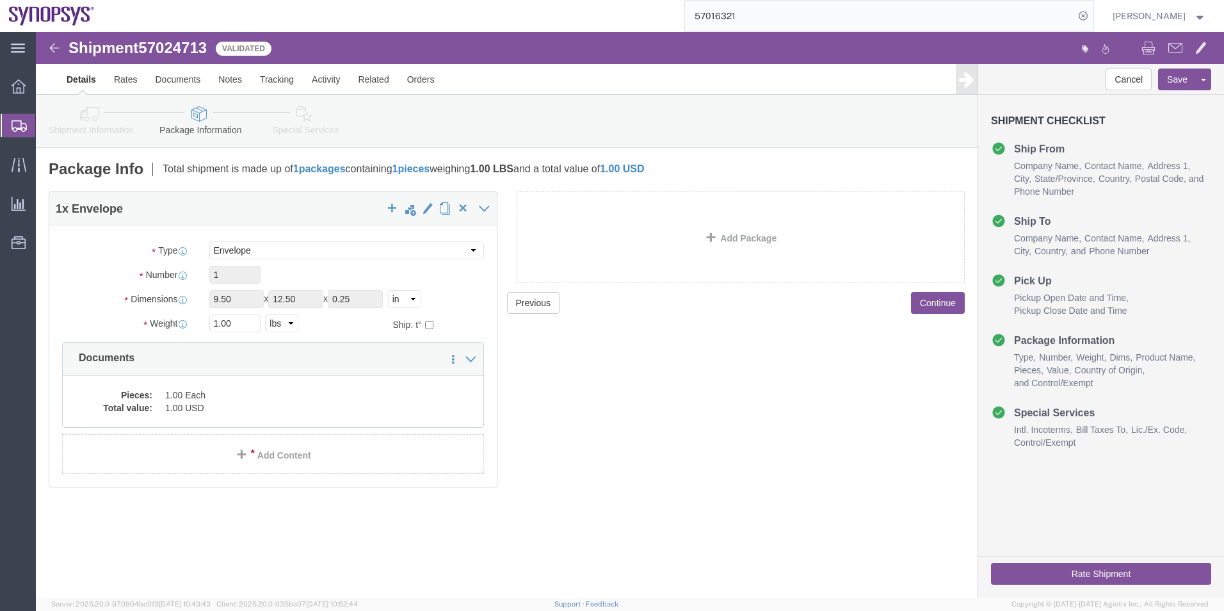
click icon
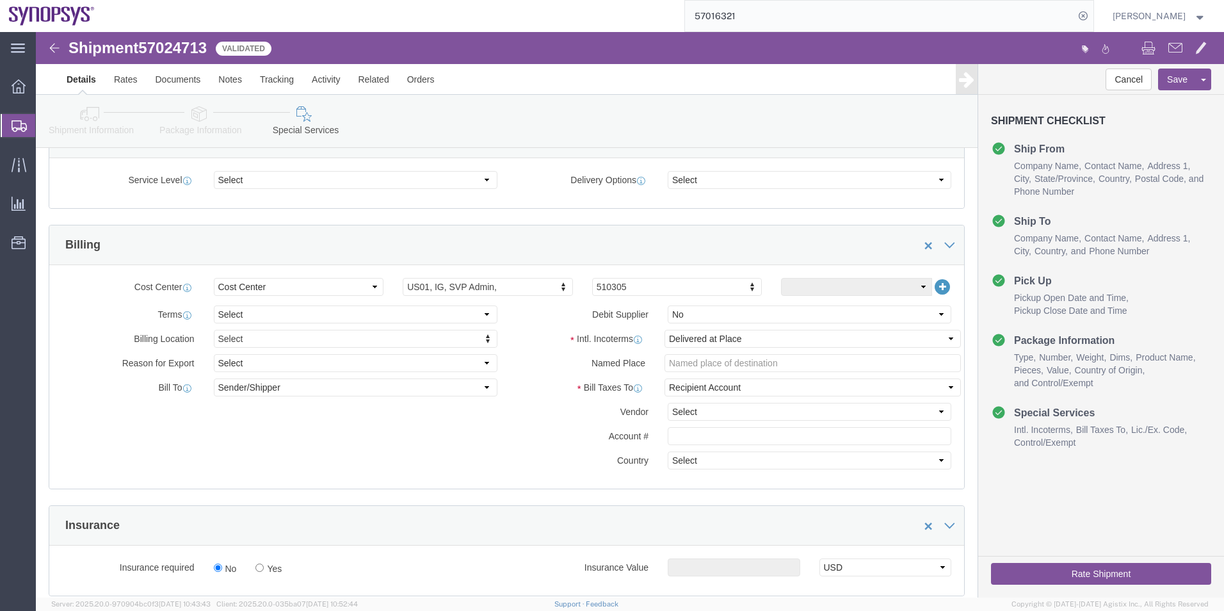
scroll to position [512, 0]
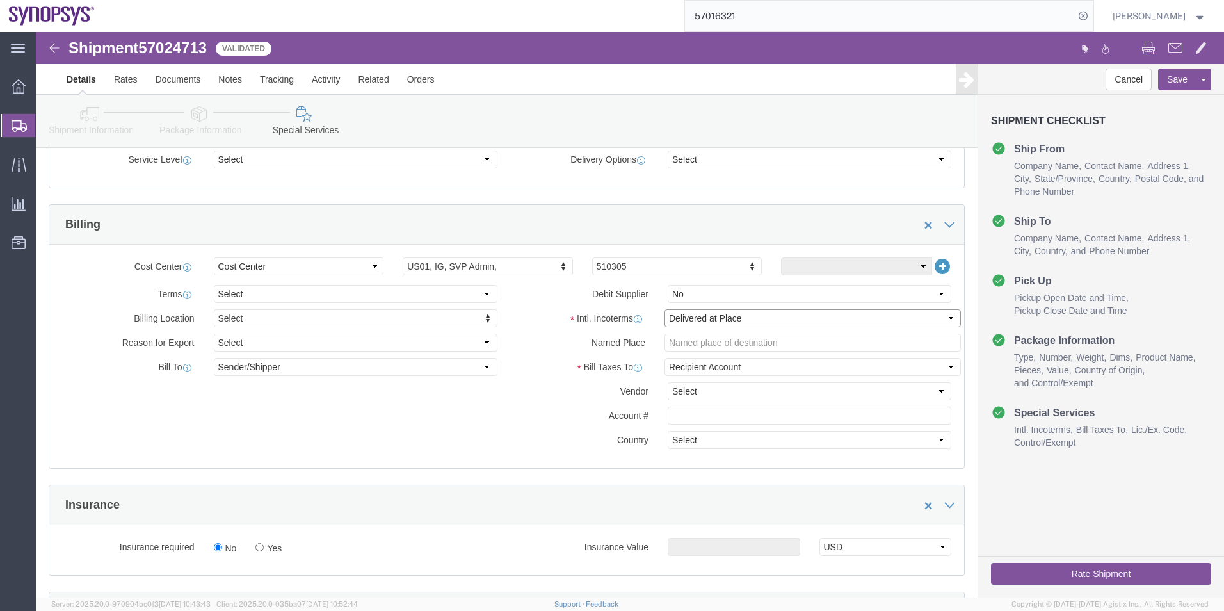
click select "Select Carriage Insurance Paid Carriage Paid To Cost and Freight Cost Insurance…"
select select "DDP"
click select "Select Carriage Insurance Paid Carriage Paid To Cost and Freight Cost Insurance…"
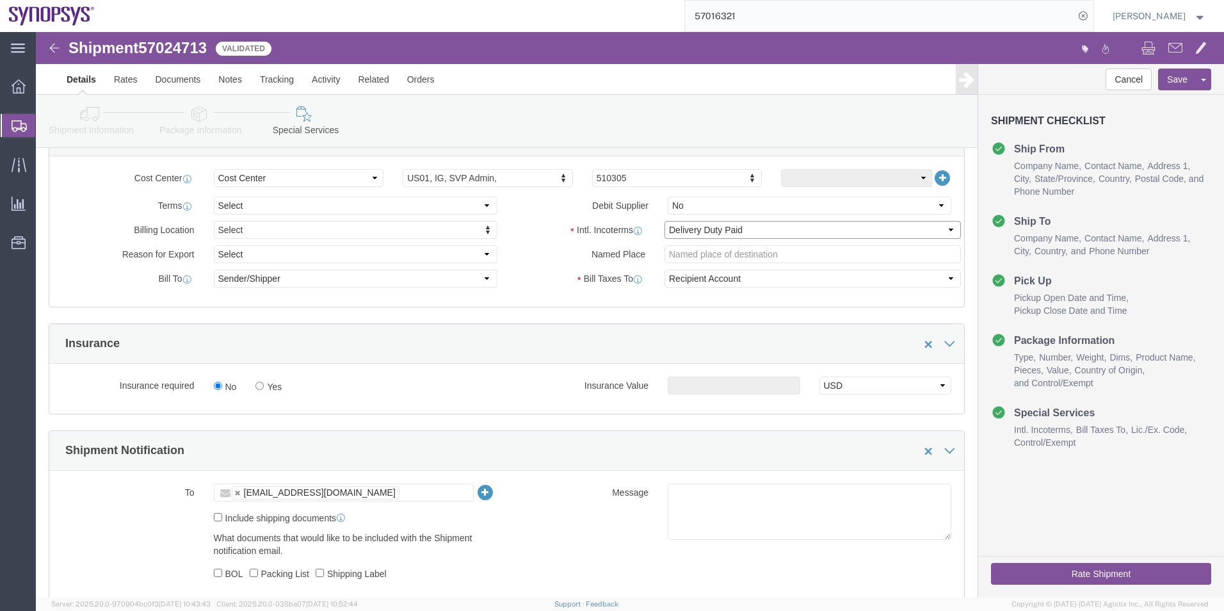
scroll to position [704, 0]
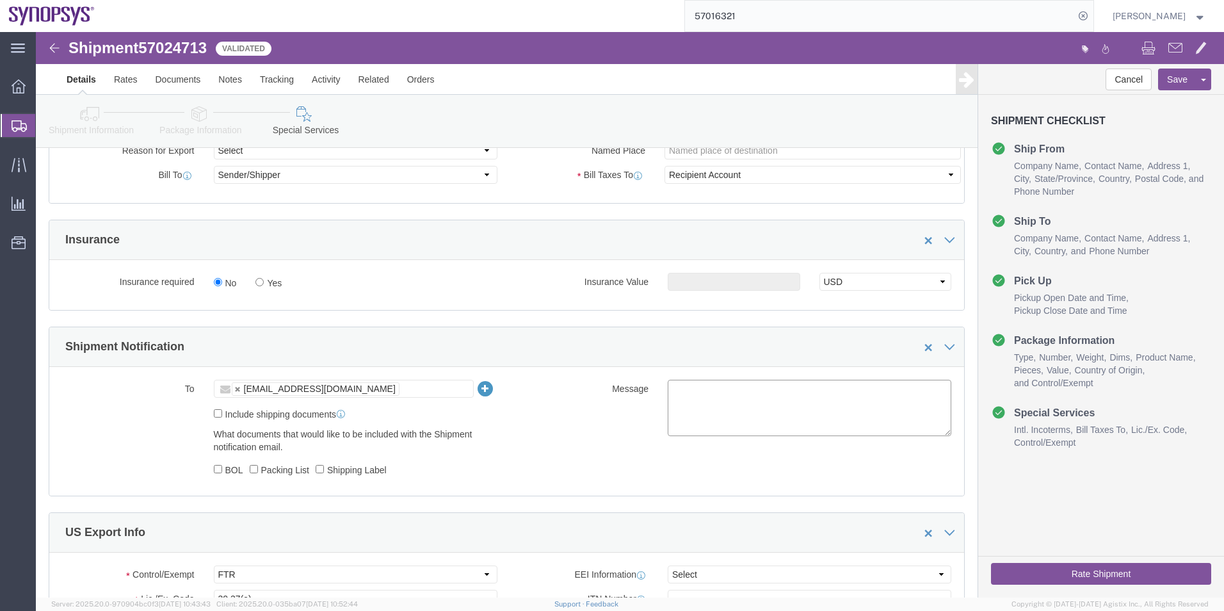
click textarea
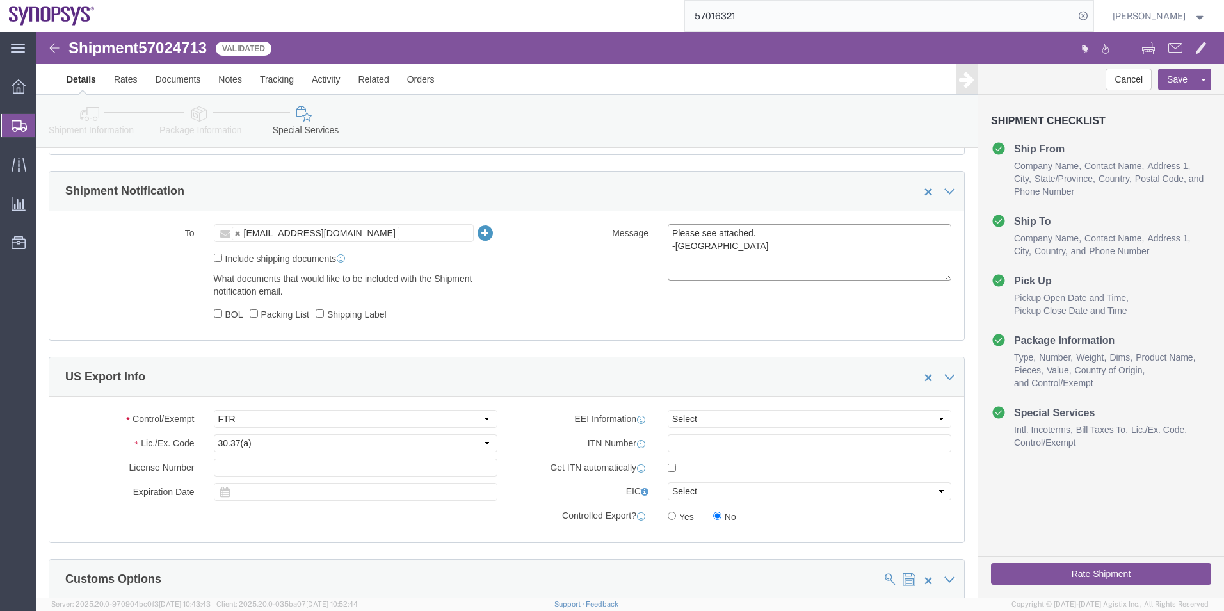
scroll to position [896, 0]
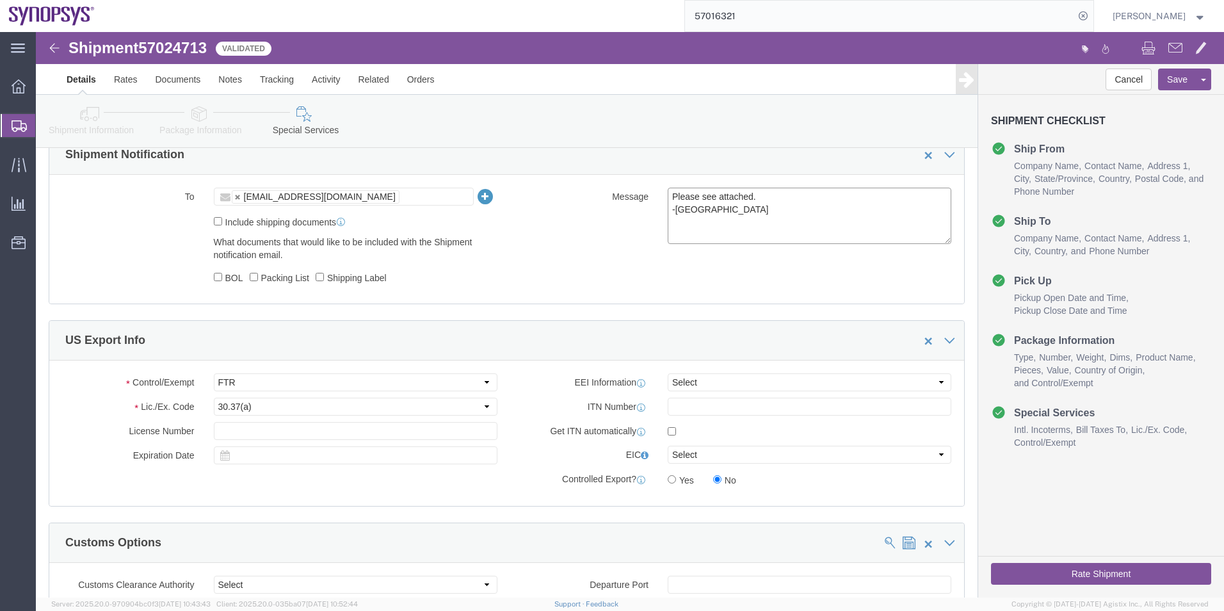
type textarea "Please see attached. -[GEOGRAPHIC_DATA]"
click select "Select AES-Direct EEI Carrier File EEI EEI Exempt"
select select "EXEM"
click select "Select AES-Direct EEI Carrier File EEI EEI Exempt"
click button "Rate Shipment"
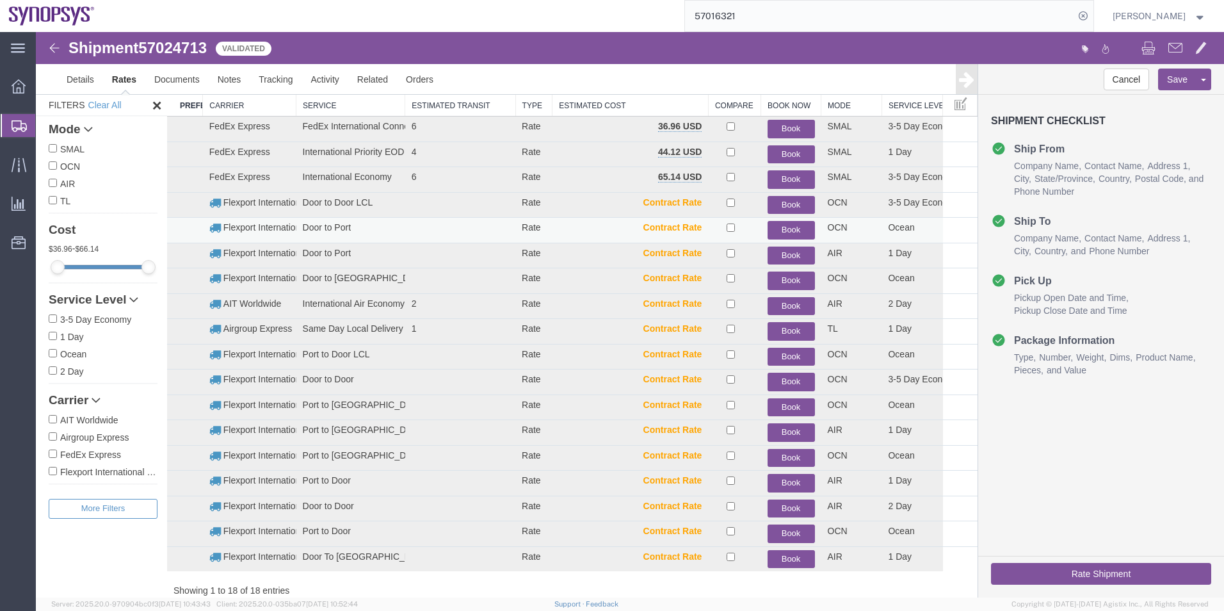
scroll to position [0, 0]
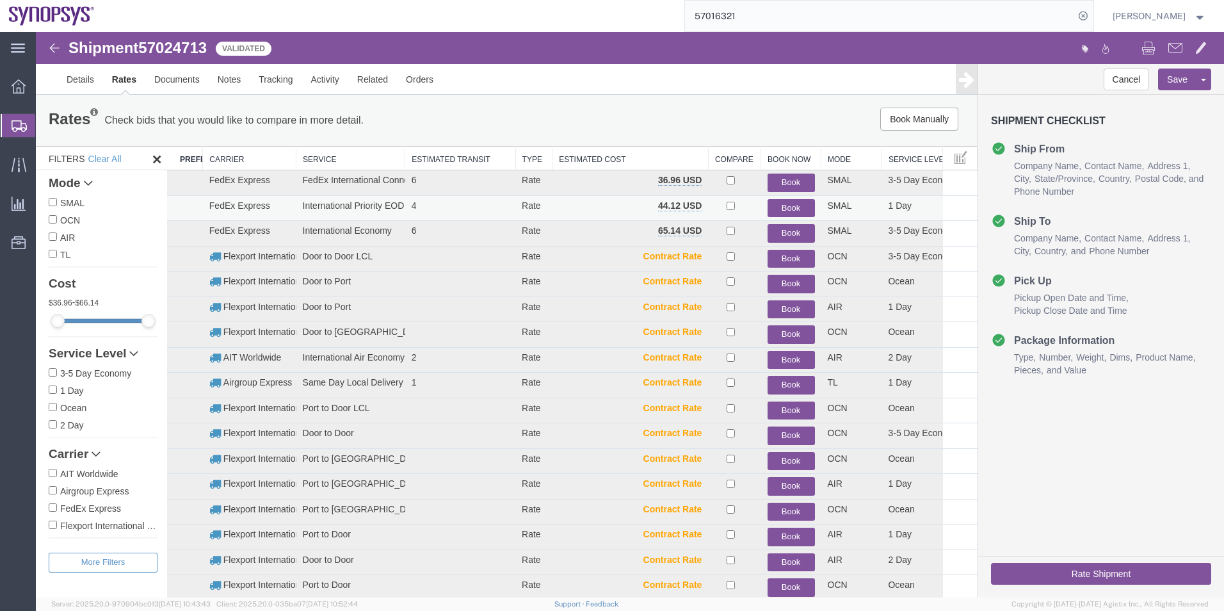
click at [793, 206] on button "Book" at bounding box center [790, 208] width 47 height 19
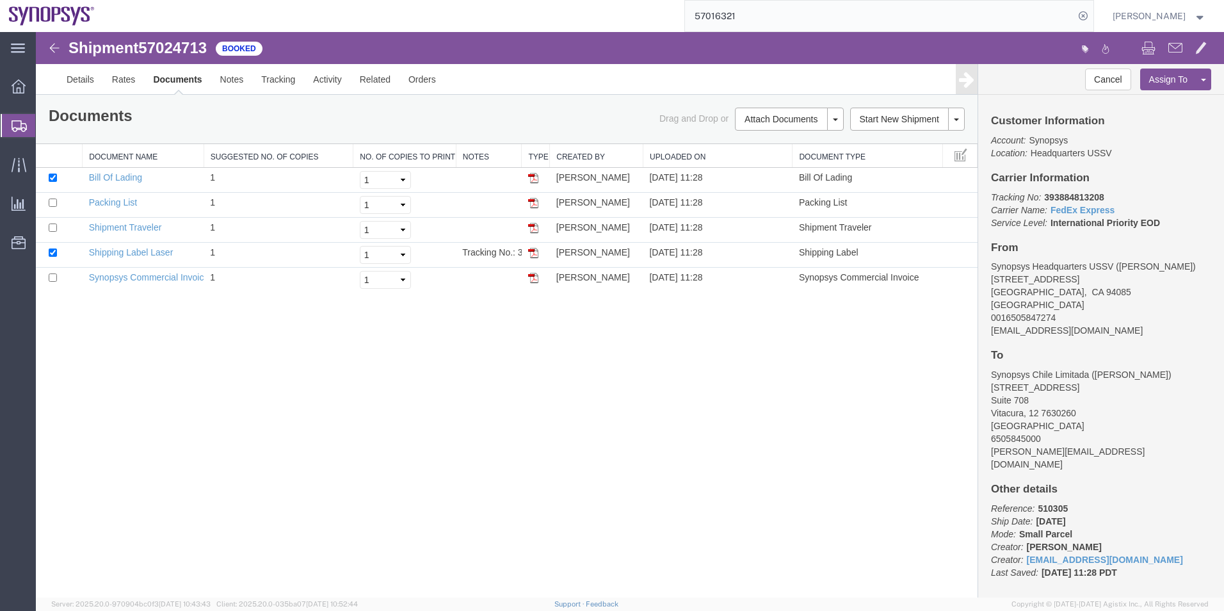
click at [0, 0] on span "Shipment Manager" at bounding box center [0, 0] width 0 height 0
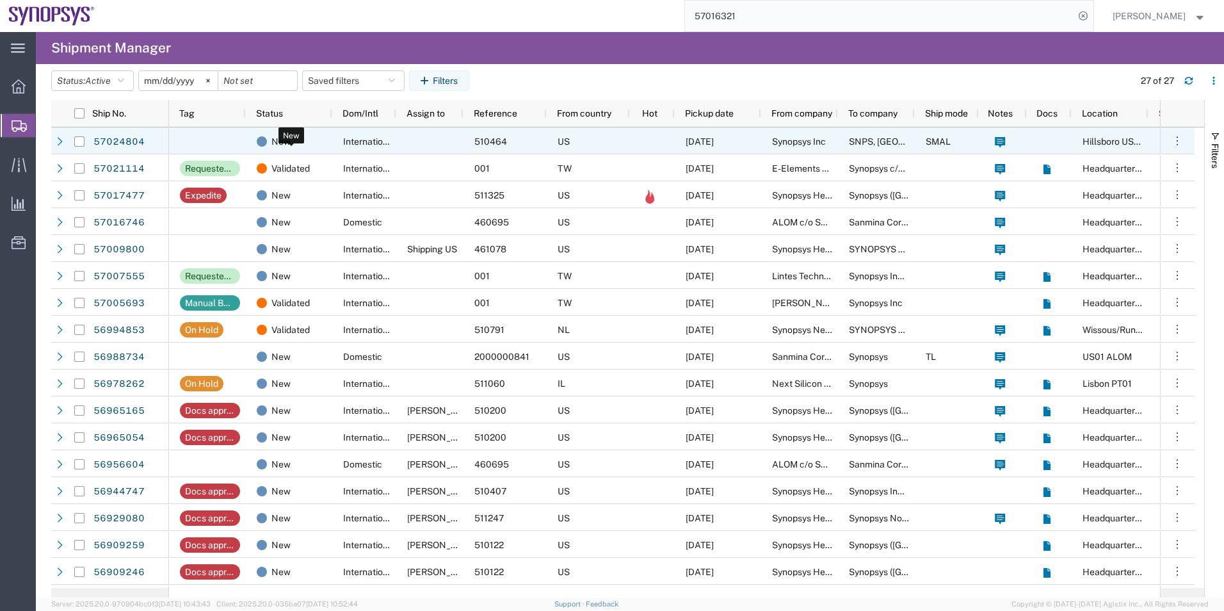
click at [268, 141] on div "New" at bounding box center [292, 141] width 70 height 27
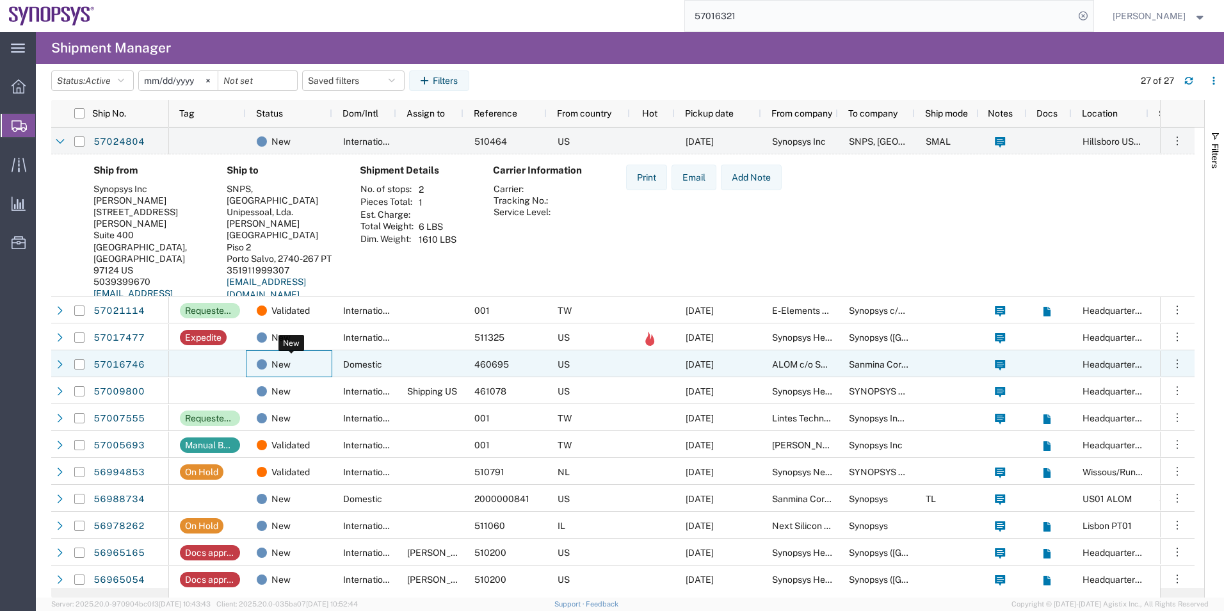
click at [317, 355] on div "New" at bounding box center [292, 364] width 70 height 27
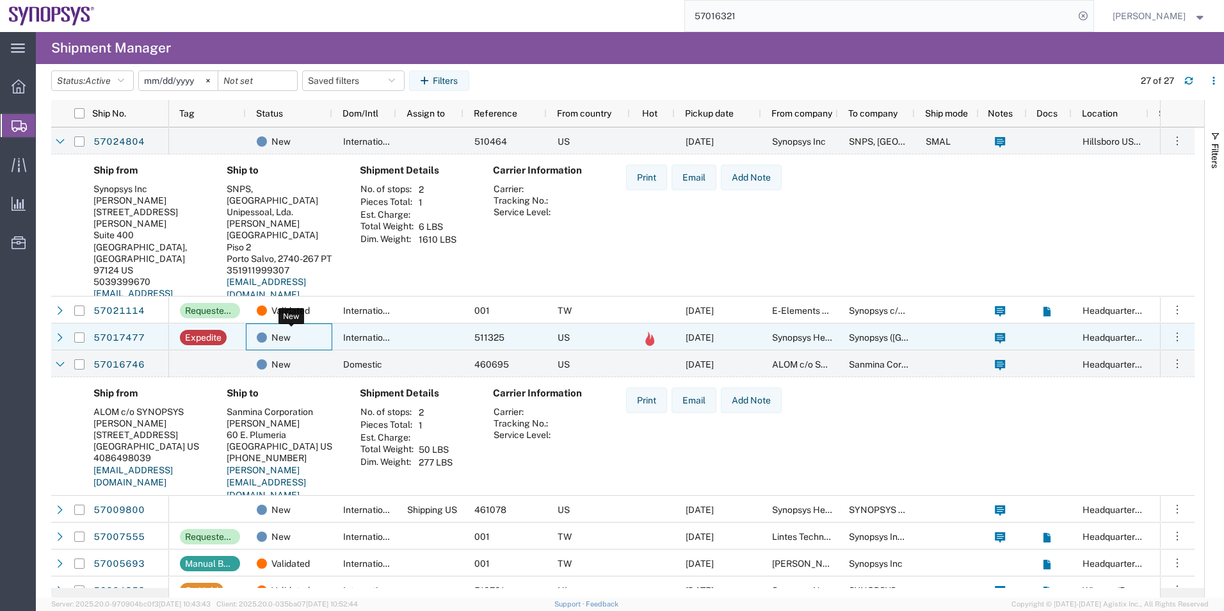
click at [301, 333] on div "New" at bounding box center [292, 337] width 70 height 27
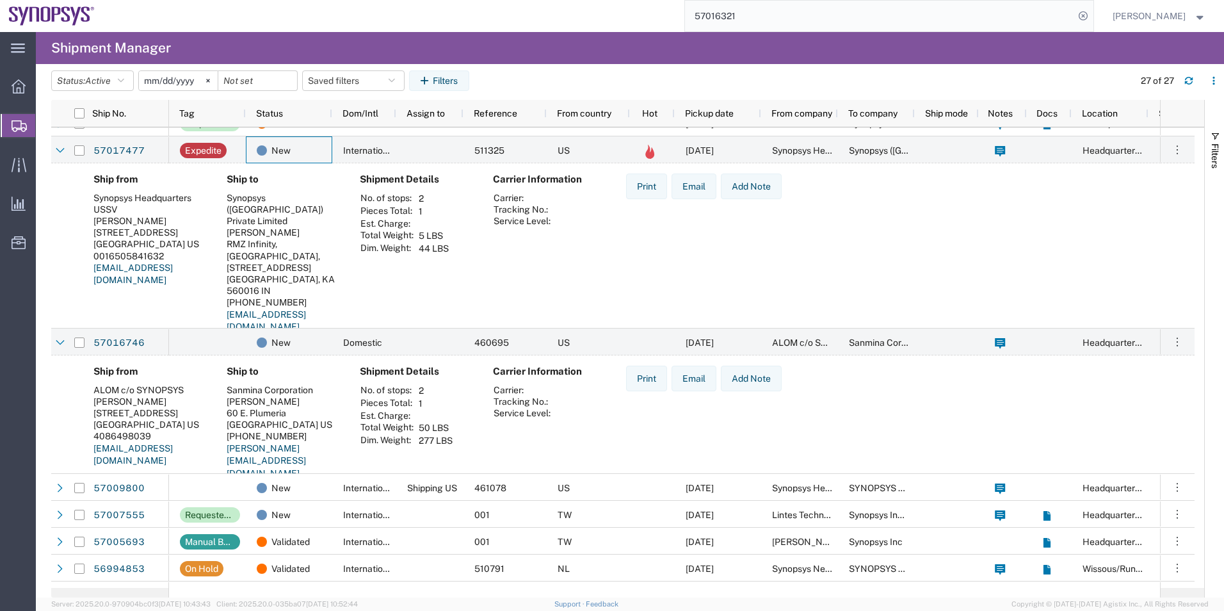
scroll to position [192, 0]
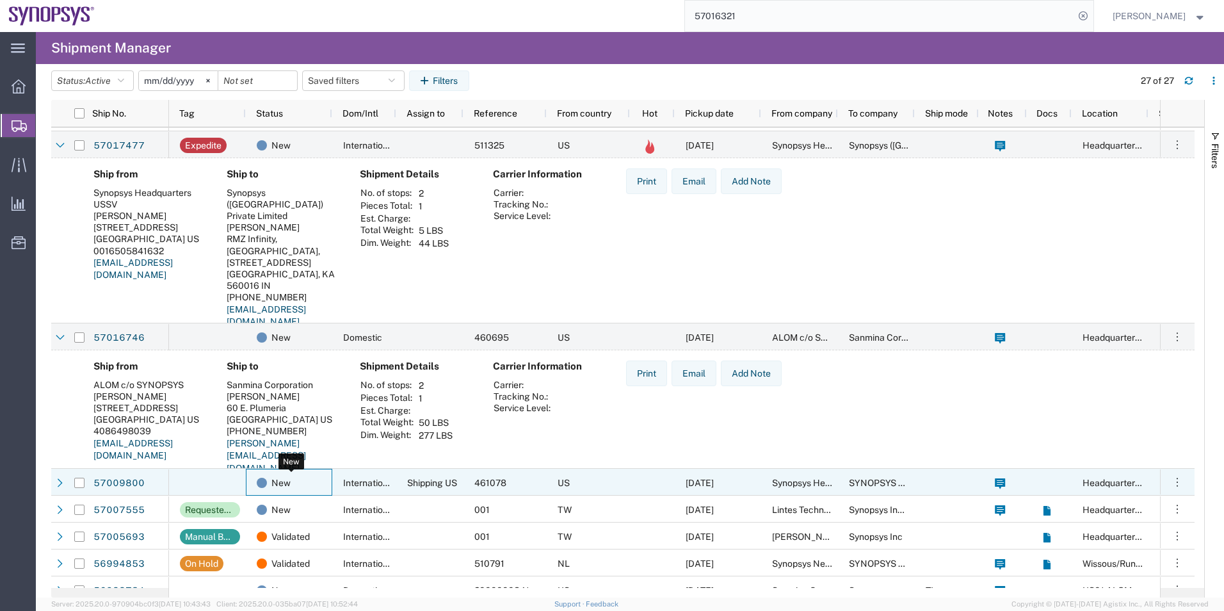
click at [298, 473] on div "New" at bounding box center [292, 482] width 70 height 27
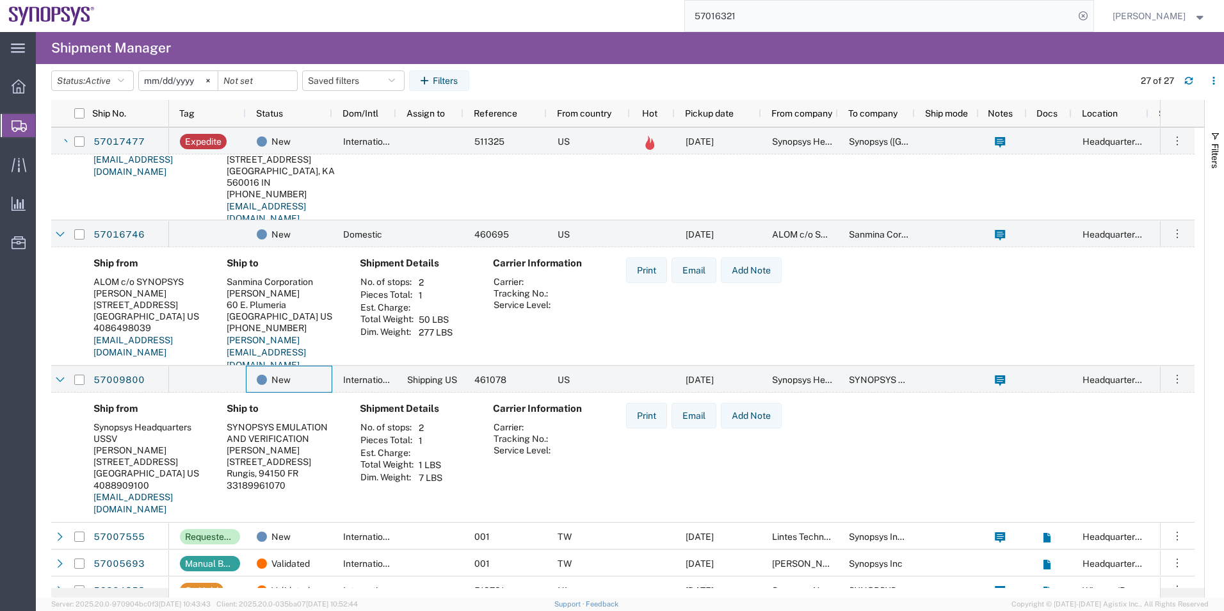
scroll to position [384, 0]
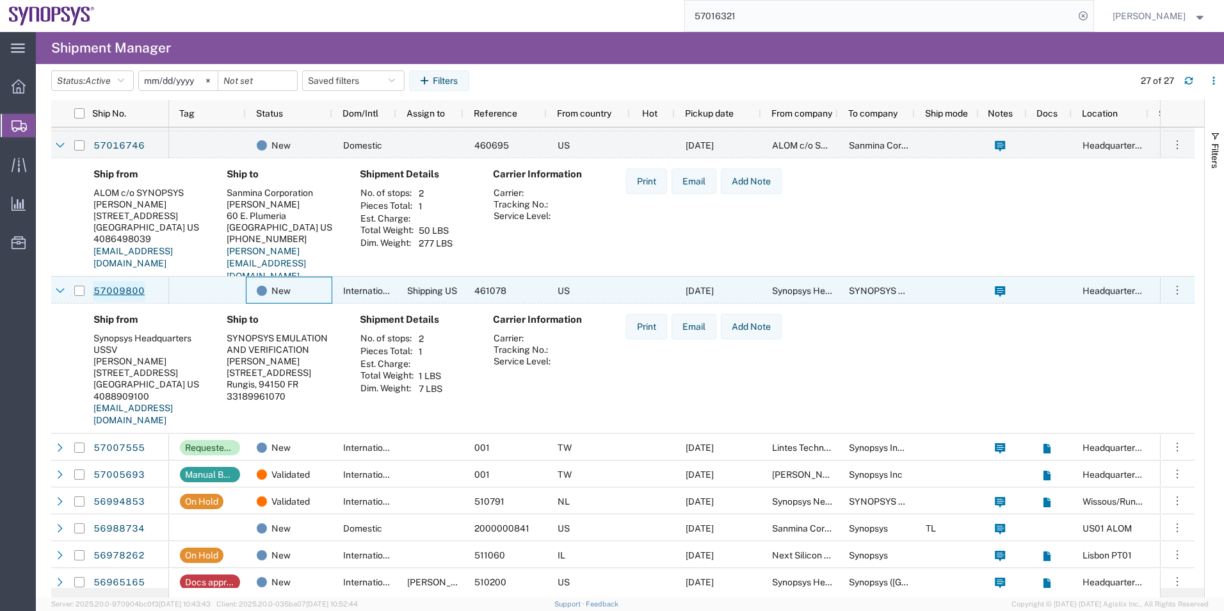
click at [134, 291] on link "57009800" at bounding box center [119, 291] width 52 height 20
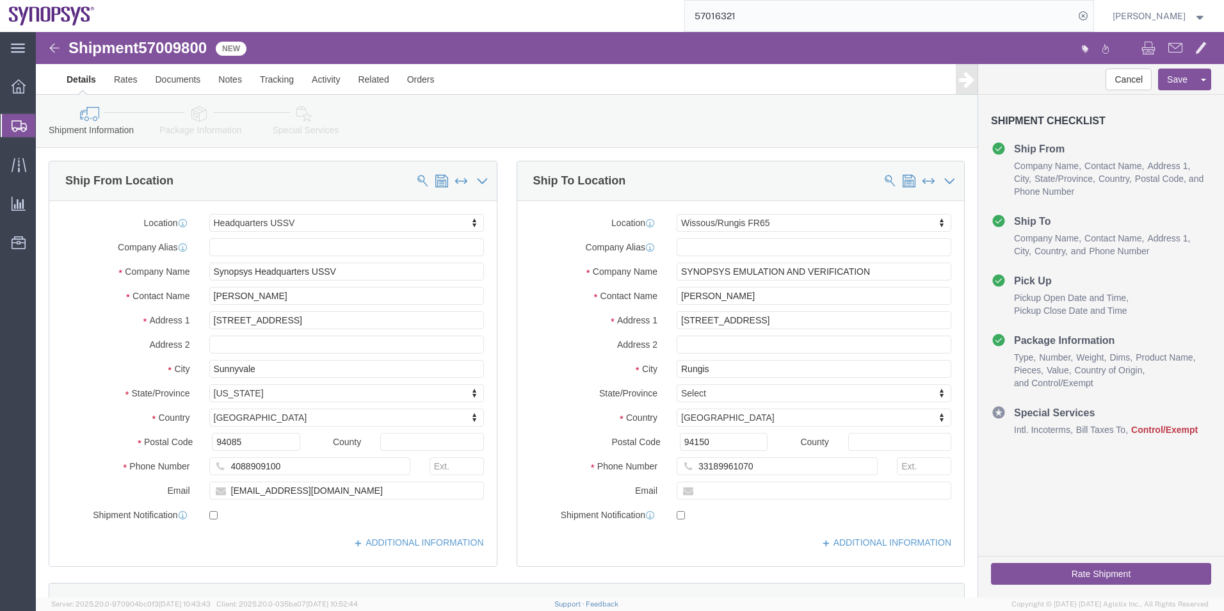
select select "63204"
select select "63109"
click icon
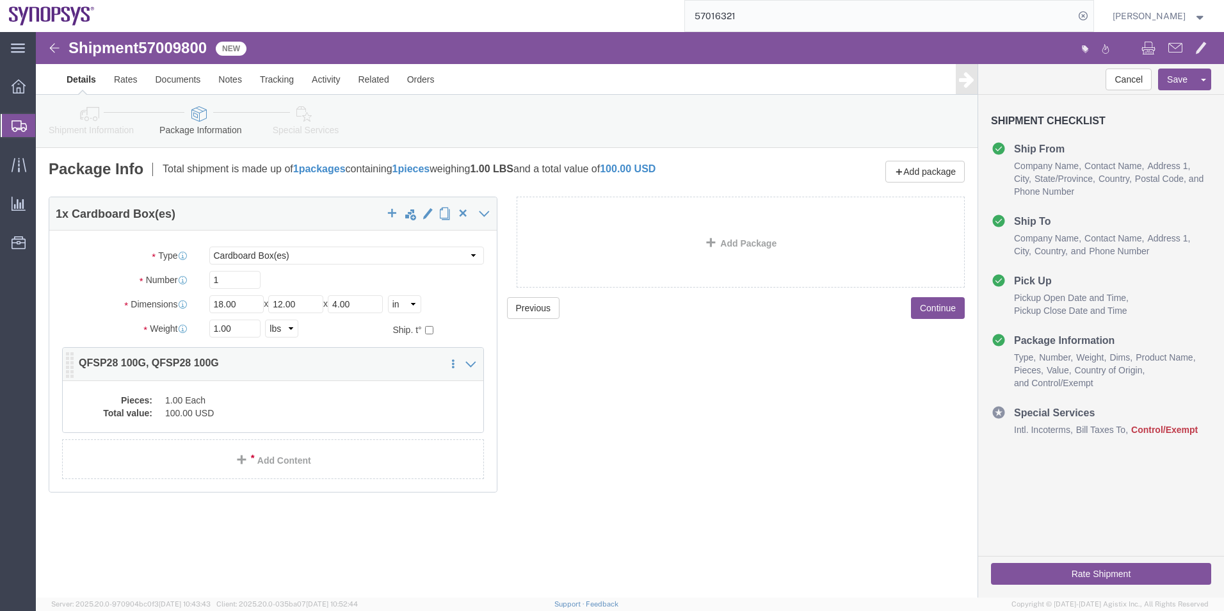
click div "Pieces: 1.00 Each Total value: 100.00 USD"
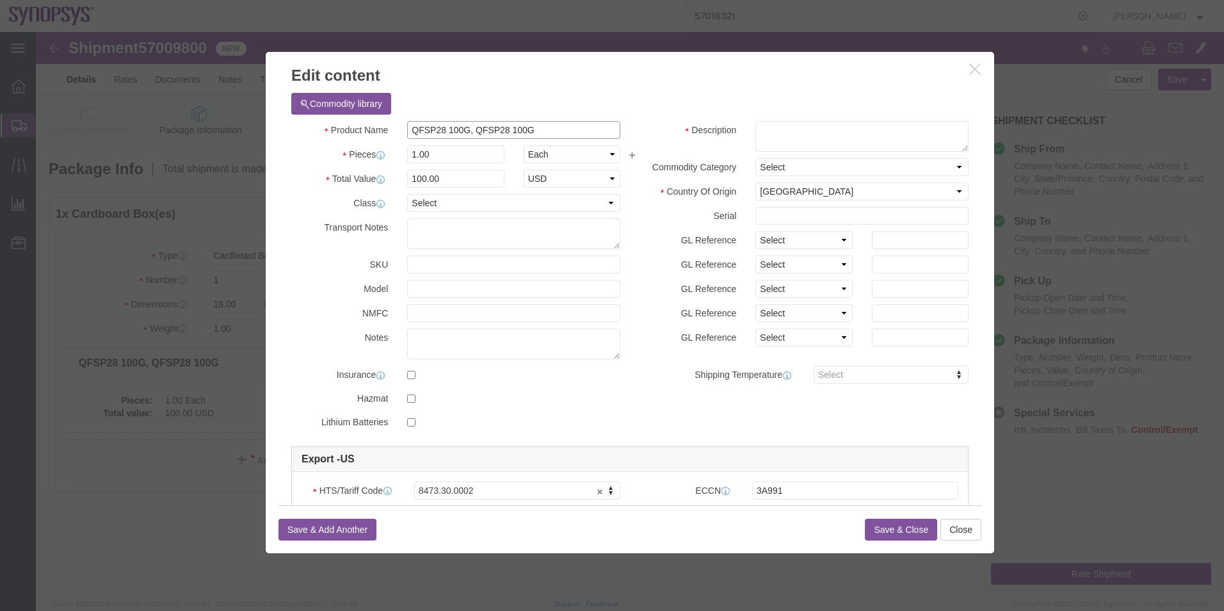
drag, startPoint x: 545, startPoint y: 97, endPoint x: 40, endPoint y: 51, distance: 507.0
click div "Edit content Commodity library Product Name QFSP28 100G, QFSP28 100G Pieces 1.0…"
click textarea
paste textarea "QFSP28 100G, QFSP28 100G"
type textarea "QFSP28 100G, QFSP28 100G"
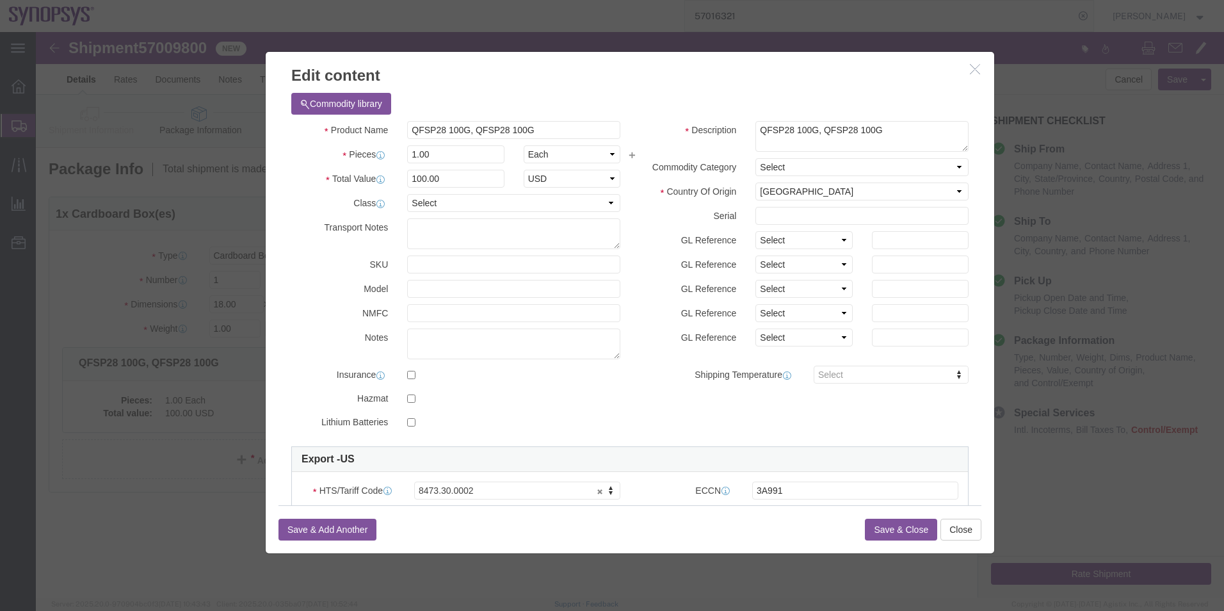
click button "Save & Close"
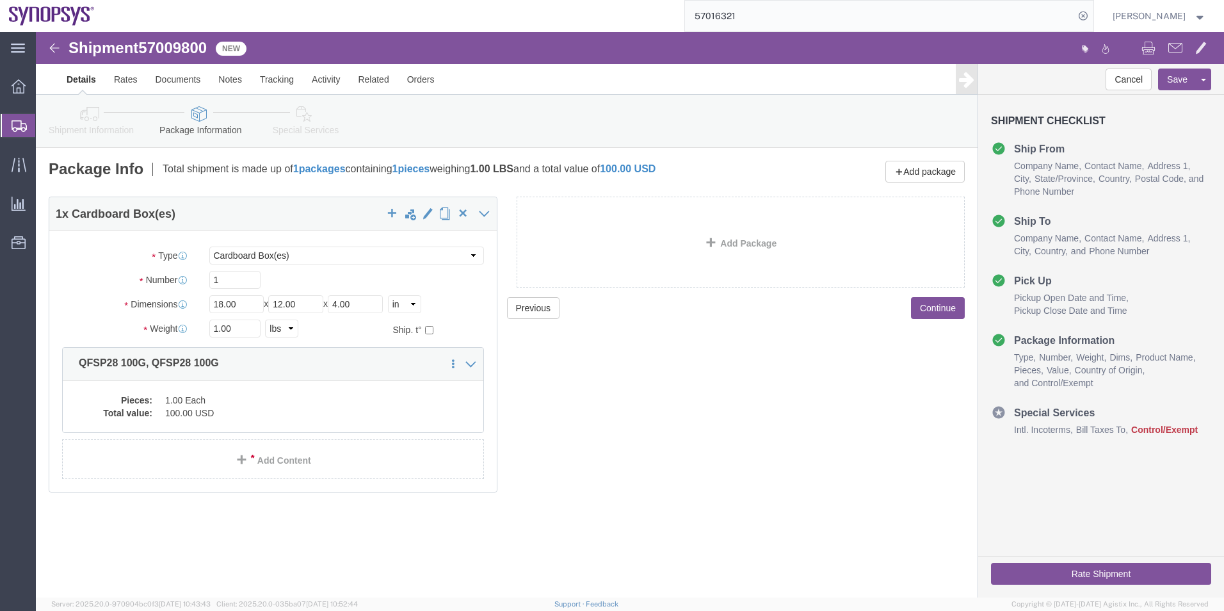
click icon
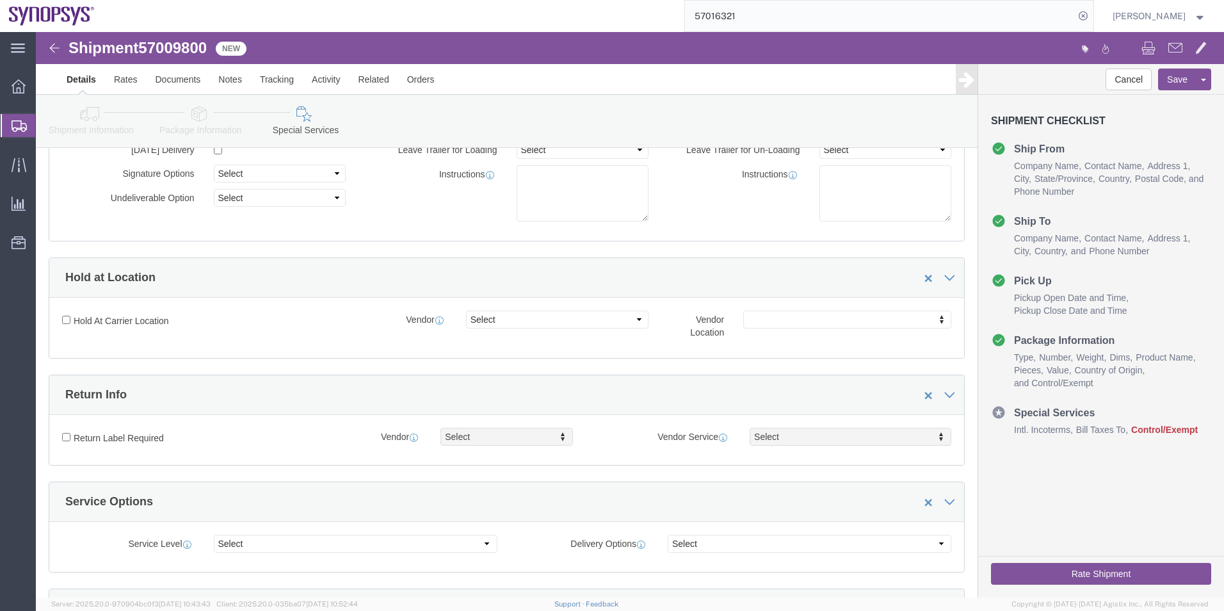
scroll to position [448, 0]
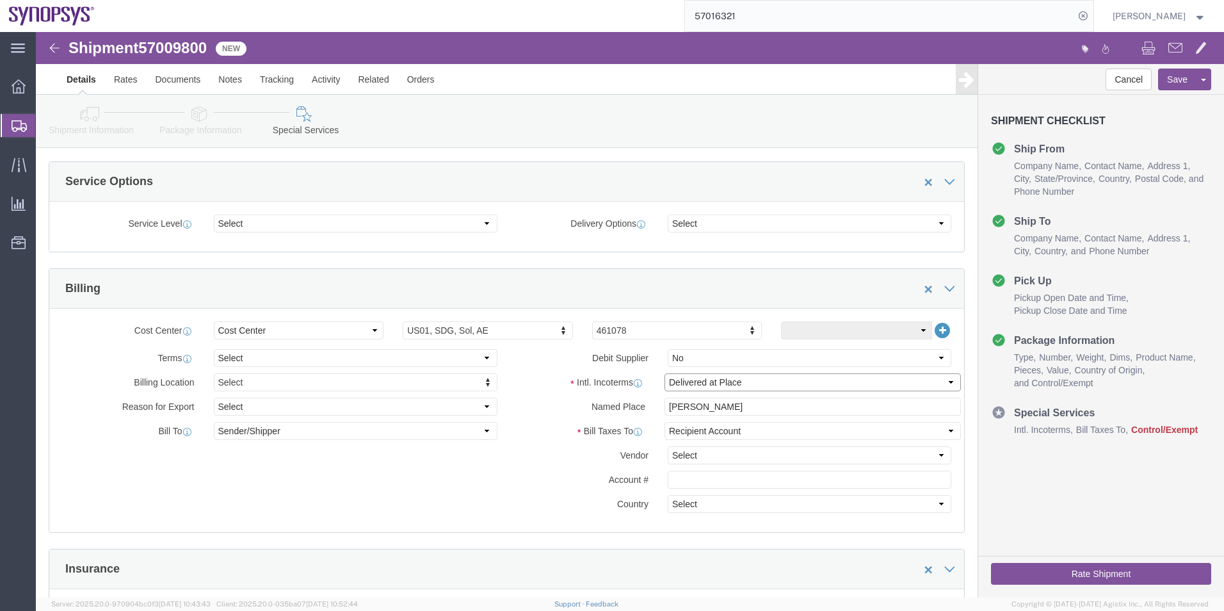
click select "Select Carriage Insurance Paid Carriage Paid To Cost and Freight Cost Insurance…"
select select "DDP"
click select "Select Carriage Insurance Paid Carriage Paid To Cost and Freight Cost Insurance…"
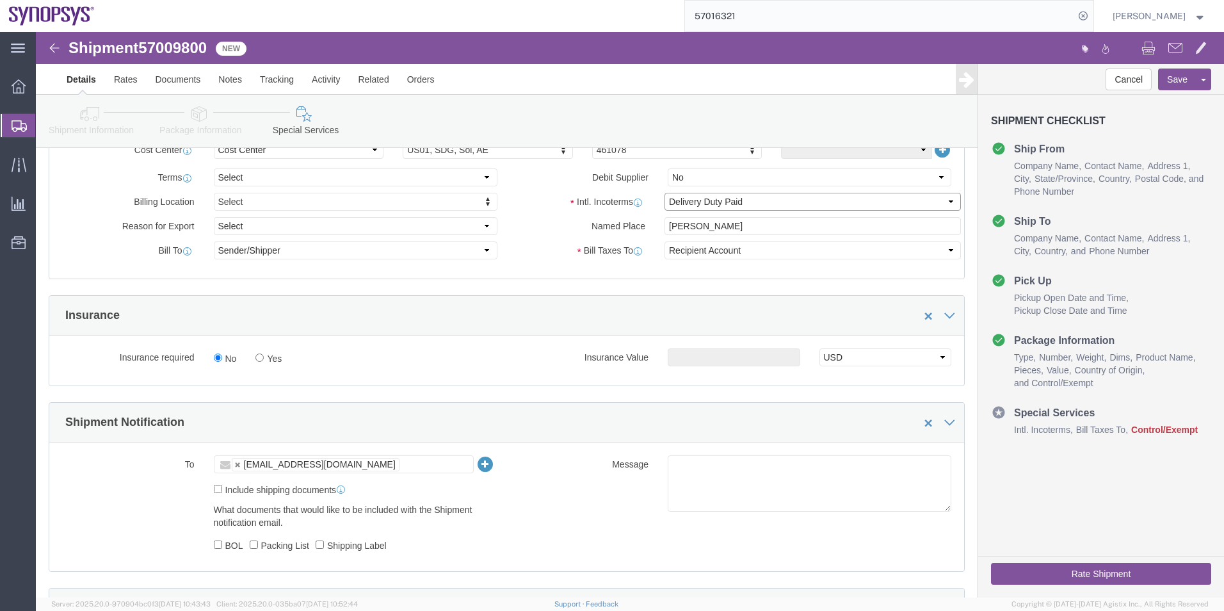
scroll to position [640, 0]
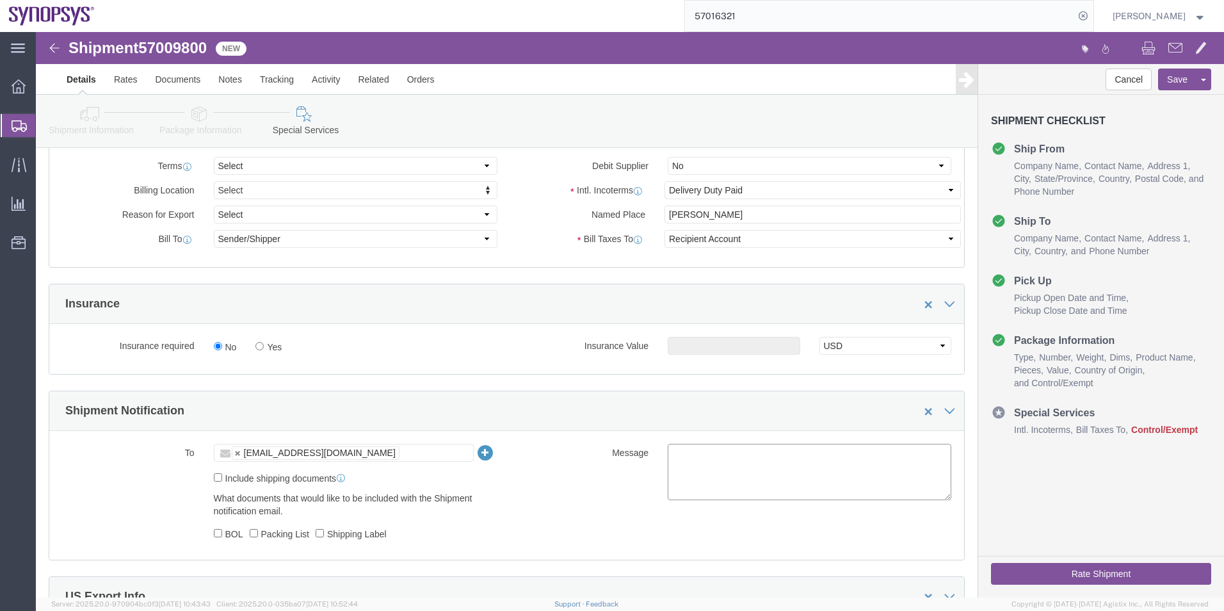
drag, startPoint x: 704, startPoint y: 431, endPoint x: 669, endPoint y: 454, distance: 41.9
click textarea
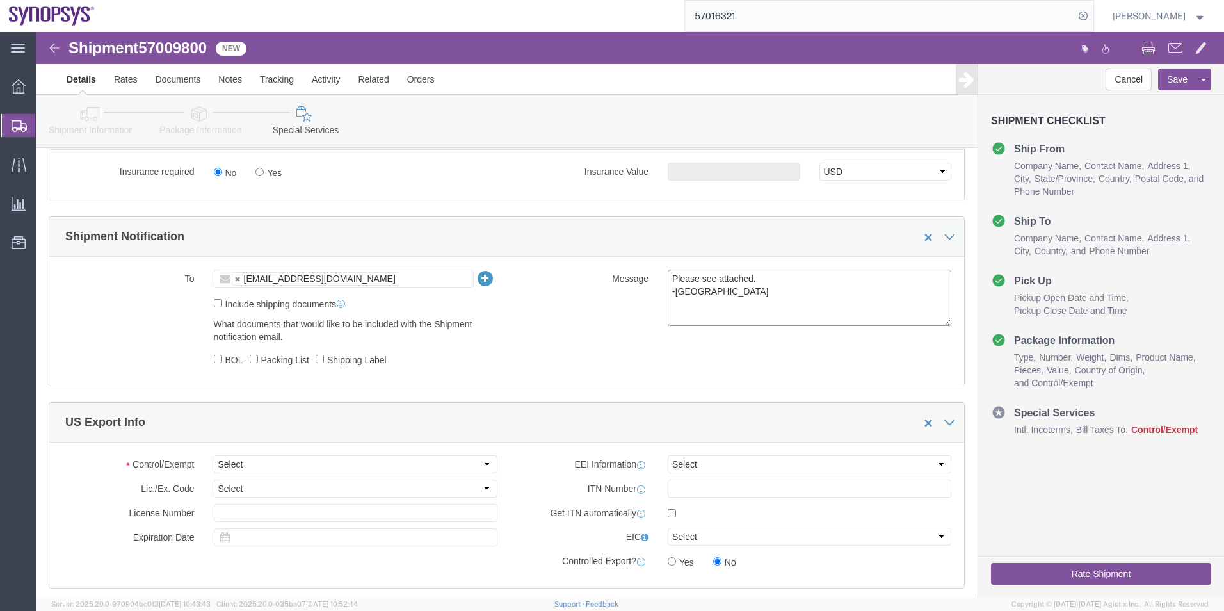
scroll to position [832, 0]
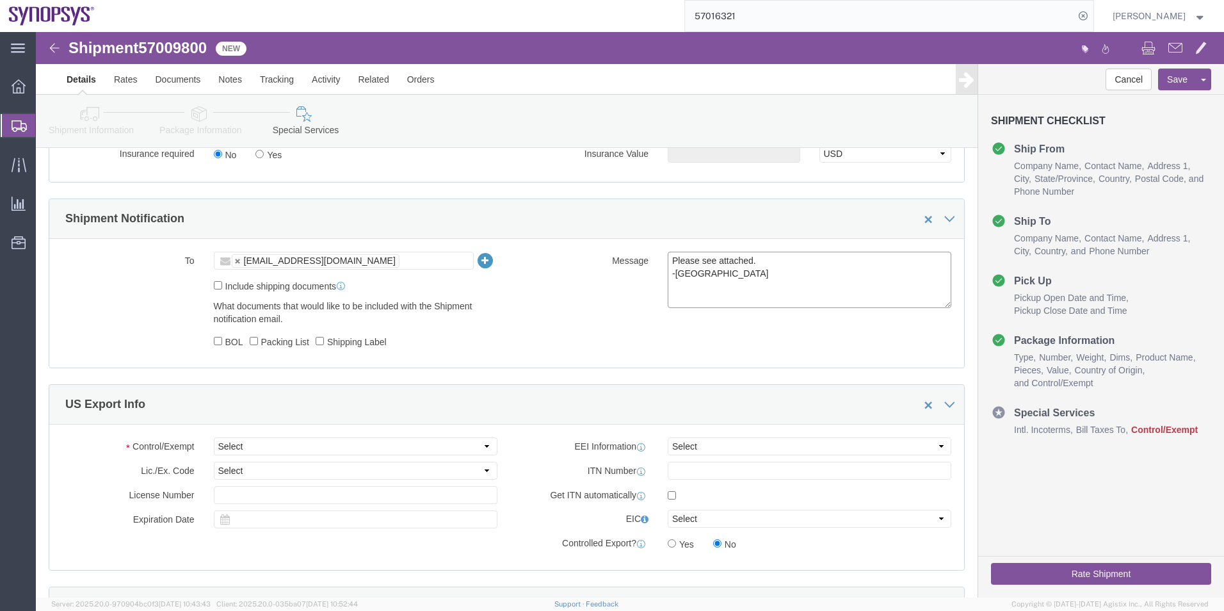
type textarea "Please see attached. -[GEOGRAPHIC_DATA]"
click select "Select ATF BIS DEA EPA FDA FTR ITAR OFAC Other (OPA)"
select select "FTR"
click select "Select ATF BIS DEA EPA FDA FTR ITAR OFAC Other (OPA)"
click select "Select 30.2(d)(2) 30.36 30.37(a) 30.37(f) 30.37(g) 30.37(h) 30.37(i) 30.37(j) 3…"
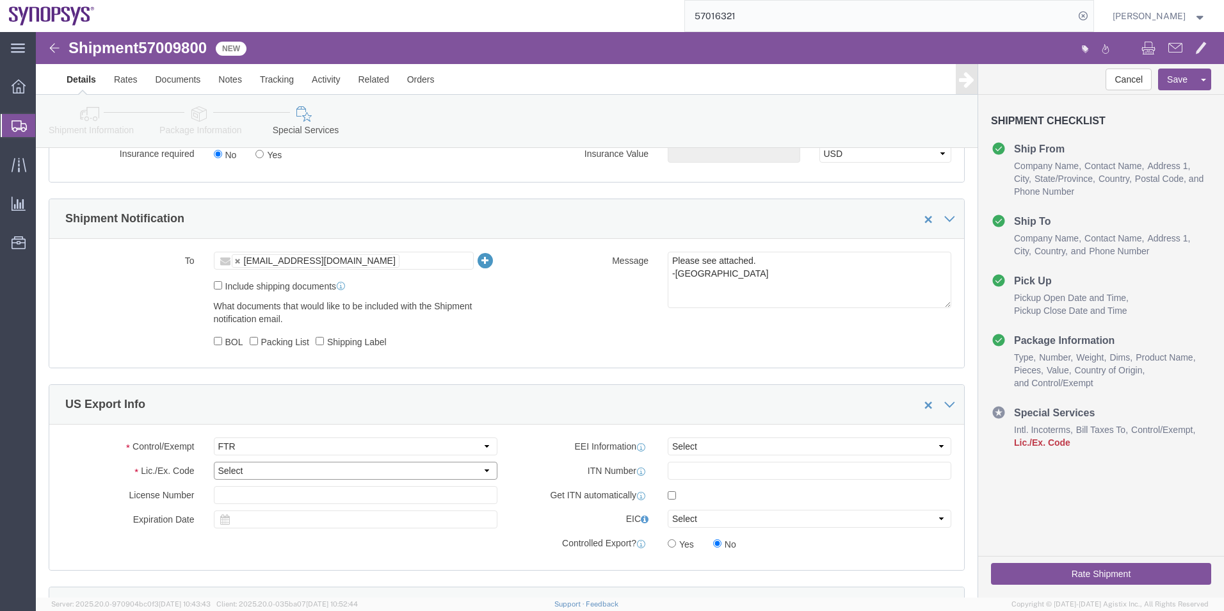
select select "30.37(a)"
click select "Select 30.2(d)(2) 30.36 30.37(a) 30.37(f) 30.37(g) 30.37(h) 30.37(i) 30.37(j) 3…"
click select "Select AES-Direct EEI Carrier File EEI EEI Exempt"
select select "EXEM"
click select "Select AES-Direct EEI Carrier File EEI EEI Exempt"
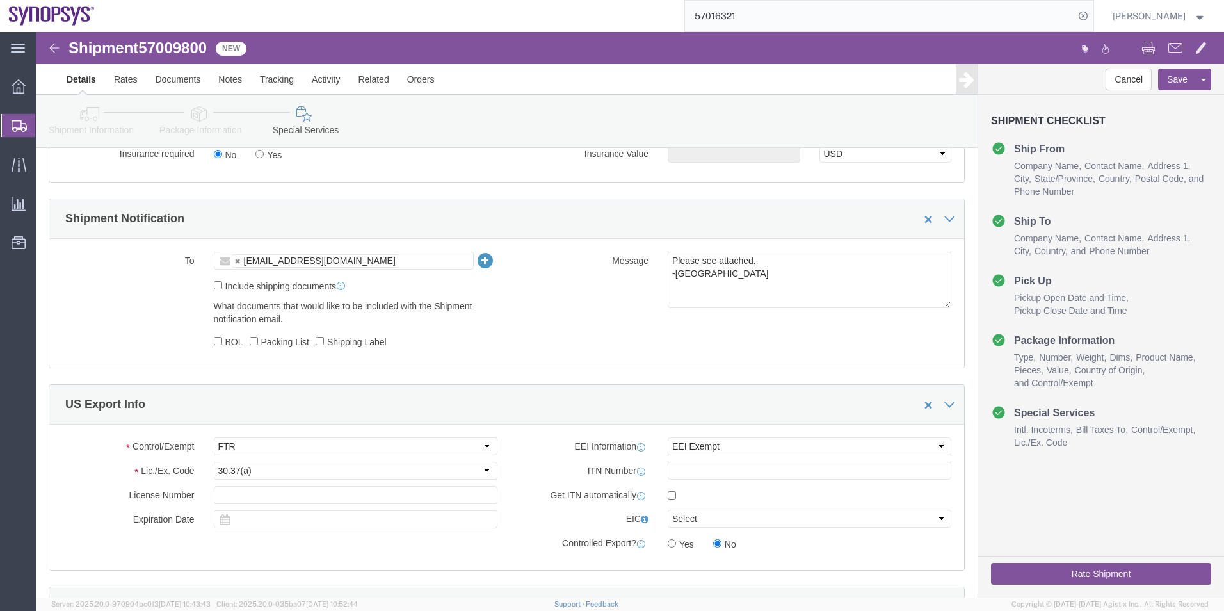
click button "Rate Shipment"
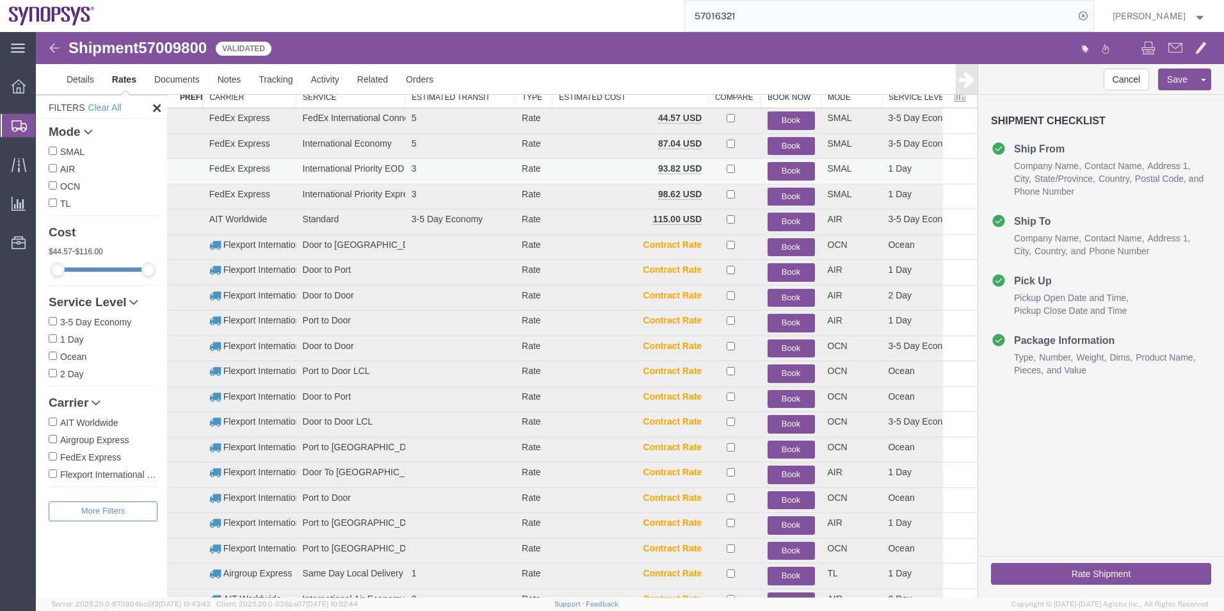
scroll to position [40, 0]
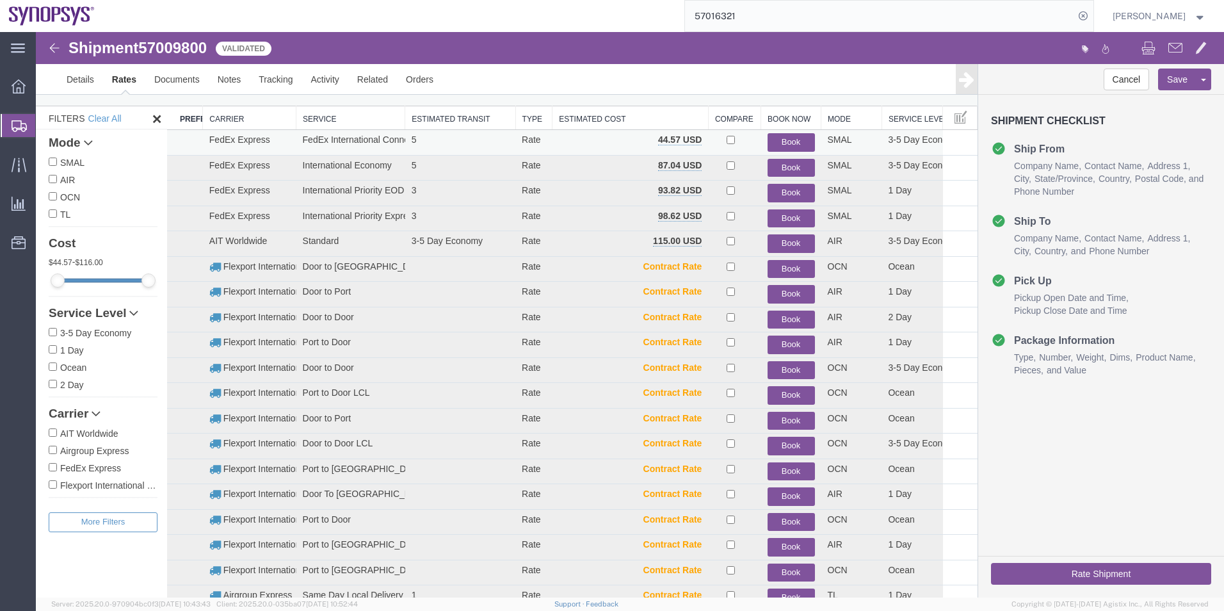
click at [784, 141] on button "Book" at bounding box center [790, 142] width 47 height 19
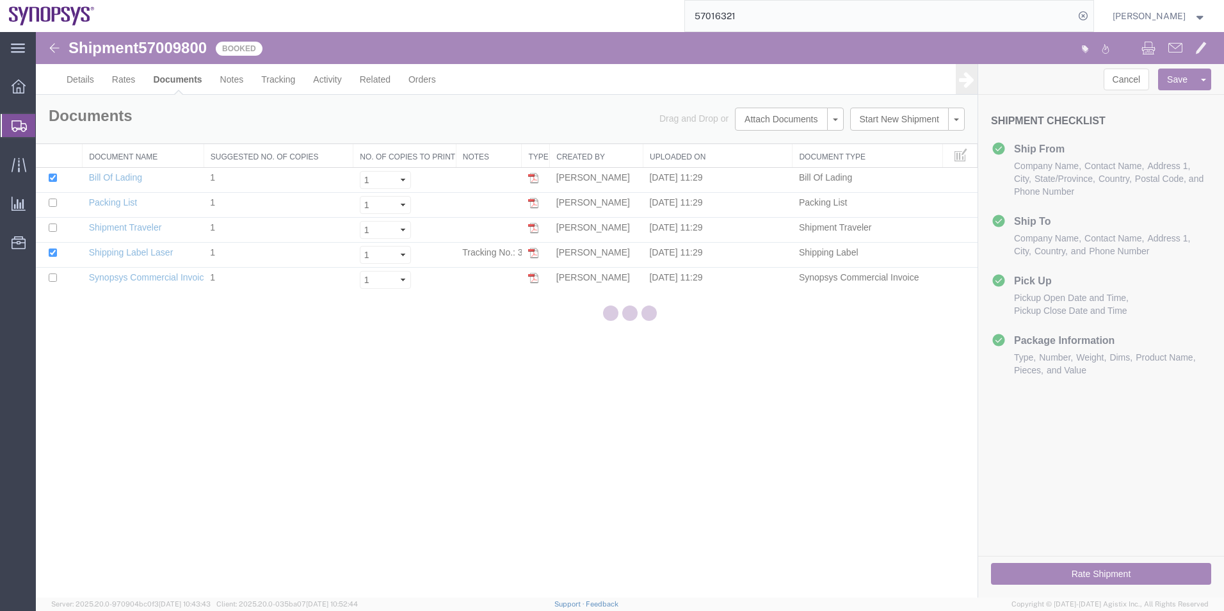
scroll to position [0, 0]
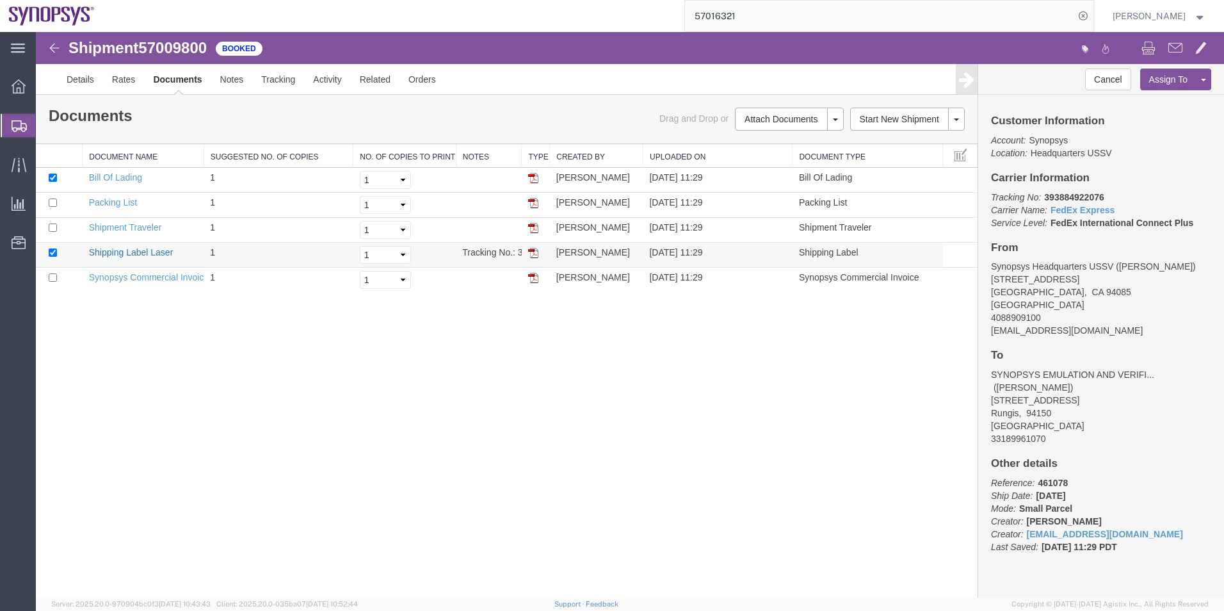
click at [141, 248] on link "Shipping Label Laser" at bounding box center [131, 252] width 84 height 10
click at [131, 276] on link "Synopsys Commercial Invoice" at bounding box center [149, 277] width 120 height 10
click at [113, 202] on link "Packing List" at bounding box center [113, 202] width 48 height 10
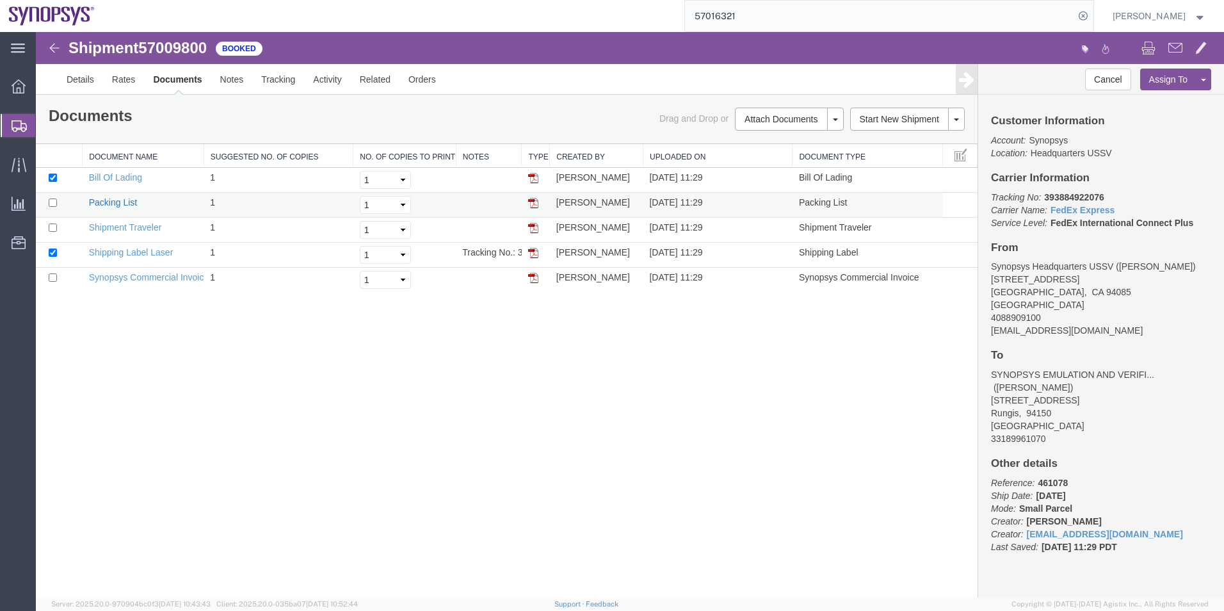
click at [113, 202] on link "Packing List" at bounding box center [113, 202] width 48 height 10
click at [0, 0] on span "Shipment Manager" at bounding box center [0, 0] width 0 height 0
